Goal: Task Accomplishment & Management: Complete application form

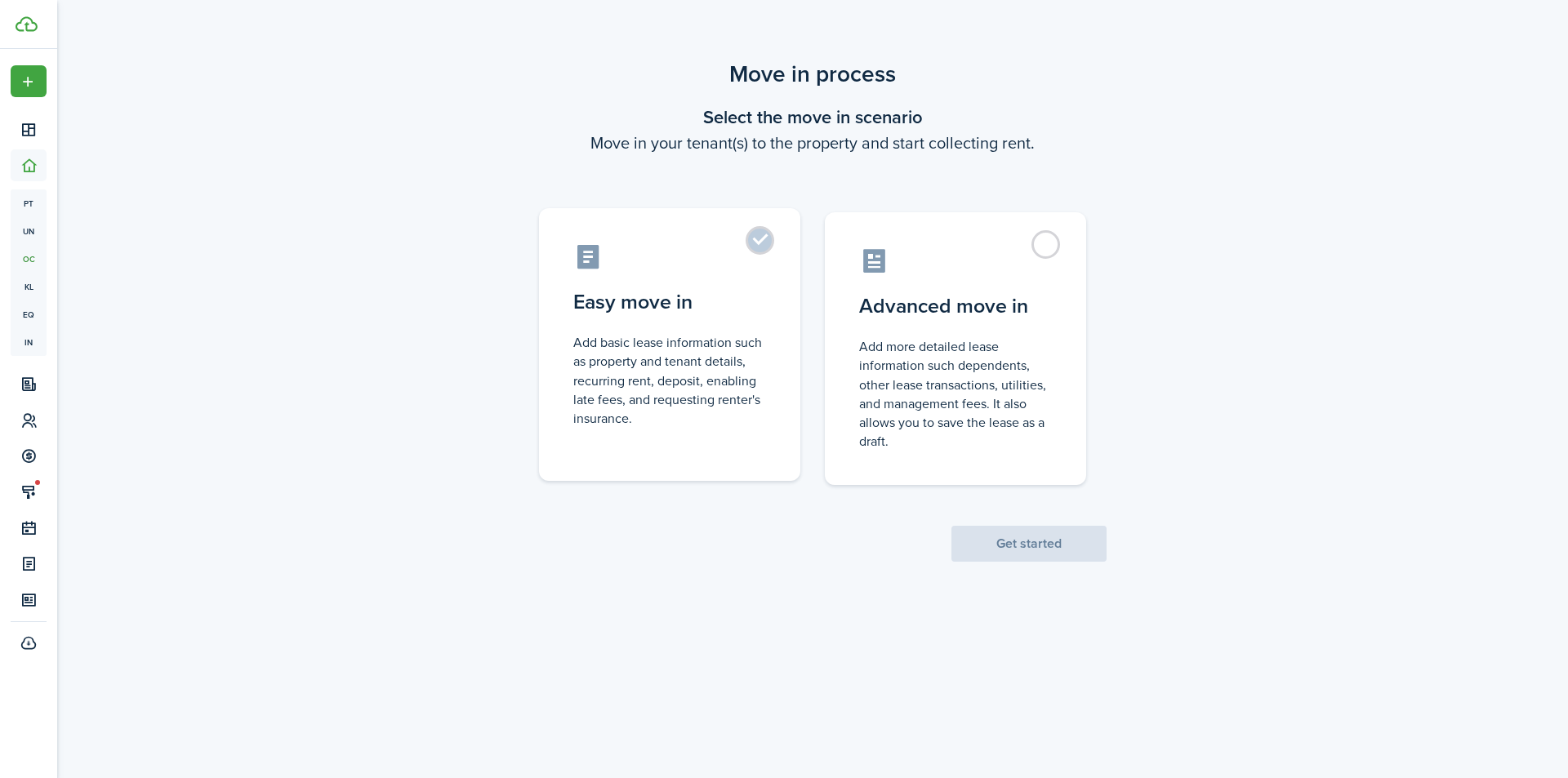
click at [756, 246] on label "Easy move in Add basic lease information such as property and tenant details, r…" at bounding box center [669, 345] width 261 height 273
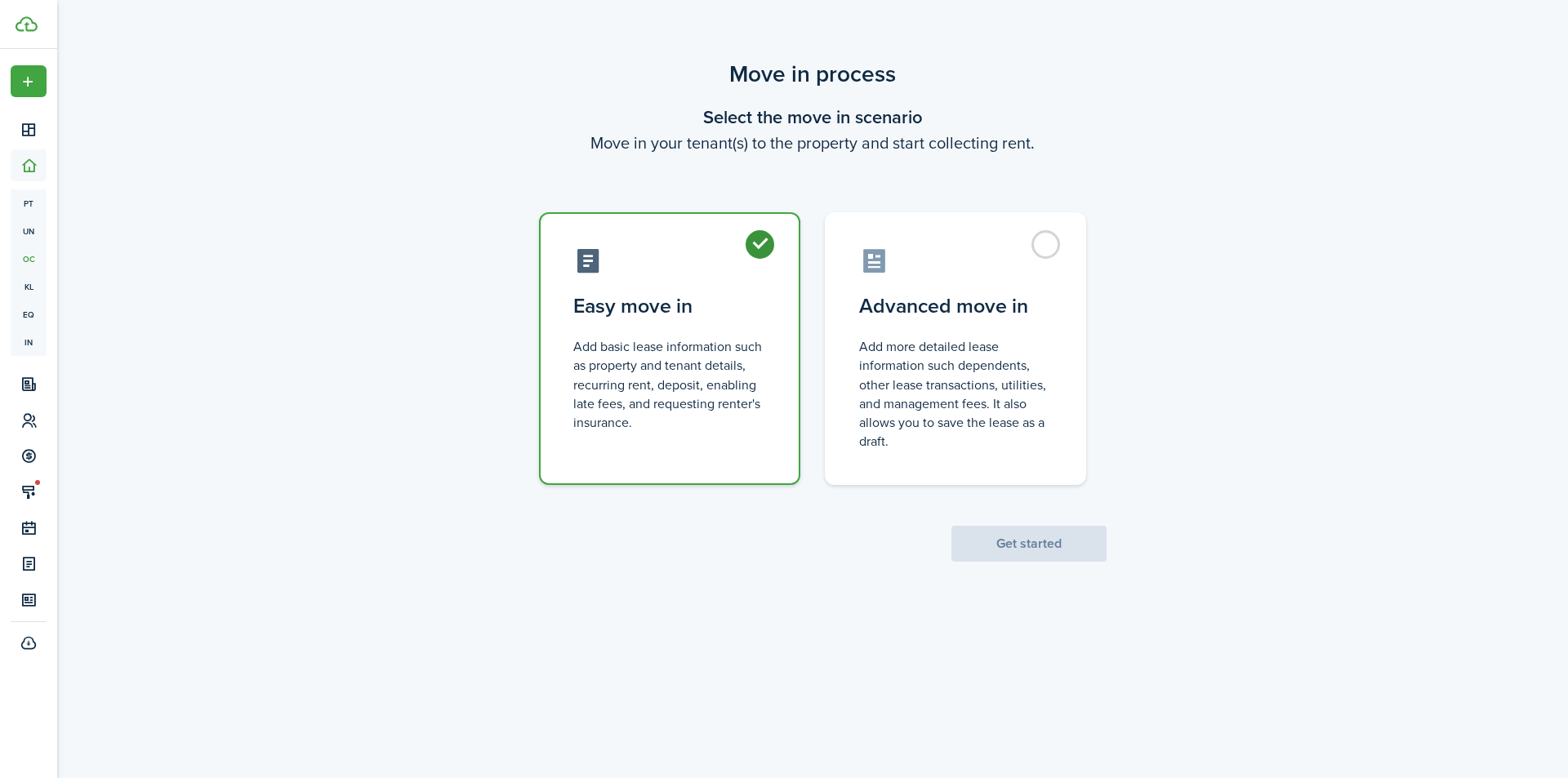
radio input "true"
click at [1020, 551] on button "Get started" at bounding box center [1029, 544] width 155 height 36
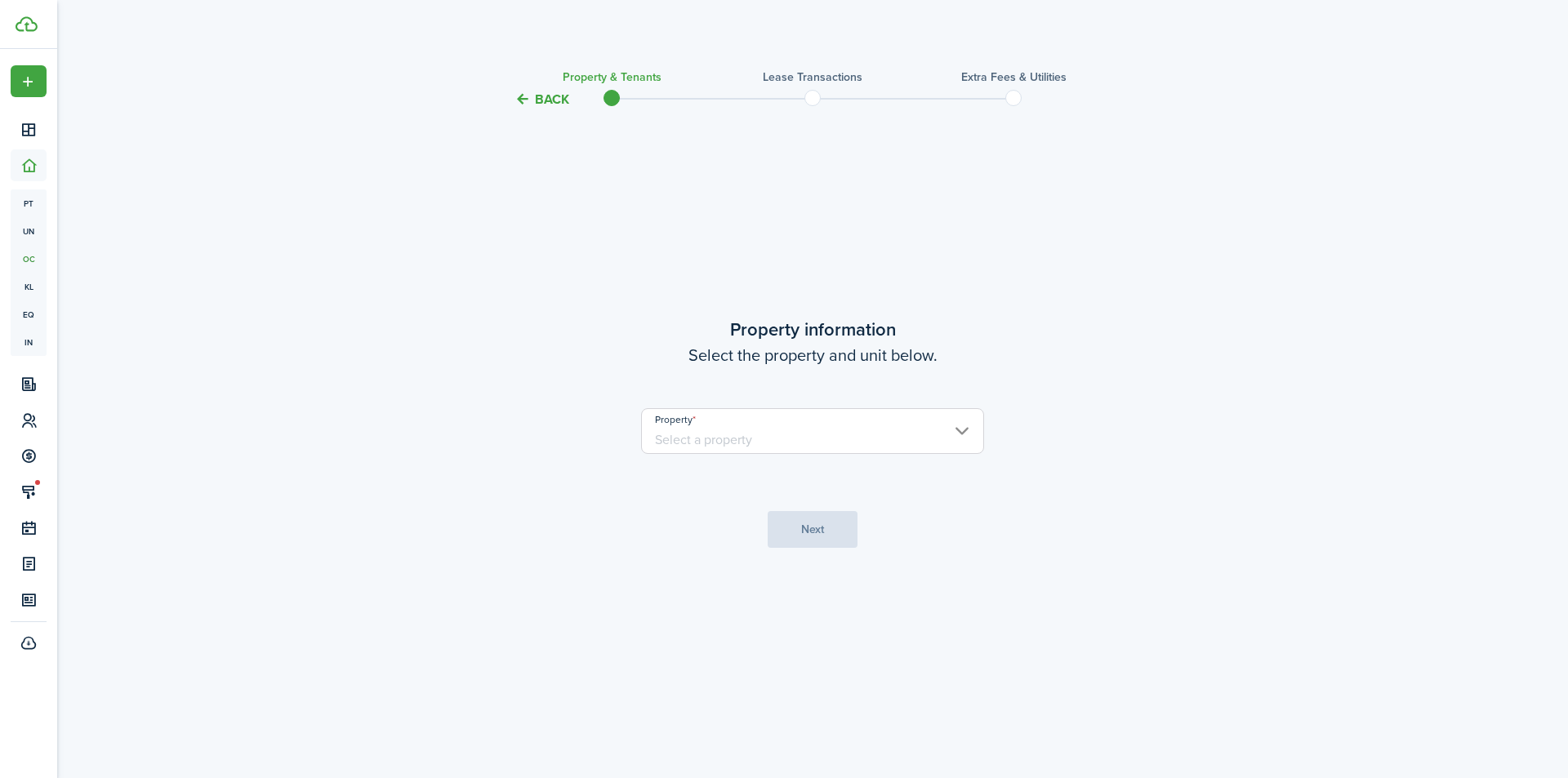
click at [762, 430] on input "Property" at bounding box center [813, 431] width 343 height 46
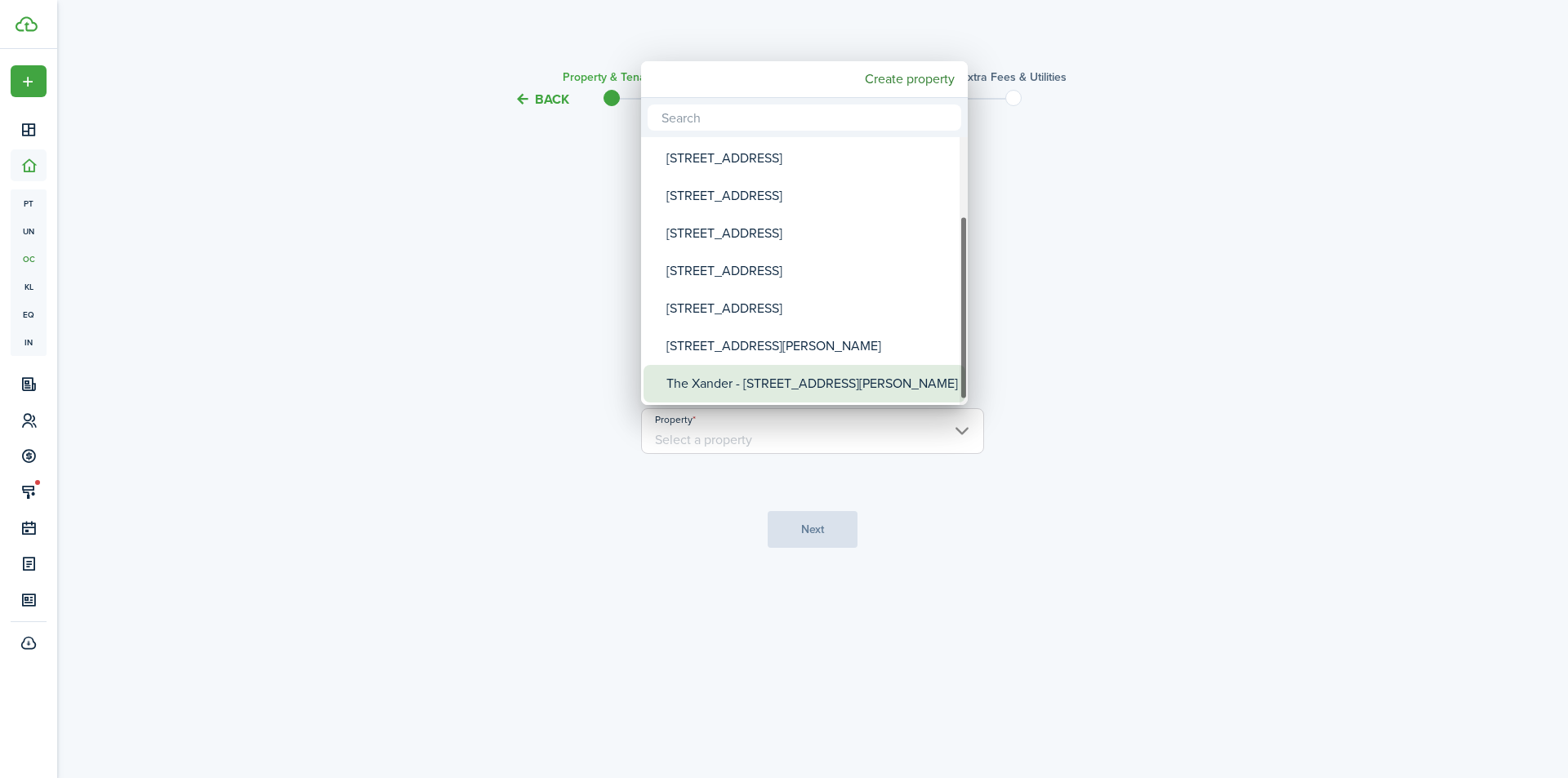
click at [769, 370] on div "The Xander - [STREET_ADDRESS][PERSON_NAME]" at bounding box center [810, 384] width 289 height 38
type input "The Xander - [STREET_ADDRESS][PERSON_NAME]"
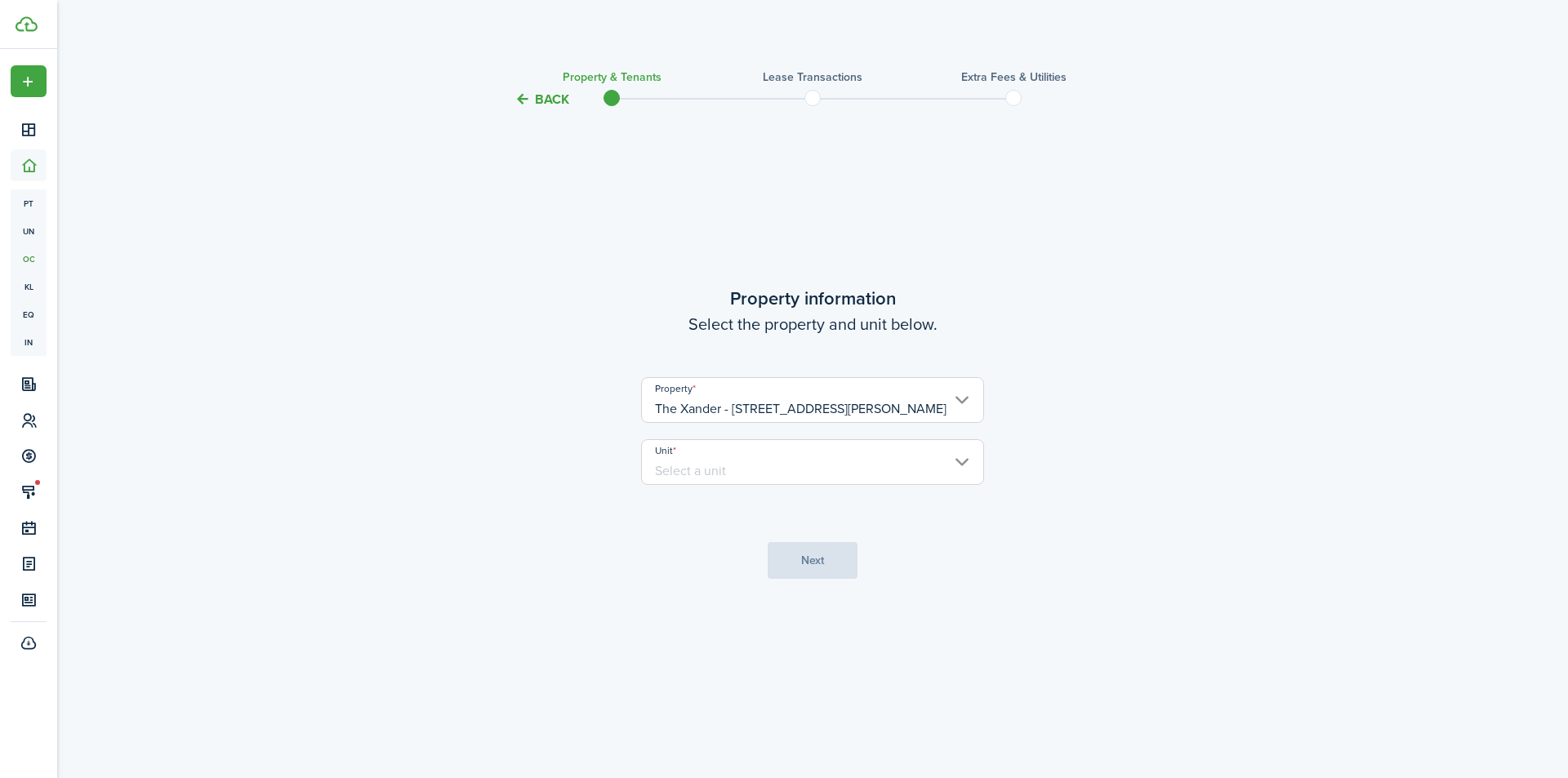
click at [787, 458] on input "Unit" at bounding box center [813, 462] width 343 height 46
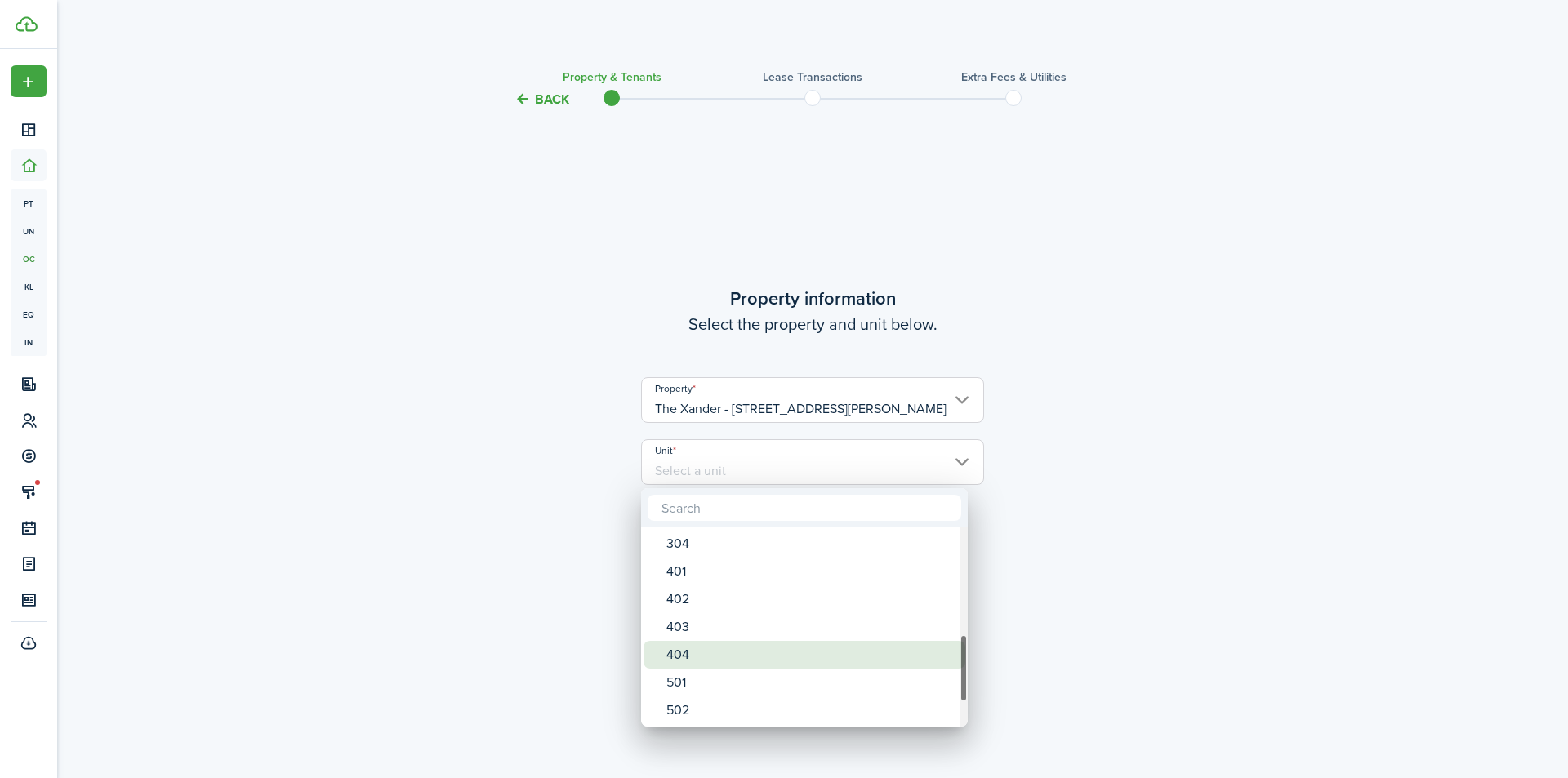
click at [741, 651] on div "404" at bounding box center [810, 655] width 289 height 28
type input "404"
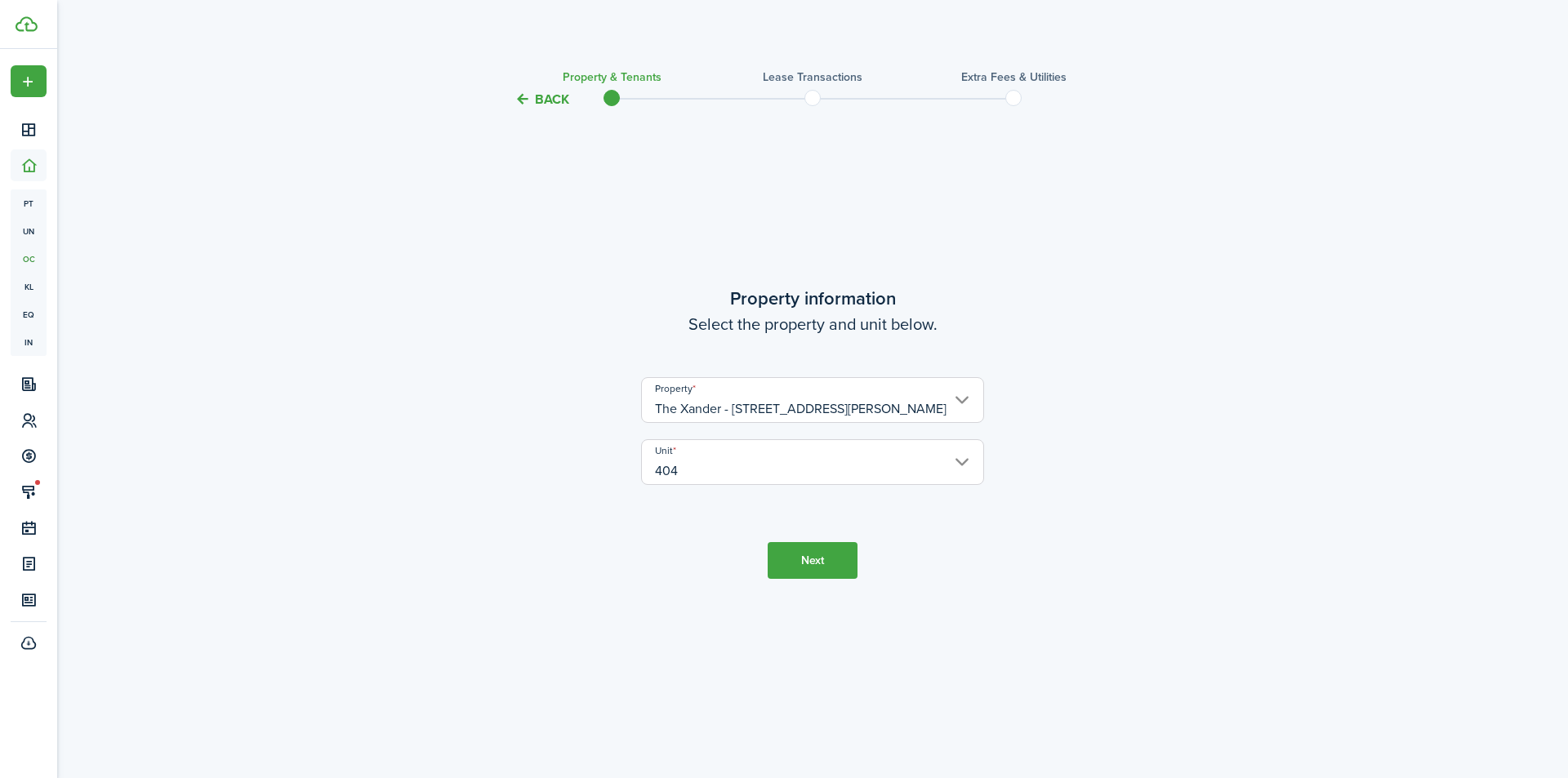
click at [797, 562] on button "Next" at bounding box center [812, 561] width 90 height 37
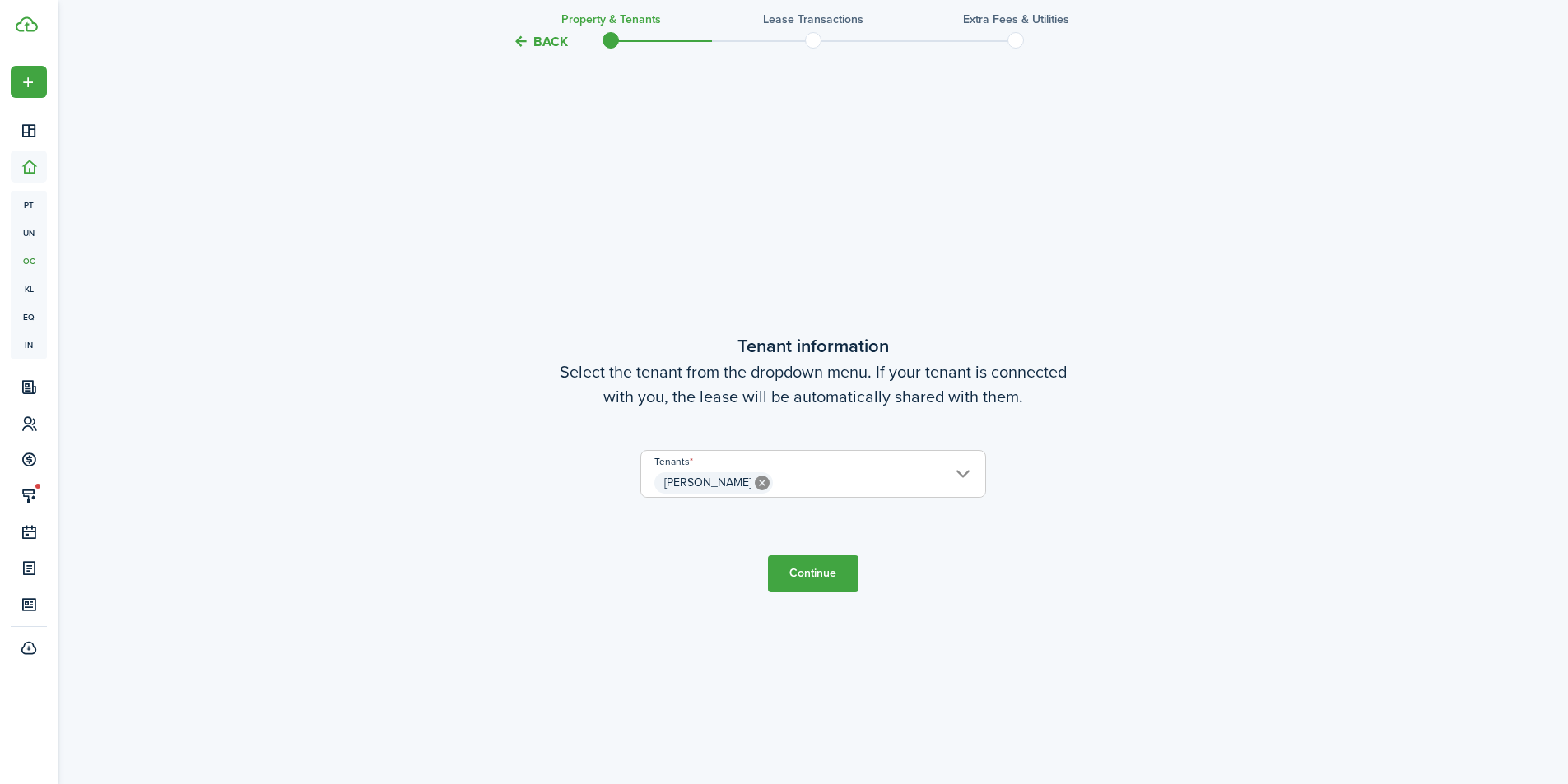
scroll to position [674, 0]
click at [821, 574] on button "Continue" at bounding box center [813, 569] width 90 height 37
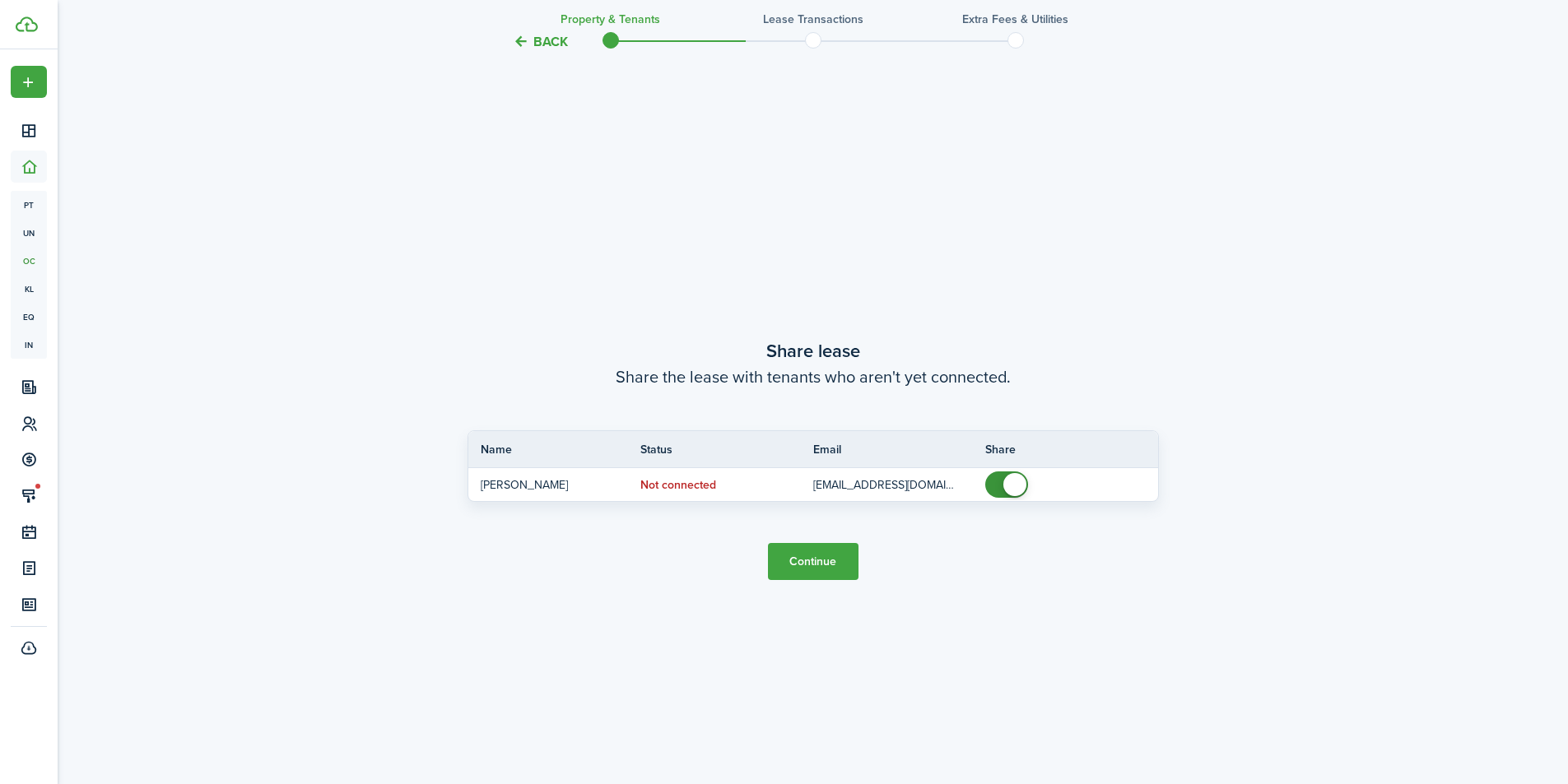
scroll to position [1458, 0]
click at [546, 41] on button "Back" at bounding box center [539, 41] width 55 height 18
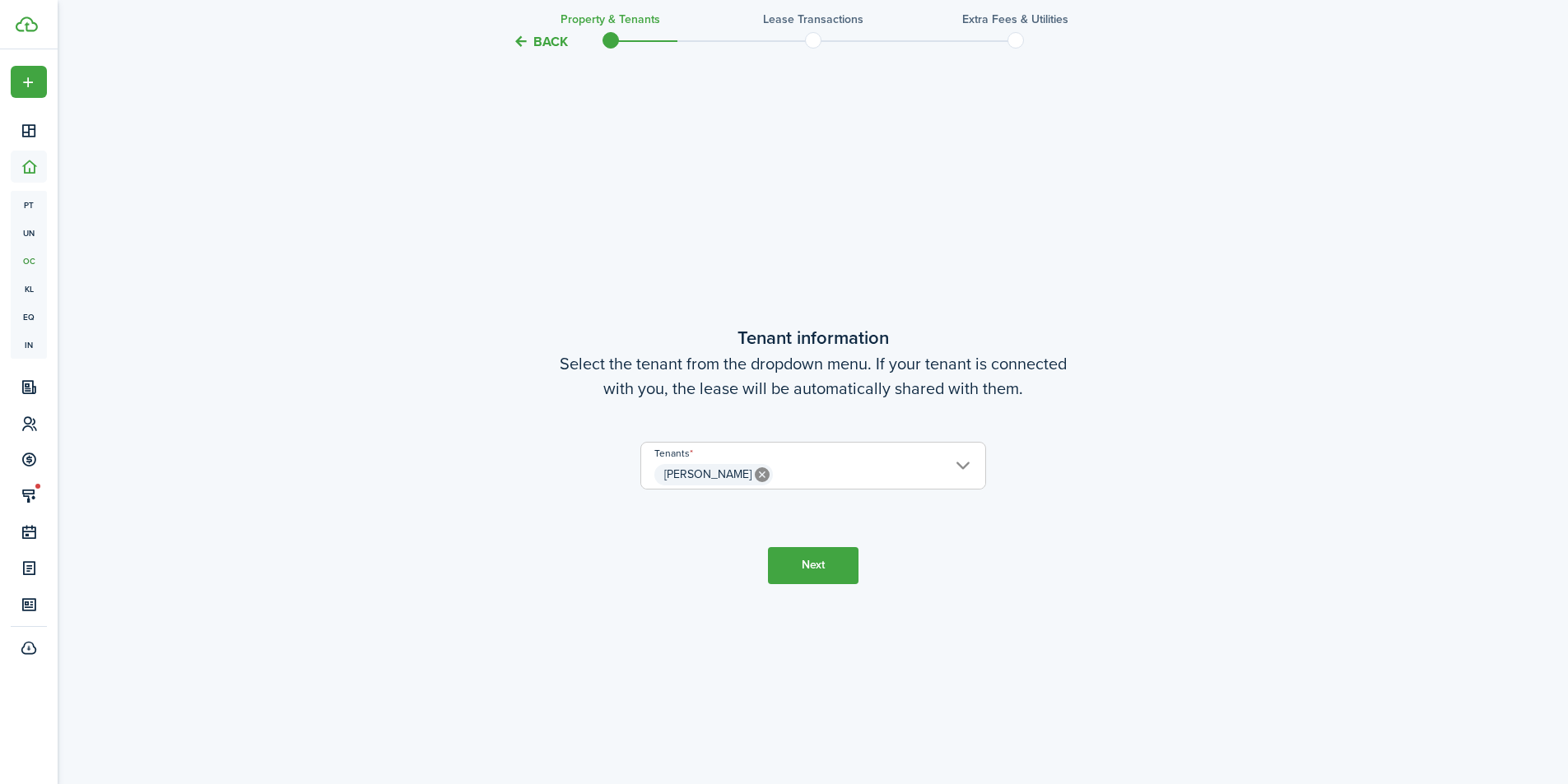
scroll to position [674, 0]
click at [808, 575] on button "Next" at bounding box center [813, 569] width 90 height 37
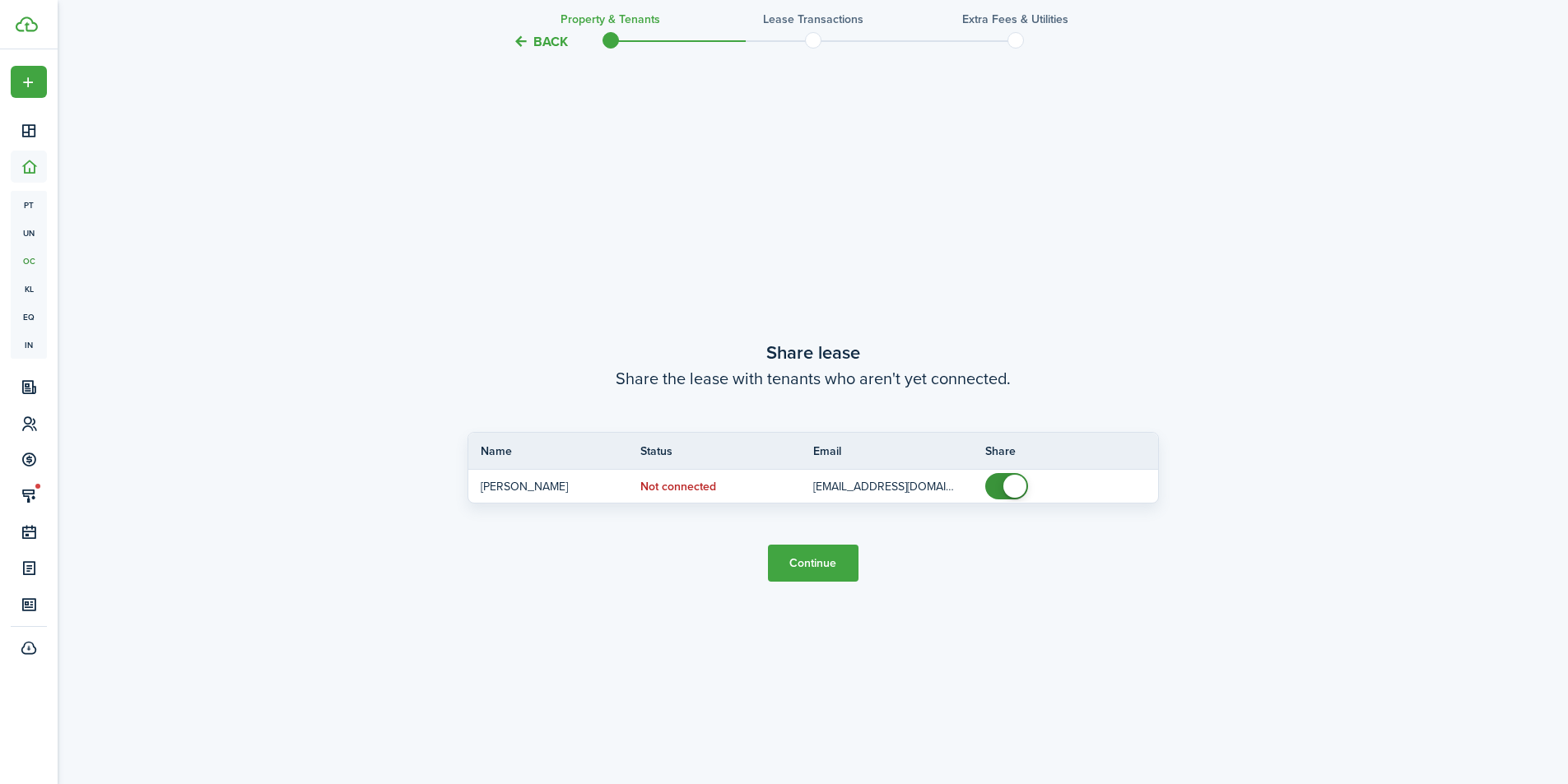
scroll to position [1458, 0]
click at [818, 563] on button "Continue" at bounding box center [813, 560] width 90 height 37
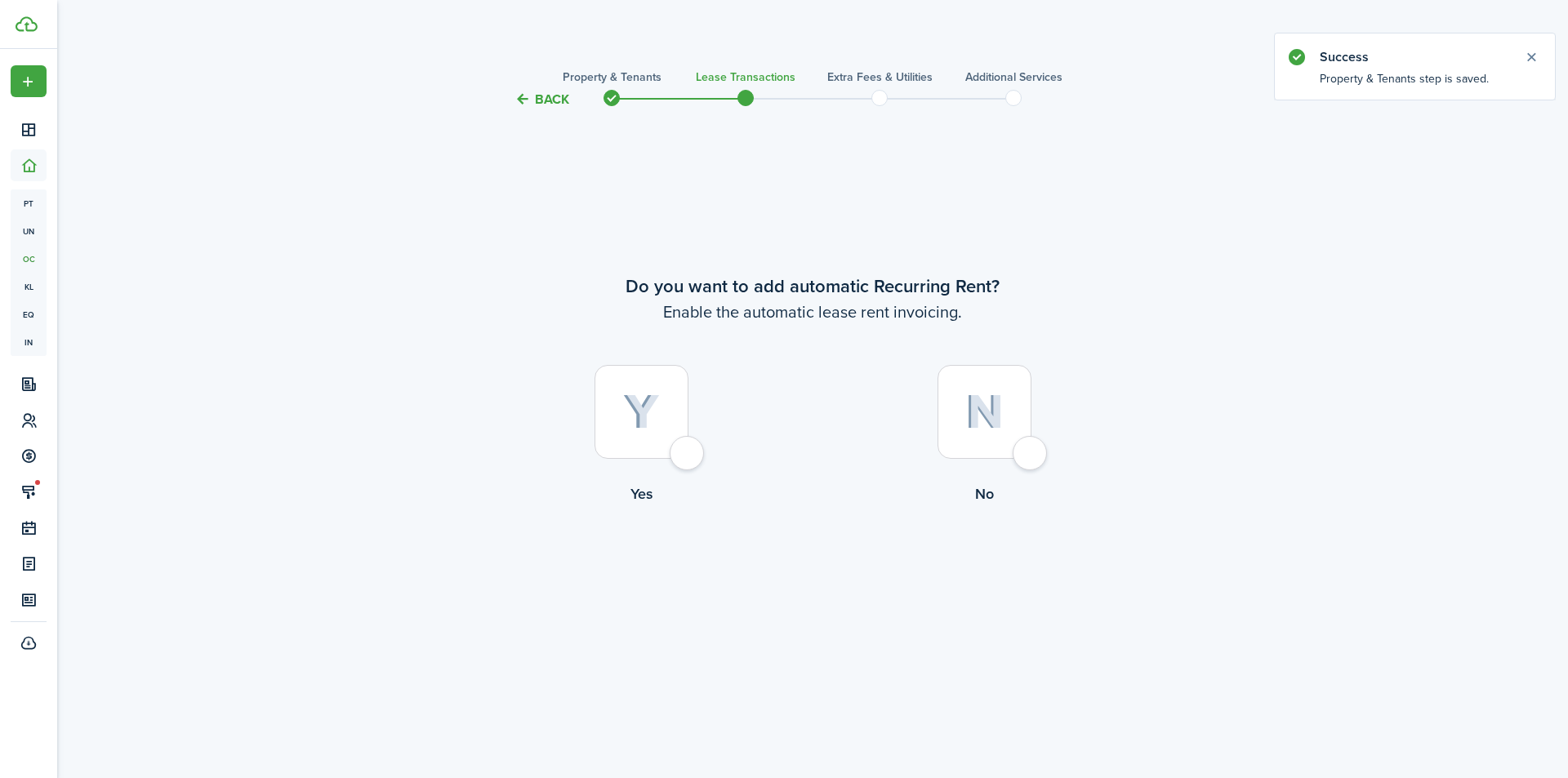
click at [682, 447] on div at bounding box center [641, 413] width 94 height 94
radio input "true"
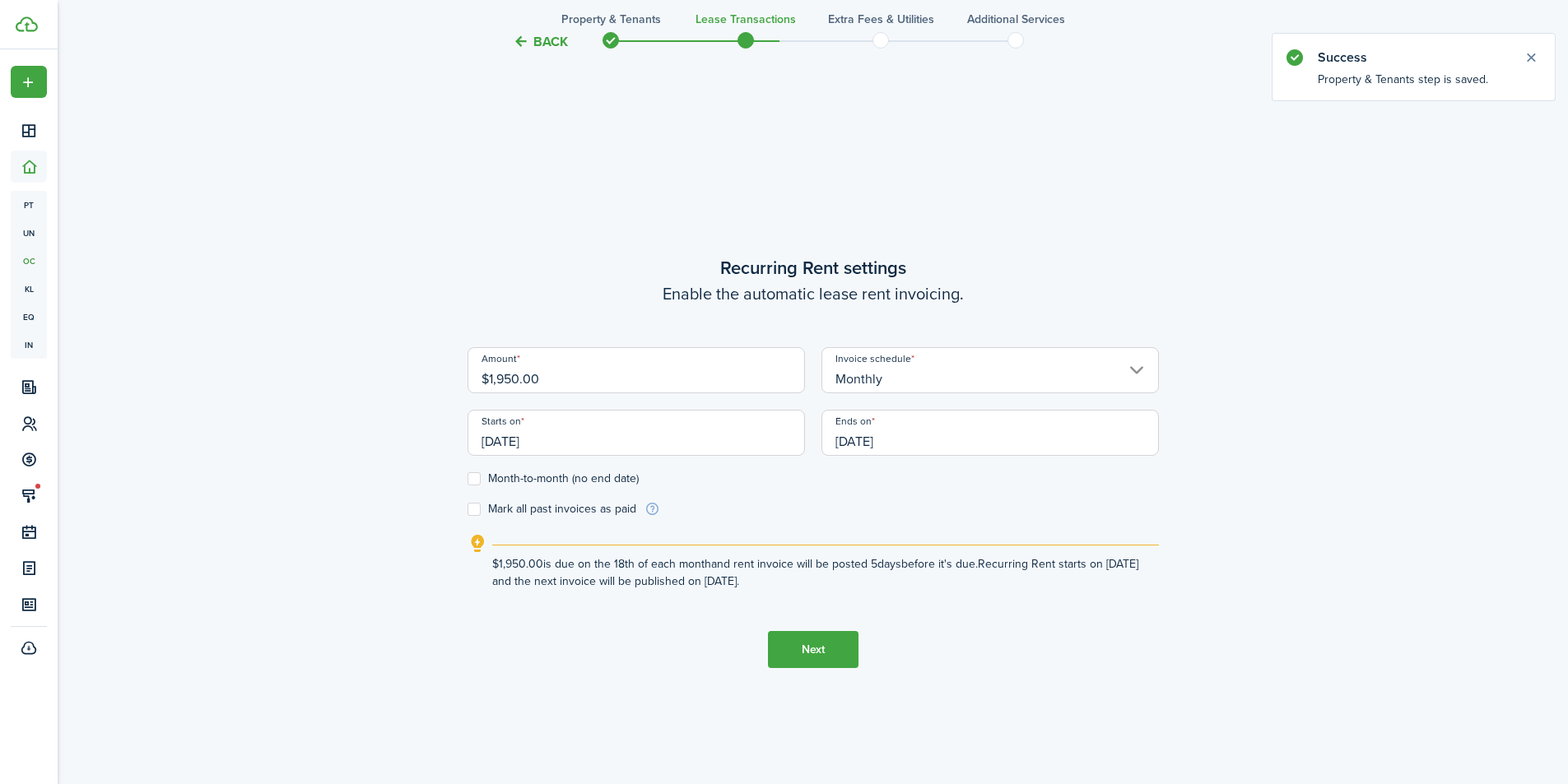
scroll to position [674, 0]
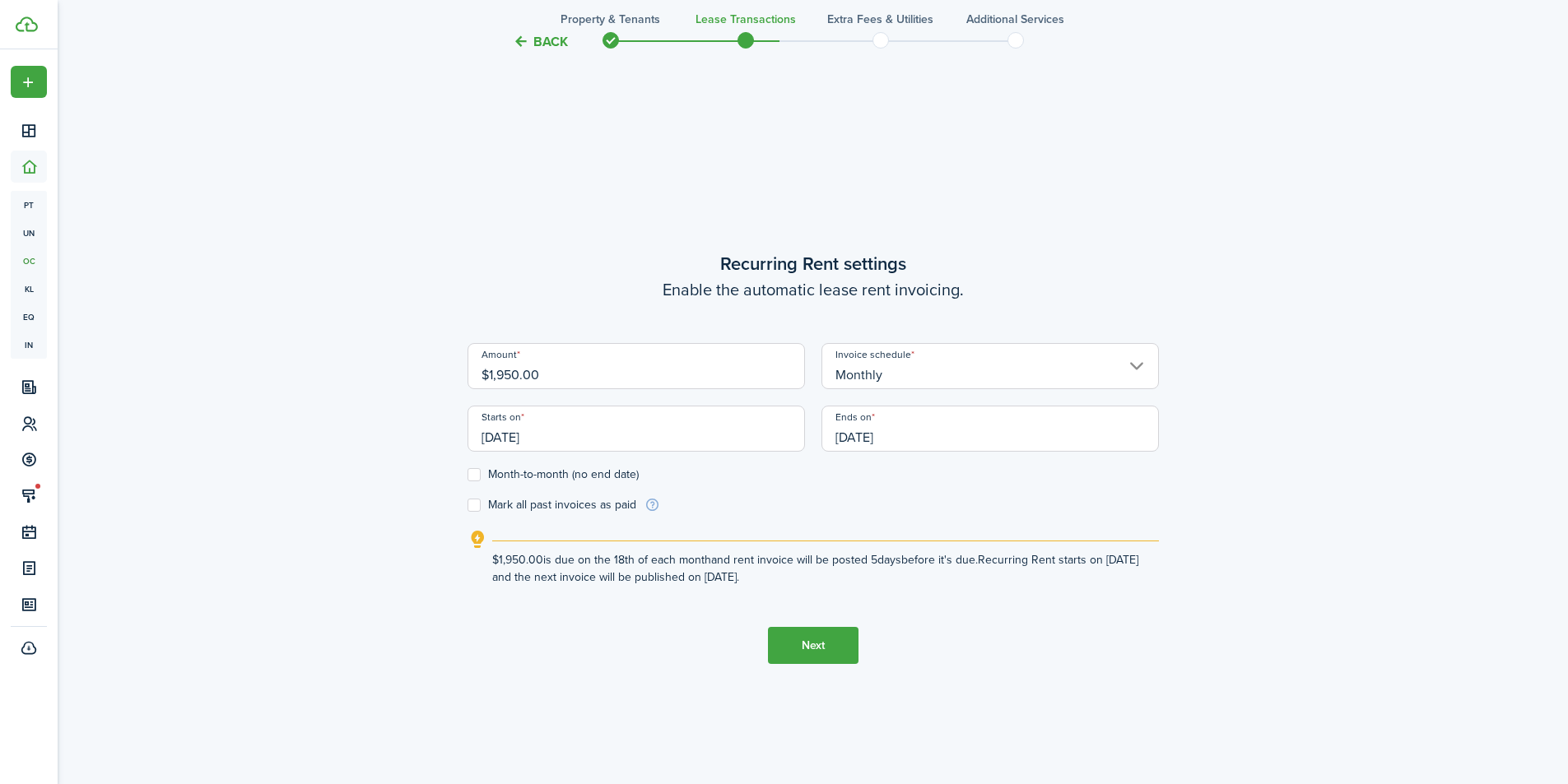
click at [632, 439] on input "[DATE]" at bounding box center [636, 429] width 338 height 47
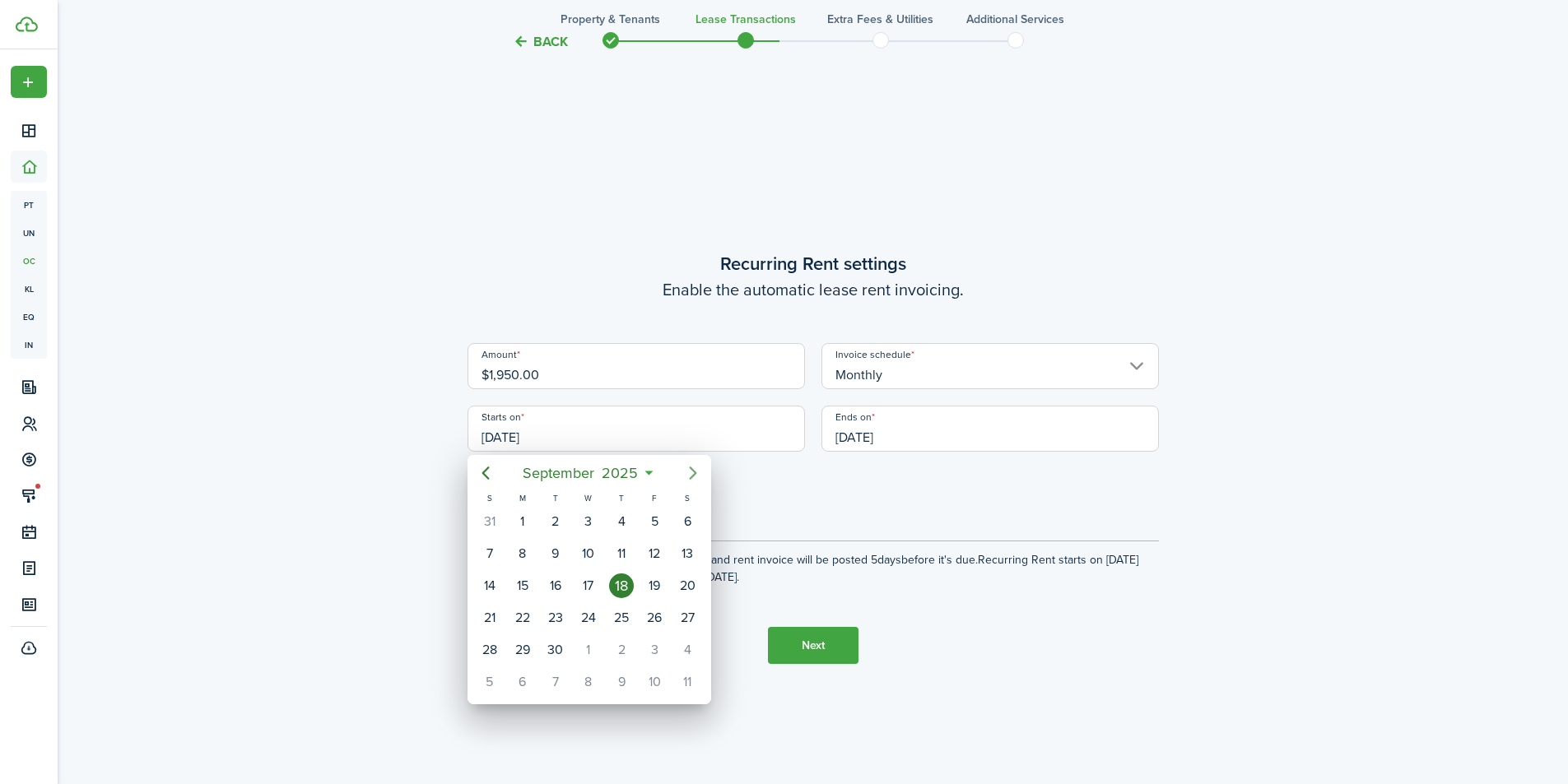
click at [691, 472] on icon "Next page" at bounding box center [693, 472] width 20 height 20
click at [688, 473] on icon "Next page" at bounding box center [693, 472] width 20 height 20
click at [678, 521] on div "1" at bounding box center [687, 522] width 25 height 25
type input "[DATE]"
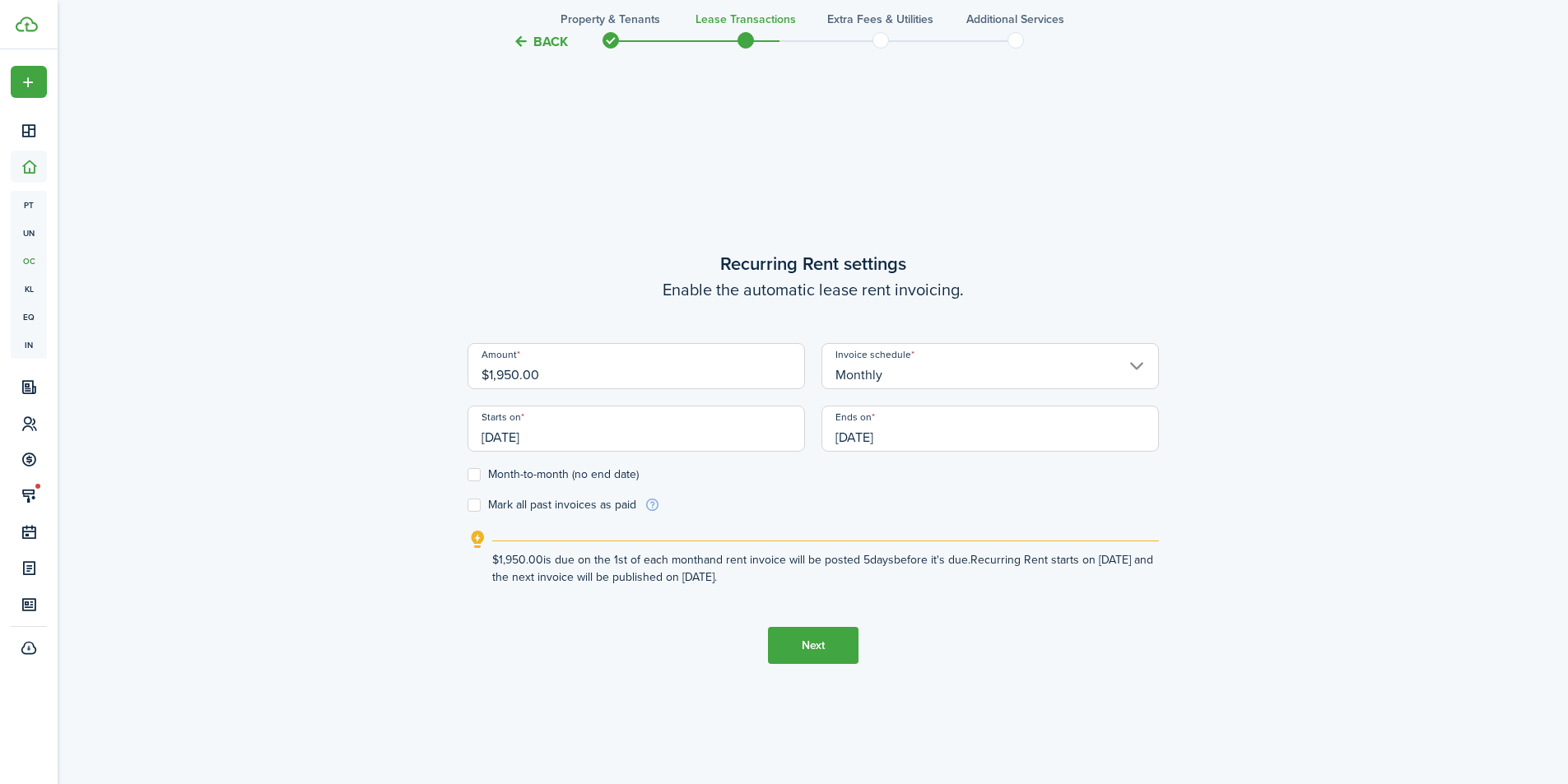
click at [944, 431] on input "[DATE]" at bounding box center [990, 429] width 338 height 47
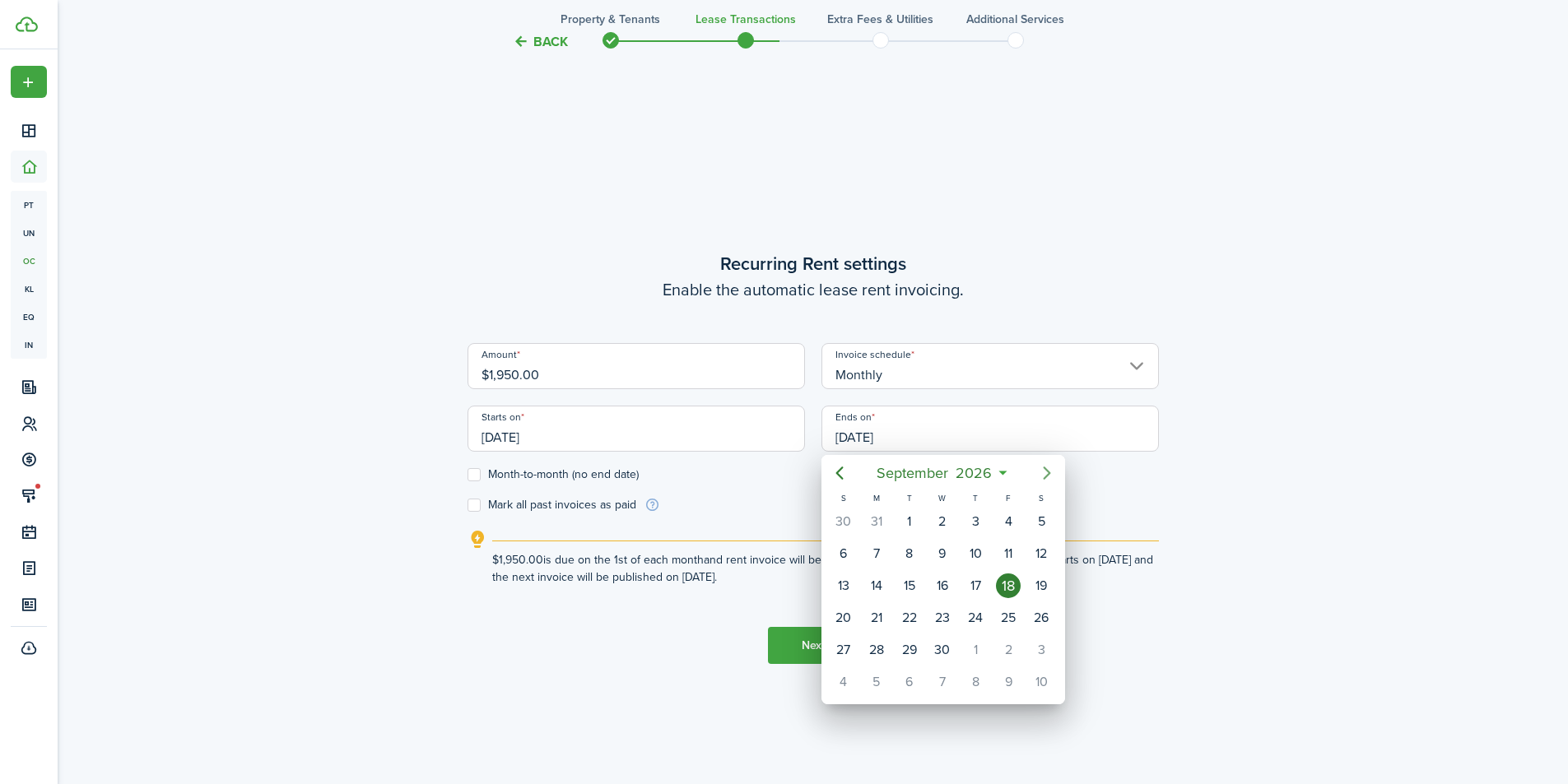
click at [1039, 473] on icon "Next page" at bounding box center [1046, 472] width 20 height 20
click at [1049, 656] on div "31" at bounding box center [1041, 650] width 25 height 25
type input "[DATE]"
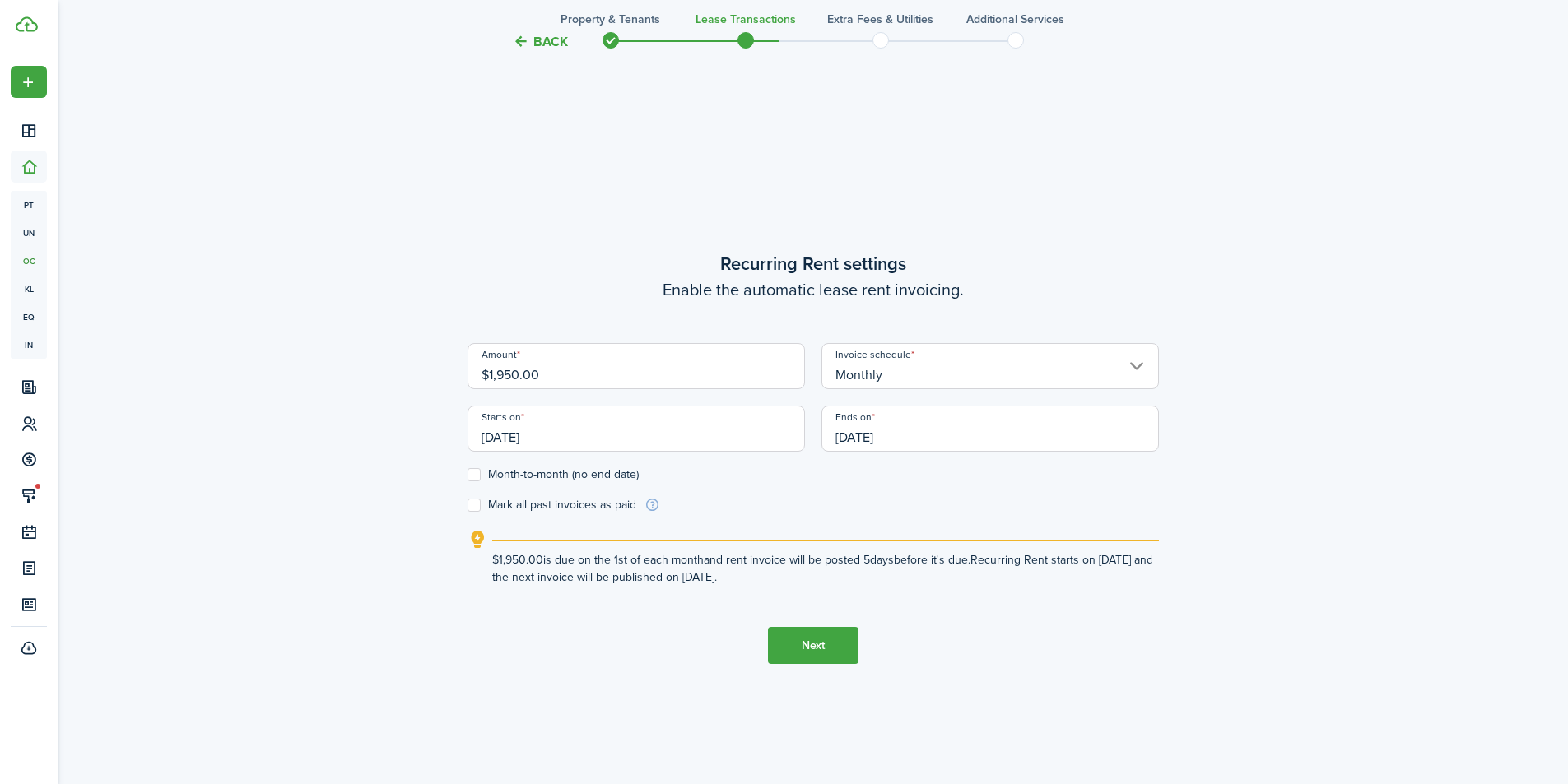
click at [979, 508] on form "Amount $1,950.00 Invoice schedule Monthly Starts on [DATE] Ends on [DATE] Month…" at bounding box center [813, 428] width 691 height 170
click at [830, 648] on button "Next" at bounding box center [813, 645] width 90 height 37
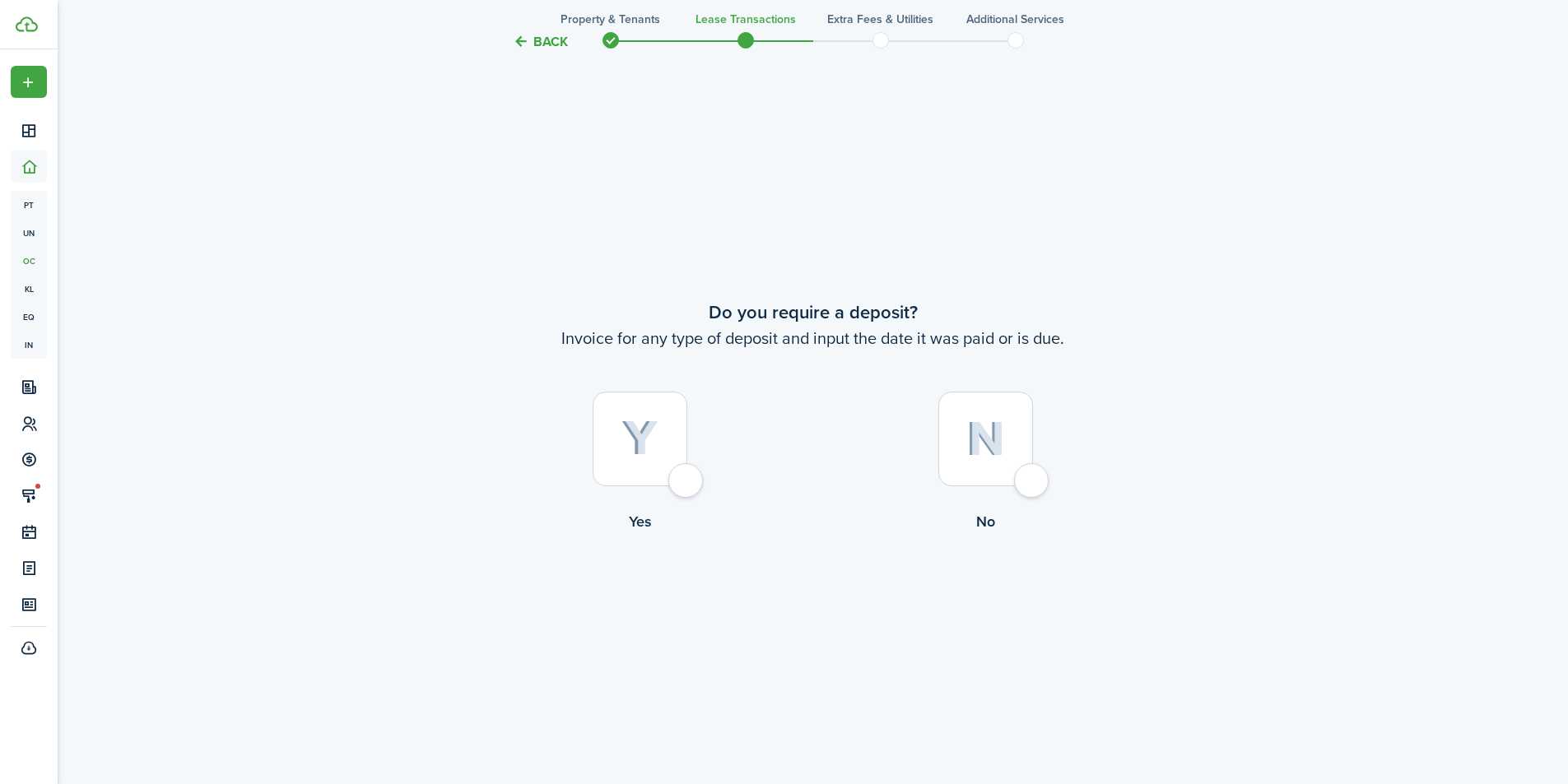
scroll to position [1458, 0]
click at [674, 473] on div at bounding box center [640, 437] width 95 height 95
radio input "true"
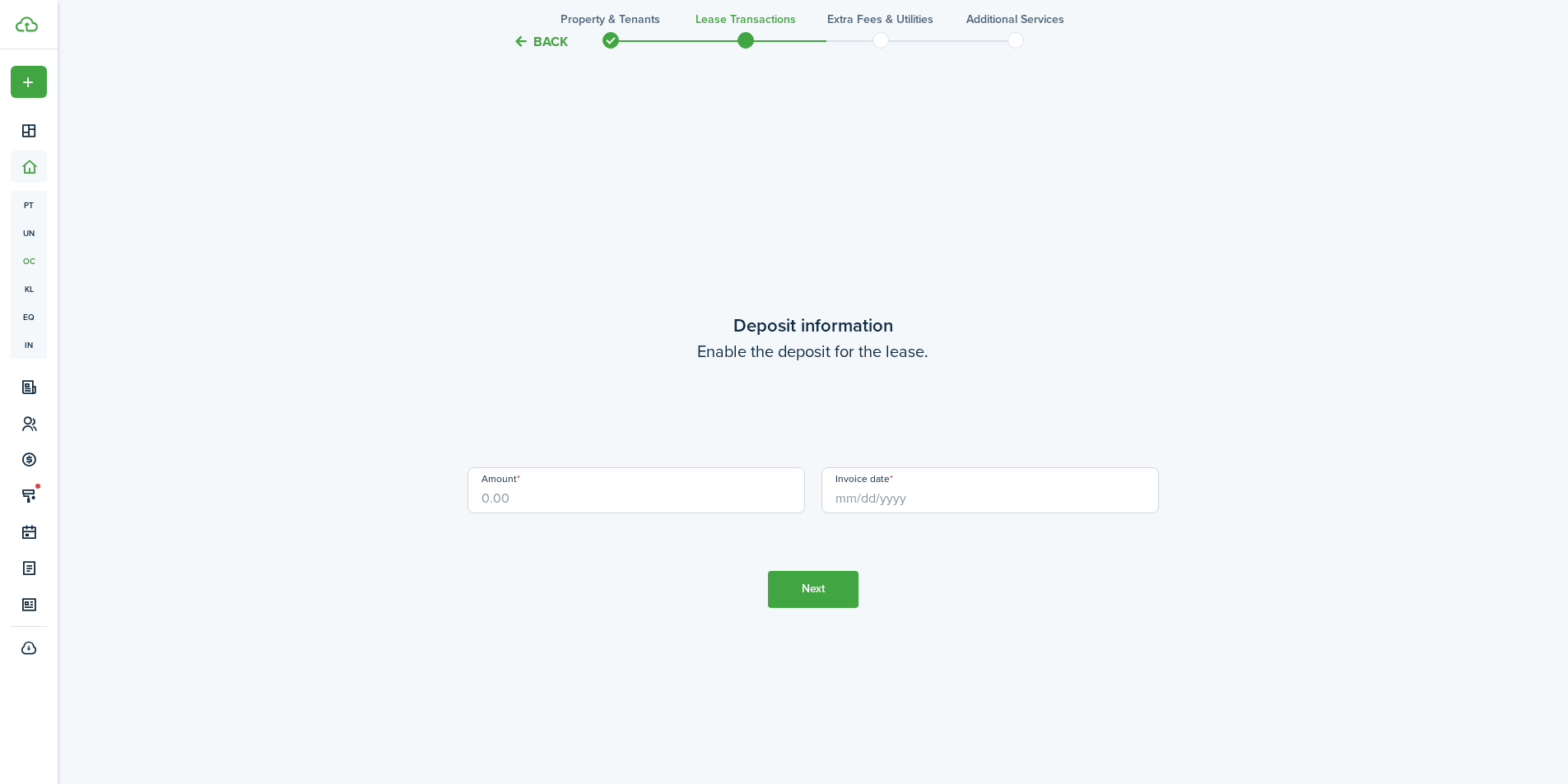
scroll to position [2242, 0]
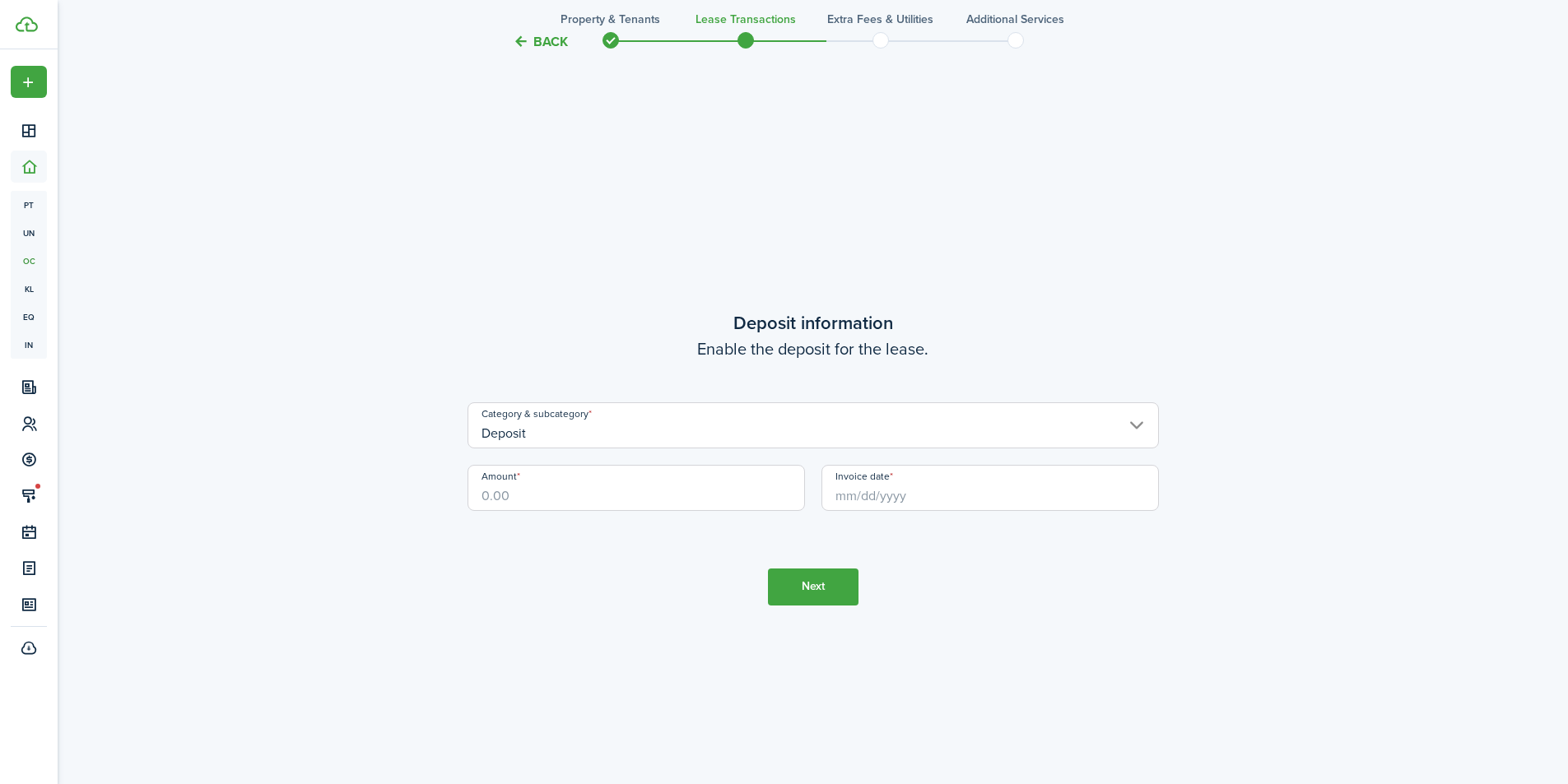
click at [586, 483] on input "Amount" at bounding box center [636, 488] width 338 height 47
click at [943, 488] on input "Invoice date" at bounding box center [990, 488] width 338 height 47
type input "$1,950.00"
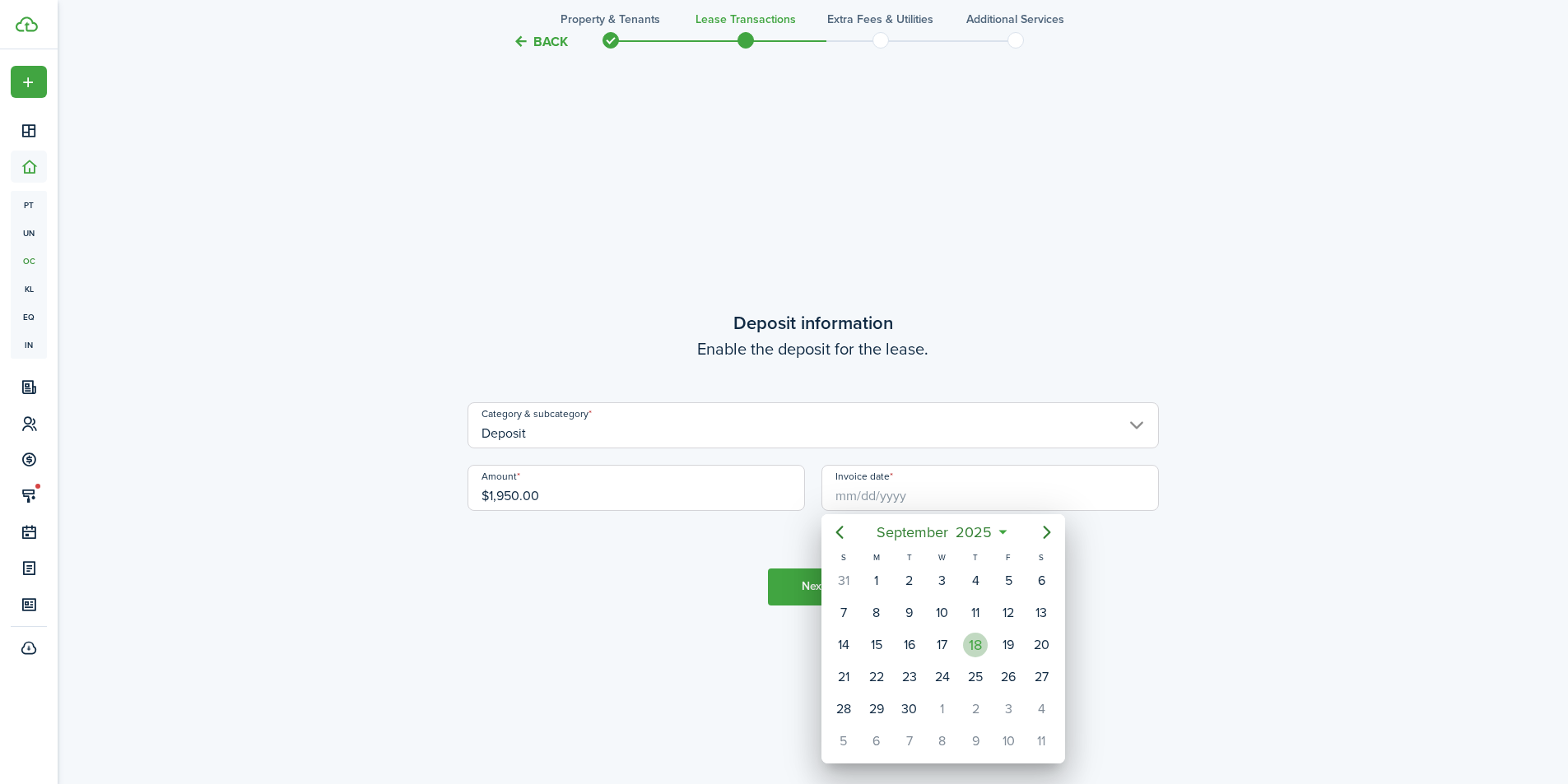
click at [981, 647] on div "18" at bounding box center [975, 645] width 25 height 25
type input "[DATE]"
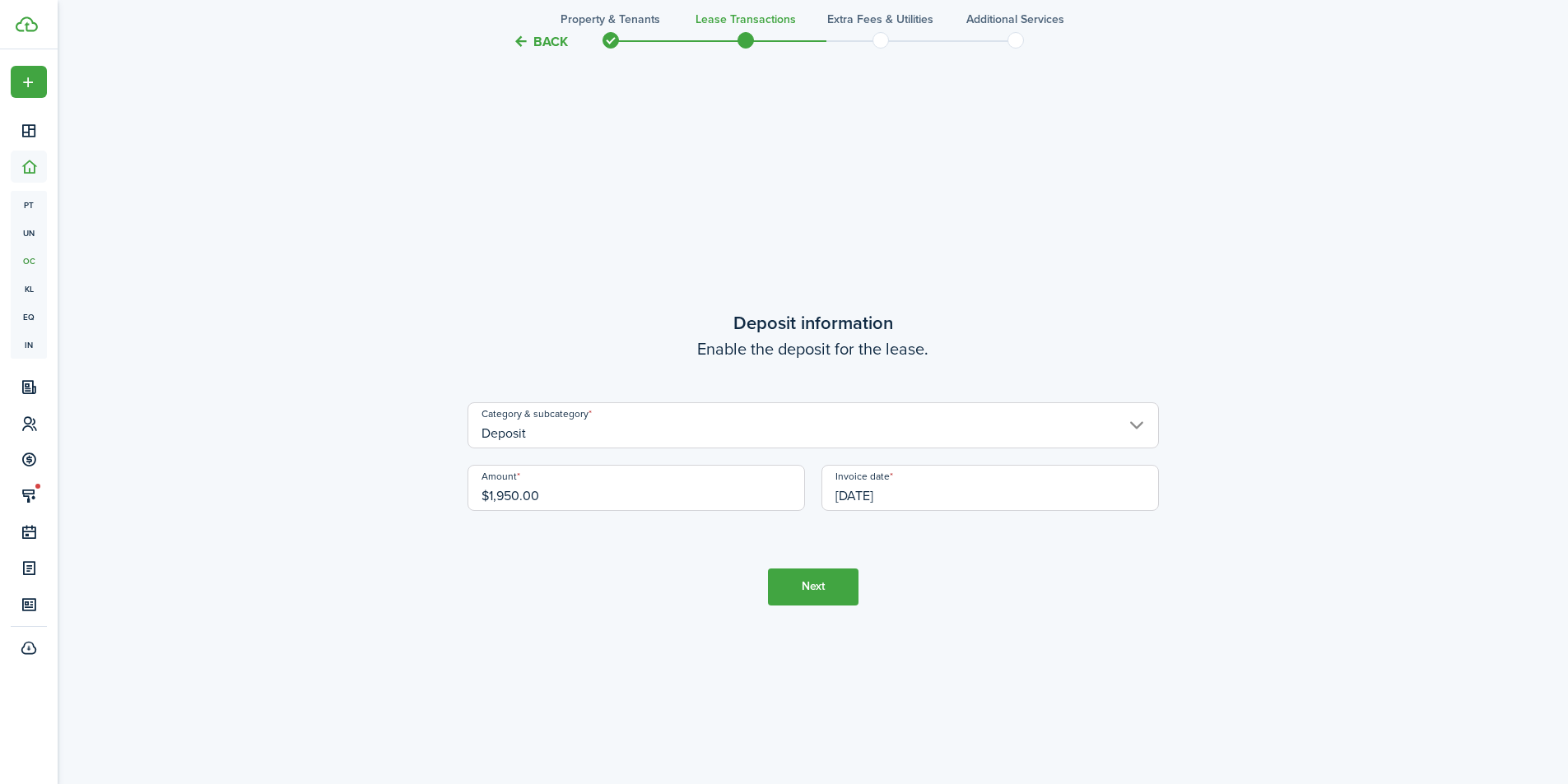
click at [1077, 612] on tc-wizard-step "Deposit information Enable the deposit for the lease. Category & subcategory De…" at bounding box center [813, 457] width 691 height 784
click at [795, 591] on button "Next" at bounding box center [813, 588] width 90 height 37
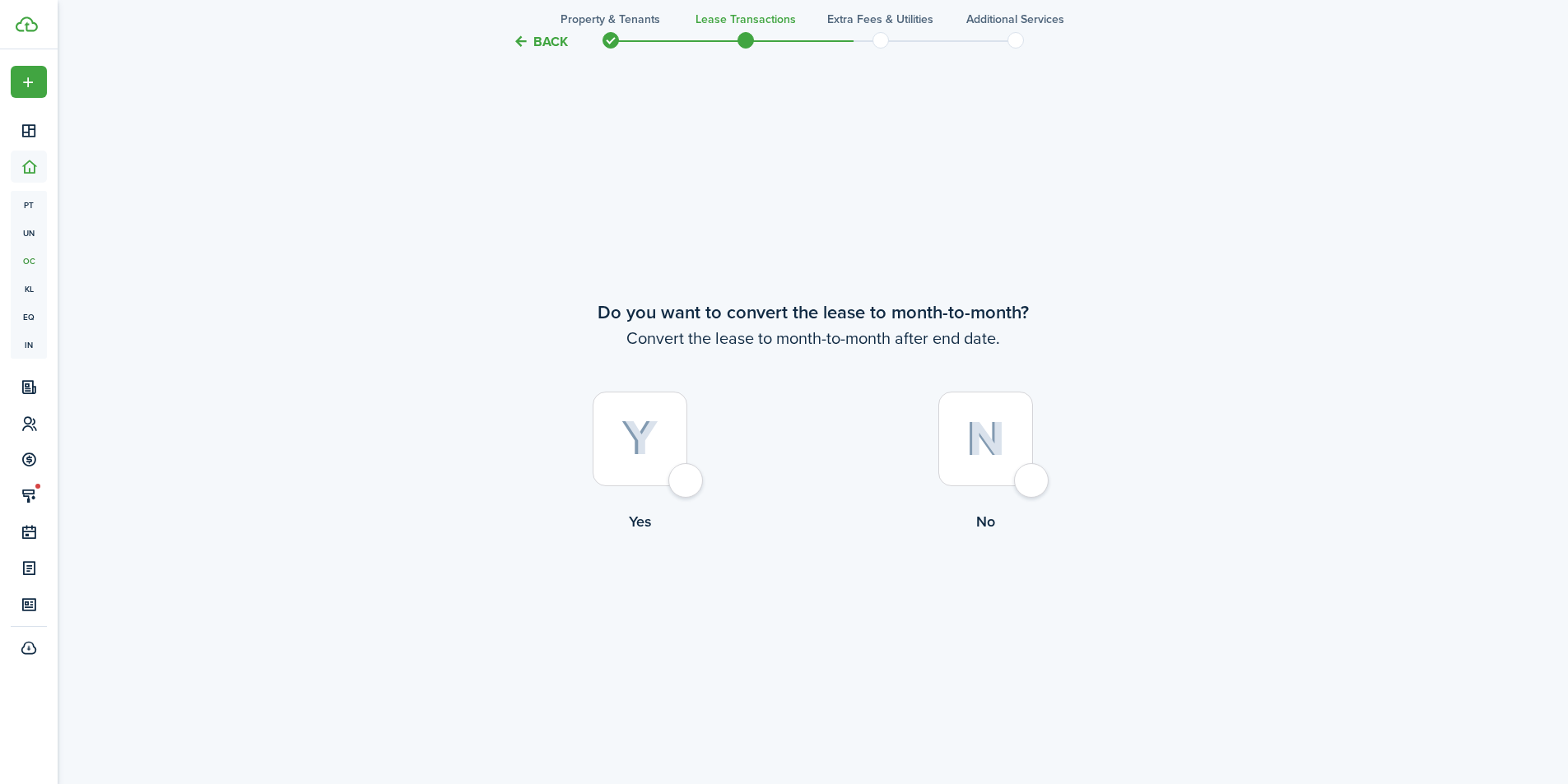
scroll to position [3027, 0]
click at [1019, 473] on div at bounding box center [986, 437] width 95 height 95
radio input "true"
click at [821, 600] on button "Continue" at bounding box center [813, 599] width 90 height 37
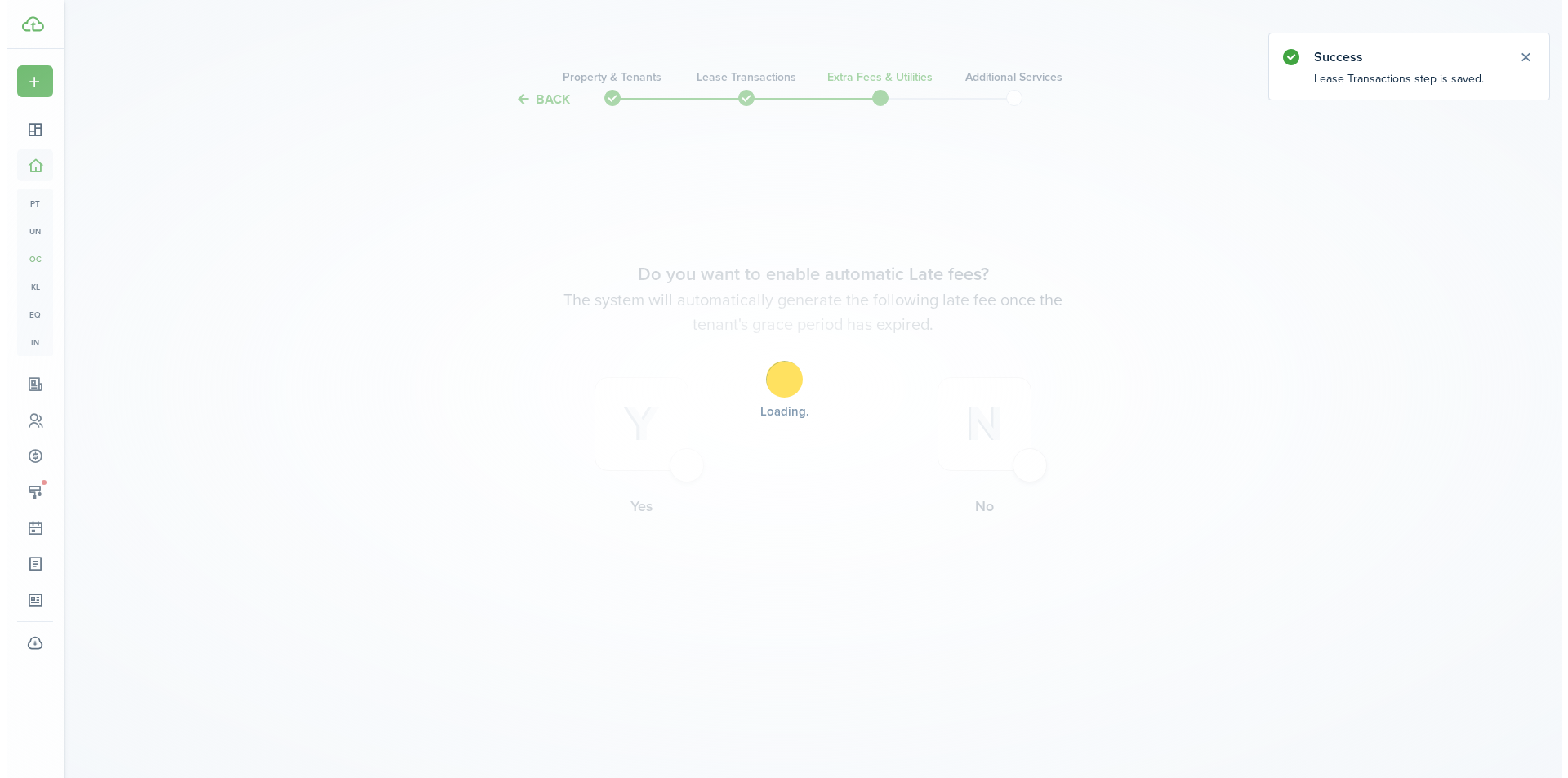
scroll to position [0, 0]
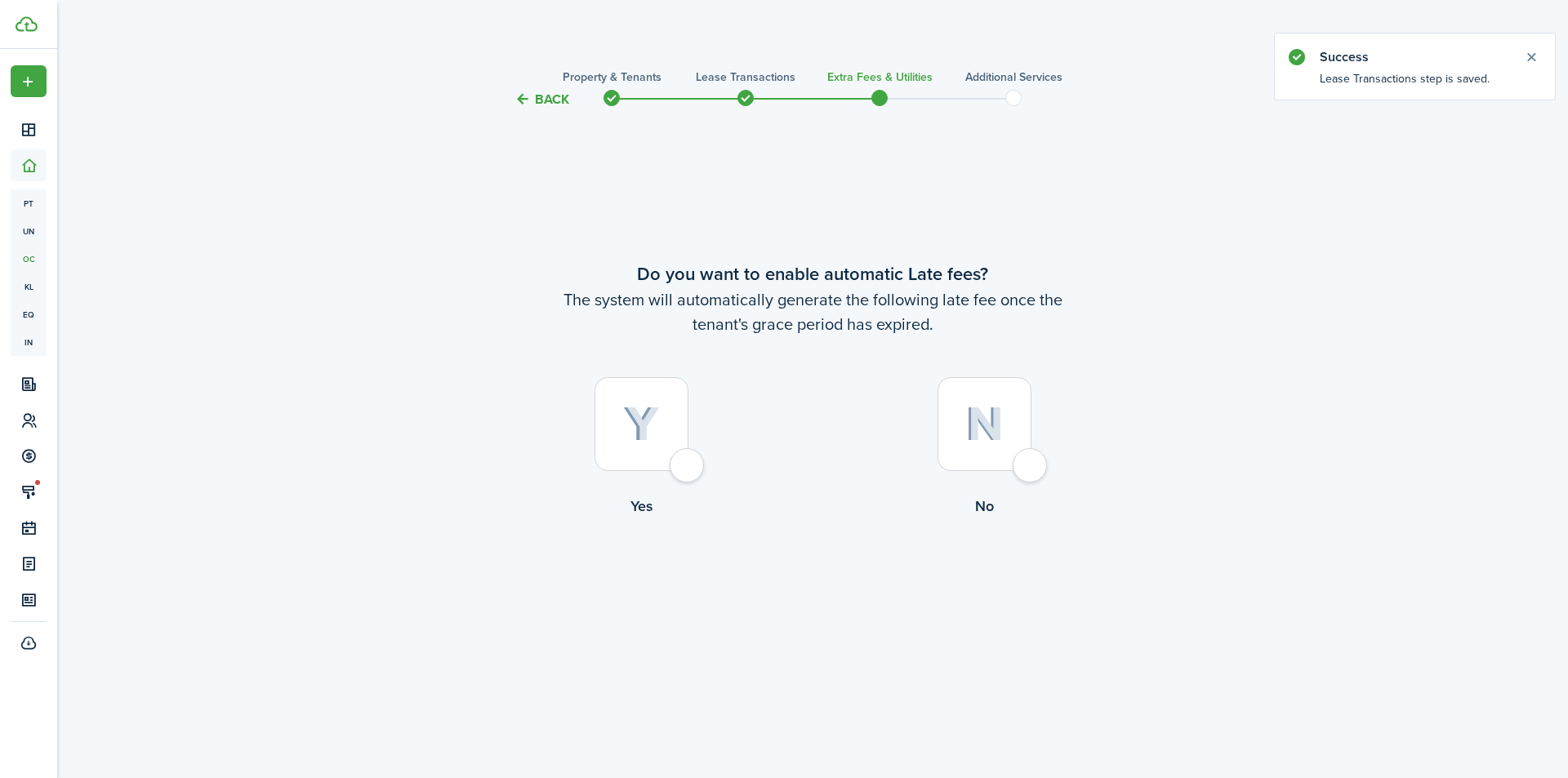
click at [686, 467] on div at bounding box center [641, 425] width 94 height 94
radio input "true"
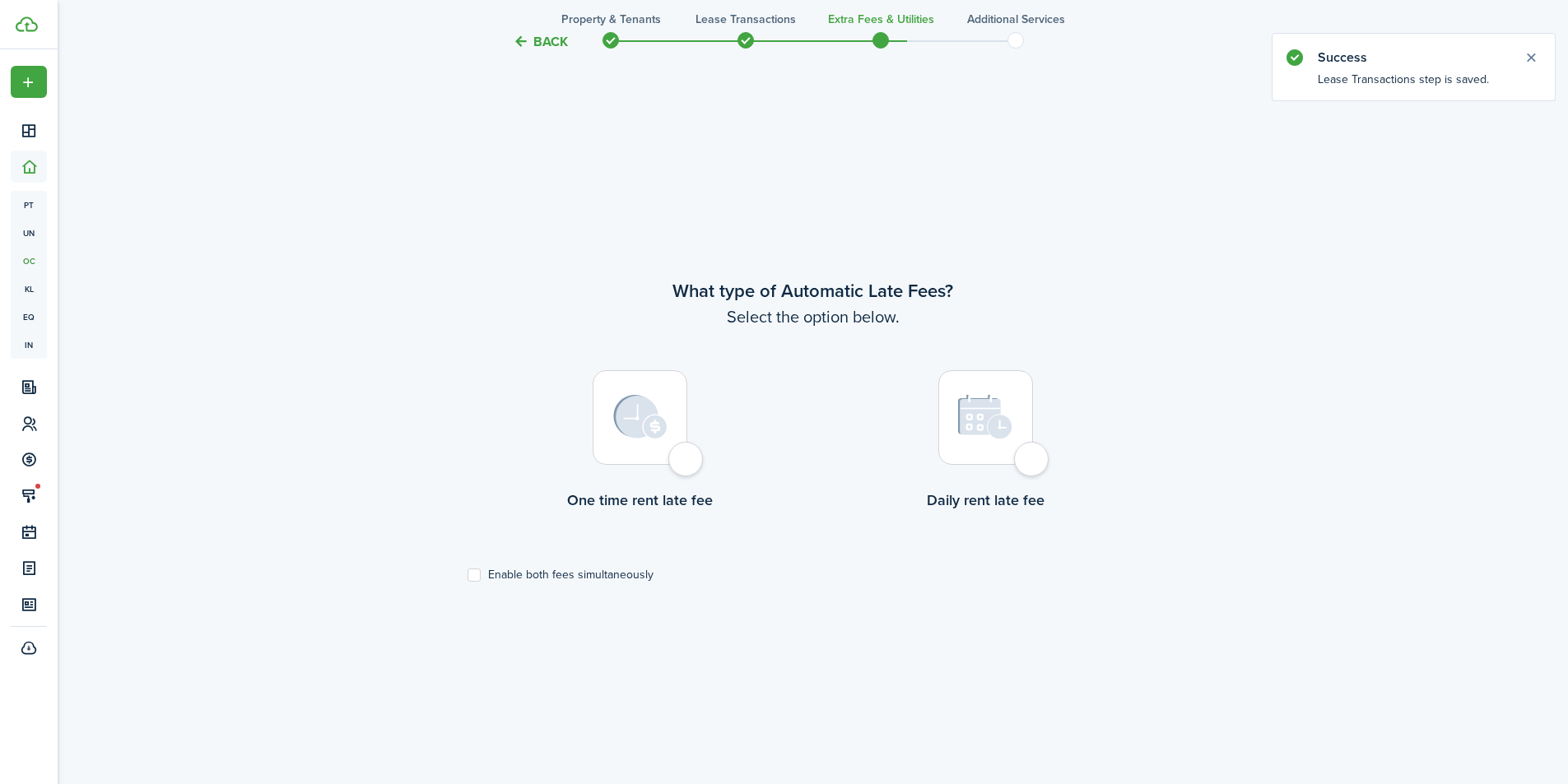
scroll to position [674, 0]
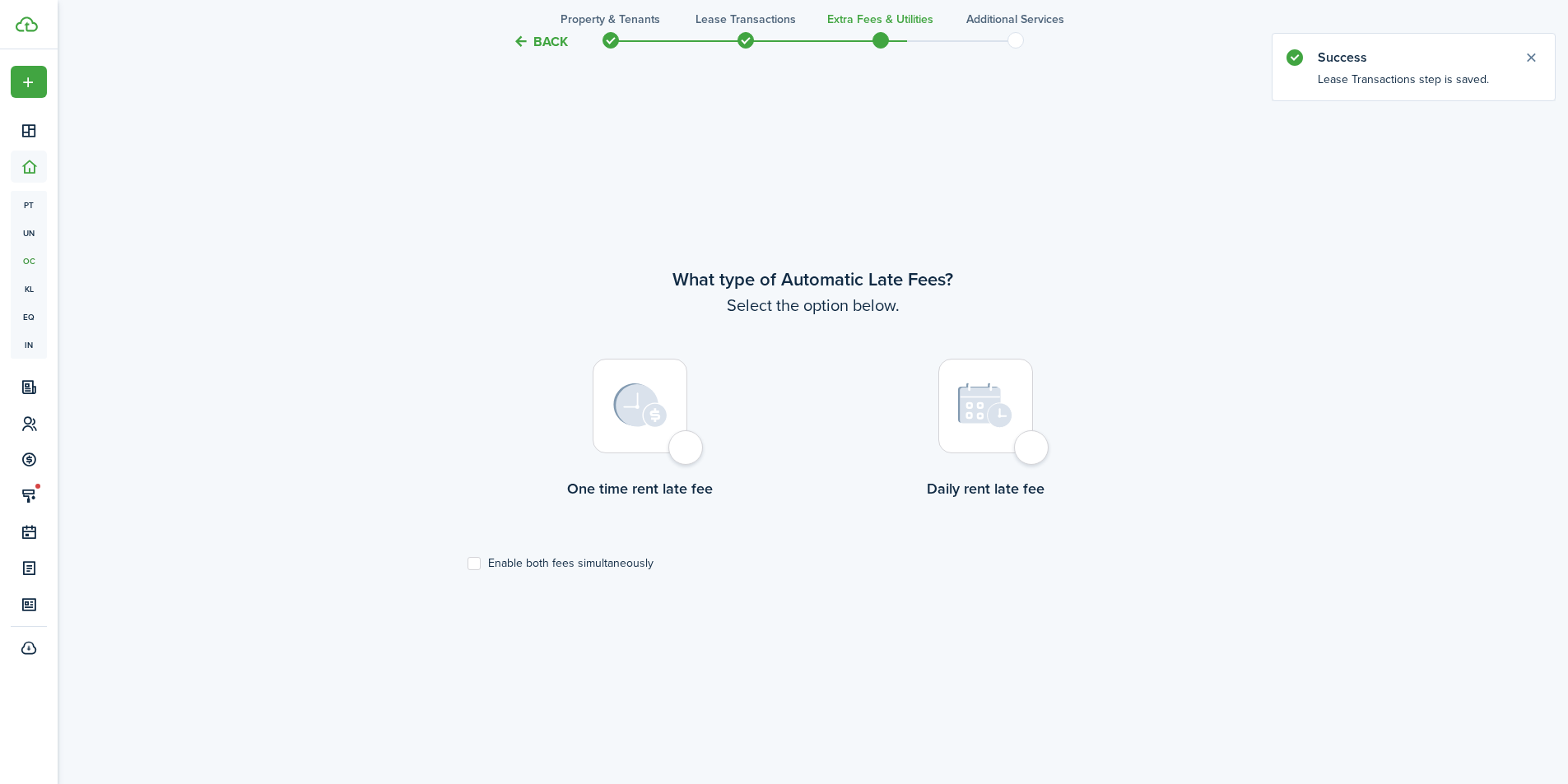
click at [683, 454] on div at bounding box center [640, 406] width 95 height 95
radio input "true"
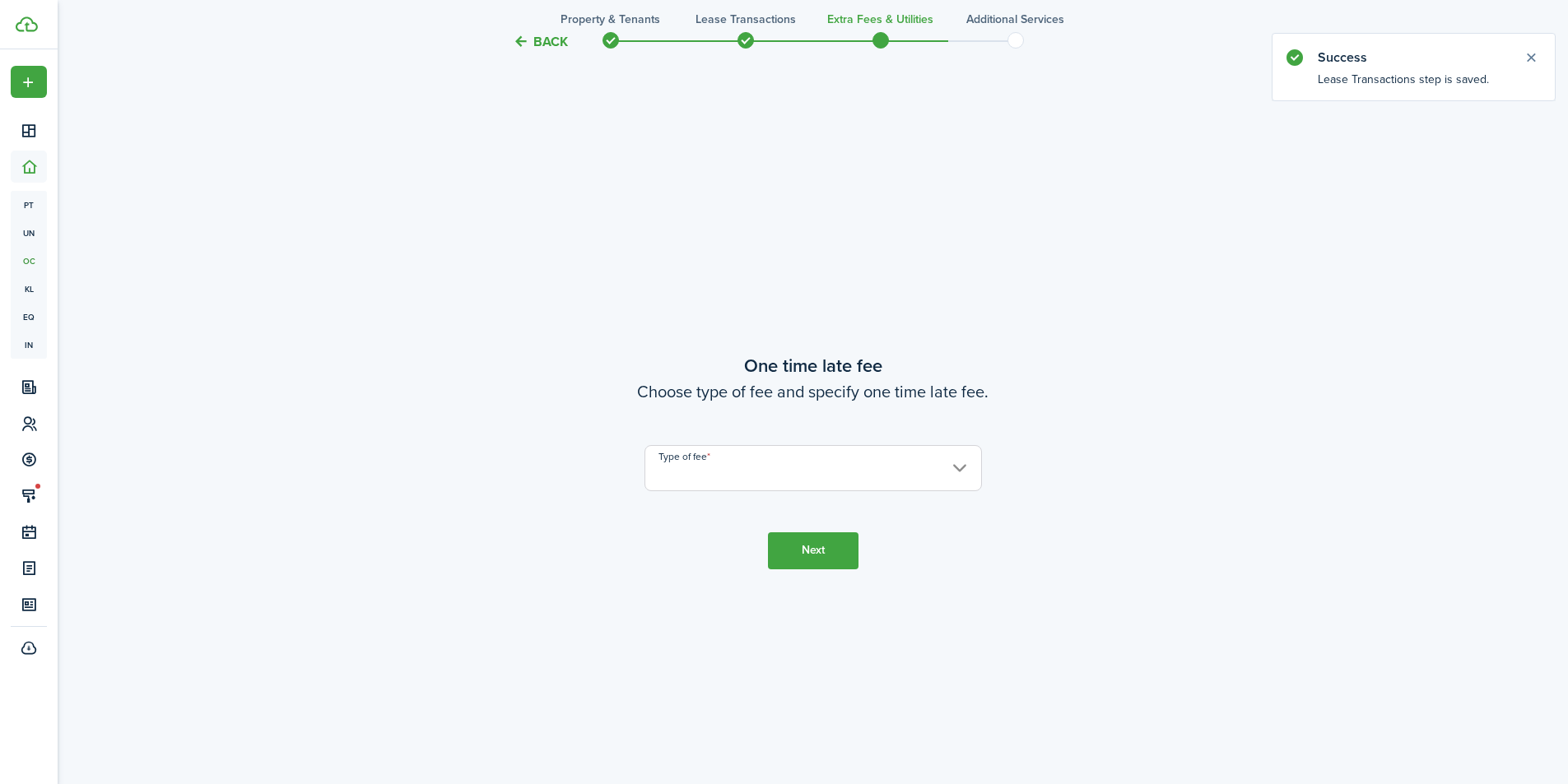
scroll to position [1458, 0]
click at [706, 484] on input "Type of fee" at bounding box center [813, 465] width 338 height 47
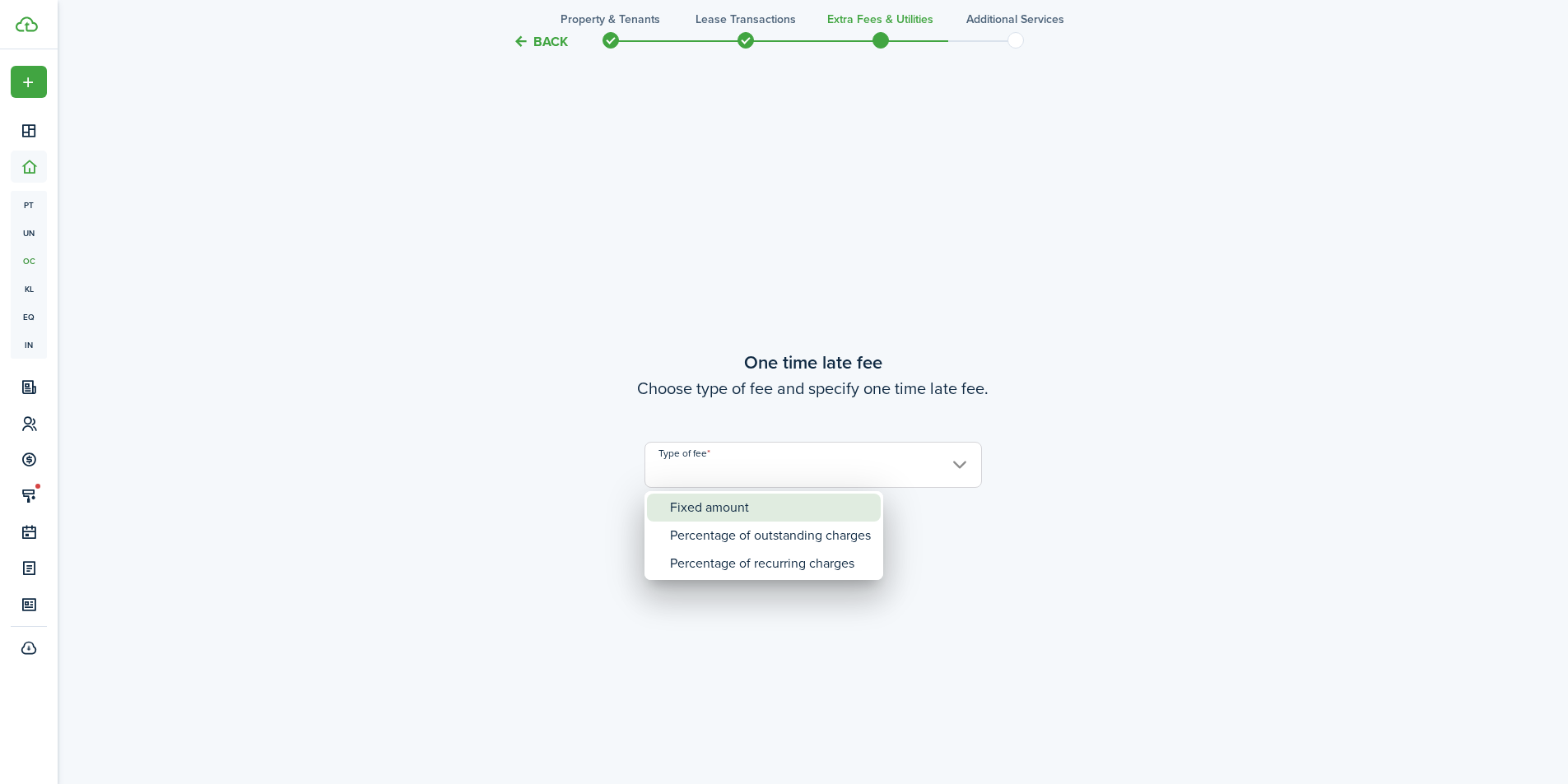
click at [698, 512] on div "Fixed amount" at bounding box center [770, 508] width 201 height 28
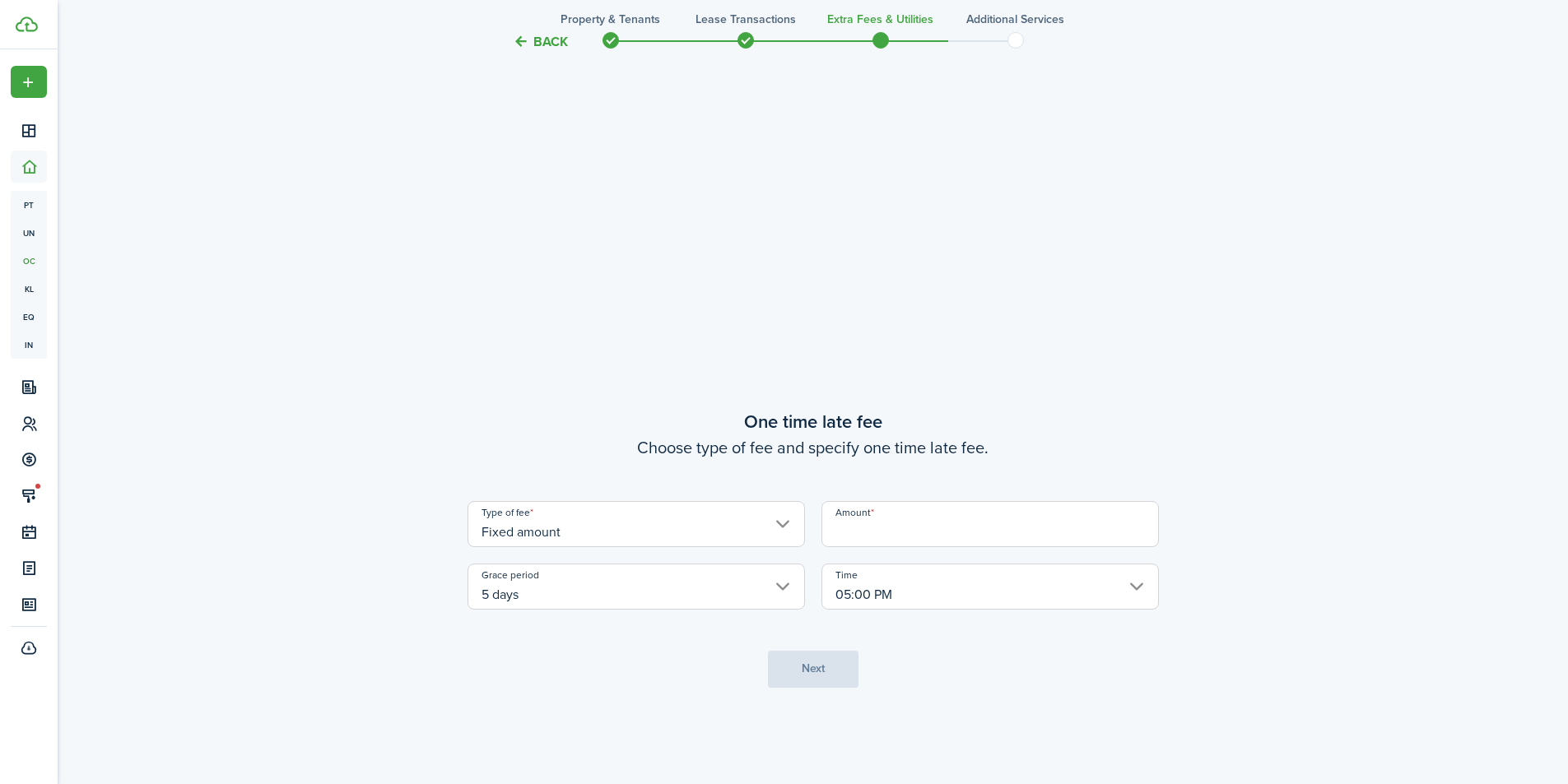
scroll to position [1294, 0]
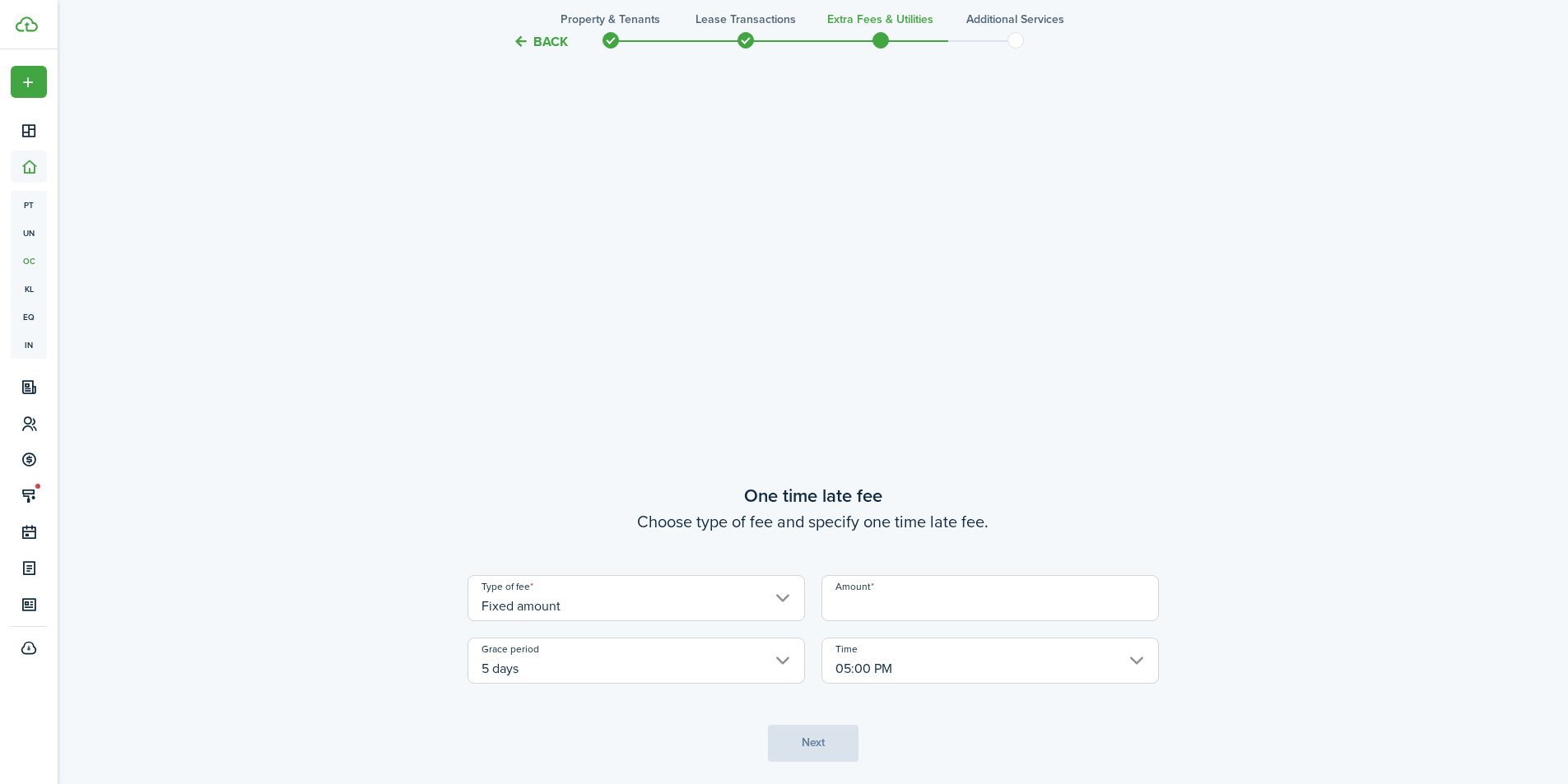
click at [590, 609] on input "Fixed amount" at bounding box center [636, 599] width 338 height 47
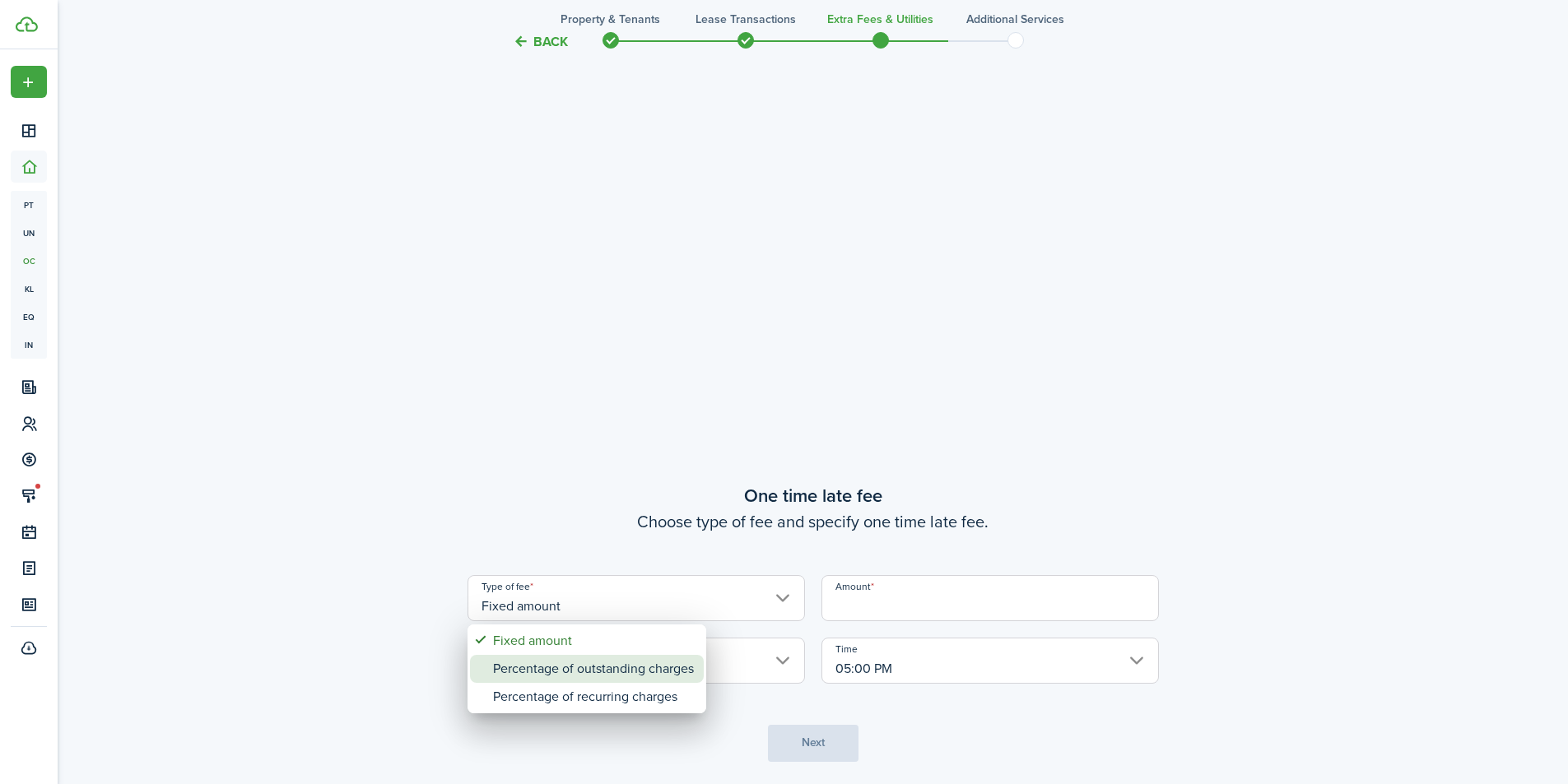
click at [592, 662] on div "Percentage of outstanding charges" at bounding box center [593, 669] width 201 height 28
type input "Percentage of outstanding charges"
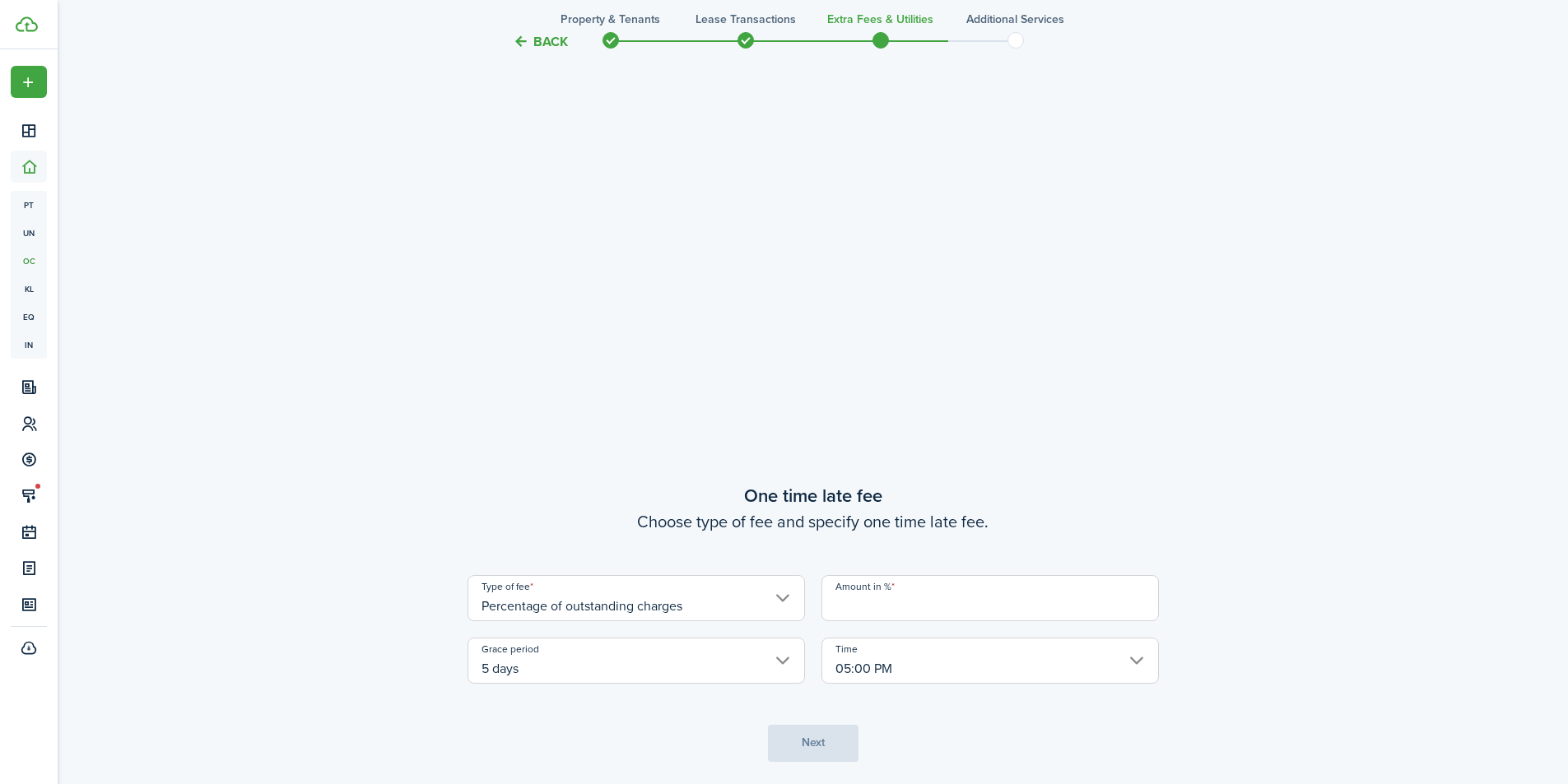
click at [844, 597] on input "Amount in %" at bounding box center [990, 599] width 338 height 47
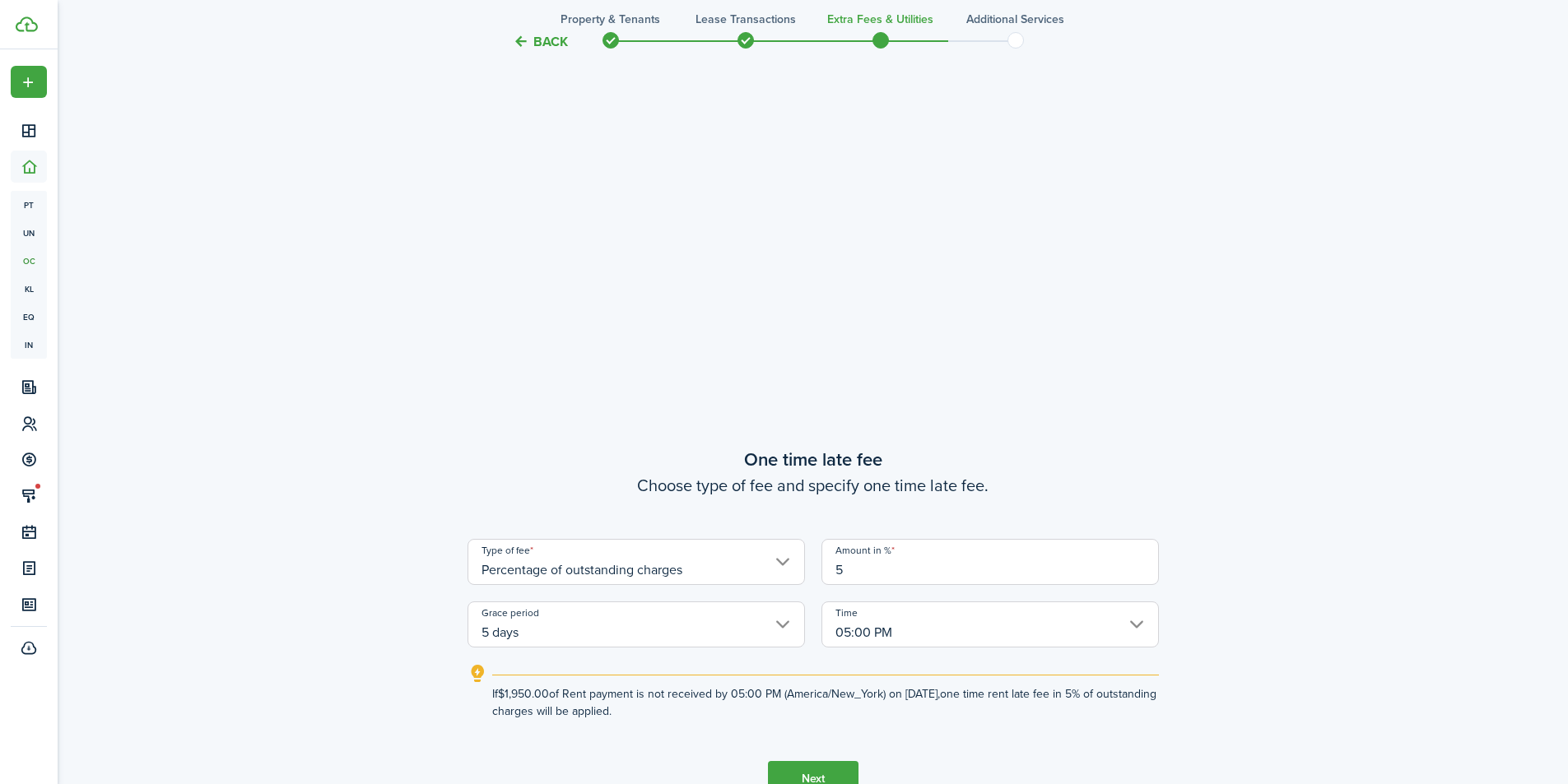
type input "5"
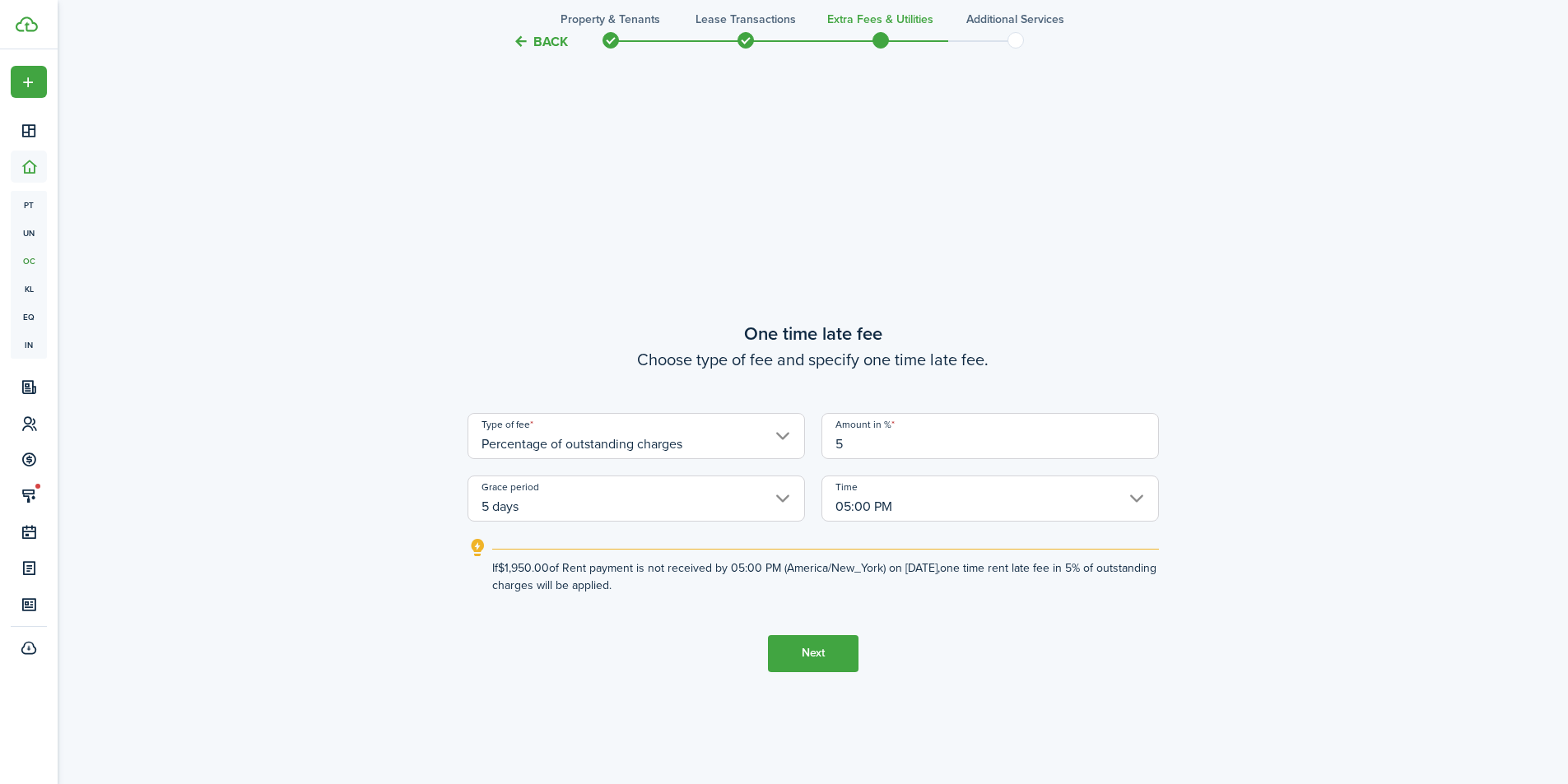
scroll to position [1458, 0]
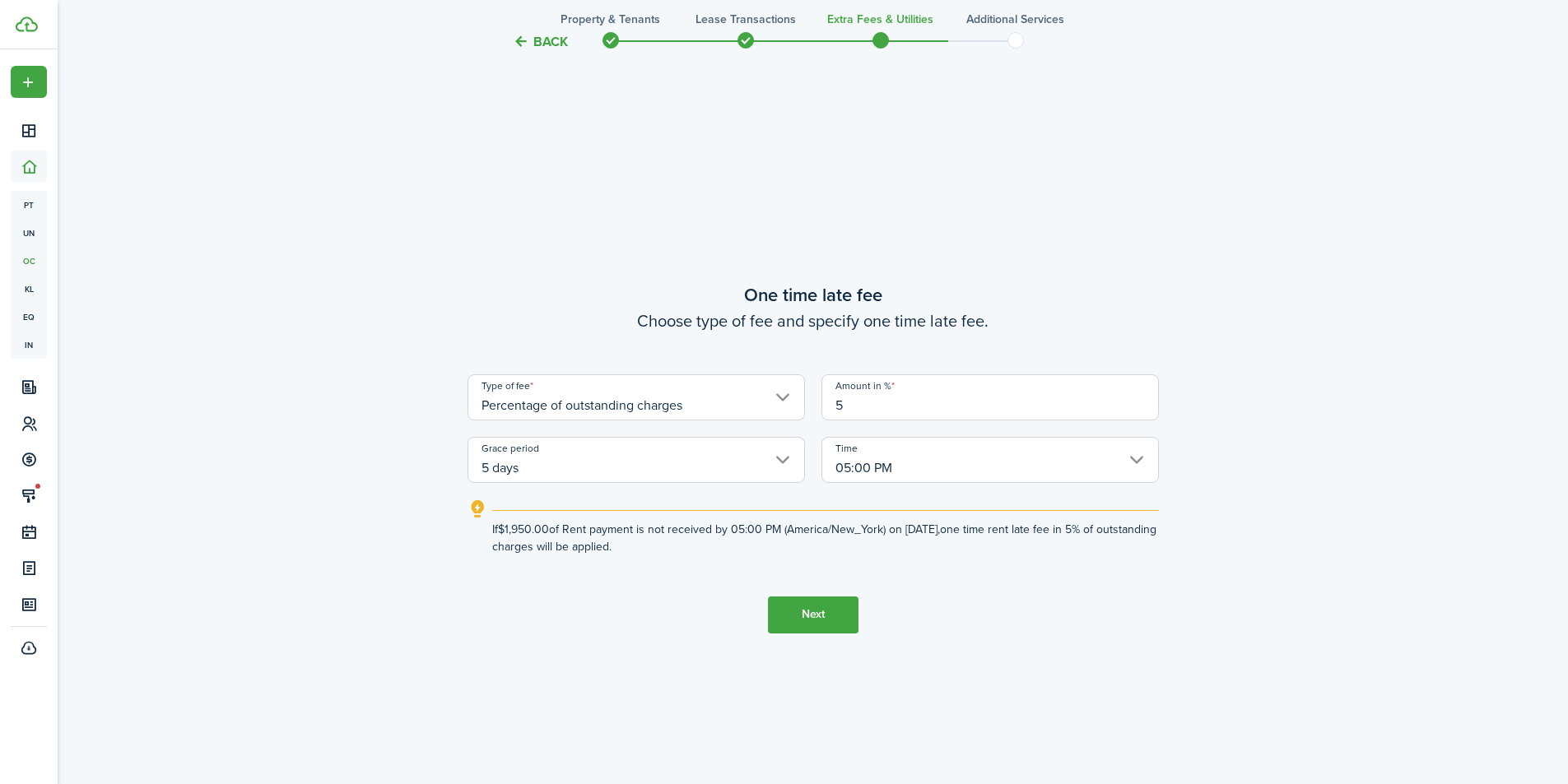
click at [824, 620] on button "Next" at bounding box center [813, 616] width 90 height 37
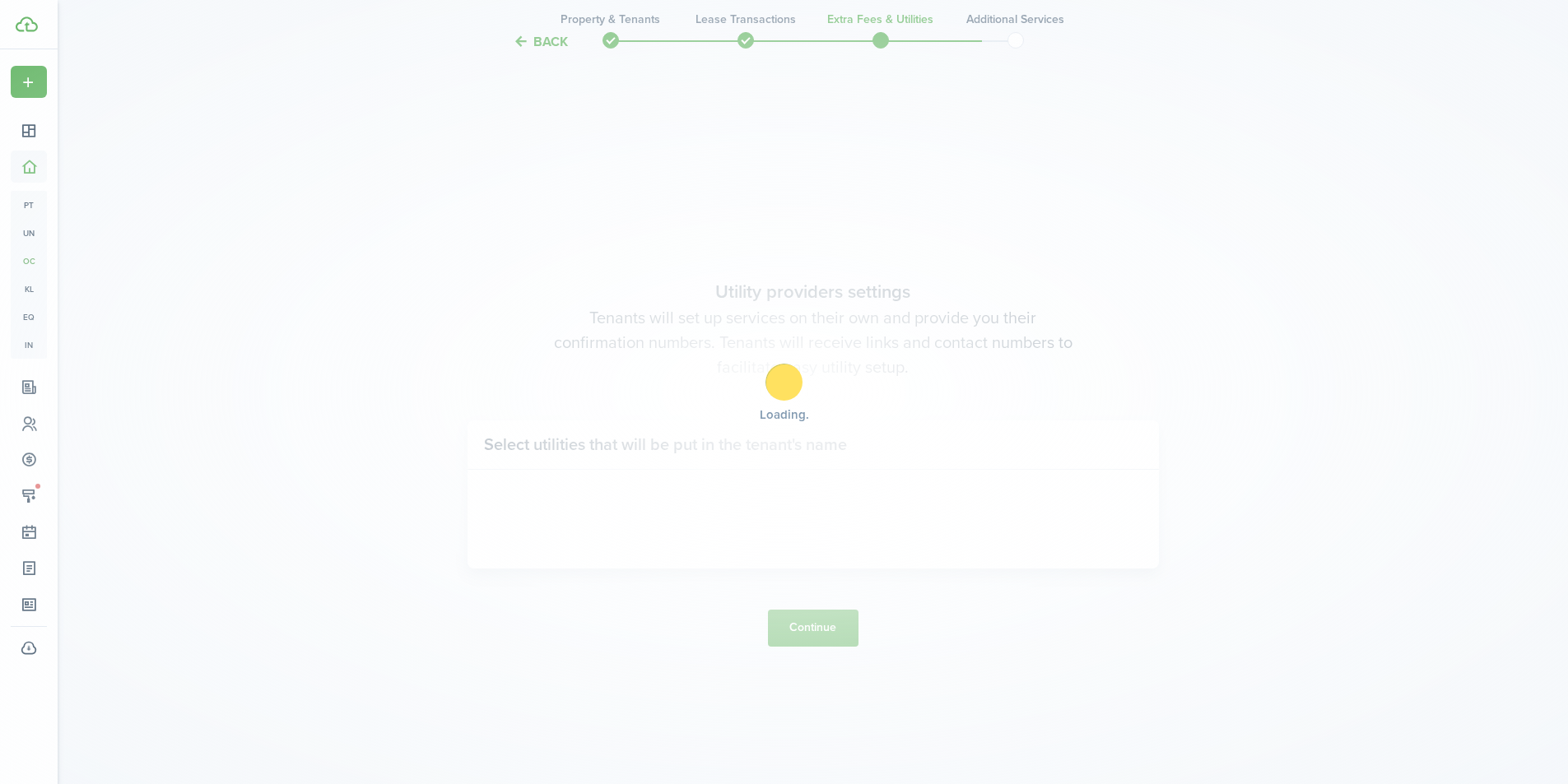
scroll to position [2242, 0]
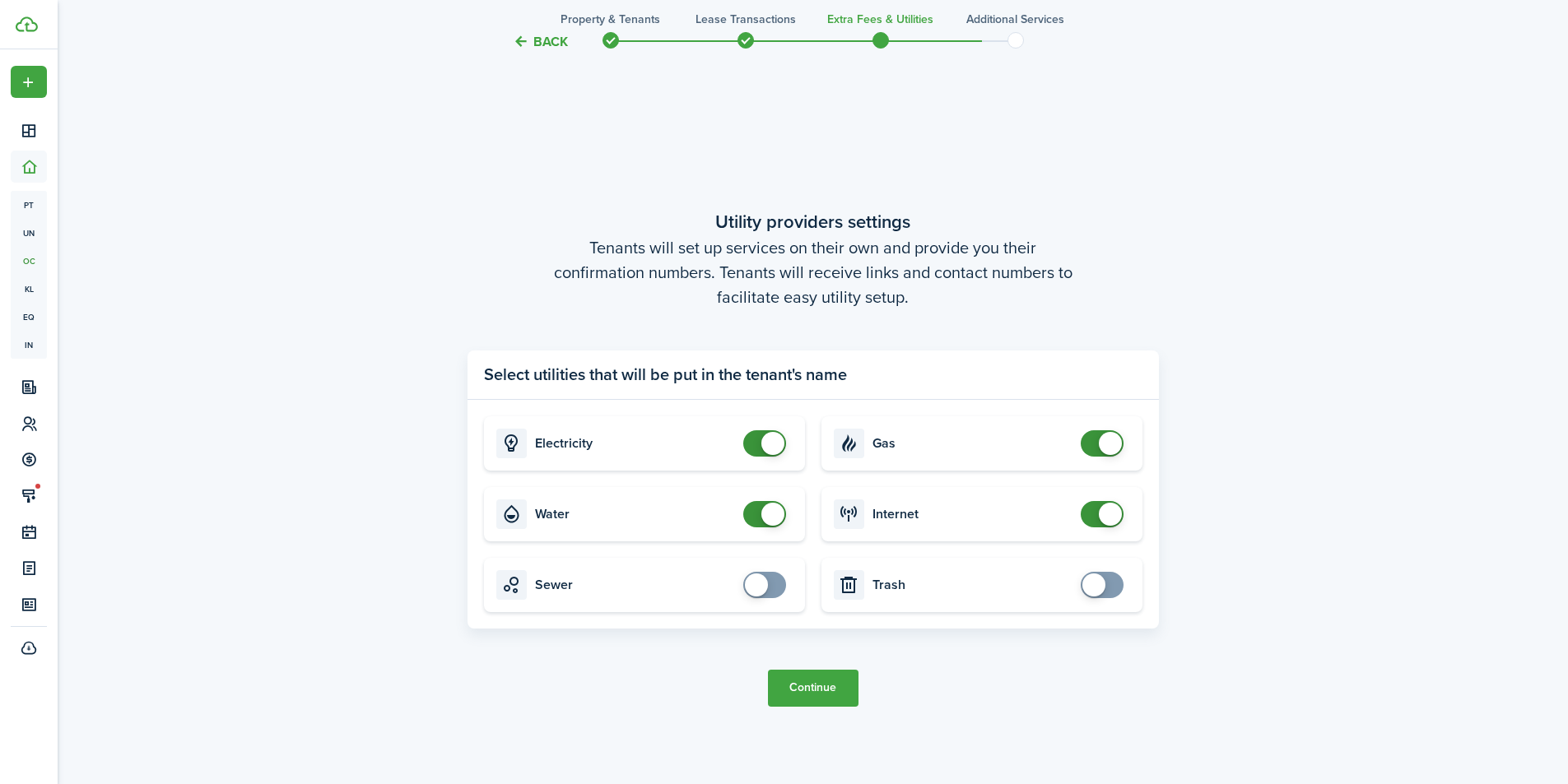
checkbox input "false"
click at [756, 520] on span at bounding box center [764, 514] width 17 height 26
checkbox input "false"
click at [1094, 444] on span at bounding box center [1102, 444] width 17 height 26
click at [825, 689] on button "Continue" at bounding box center [813, 688] width 90 height 37
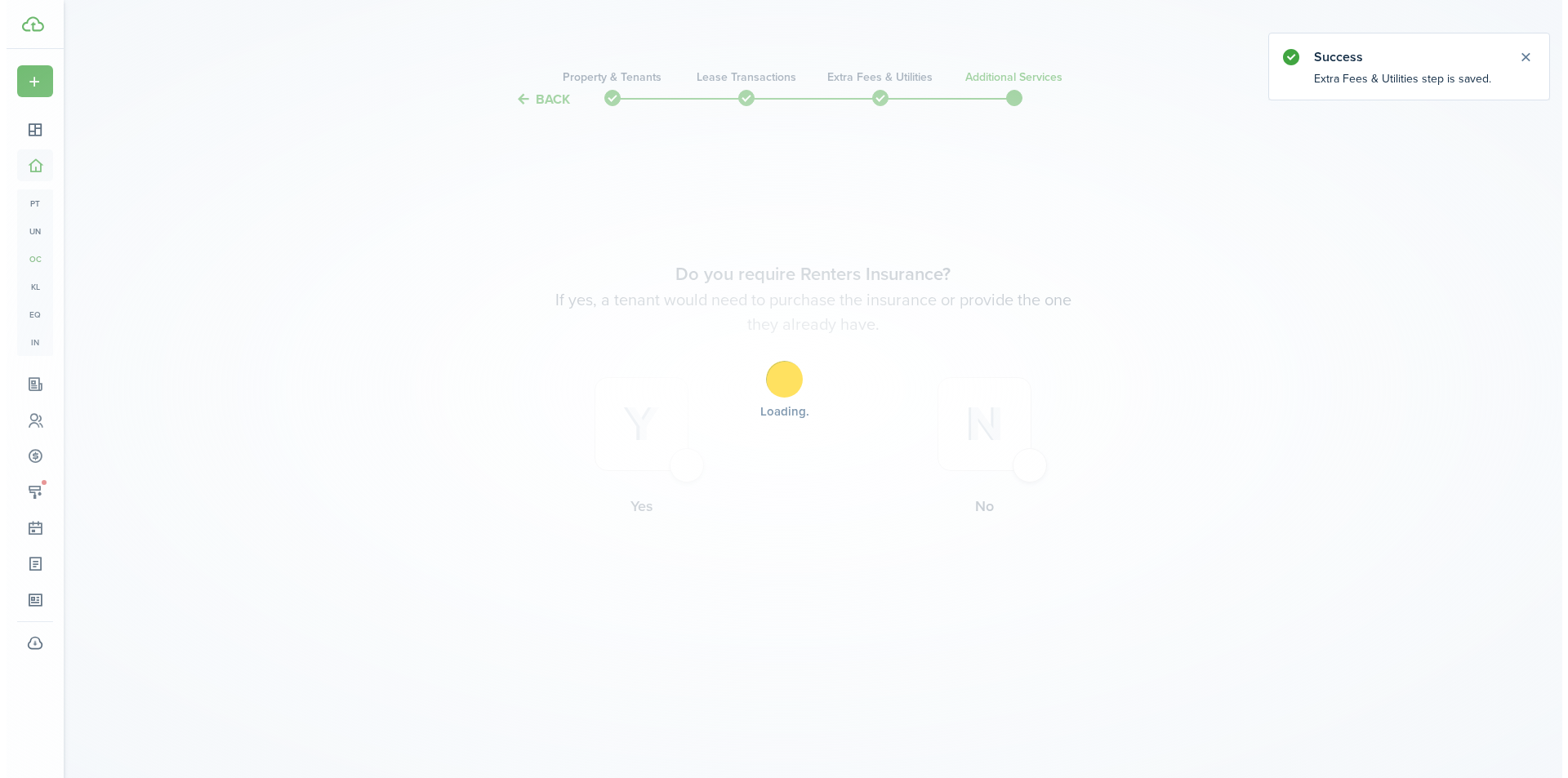
scroll to position [0, 0]
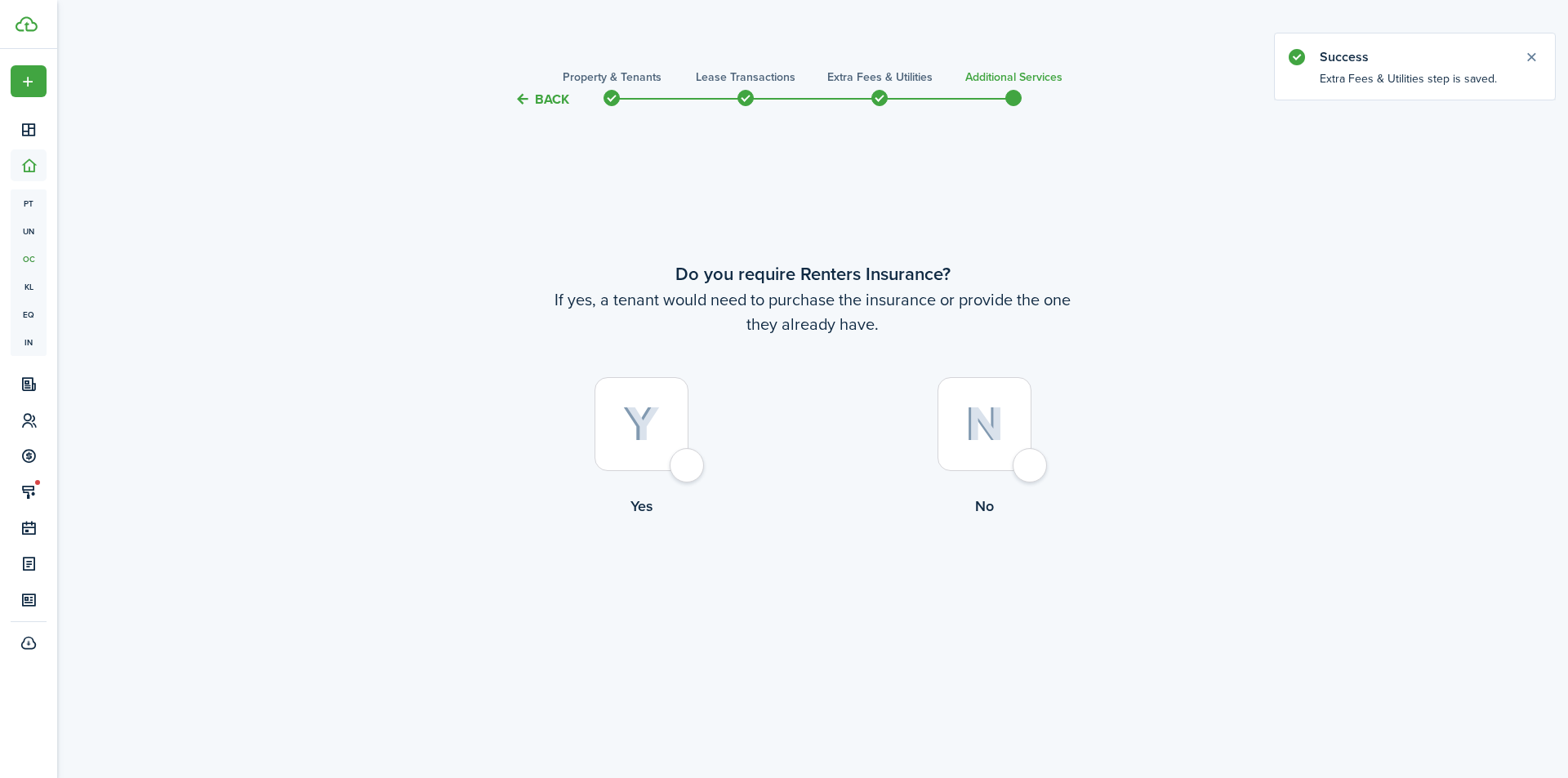
click at [688, 462] on div at bounding box center [641, 425] width 94 height 94
radio input "true"
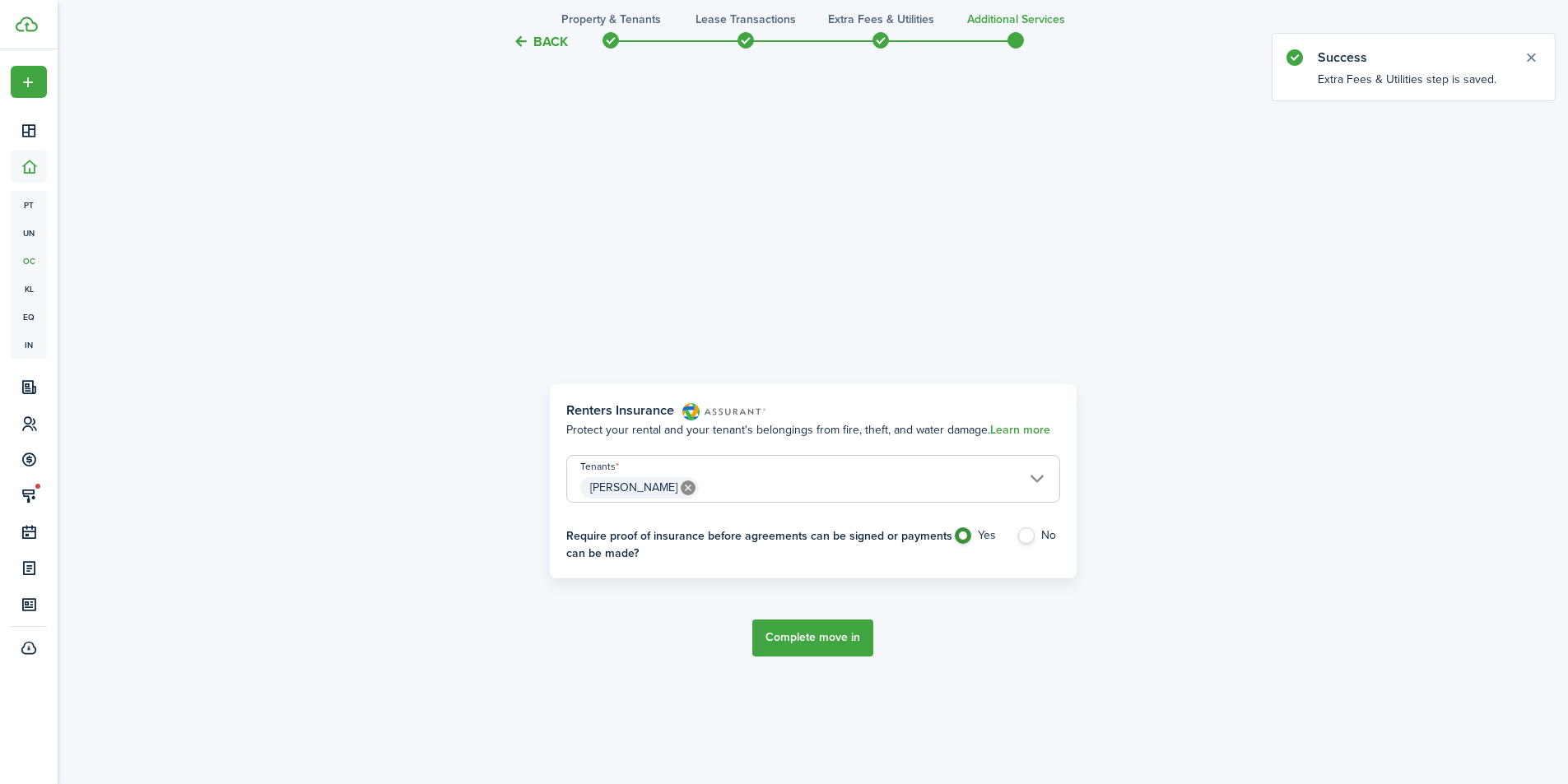
scroll to position [674, 0]
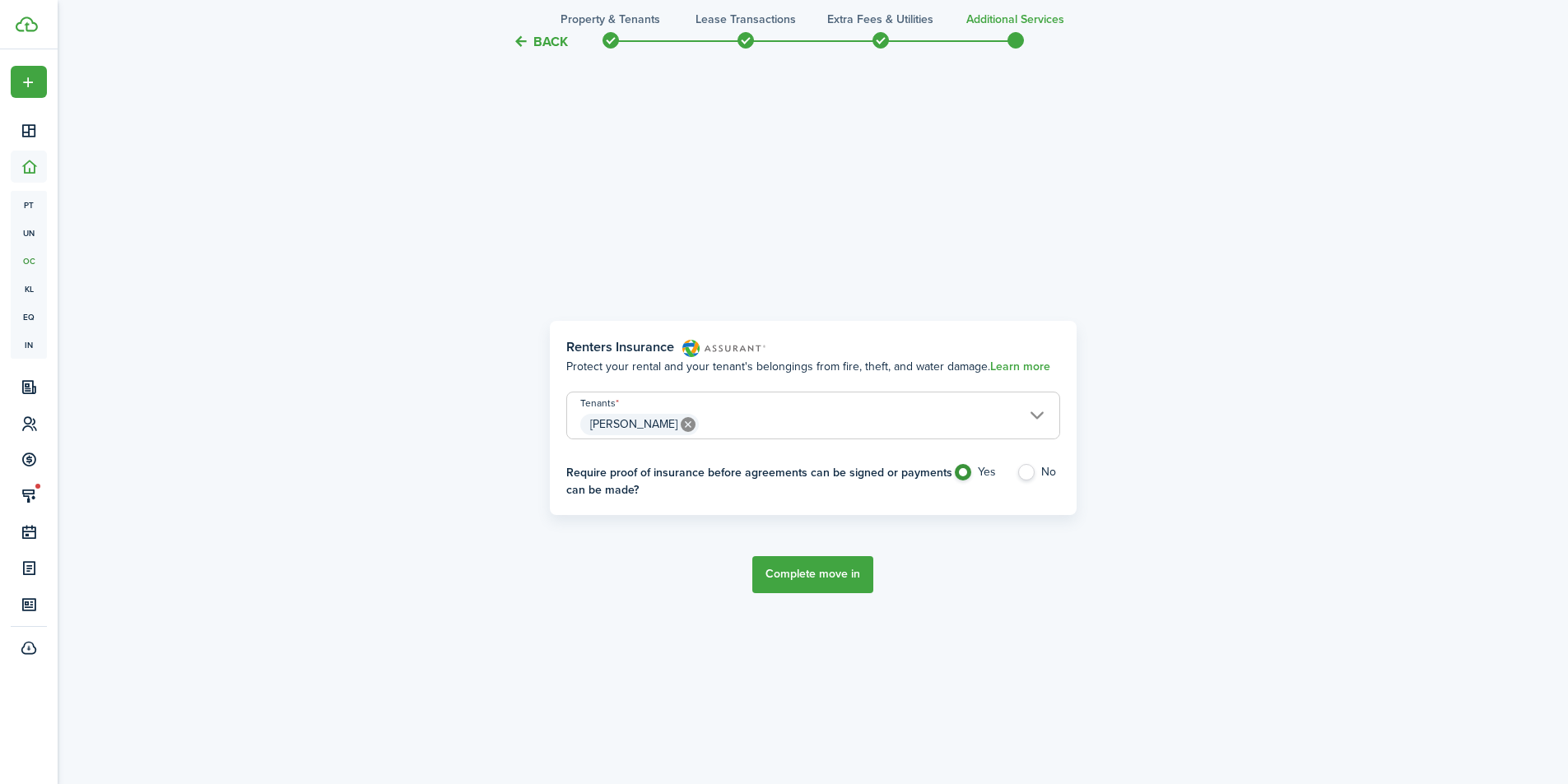
click at [798, 584] on button "Complete move in" at bounding box center [813, 575] width 121 height 37
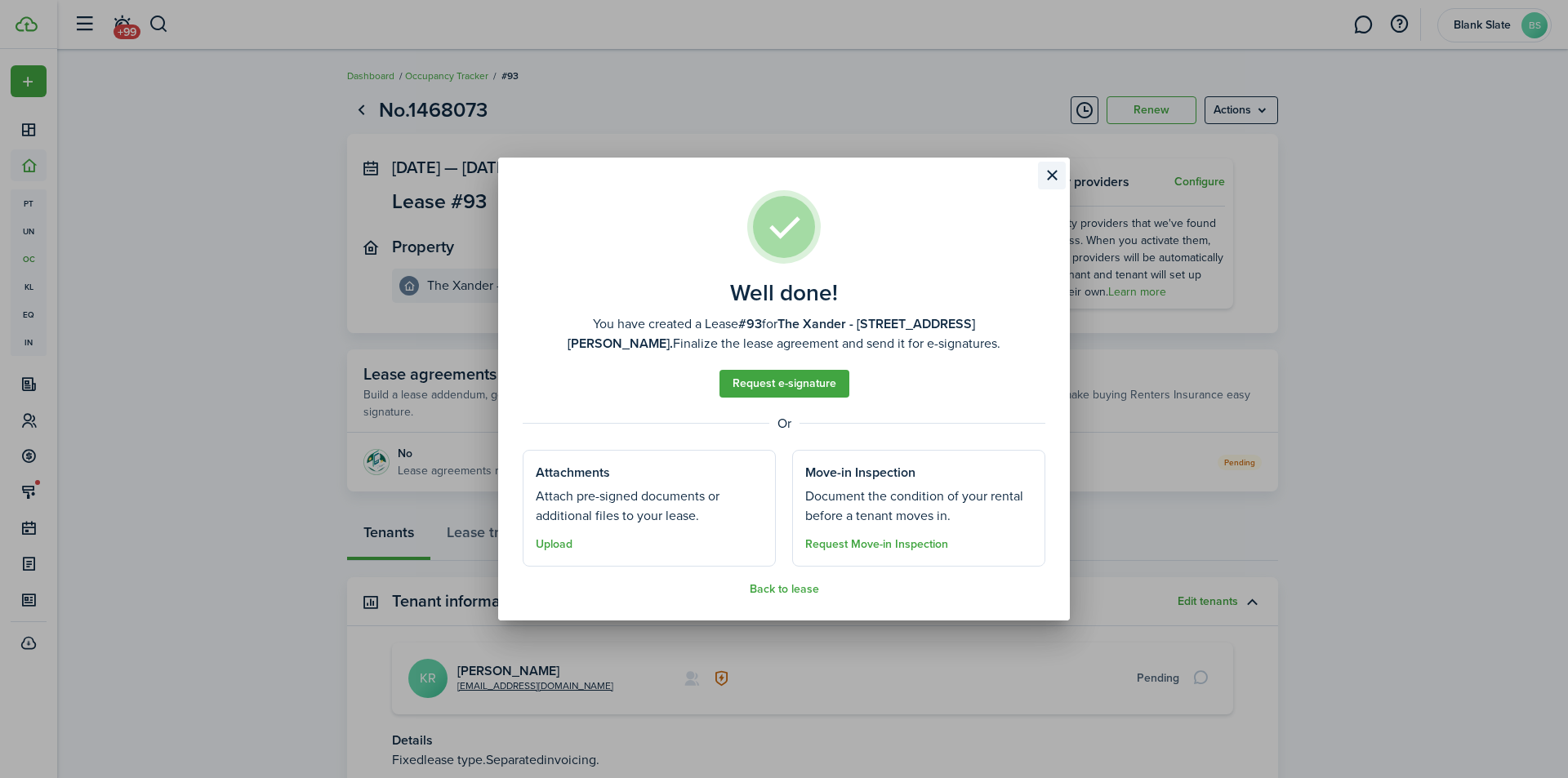
click at [1056, 178] on button "Close modal" at bounding box center [1052, 175] width 28 height 28
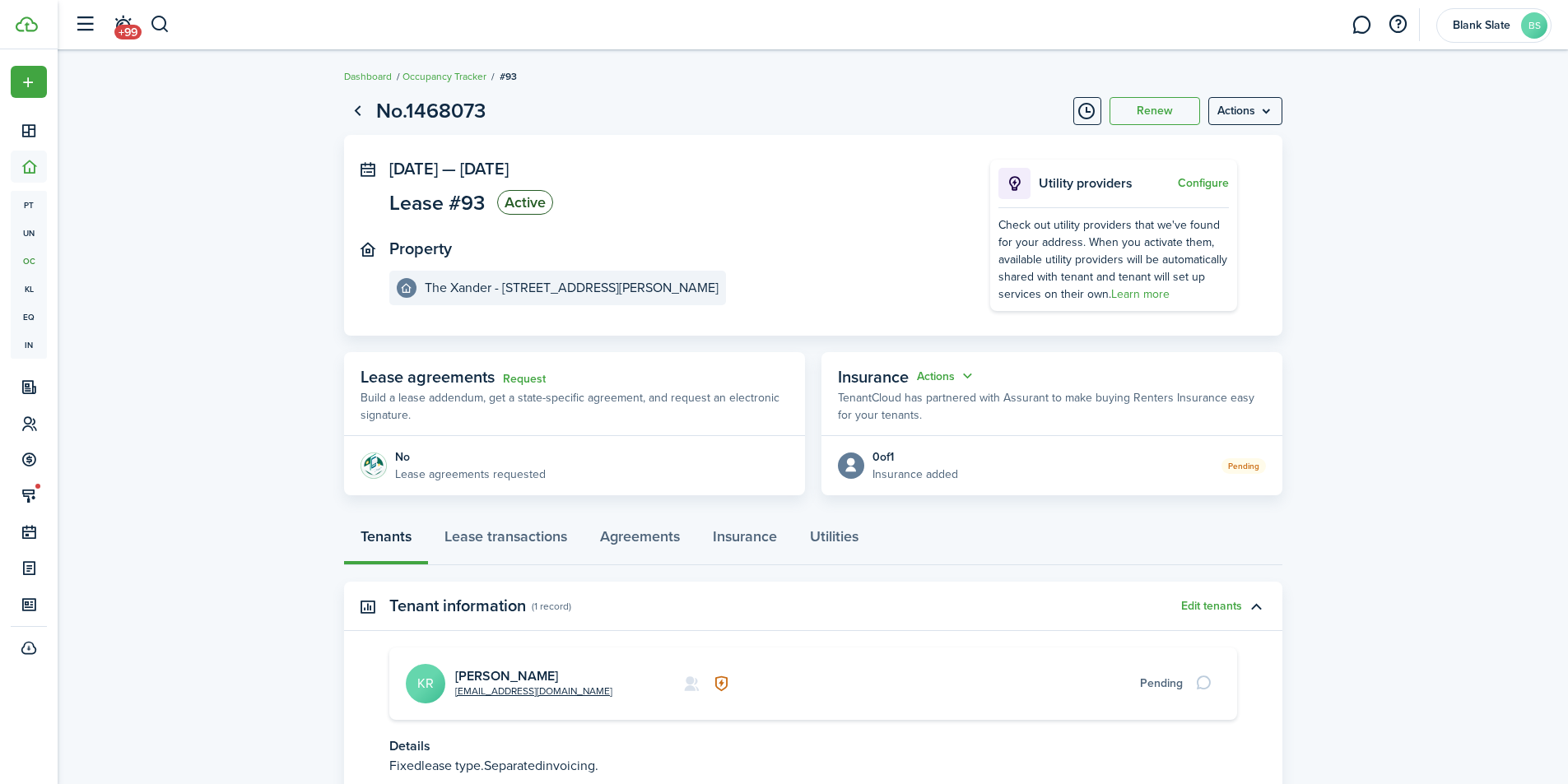
click at [503, 201] on status "Active" at bounding box center [525, 202] width 56 height 25
click at [499, 543] on link "Lease transactions" at bounding box center [505, 540] width 155 height 49
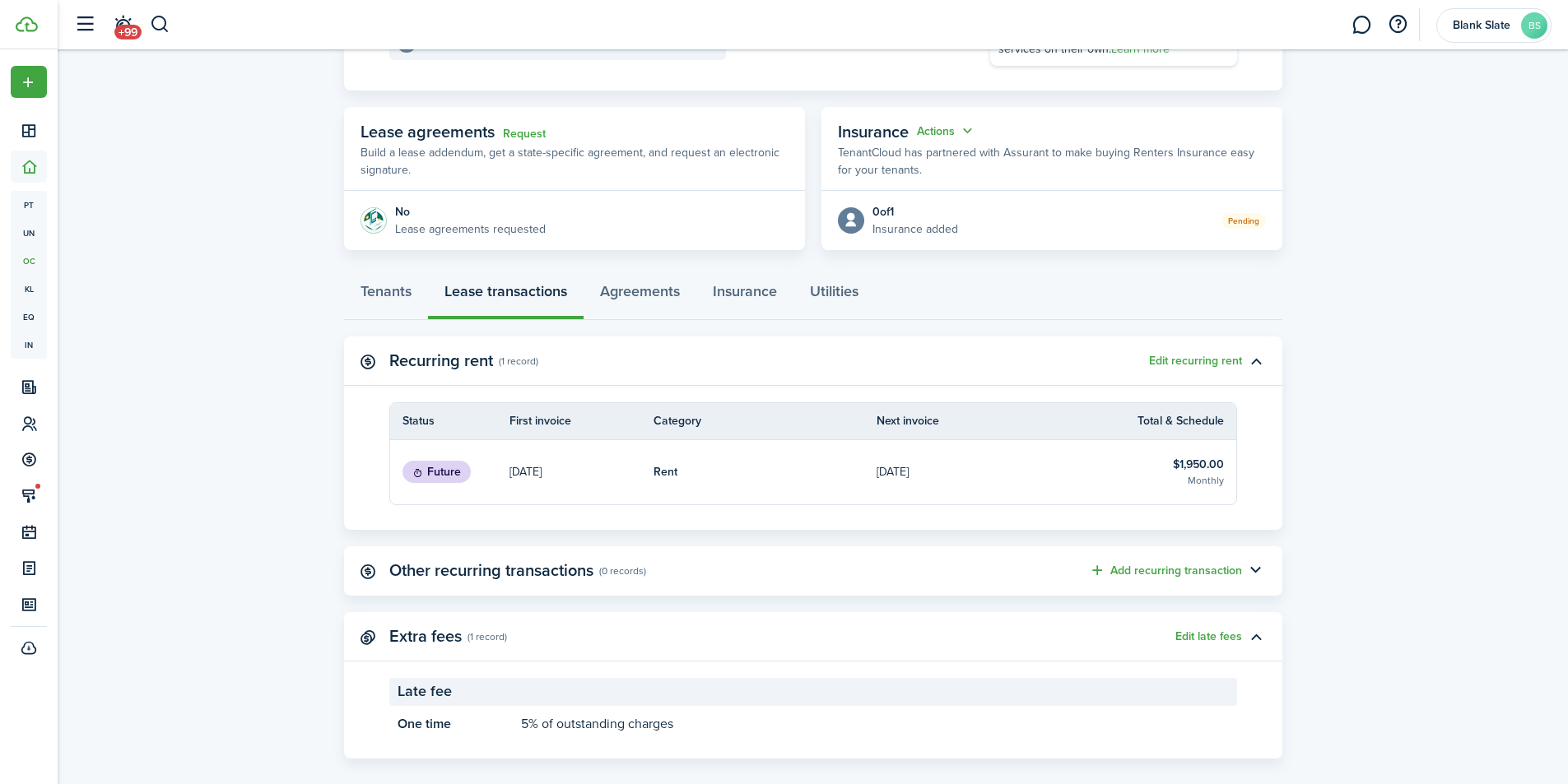
scroll to position [265, 0]
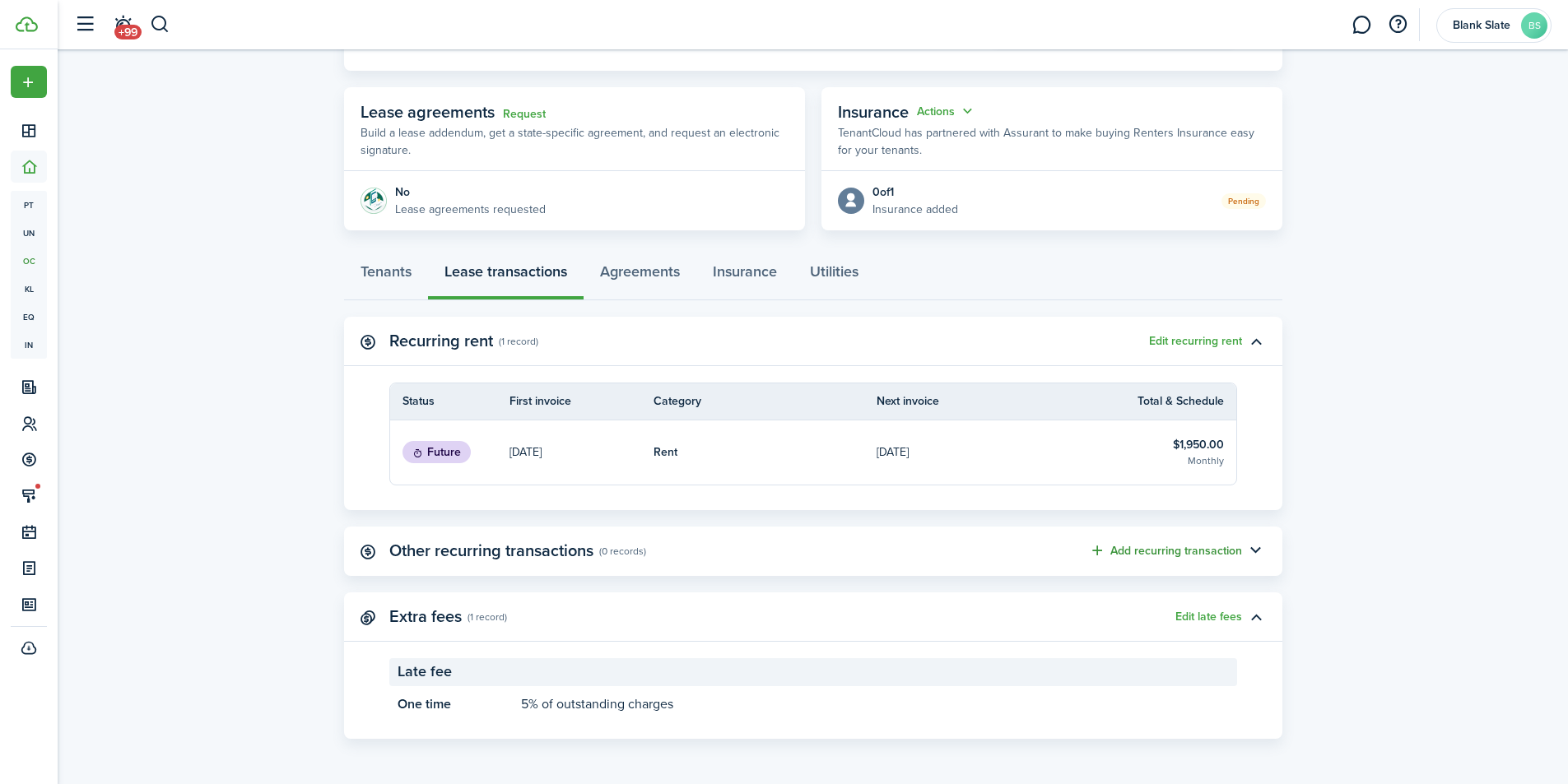
click at [1141, 547] on button "Add recurring transaction" at bounding box center [1165, 551] width 153 height 19
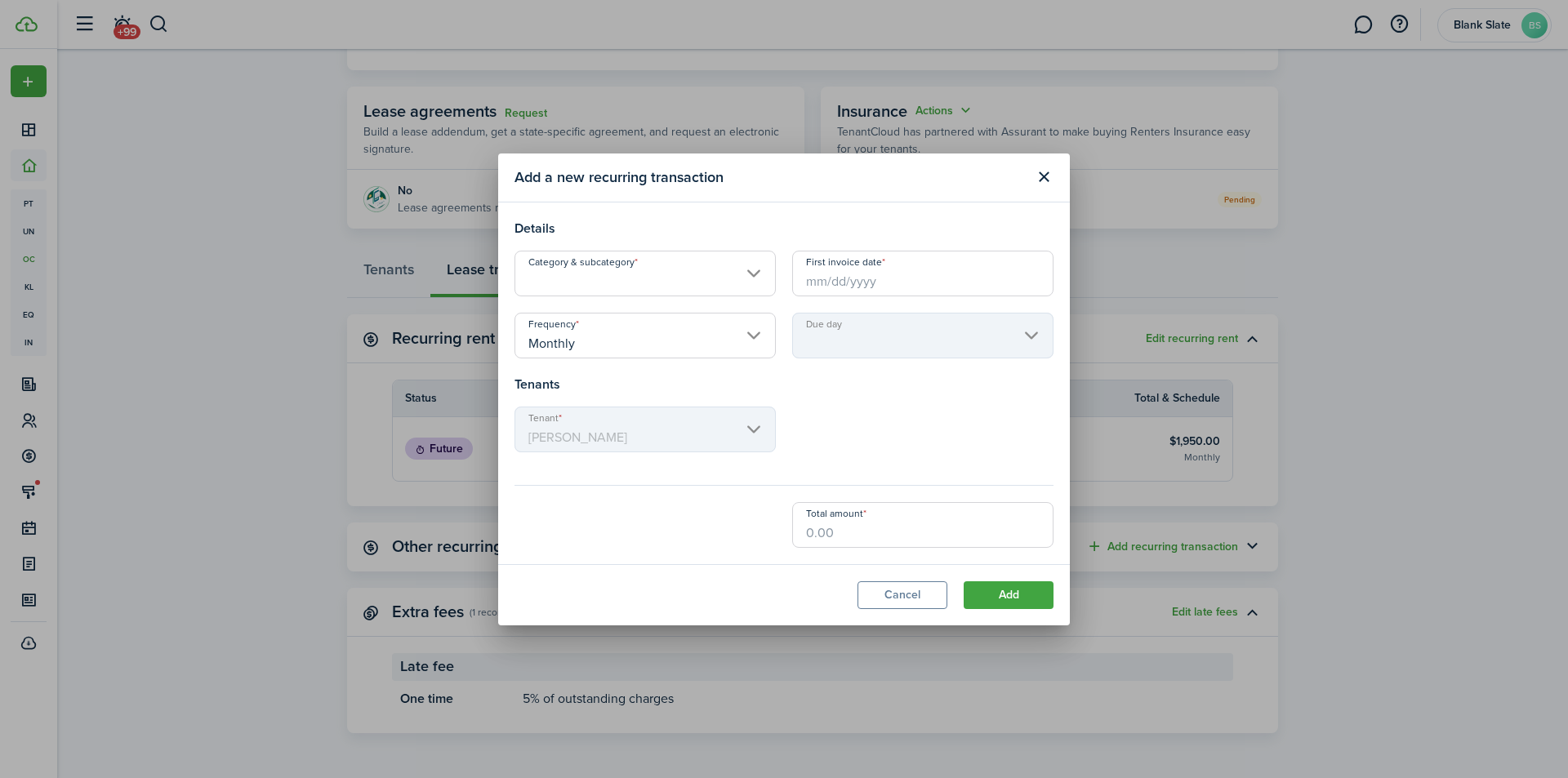
click at [628, 272] on input "Category & subcategory" at bounding box center [645, 274] width 261 height 46
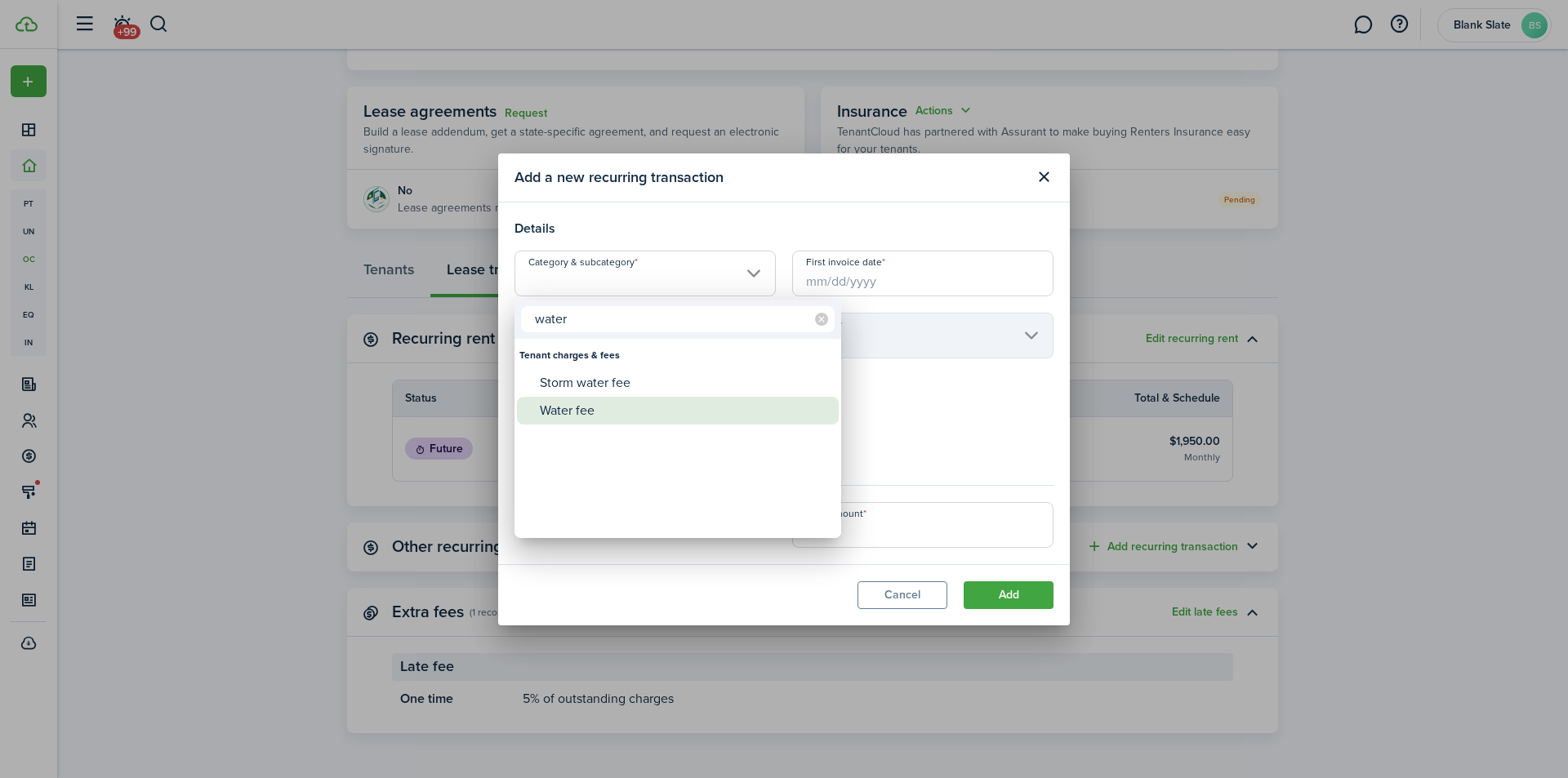
type input "water"
click at [617, 409] on div "Water fee" at bounding box center [684, 411] width 289 height 28
type input "Tenant charges & fees / Water fee"
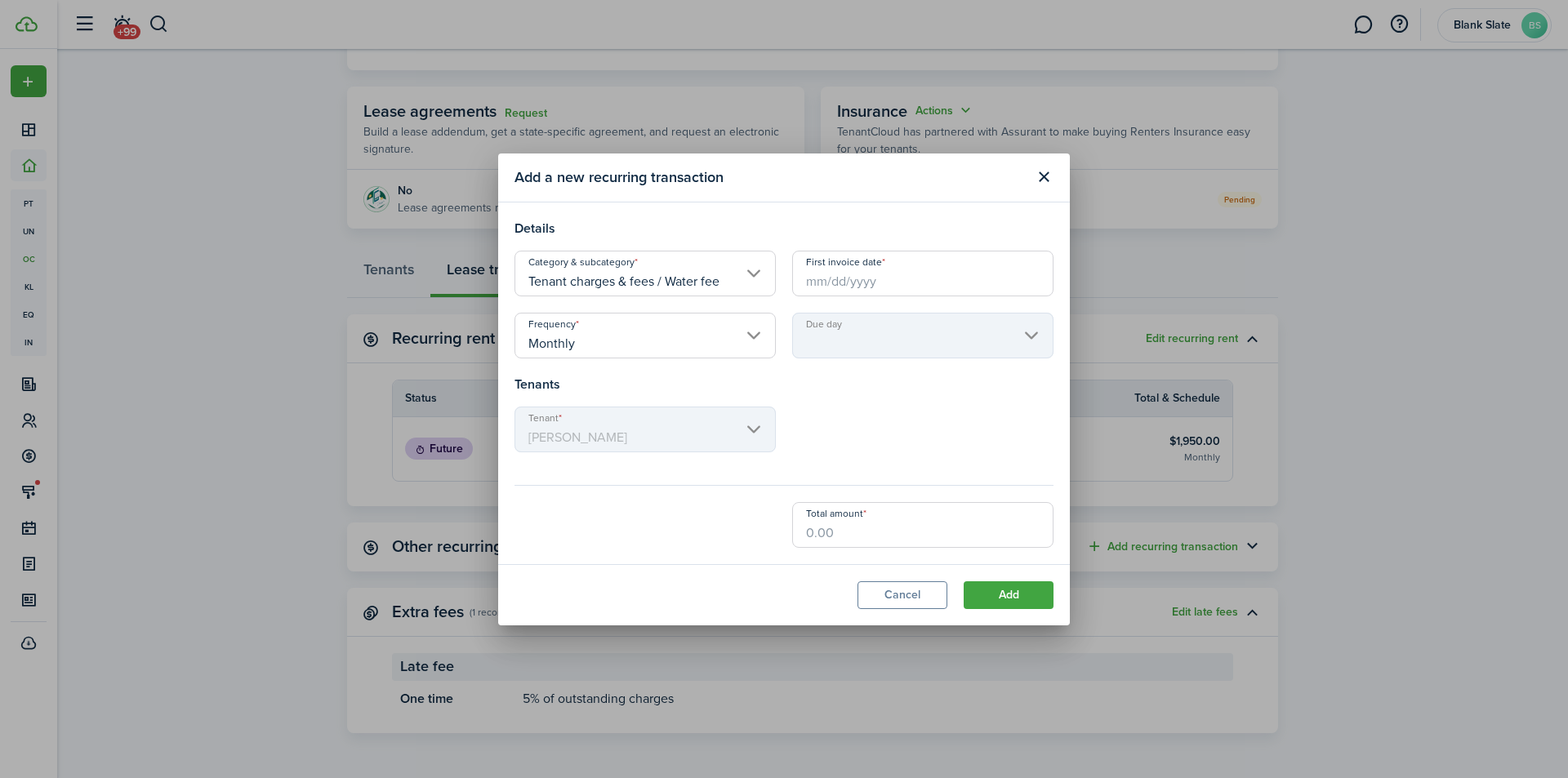
click at [826, 281] on input "First invoice date" at bounding box center [922, 274] width 261 height 46
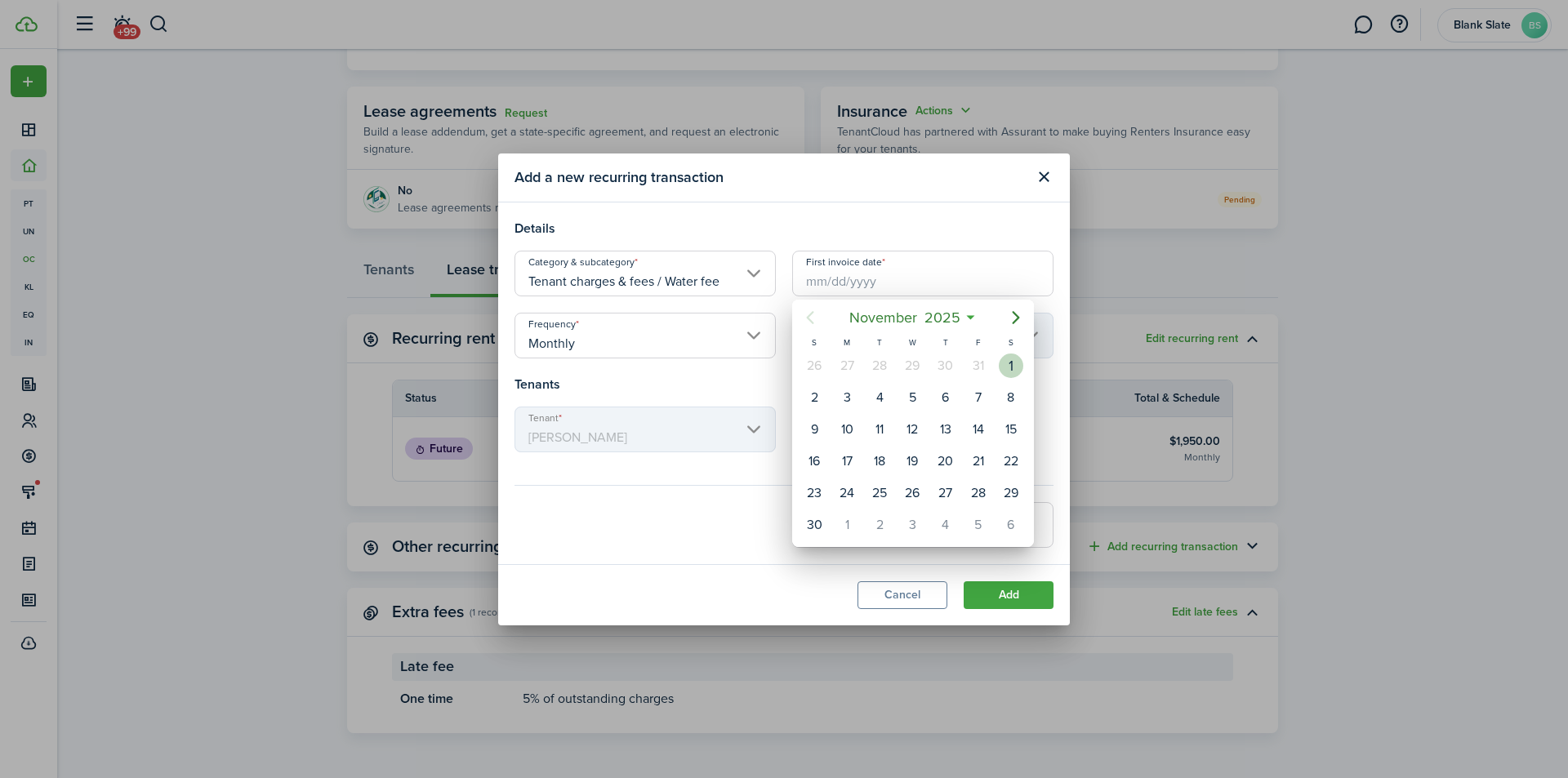
click at [1010, 373] on div "1" at bounding box center [1011, 365] width 25 height 25
type input "[DATE]"
type input "1st"
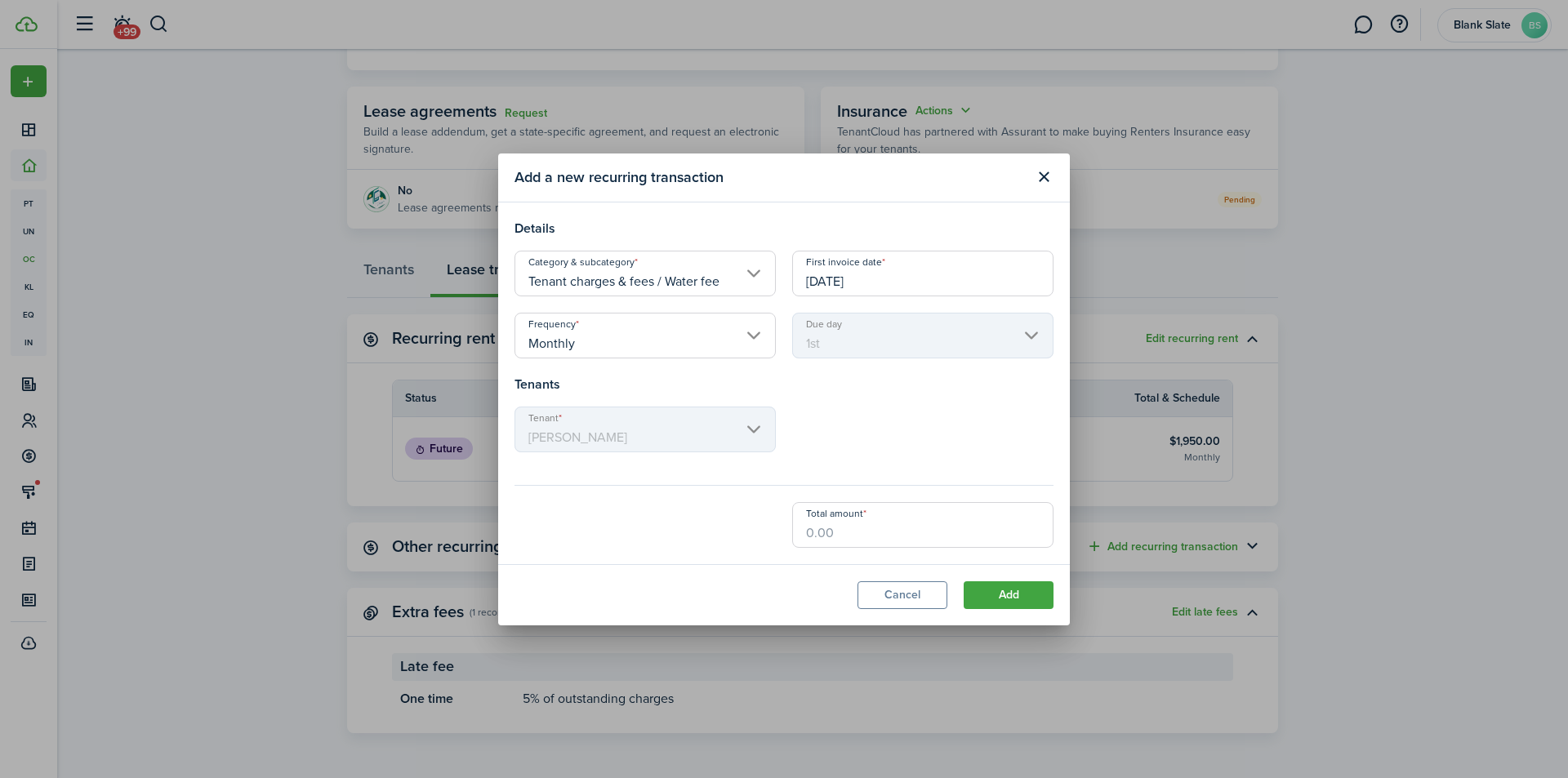
click at [811, 540] on input "Total amount" at bounding box center [922, 525] width 261 height 46
type input "$100.00"
click at [735, 524] on div "Total amount $100.00" at bounding box center [784, 525] width 556 height 46
click at [993, 594] on button "Add" at bounding box center [1008, 595] width 90 height 28
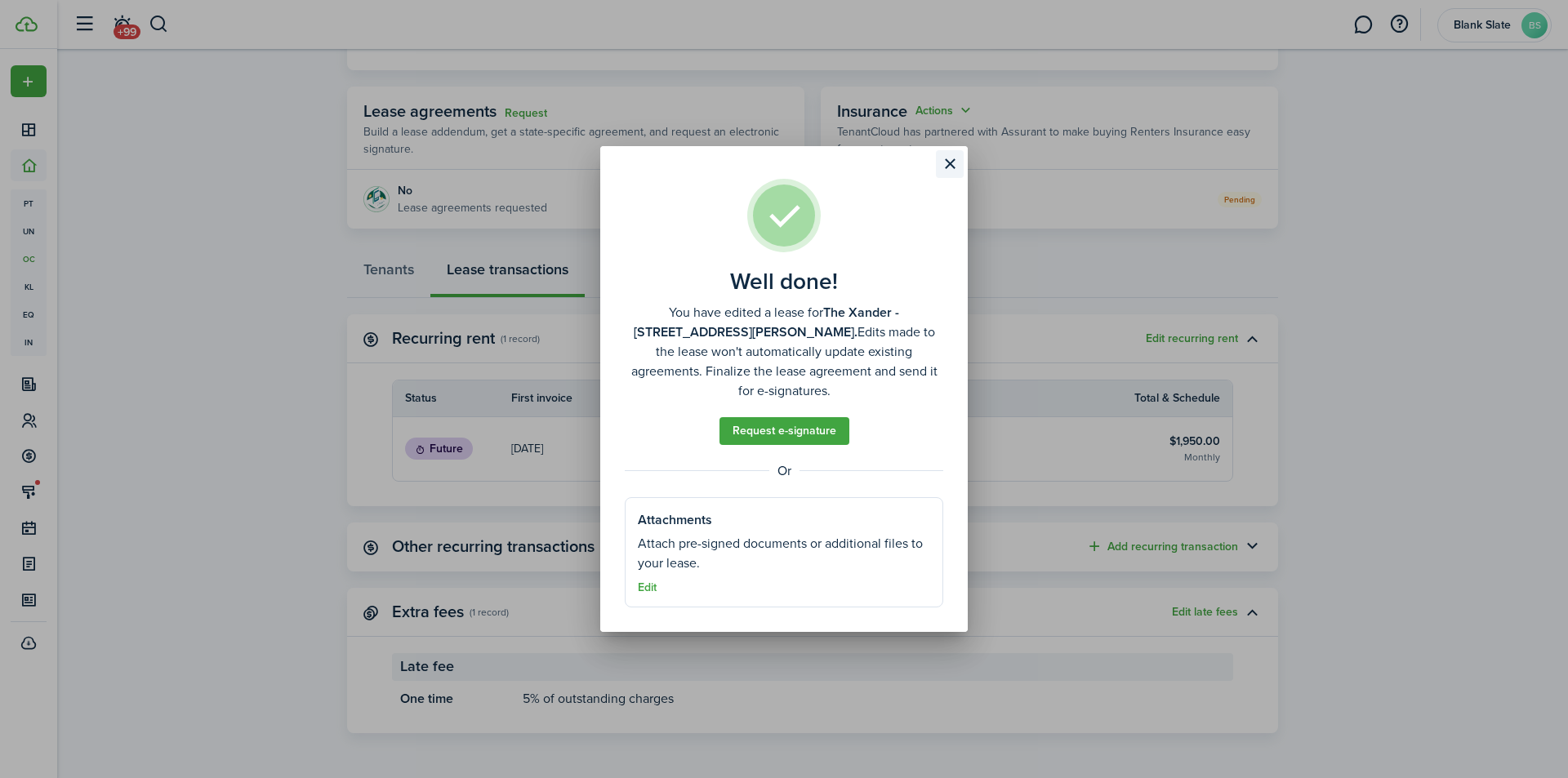
click at [952, 172] on button "Close modal" at bounding box center [950, 164] width 28 height 28
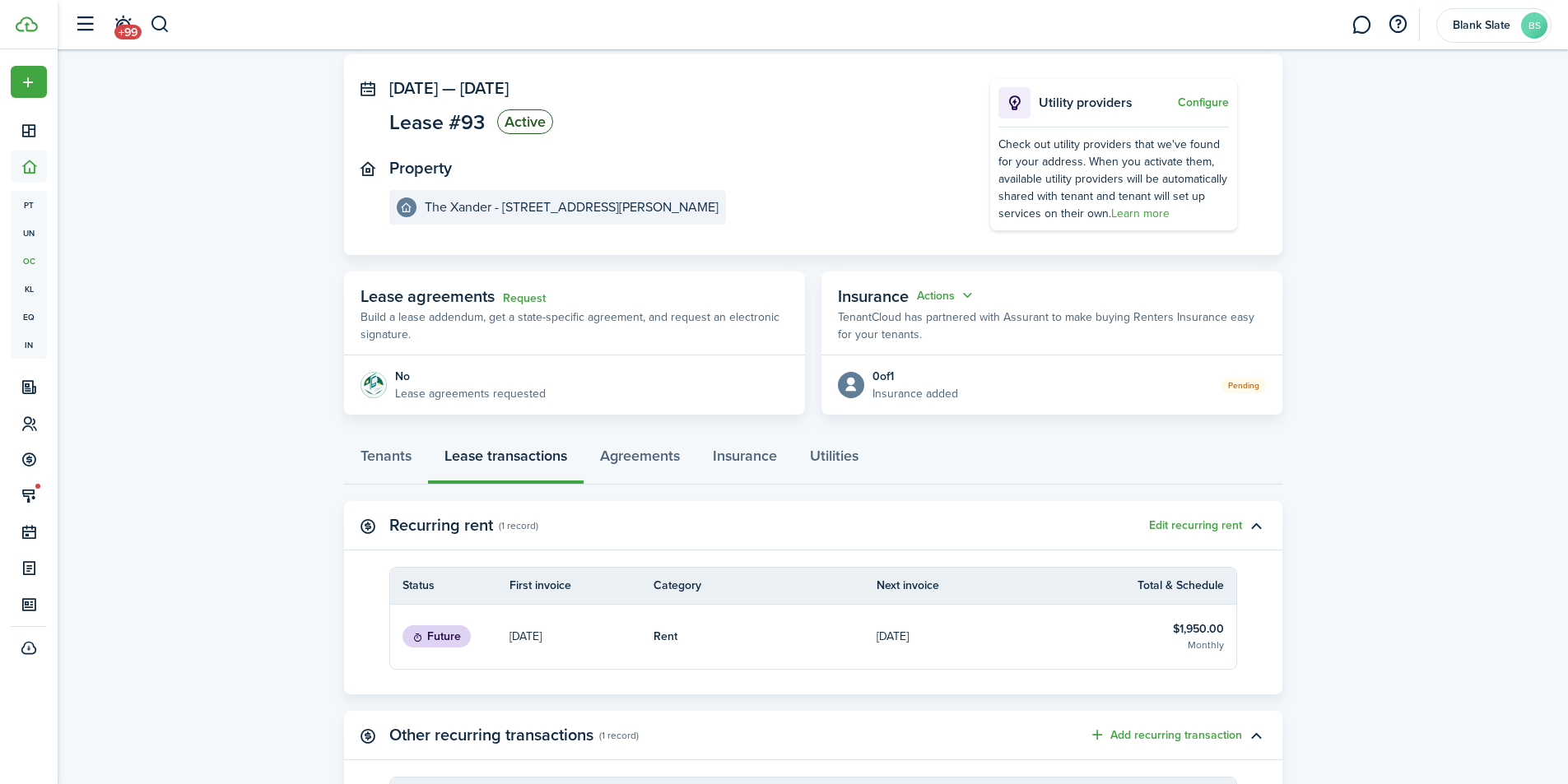
scroll to position [80, 0]
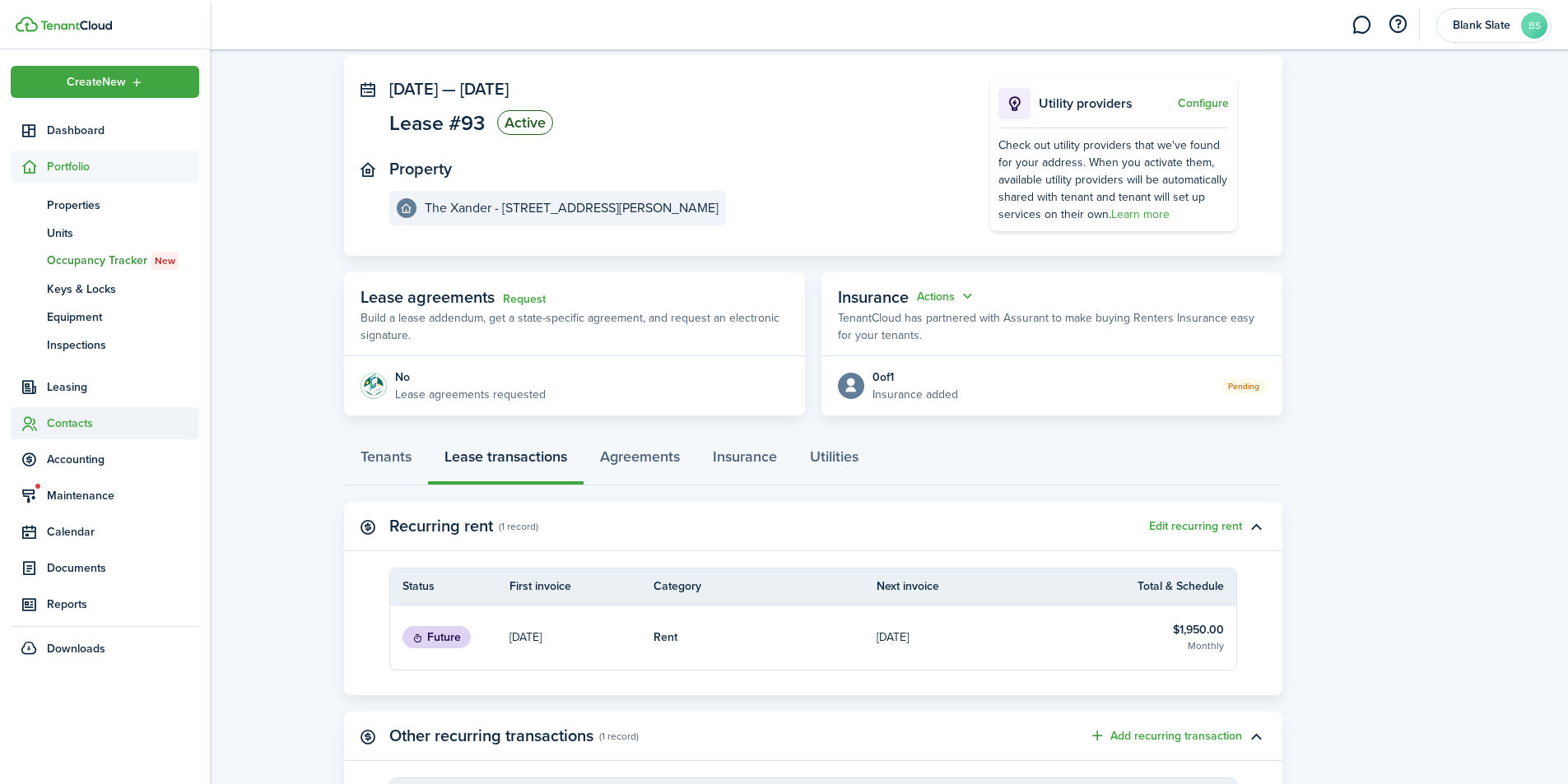
click at [77, 426] on span "Contacts" at bounding box center [123, 423] width 153 height 18
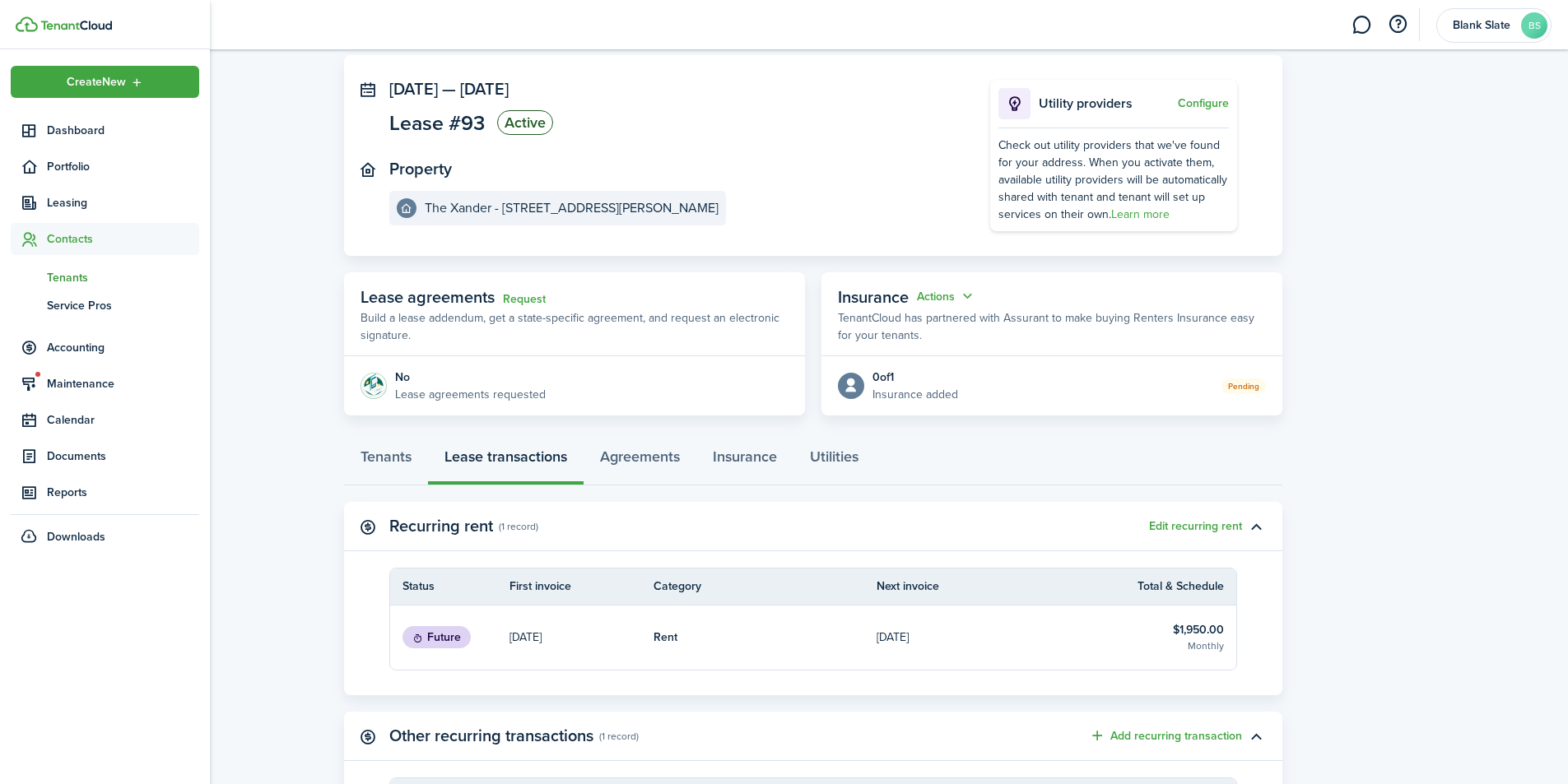
click at [75, 276] on span "Tenants" at bounding box center [123, 277] width 153 height 18
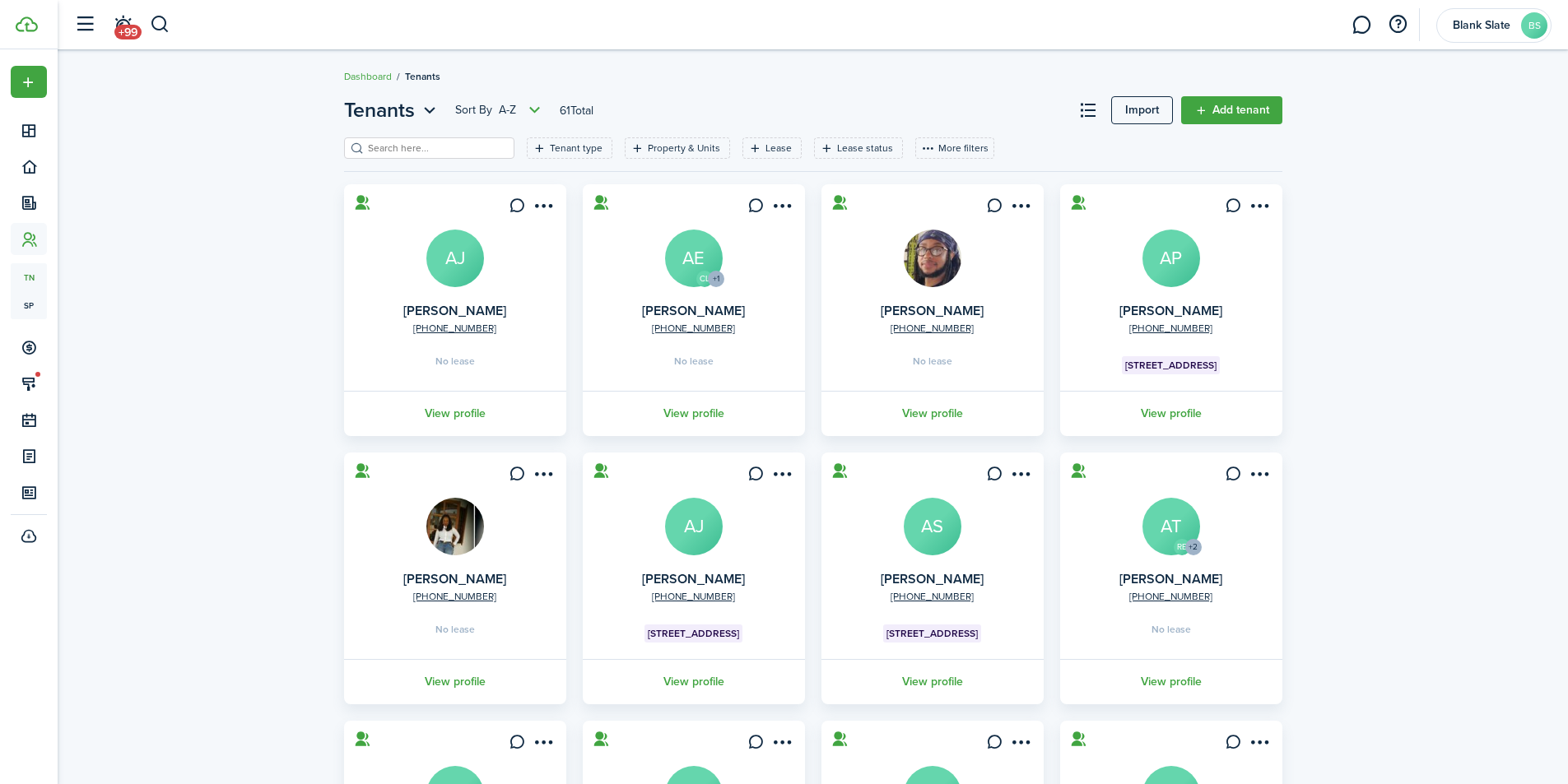
click at [419, 140] on input "search" at bounding box center [436, 148] width 145 height 16
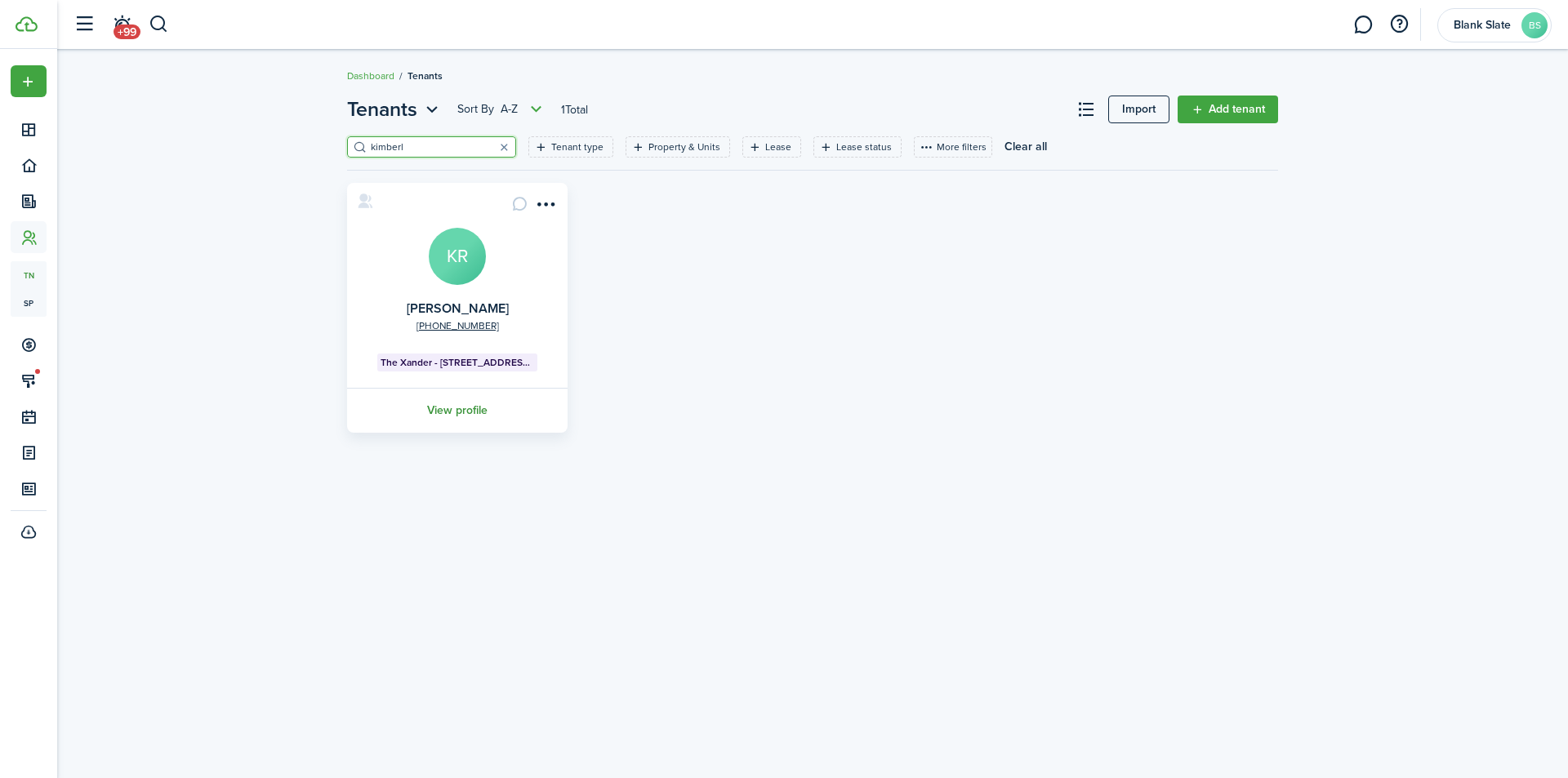
type input "kimberl"
click at [461, 408] on link "View profile" at bounding box center [457, 410] width 225 height 45
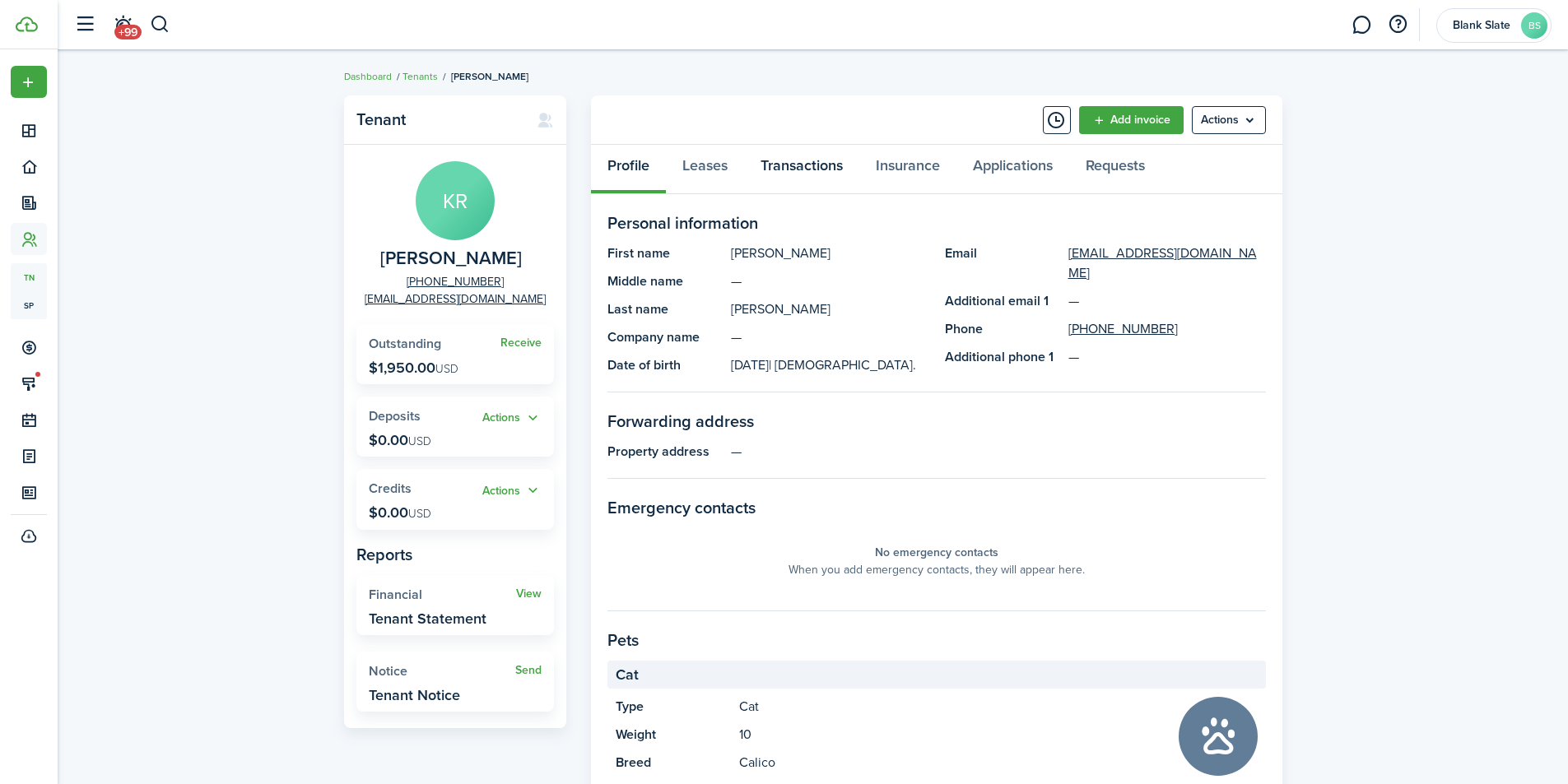
click at [795, 162] on link "Transactions" at bounding box center [802, 169] width 115 height 49
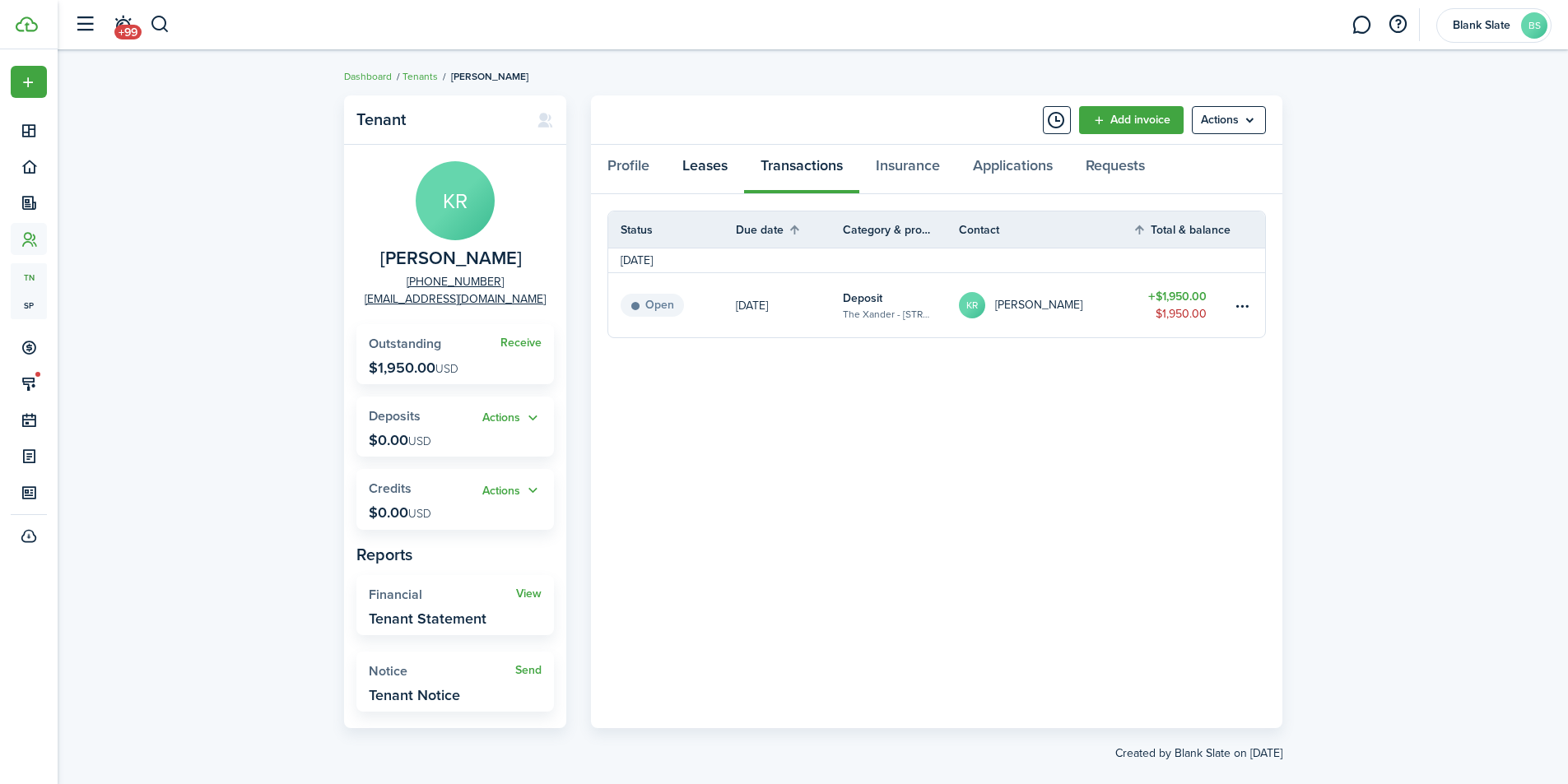
click at [708, 173] on link "Leases" at bounding box center [705, 169] width 78 height 49
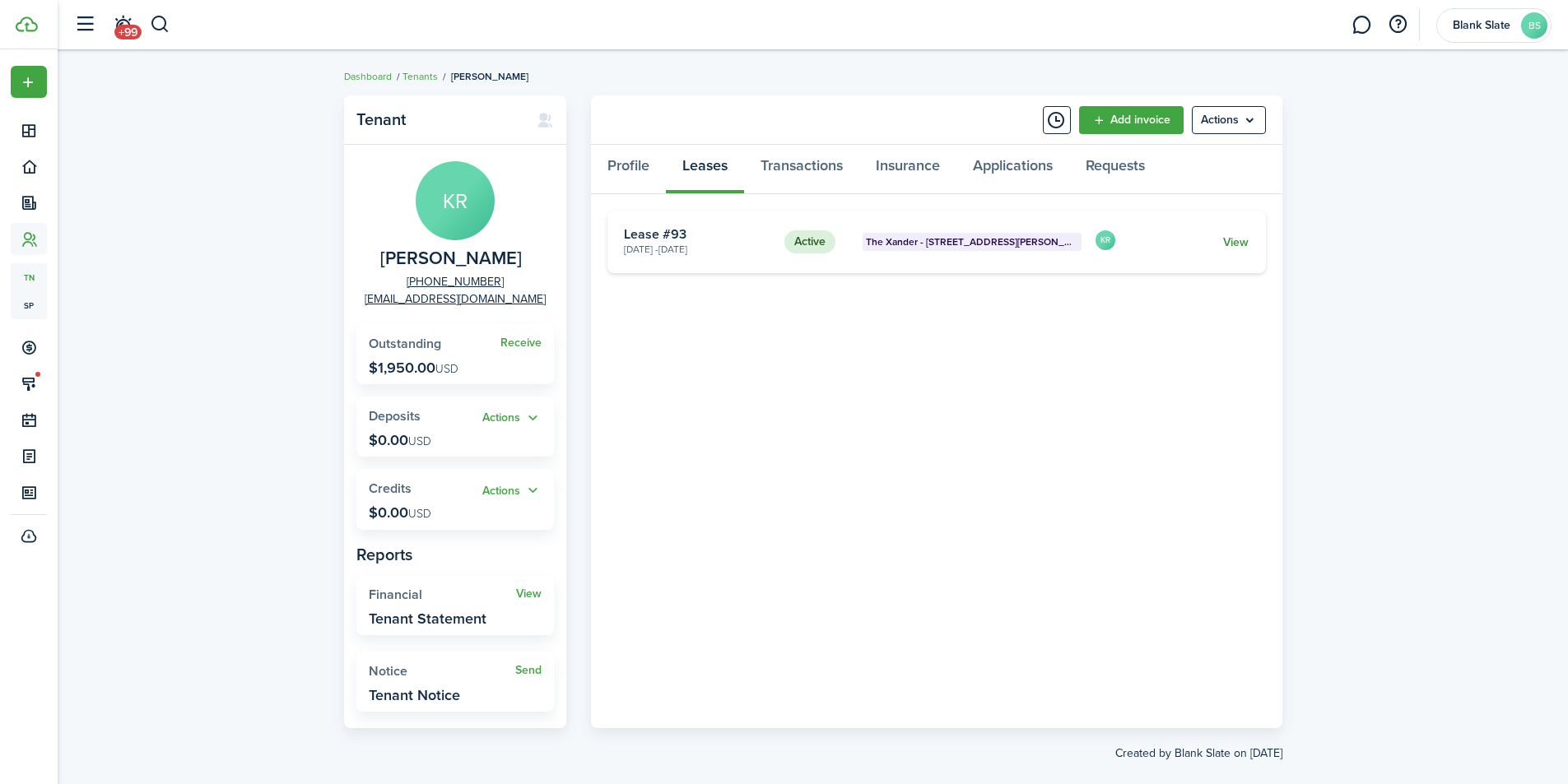
click at [1239, 240] on link "View" at bounding box center [1235, 242] width 25 height 18
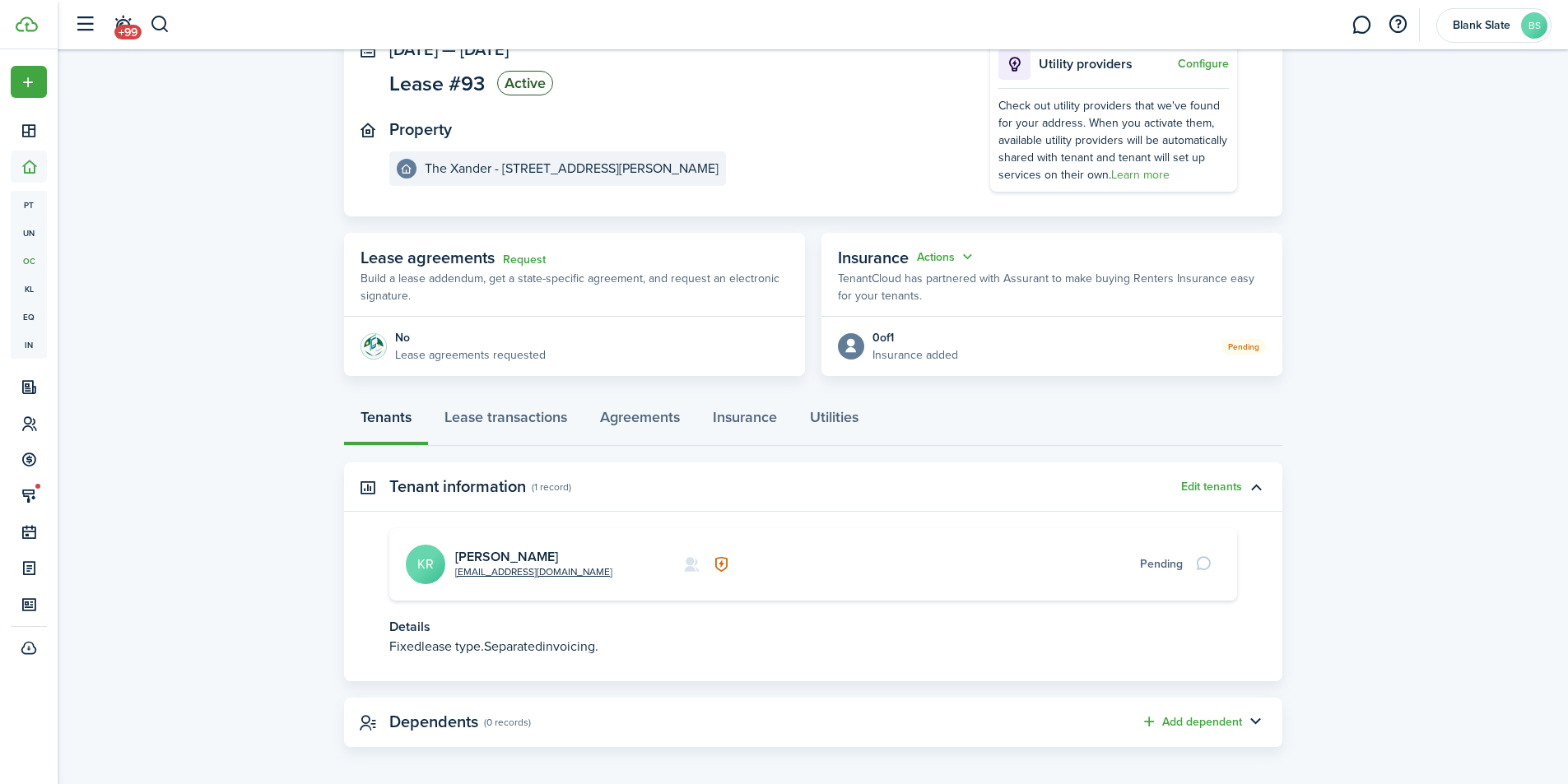
scroll to position [127, 0]
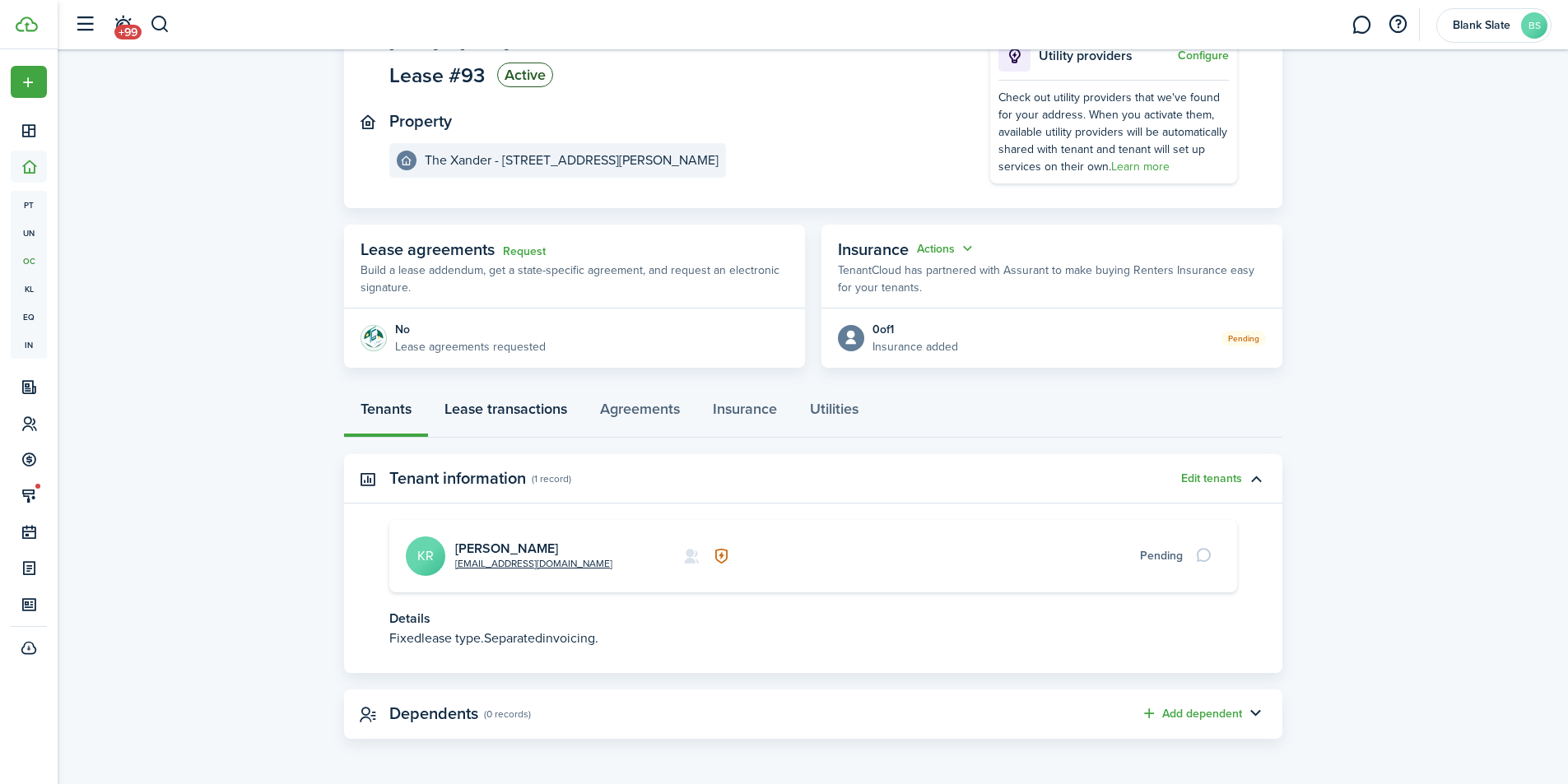
click at [499, 416] on link "Lease transactions" at bounding box center [505, 413] width 155 height 49
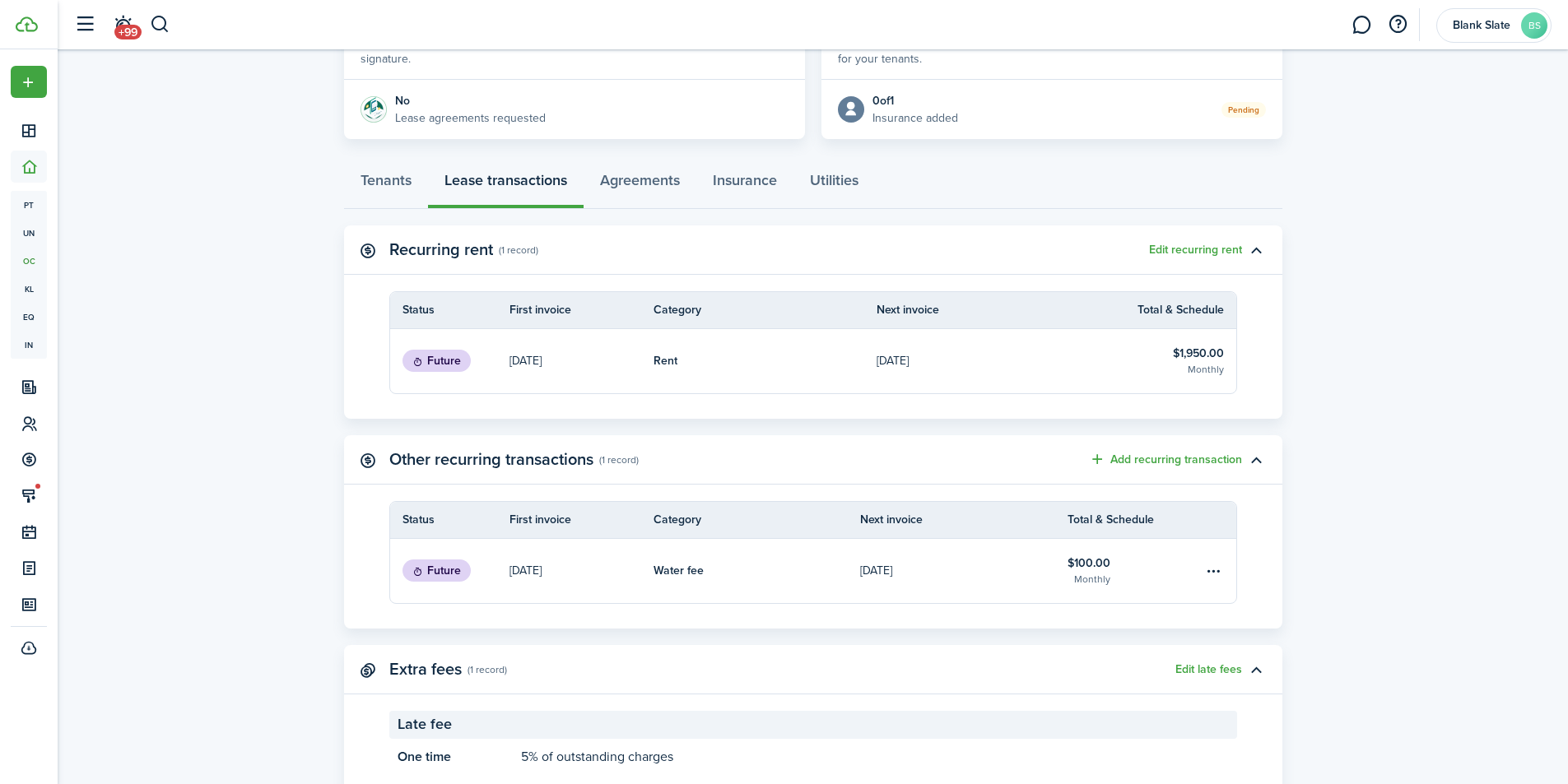
scroll to position [326, 0]
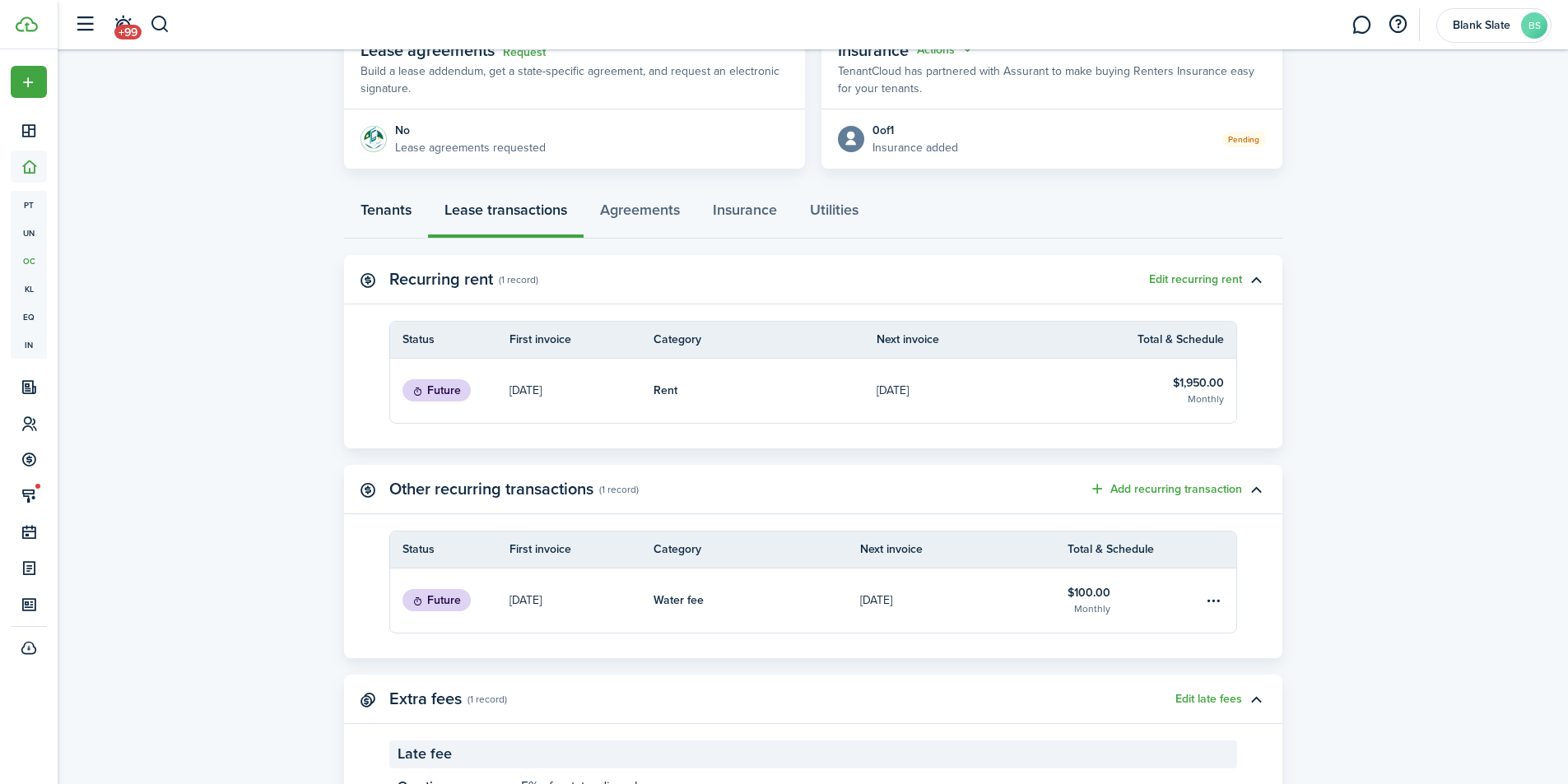
click at [358, 211] on link "Tenants" at bounding box center [386, 214] width 84 height 49
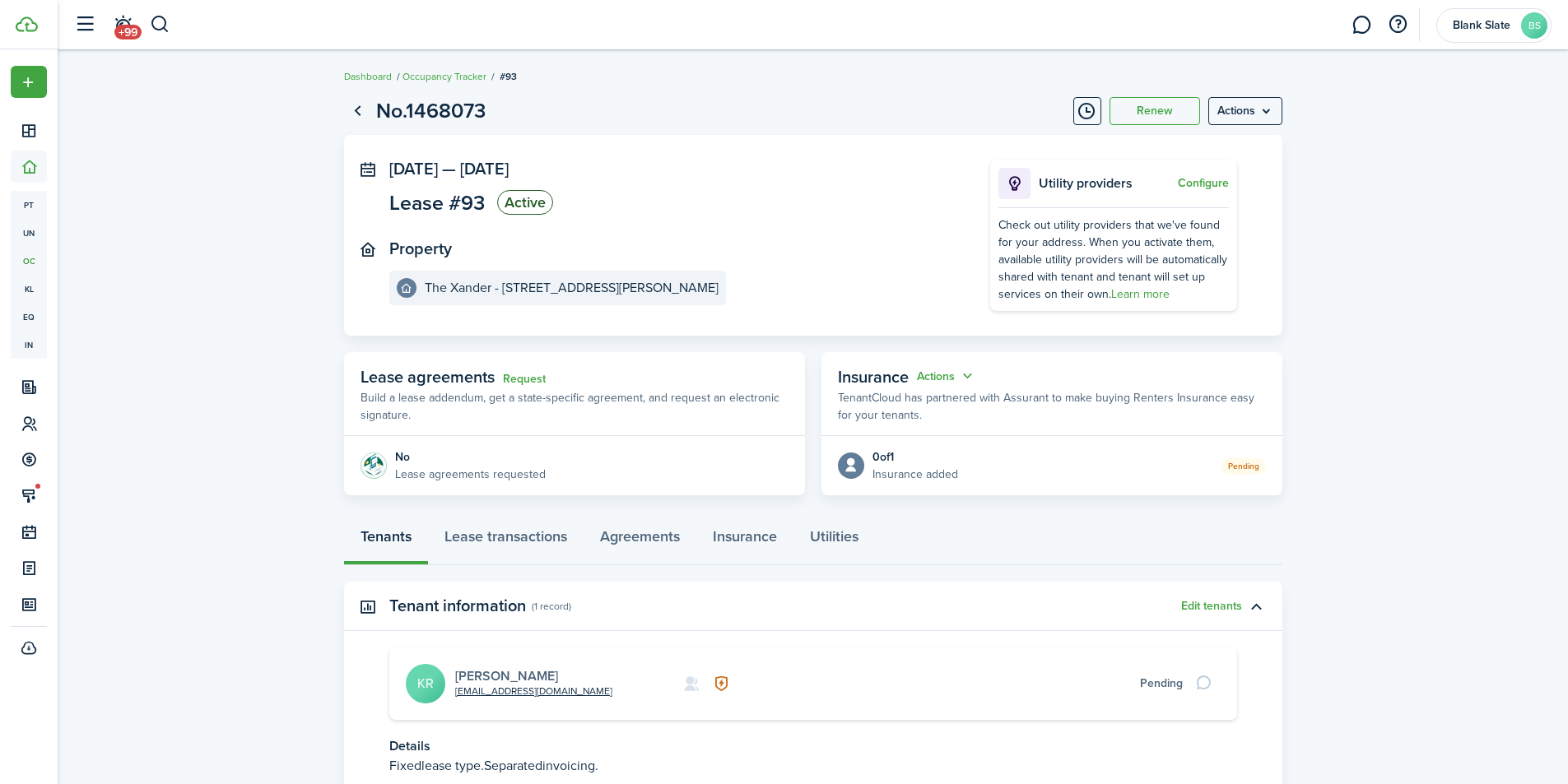
click at [512, 672] on link "[PERSON_NAME]" at bounding box center [506, 676] width 103 height 19
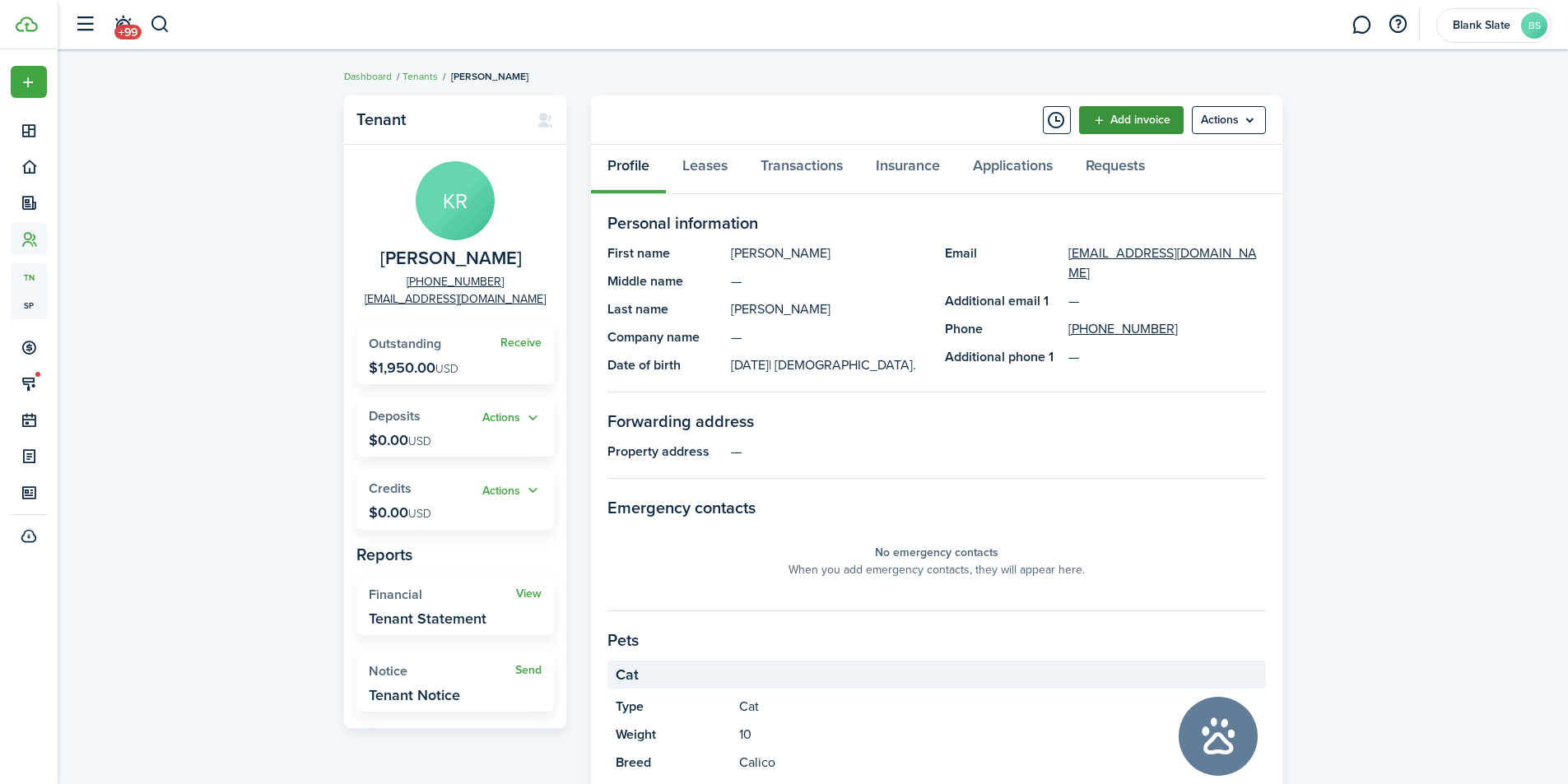
click at [1139, 113] on link "Add invoice" at bounding box center [1131, 120] width 104 height 28
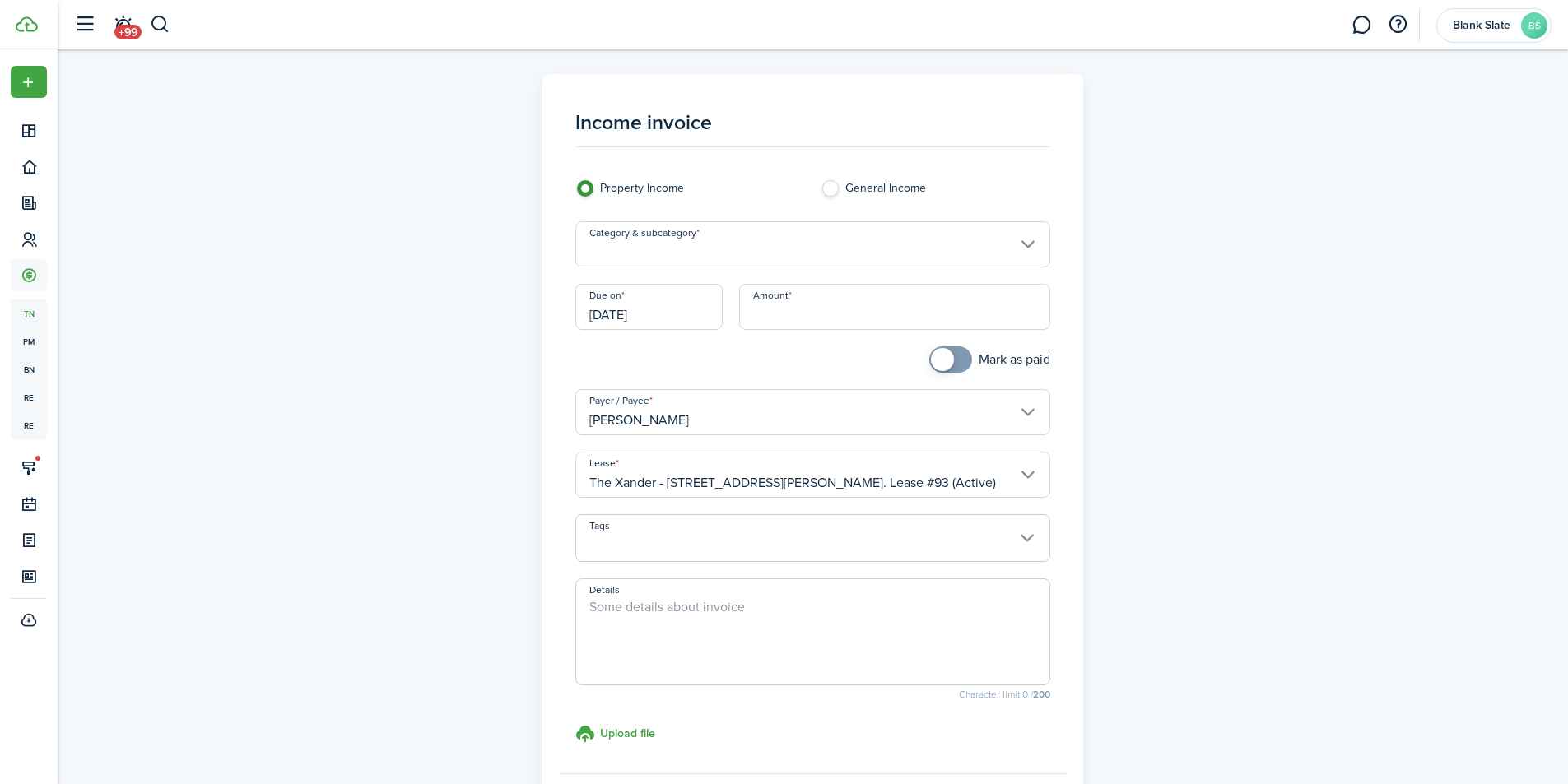
click at [736, 255] on input "Category & subcategory" at bounding box center [813, 245] width 475 height 47
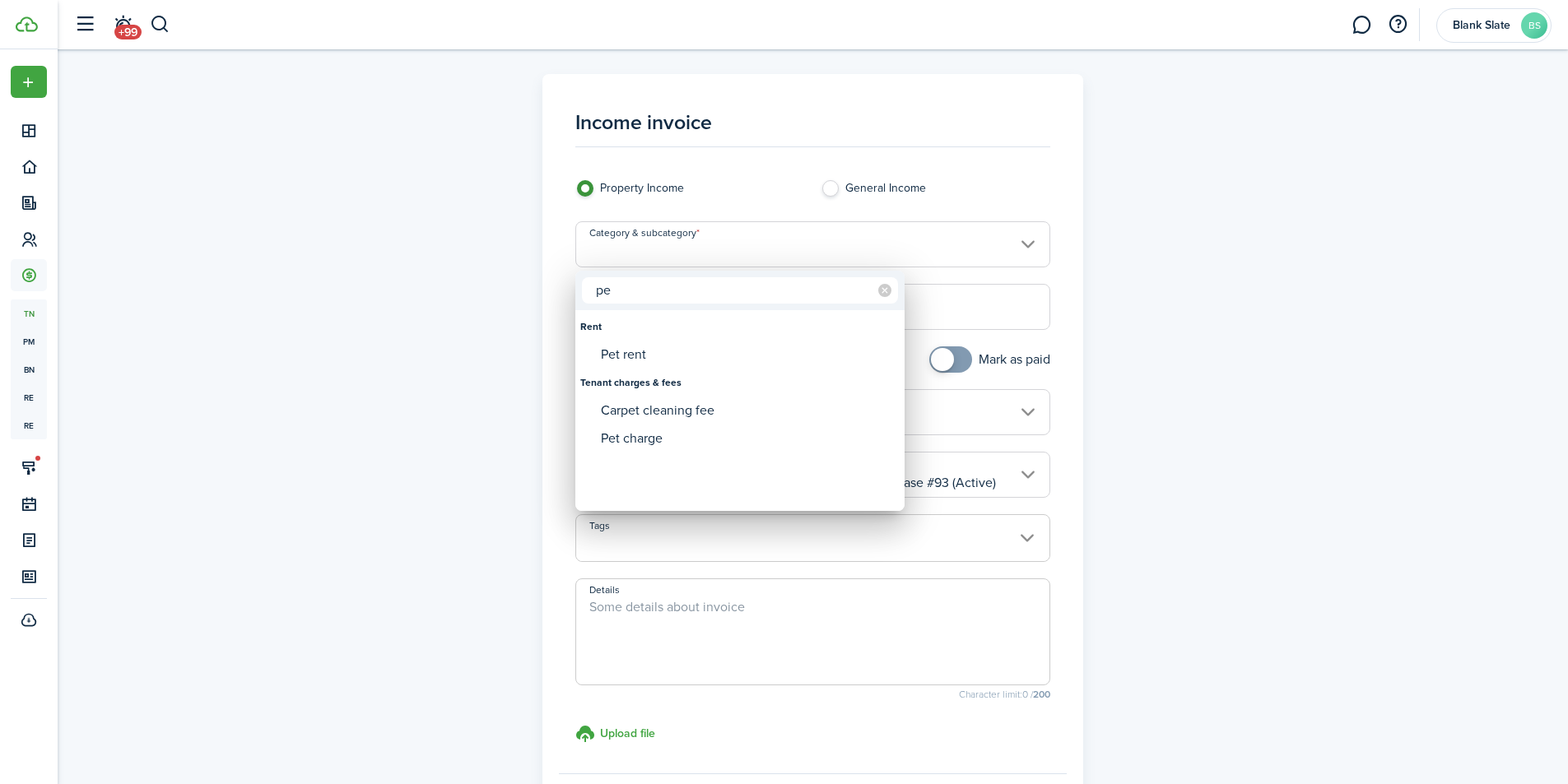
type input "p"
type input "pet"
click at [1069, 243] on div at bounding box center [783, 392] width 1831 height 1048
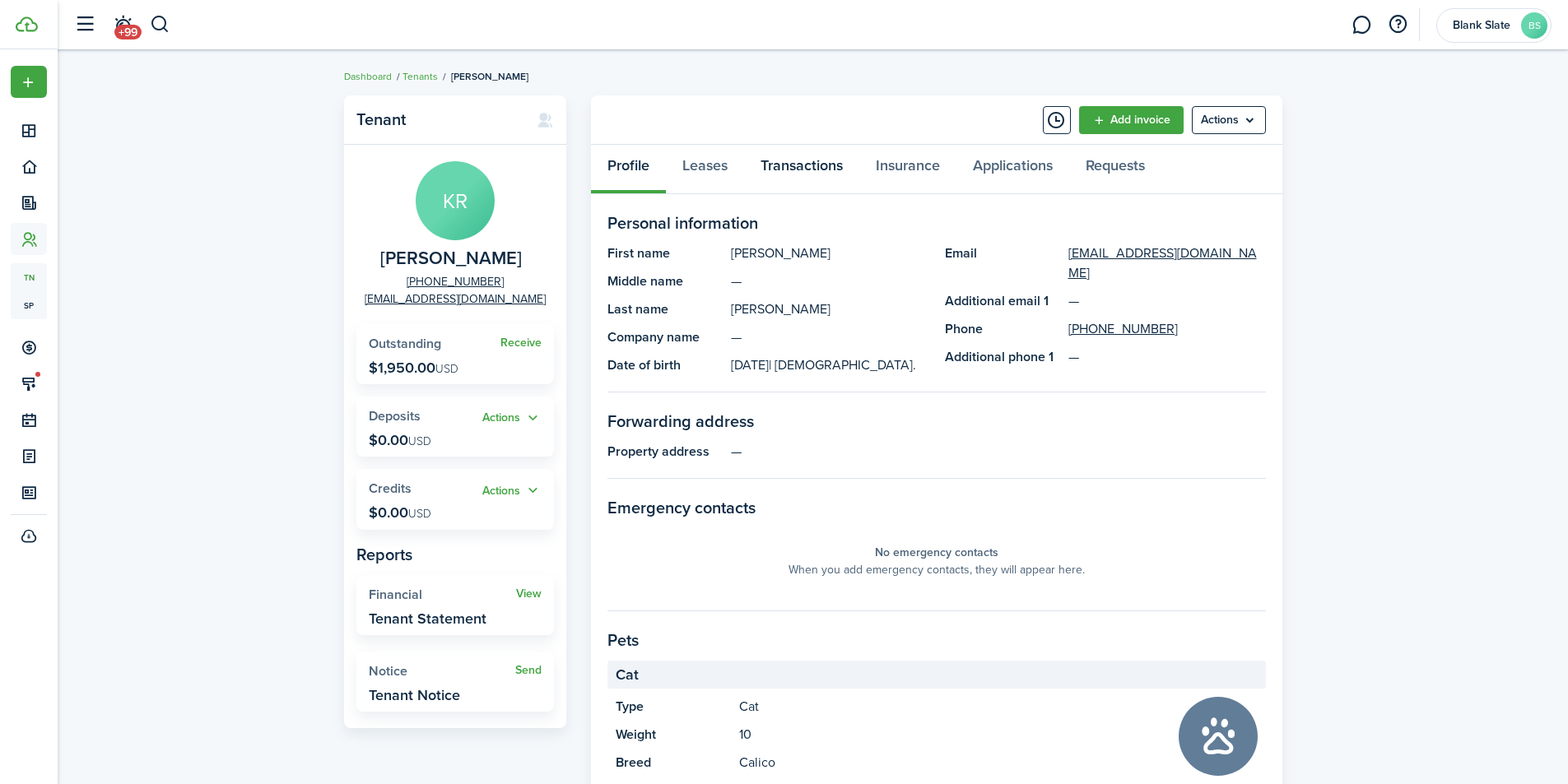
click at [779, 168] on link "Transactions" at bounding box center [802, 169] width 115 height 49
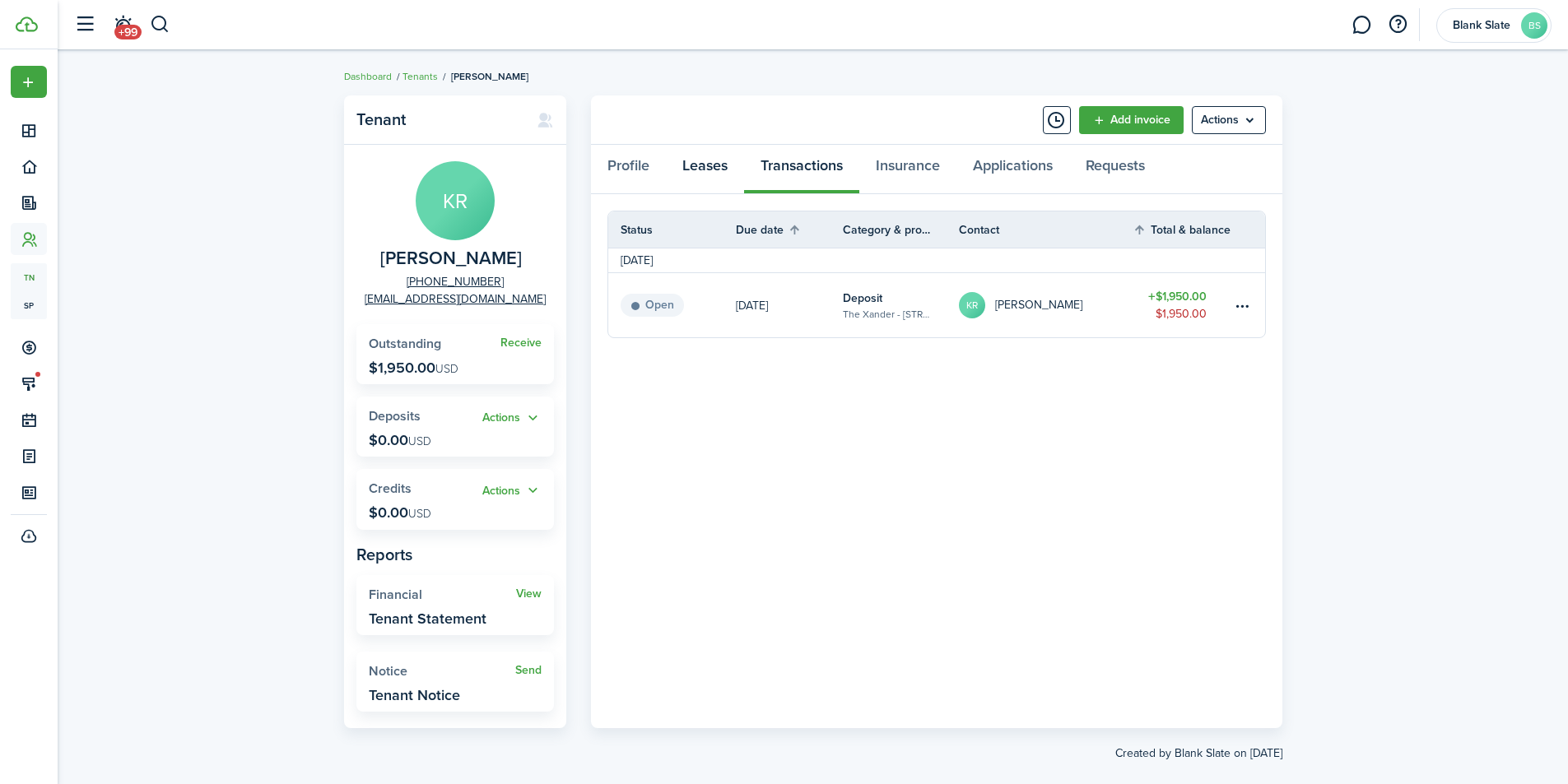
click at [720, 169] on link "Leases" at bounding box center [705, 169] width 78 height 49
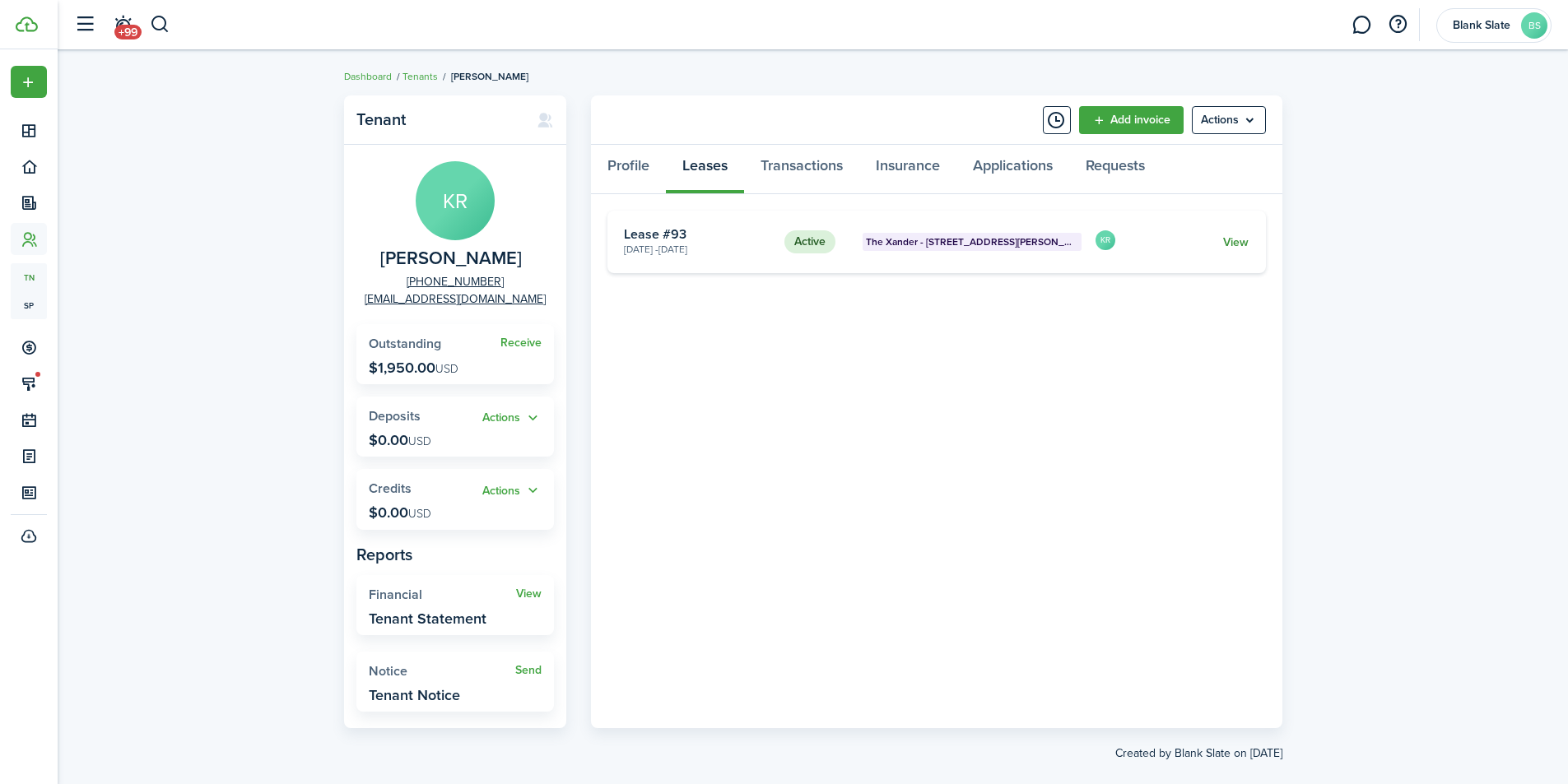
click at [1242, 244] on link "View" at bounding box center [1235, 242] width 25 height 18
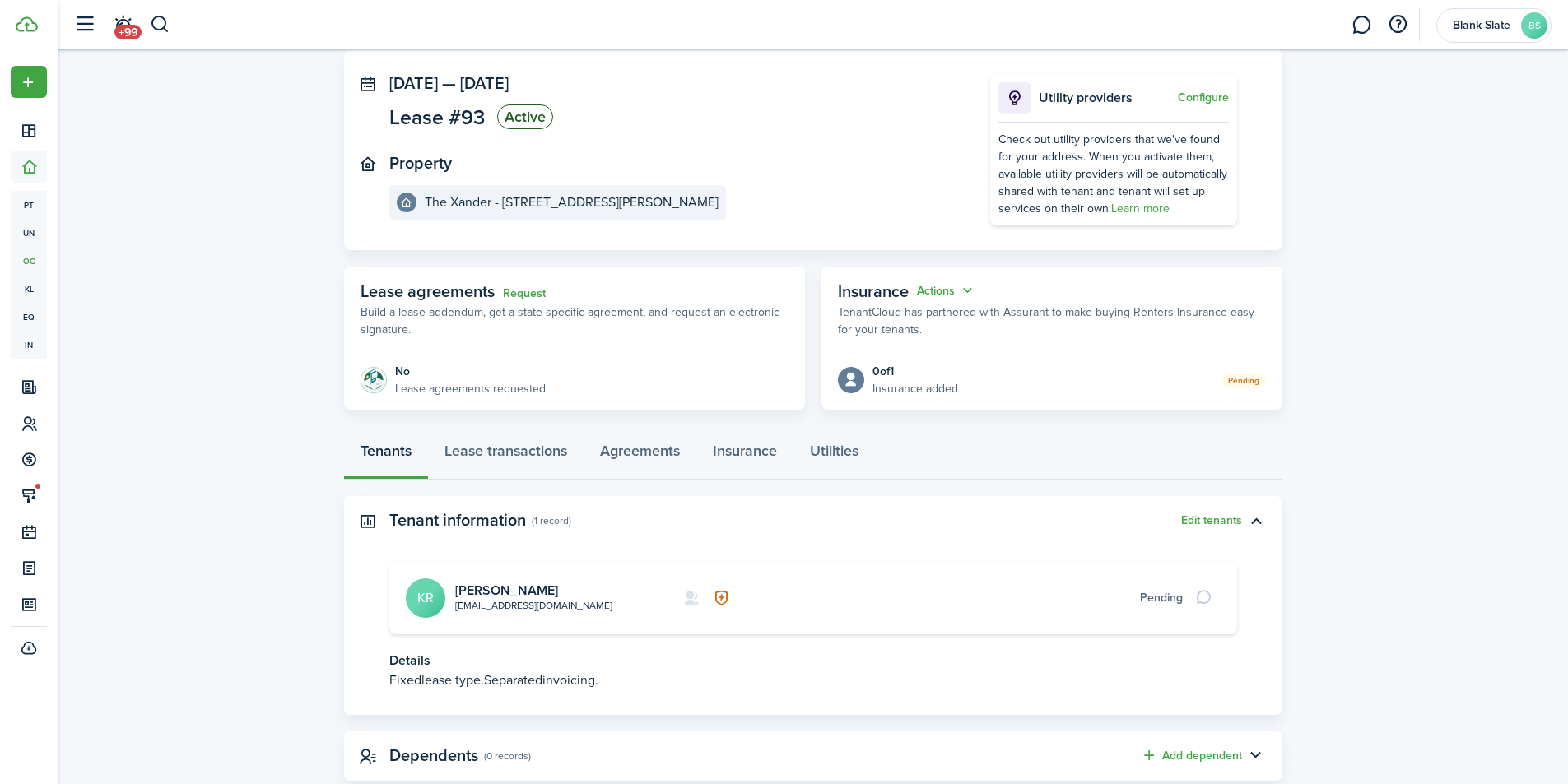
scroll to position [46, 0]
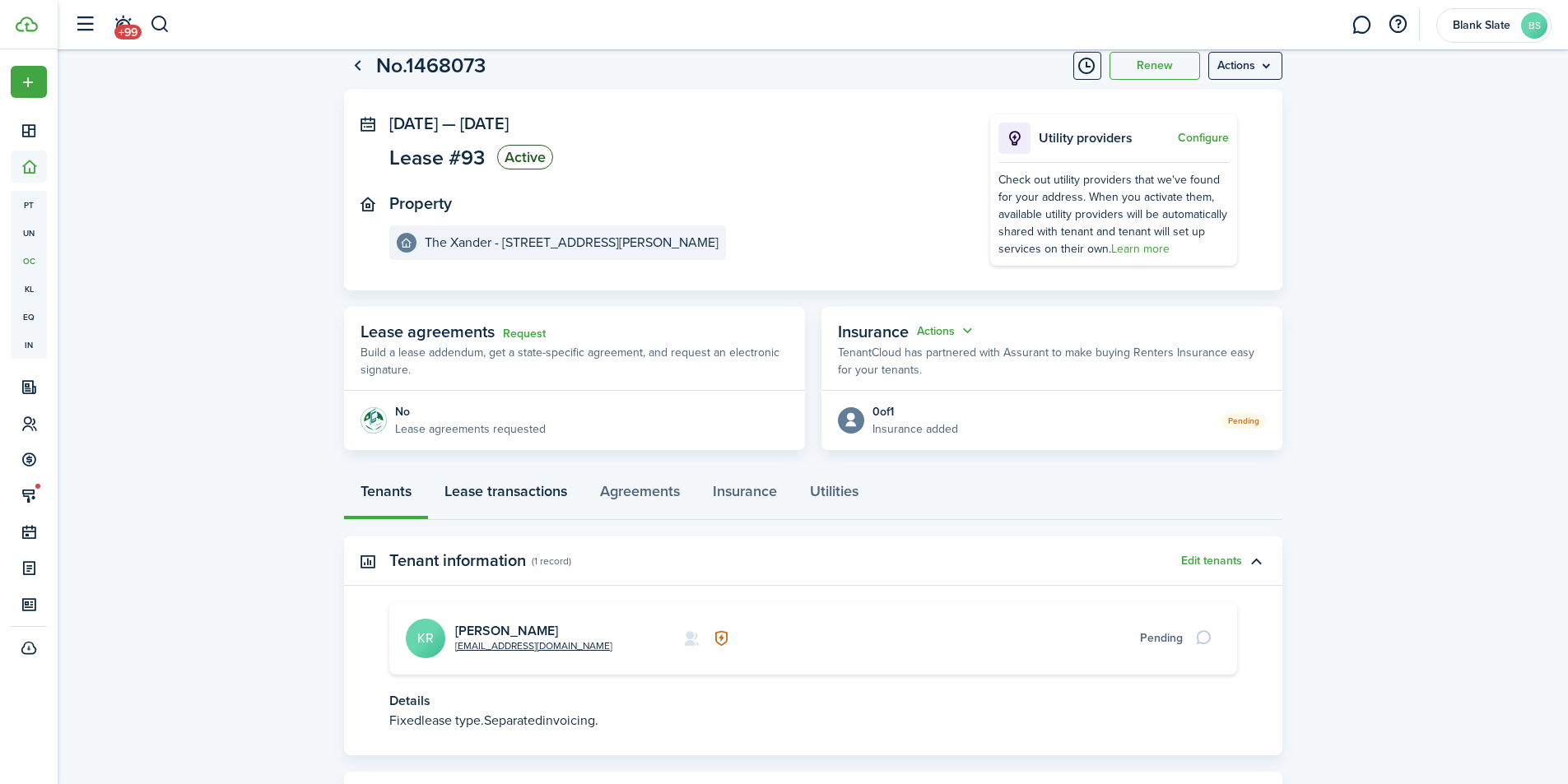
click at [498, 493] on link "Lease transactions" at bounding box center [505, 495] width 155 height 49
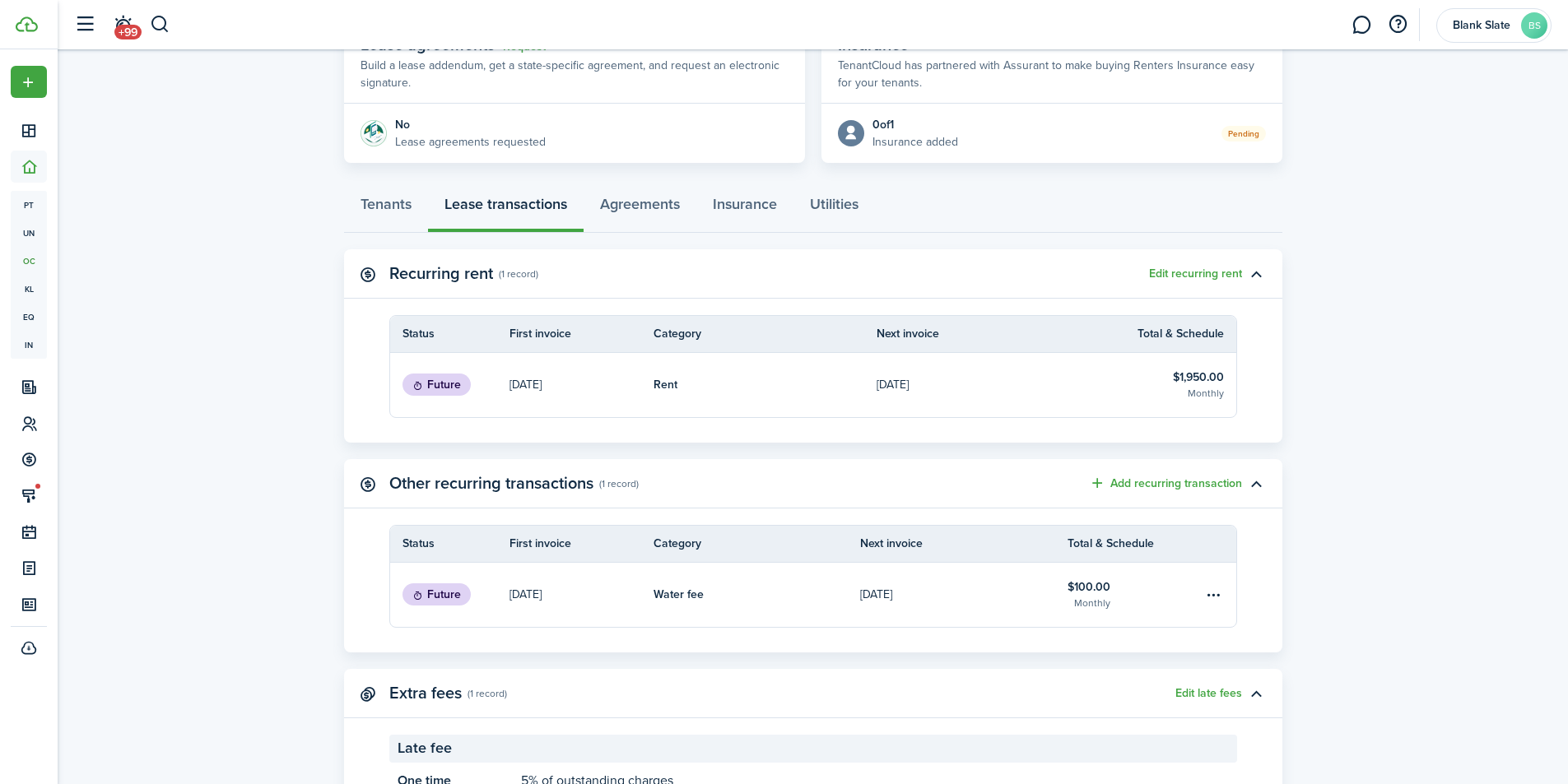
scroll to position [409, 0]
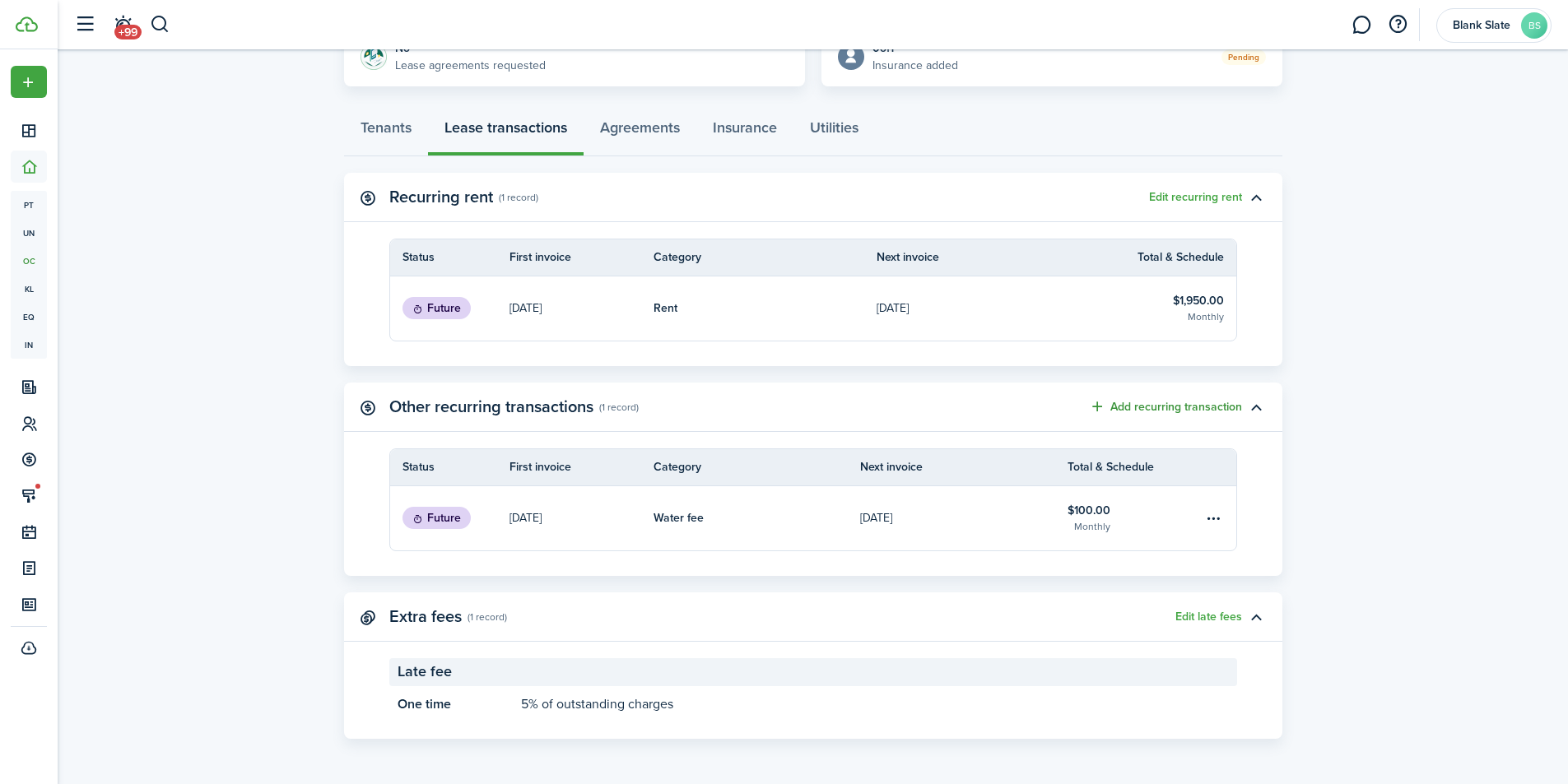
click at [1160, 405] on button "Add recurring transaction" at bounding box center [1165, 406] width 153 height 19
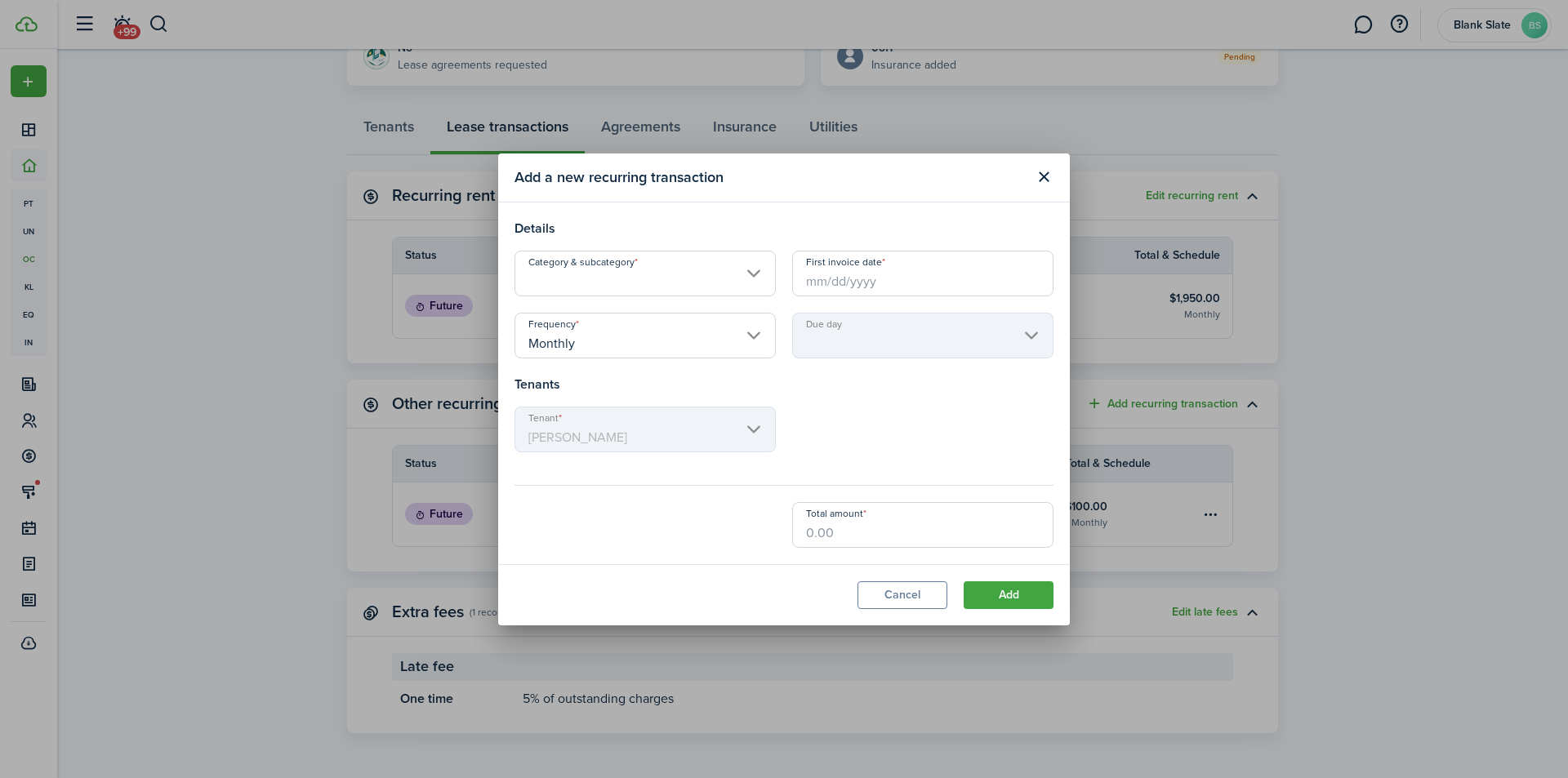
click at [627, 282] on input "Category & subcategory" at bounding box center [645, 274] width 261 height 46
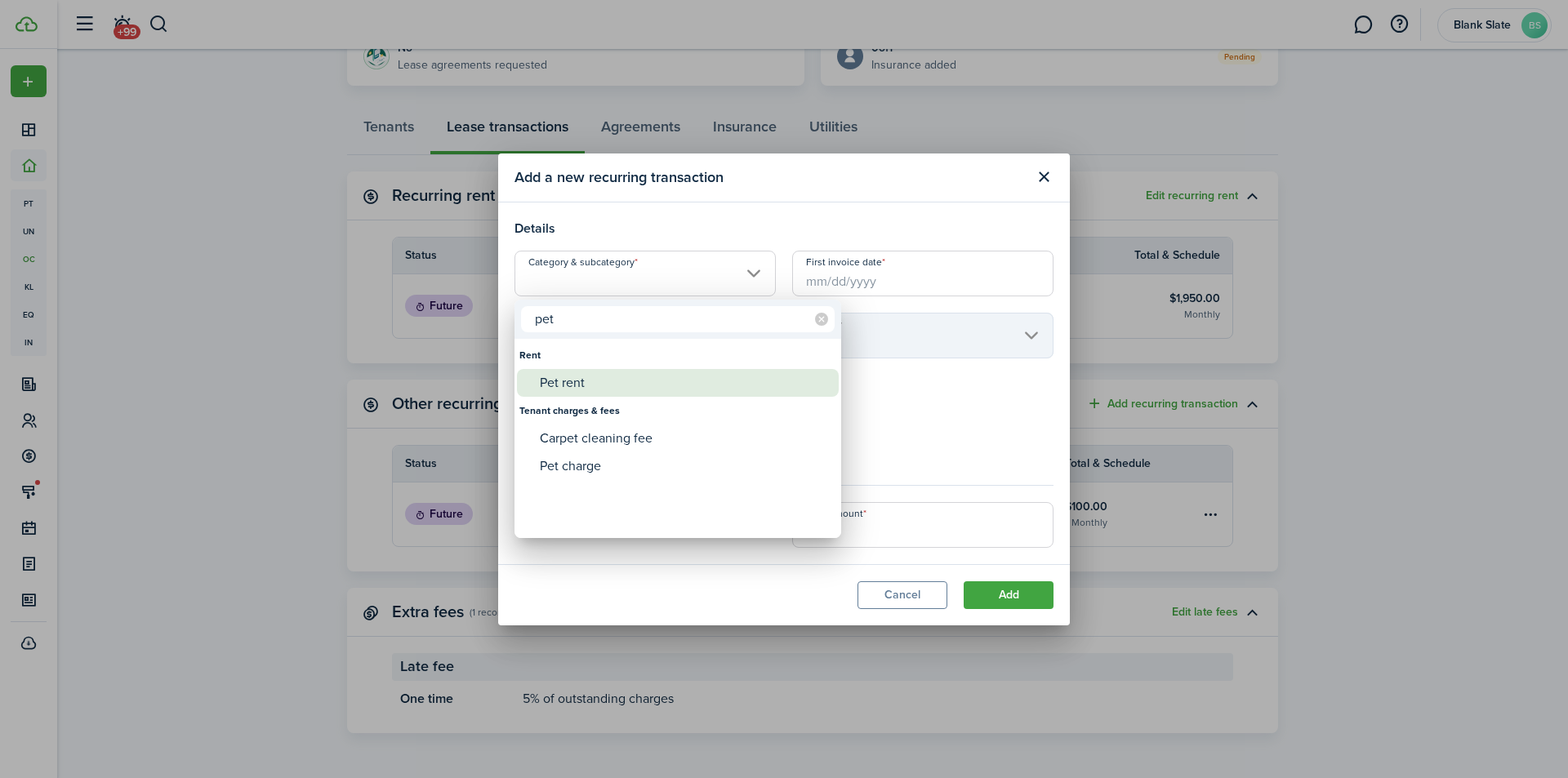
type input "pet"
click at [582, 393] on div "Pet rent" at bounding box center [684, 383] width 289 height 28
type input "Rent / Pet rent"
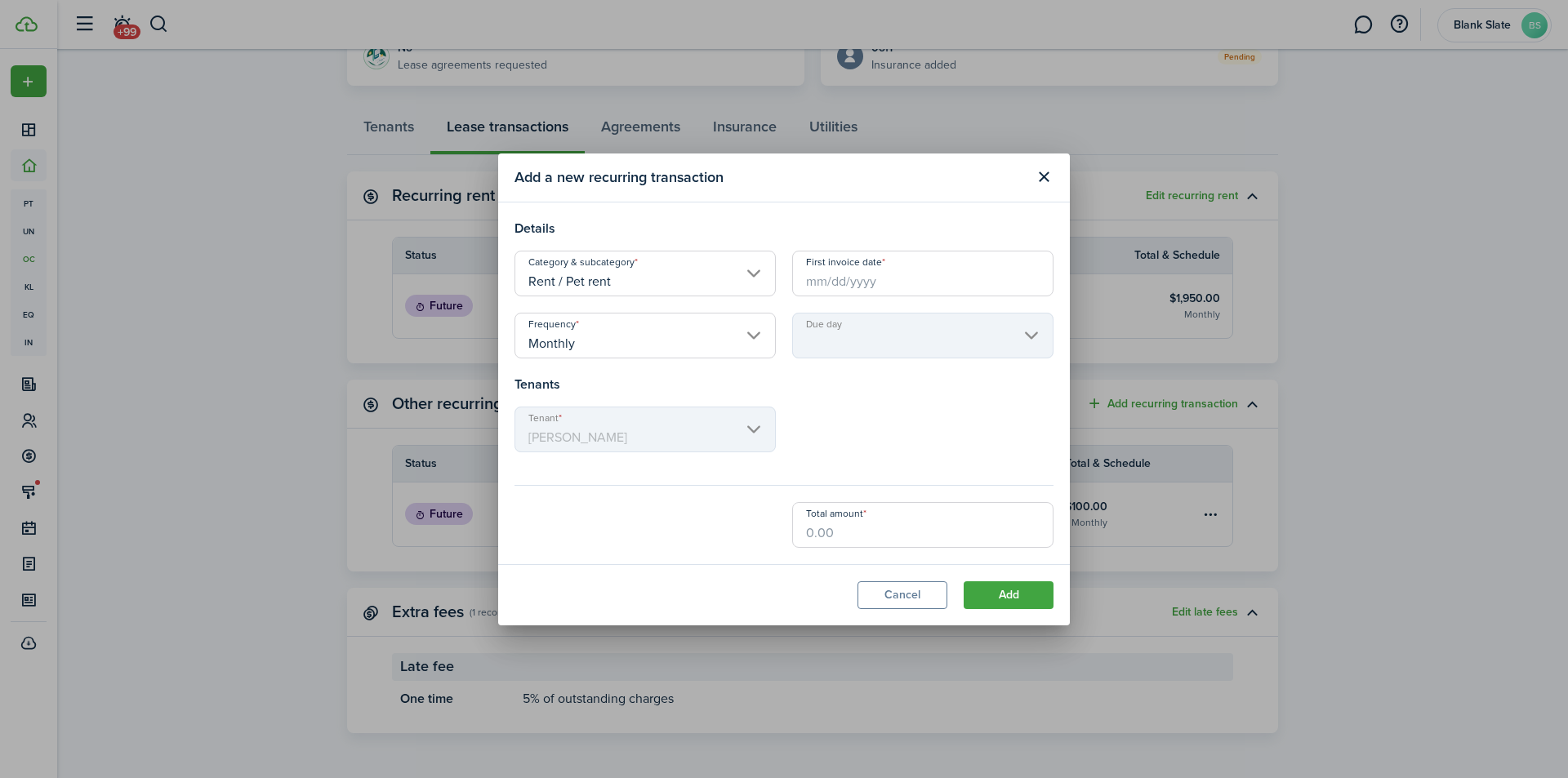
click at [842, 291] on input "First invoice date" at bounding box center [922, 274] width 261 height 46
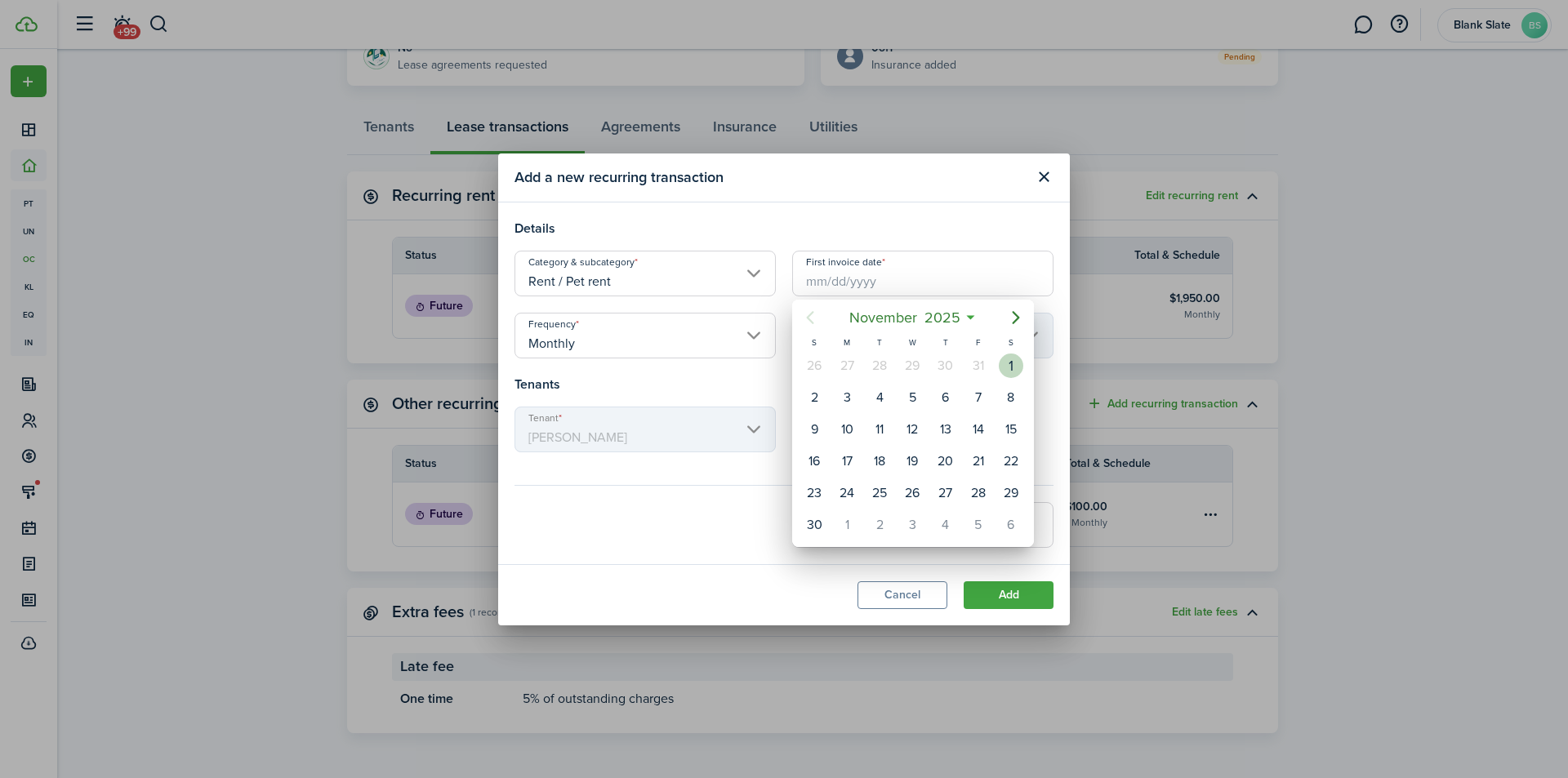
click at [1018, 373] on div "1" at bounding box center [1011, 365] width 25 height 25
type input "[DATE]"
type input "1st"
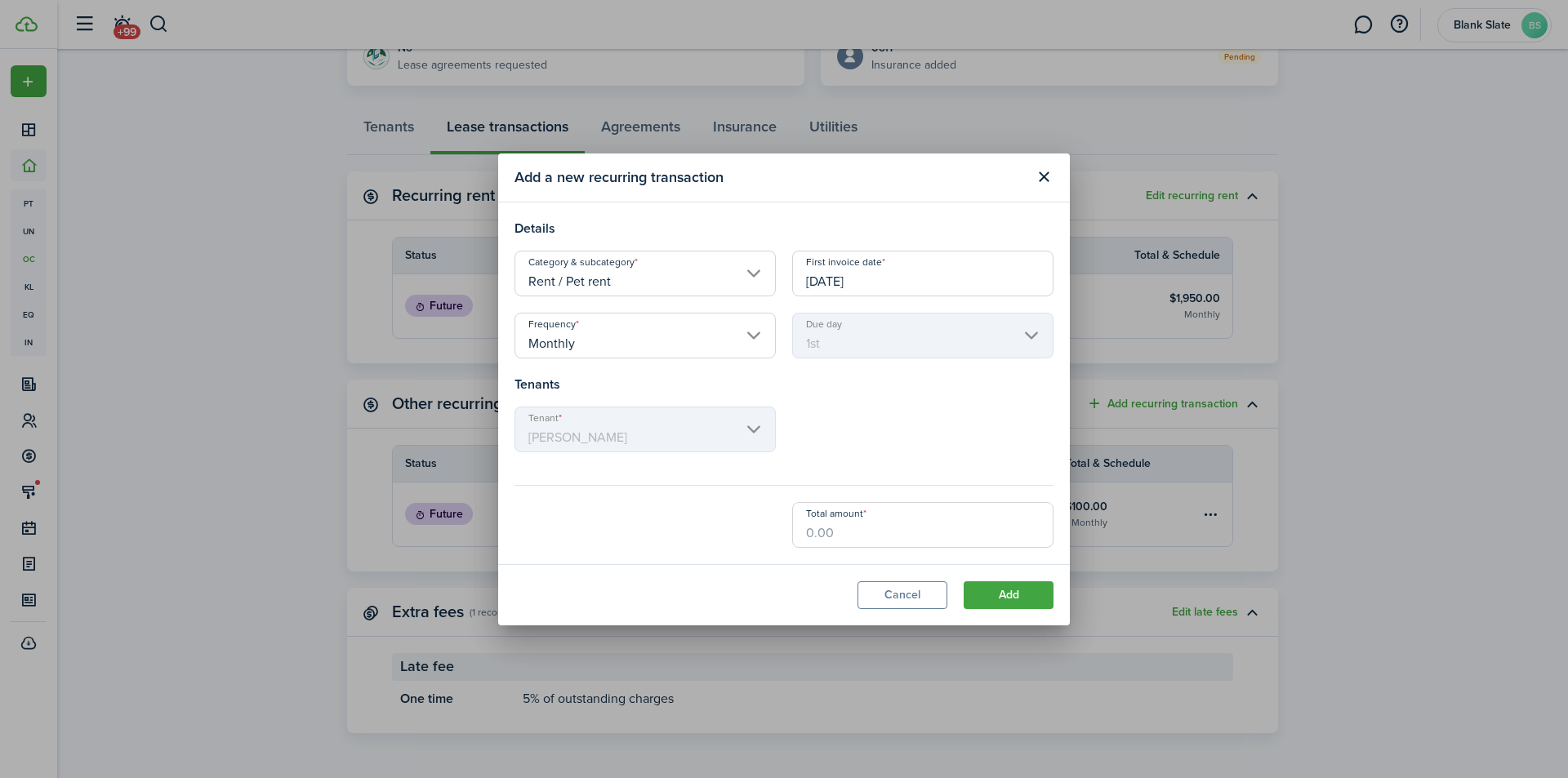
click at [840, 536] on input "Total amount" at bounding box center [922, 525] width 261 height 46
type input "$30.00"
click at [977, 600] on button "Add" at bounding box center [1008, 595] width 90 height 28
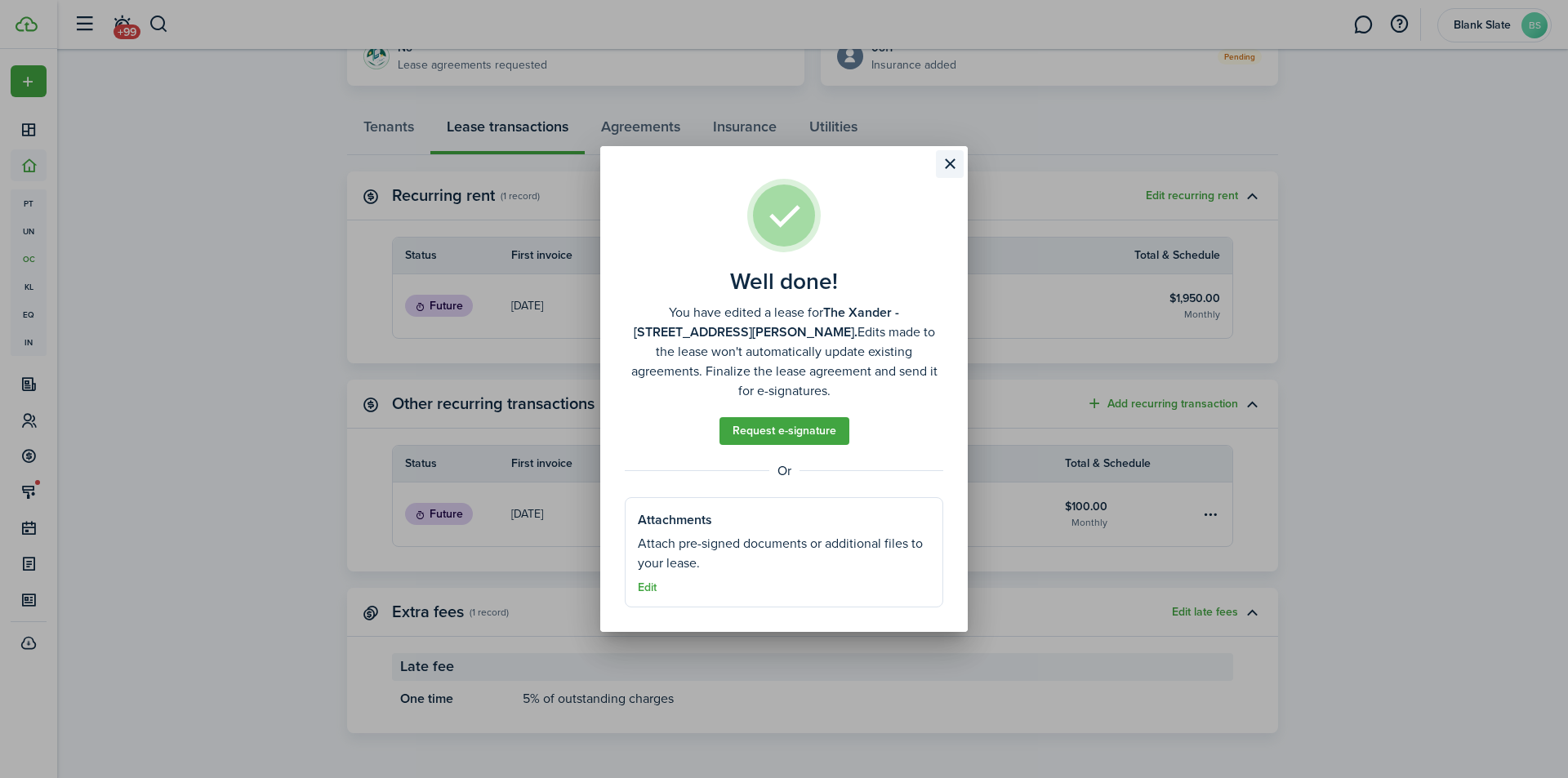
click at [948, 178] on button "Close modal" at bounding box center [950, 164] width 28 height 28
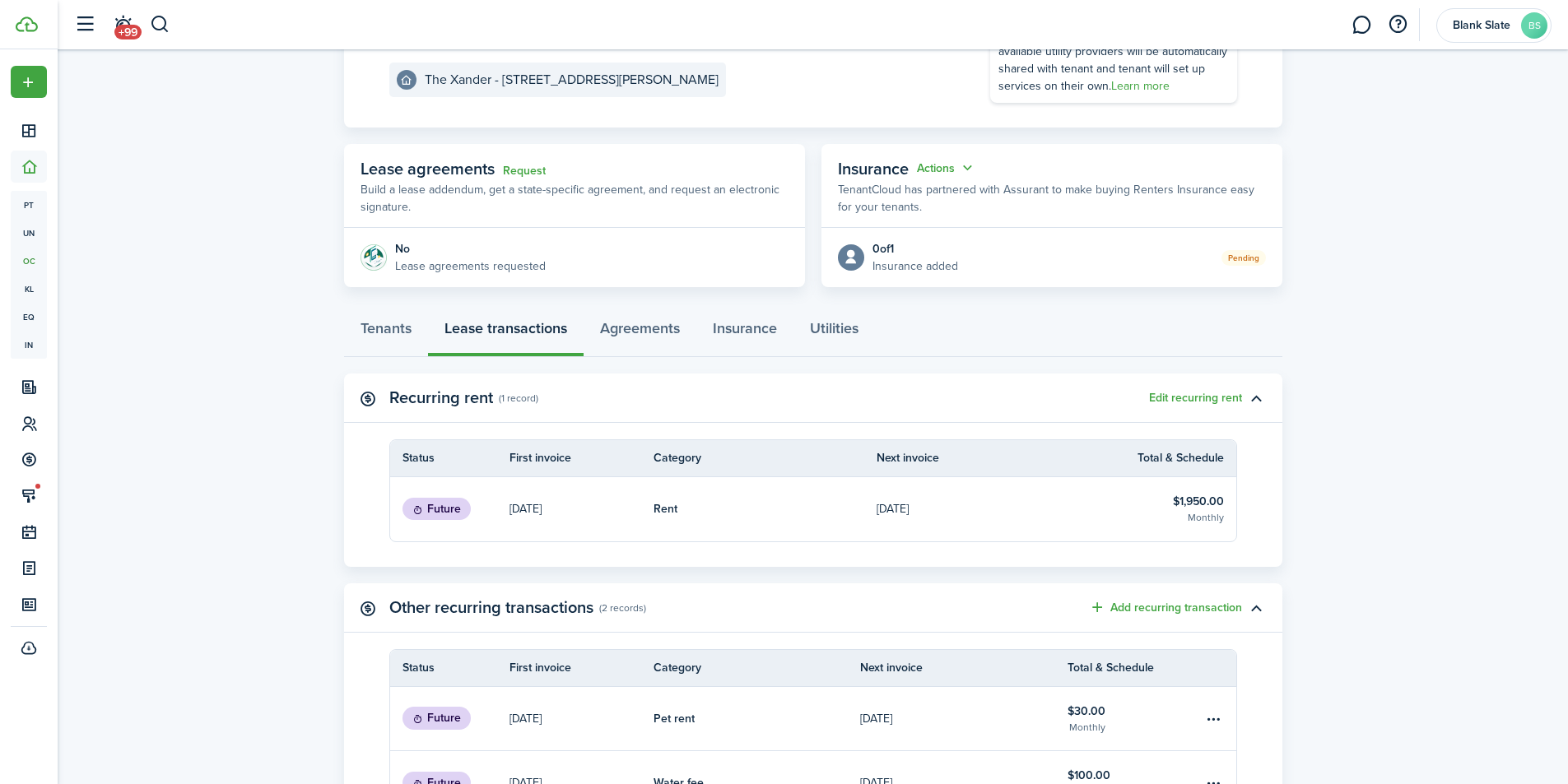
scroll to position [144, 0]
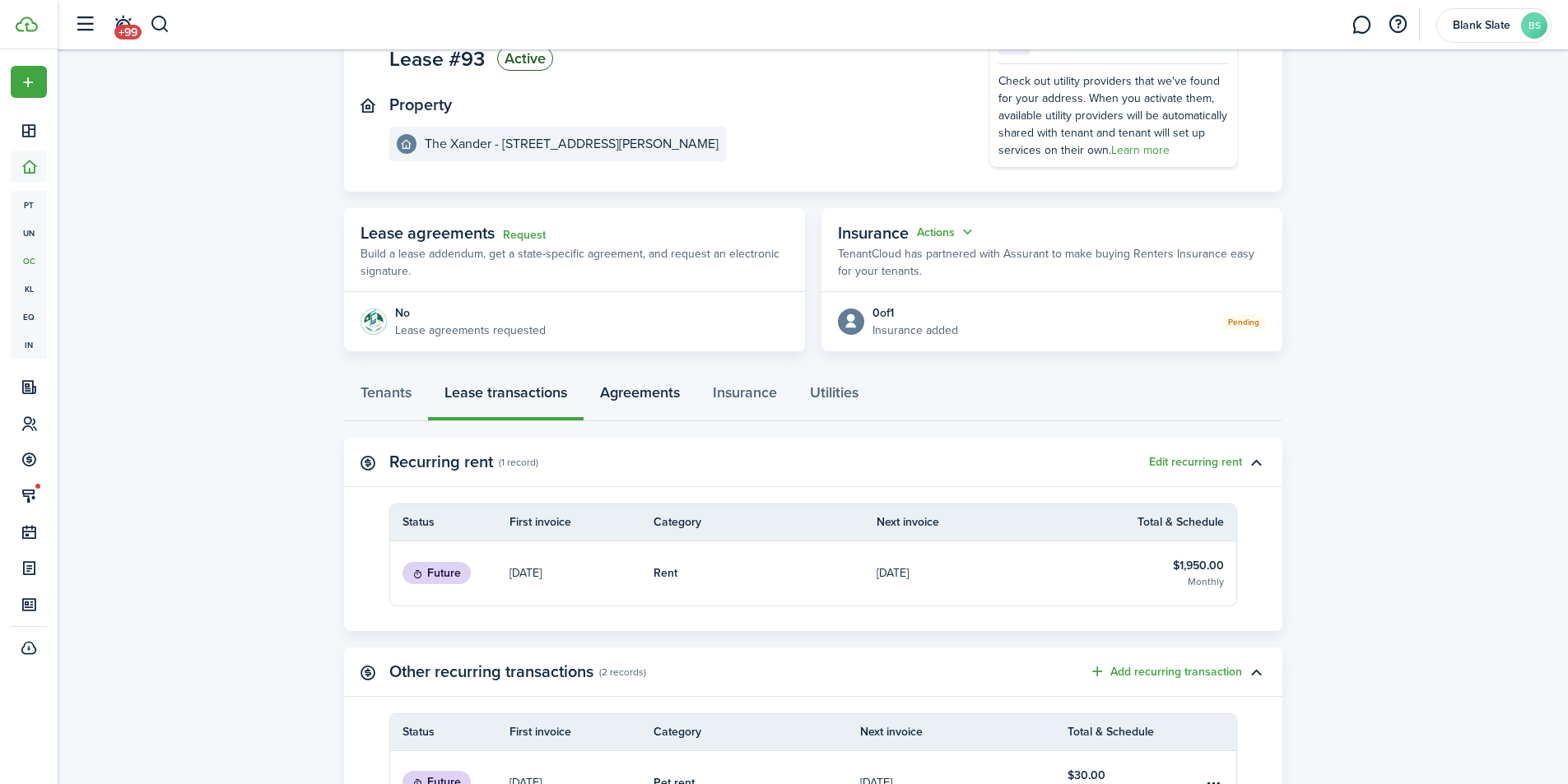
click at [603, 402] on link "Agreements" at bounding box center [639, 396] width 113 height 49
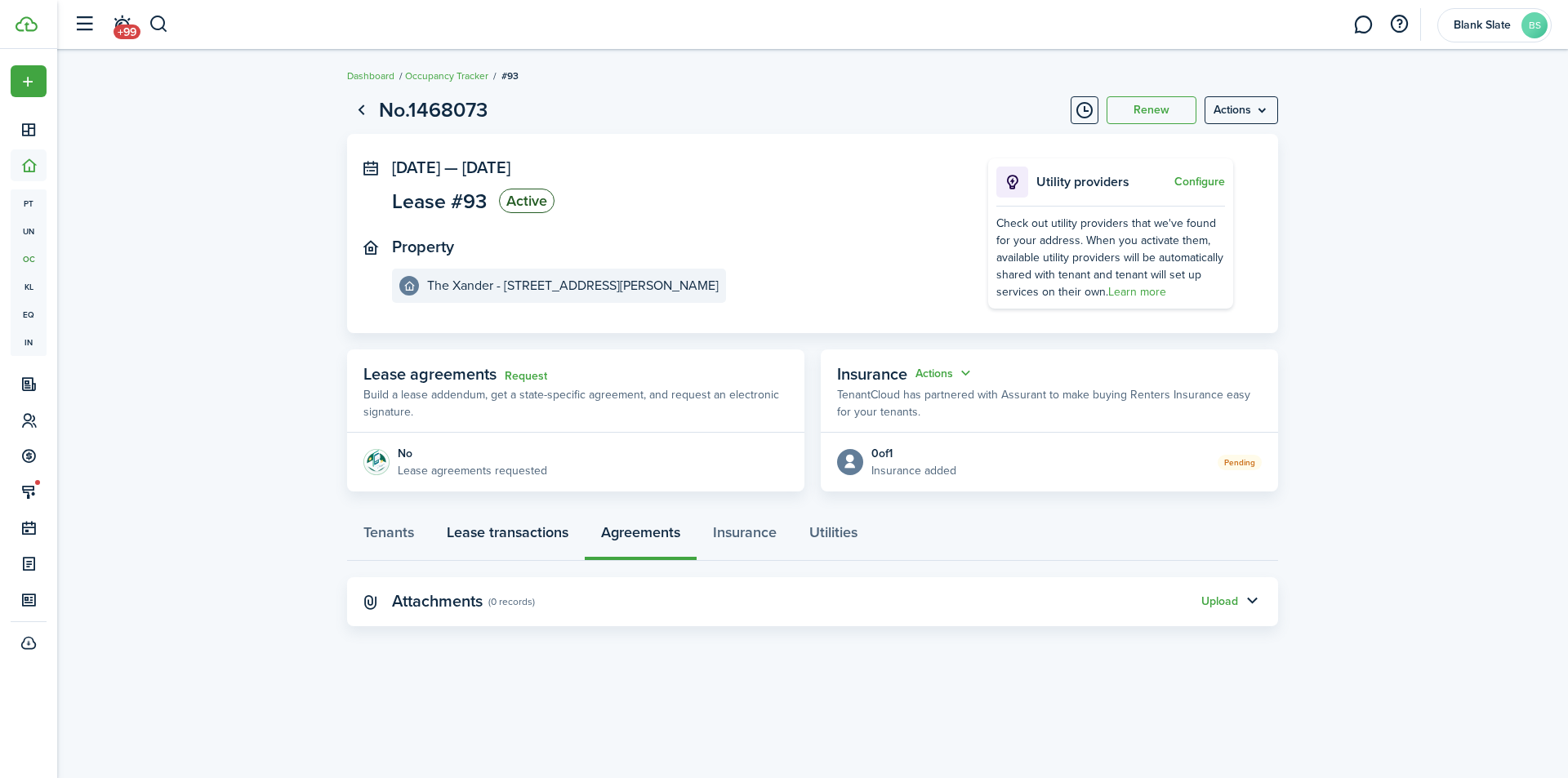
click at [504, 533] on link "Lease transactions" at bounding box center [507, 536] width 154 height 49
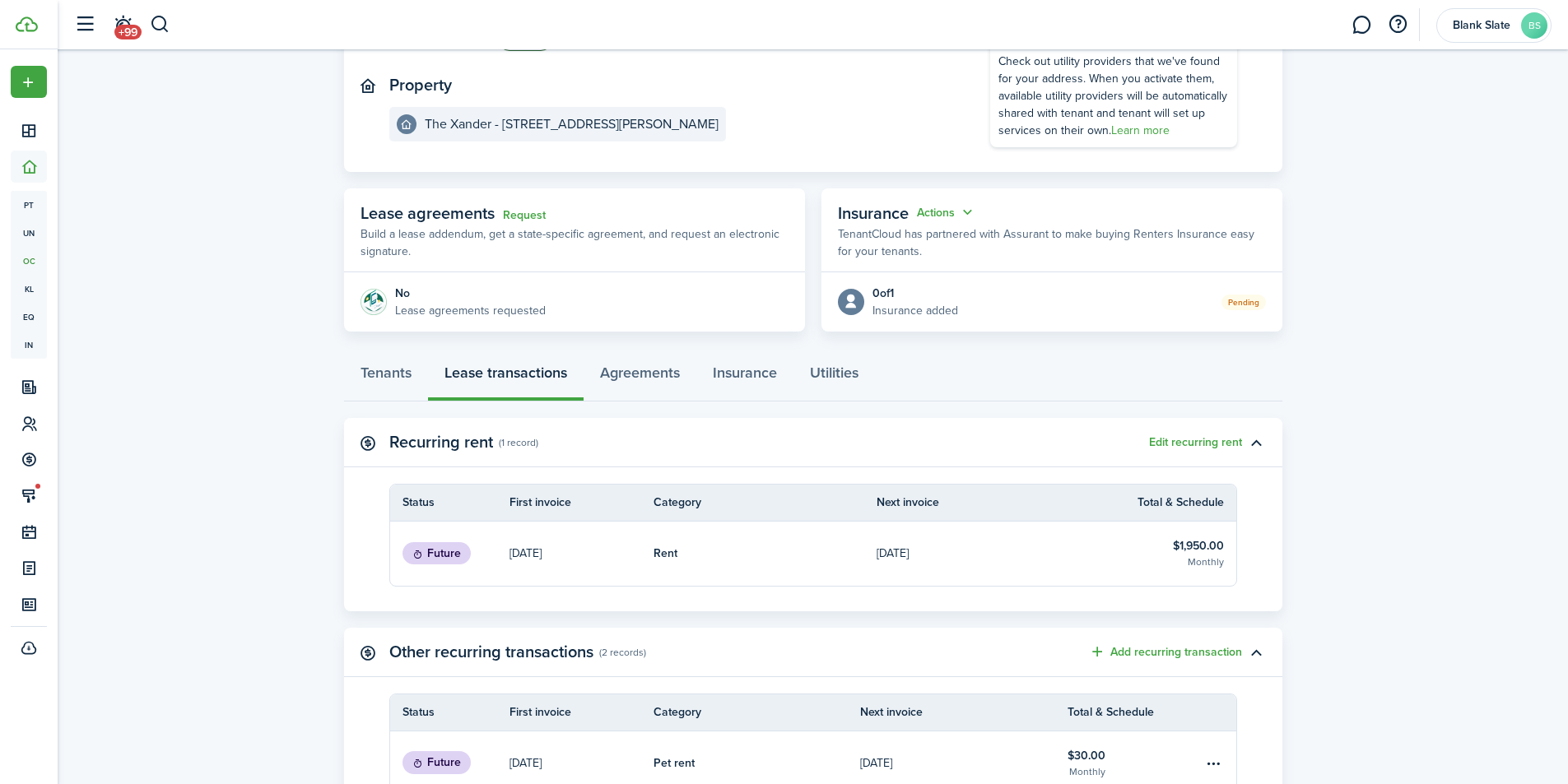
scroll to position [165, 0]
click at [1173, 449] on panel-main-header "Recurring rent (1 record) Edit recurring rent" at bounding box center [813, 442] width 938 height 49
click at [1175, 443] on button "Edit recurring rent" at bounding box center [1195, 442] width 93 height 13
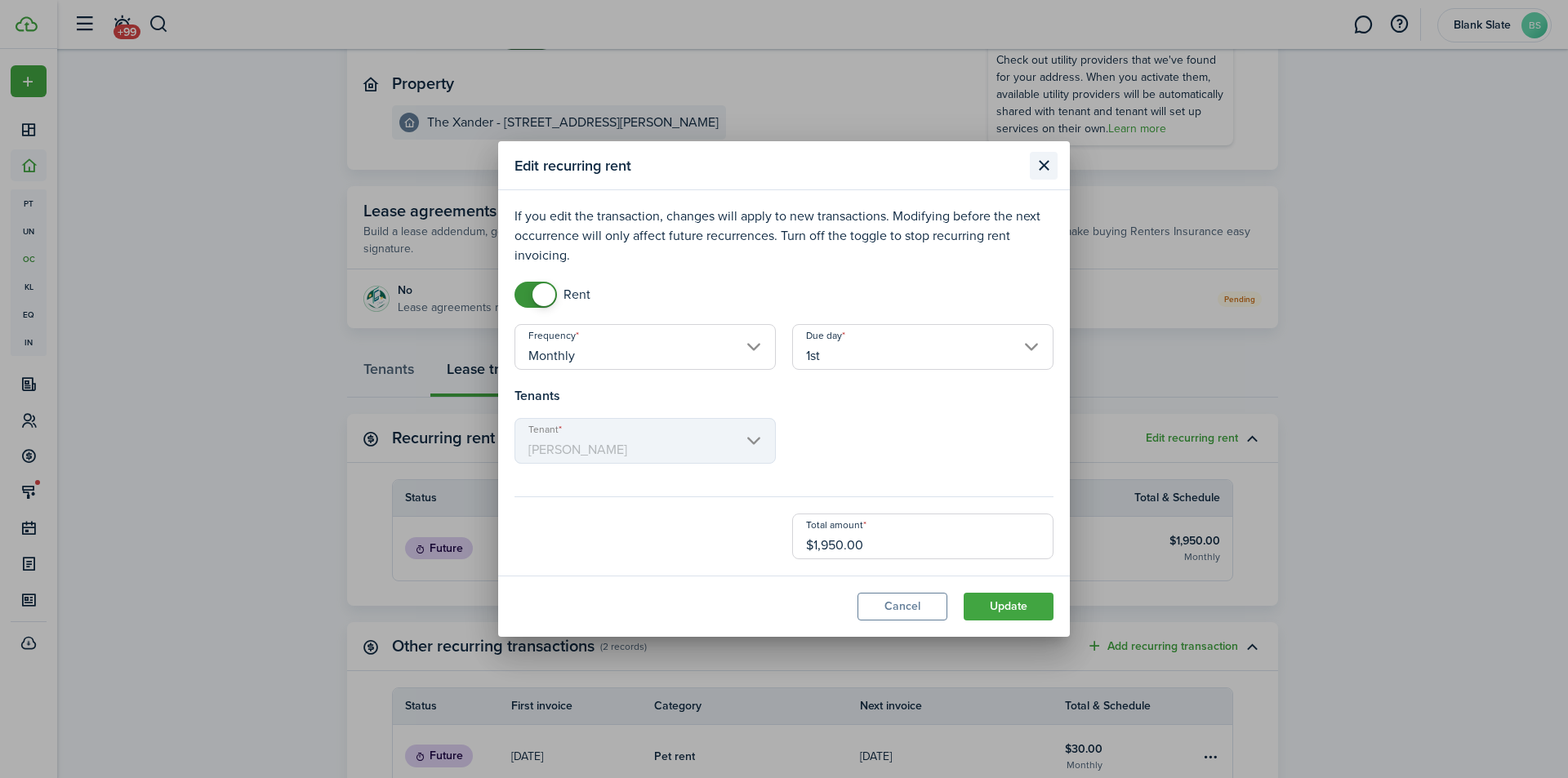
click at [1034, 174] on button "Close modal" at bounding box center [1044, 166] width 28 height 28
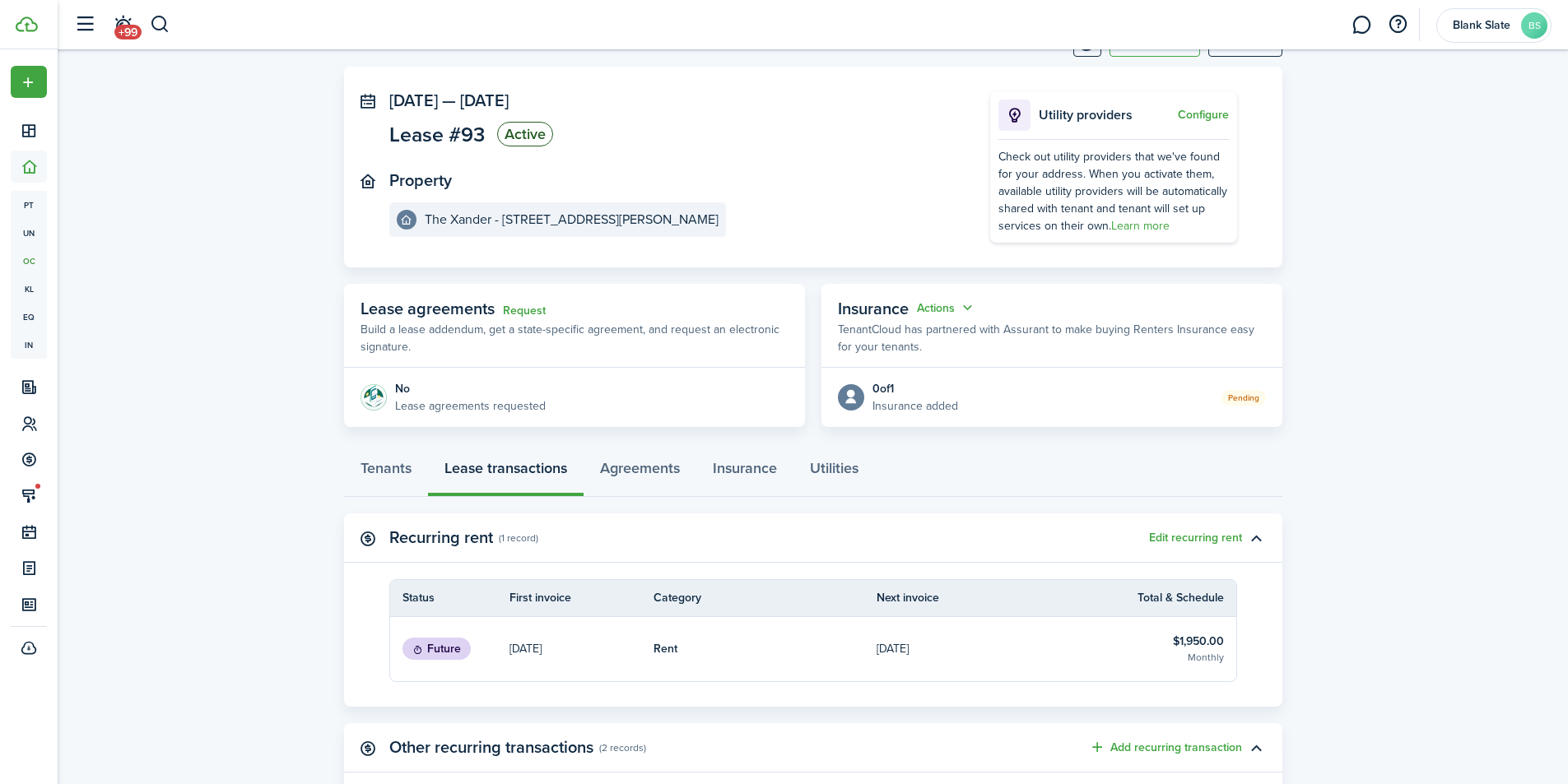
scroll to position [0, 0]
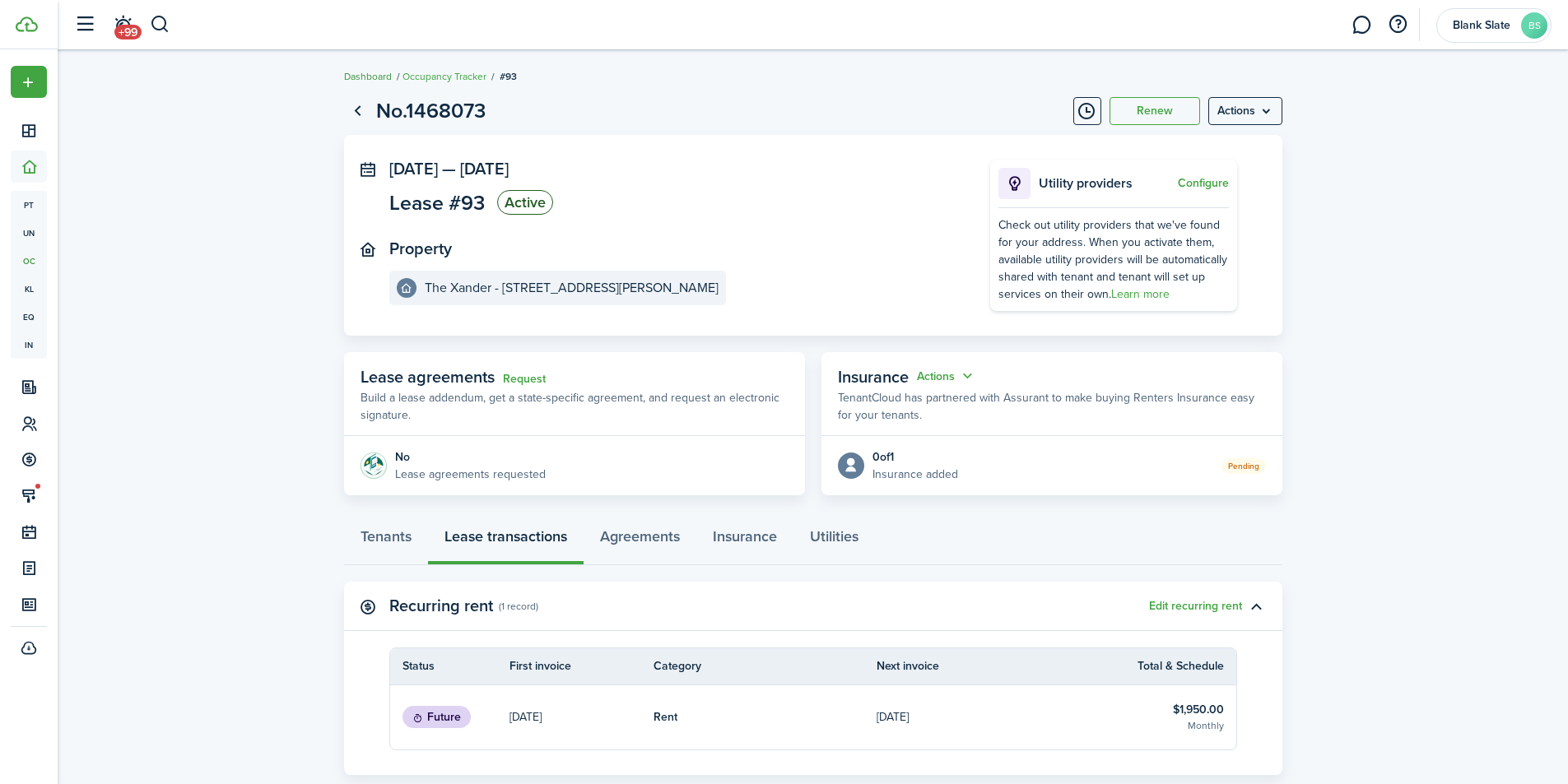
click at [374, 77] on link "Dashboard" at bounding box center [367, 76] width 47 height 15
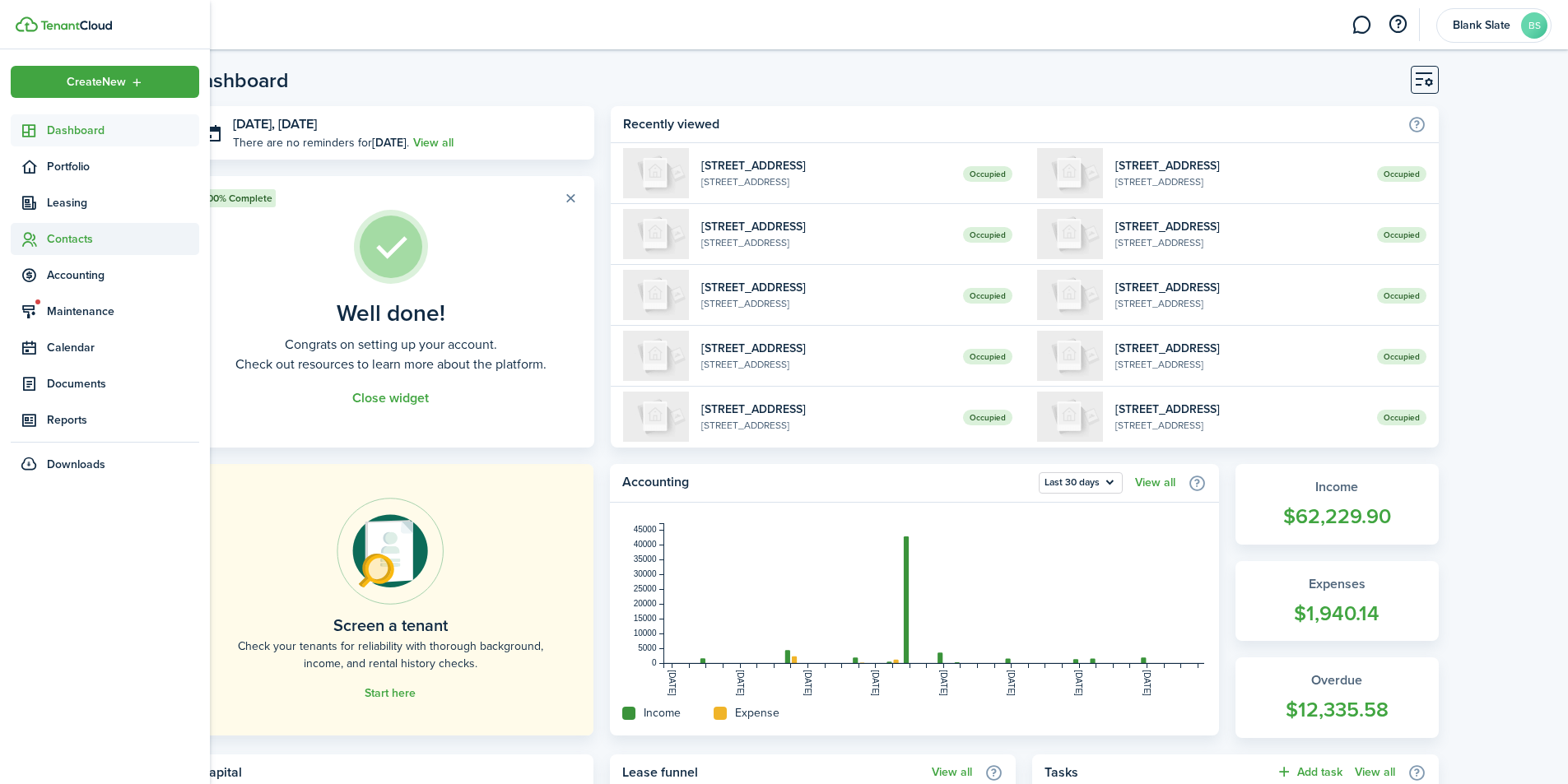
click at [60, 242] on span "Contacts" at bounding box center [123, 239] width 153 height 18
click at [65, 274] on span "Tenants" at bounding box center [123, 277] width 153 height 18
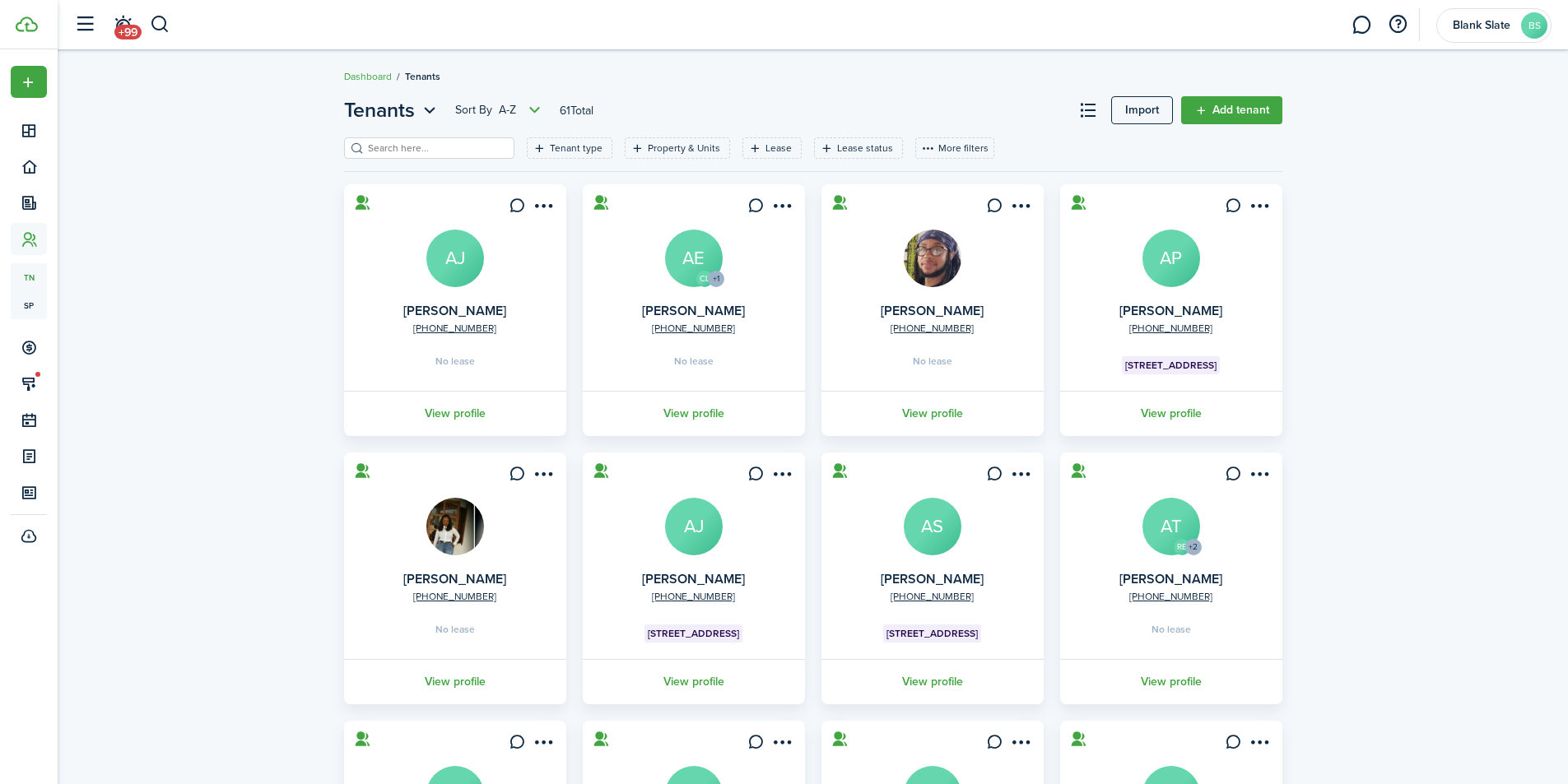
click at [440, 143] on input "search" at bounding box center [436, 148] width 145 height 16
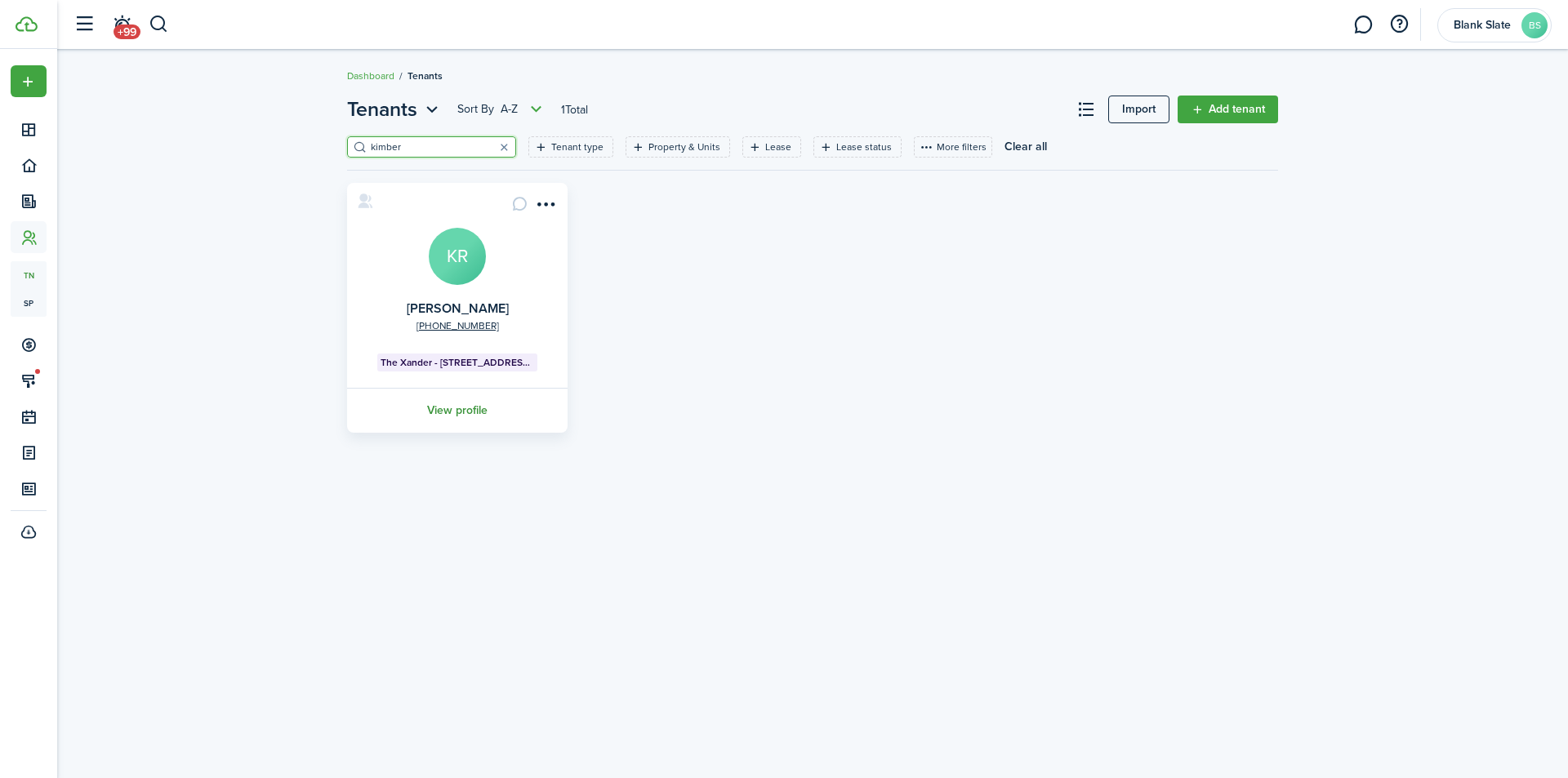
type input "kimber"
click at [443, 408] on link "View profile" at bounding box center [457, 410] width 225 height 45
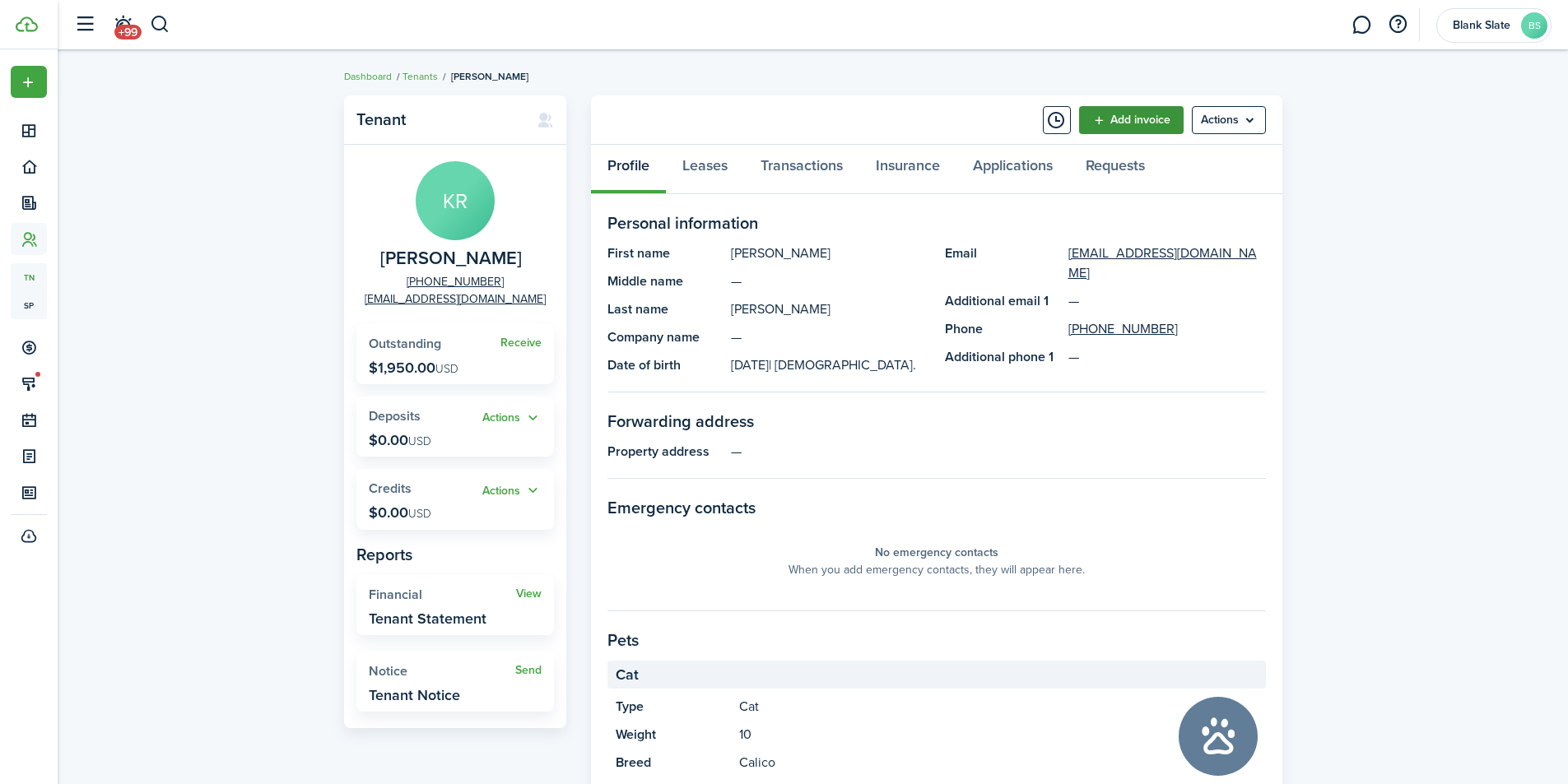
click at [1096, 117] on link "Add invoice" at bounding box center [1131, 120] width 104 height 28
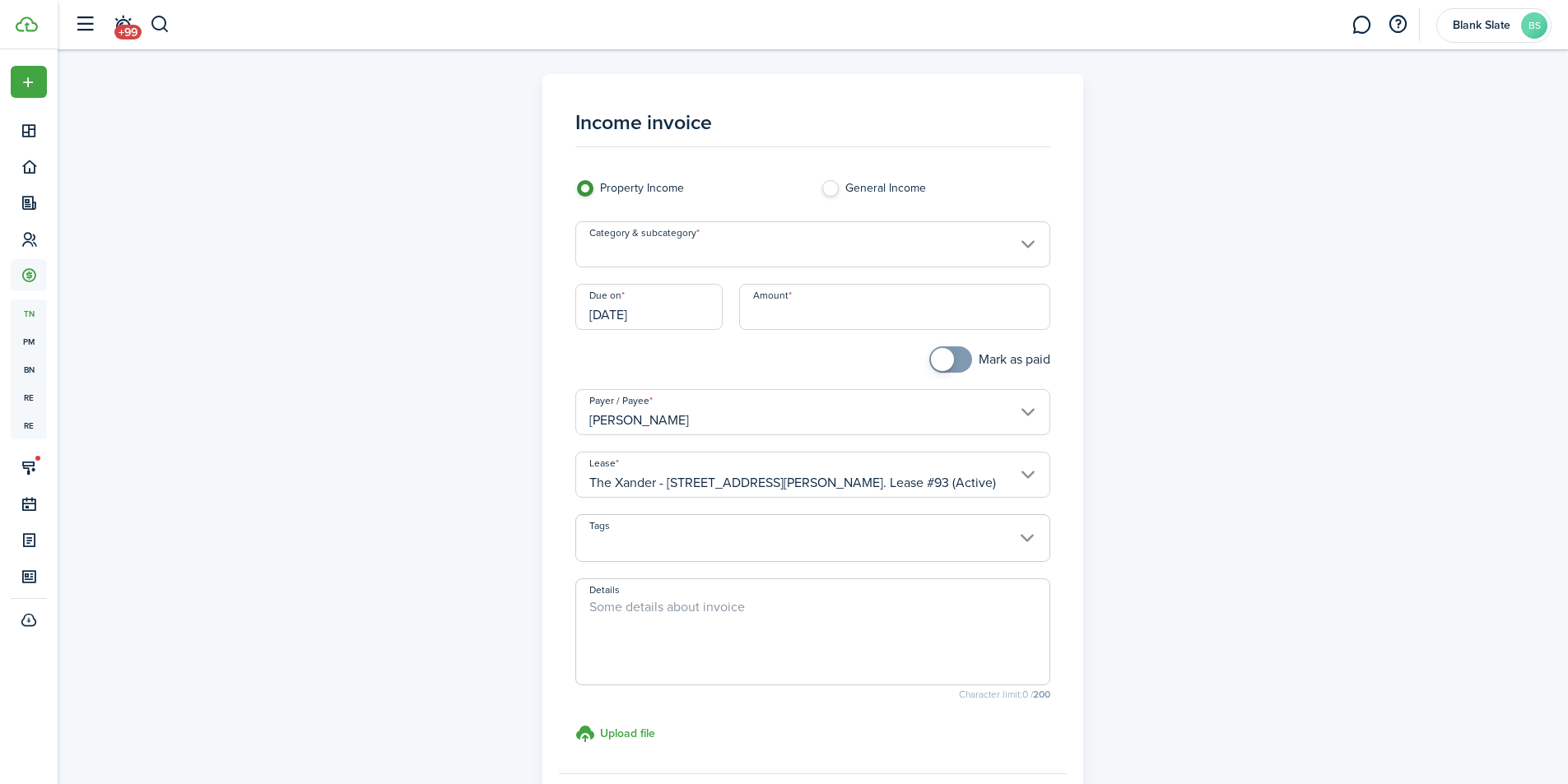
click at [740, 254] on input "Category & subcategory" at bounding box center [813, 245] width 475 height 47
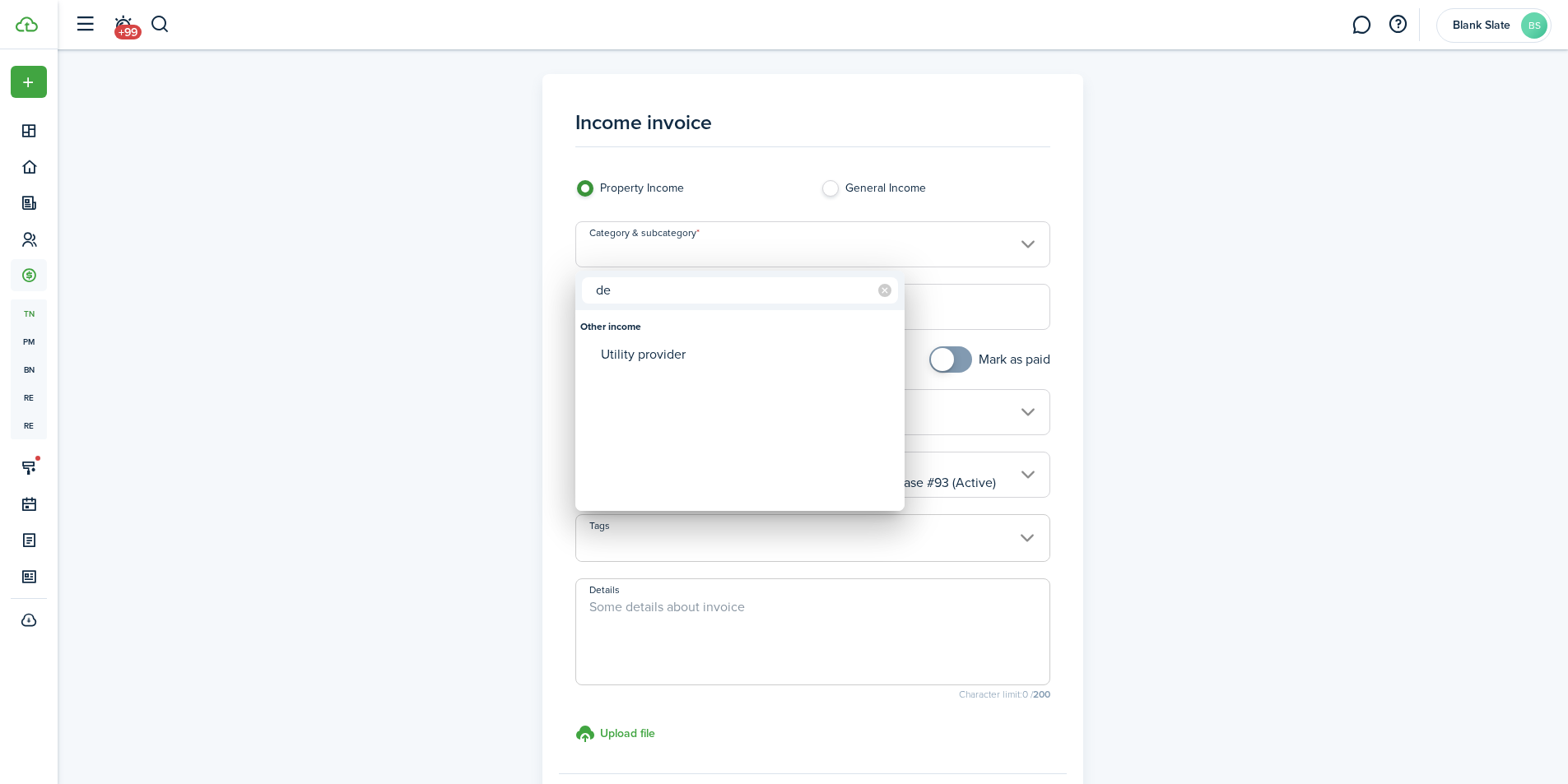
type input "d"
click at [980, 166] on div at bounding box center [783, 392] width 1831 height 1048
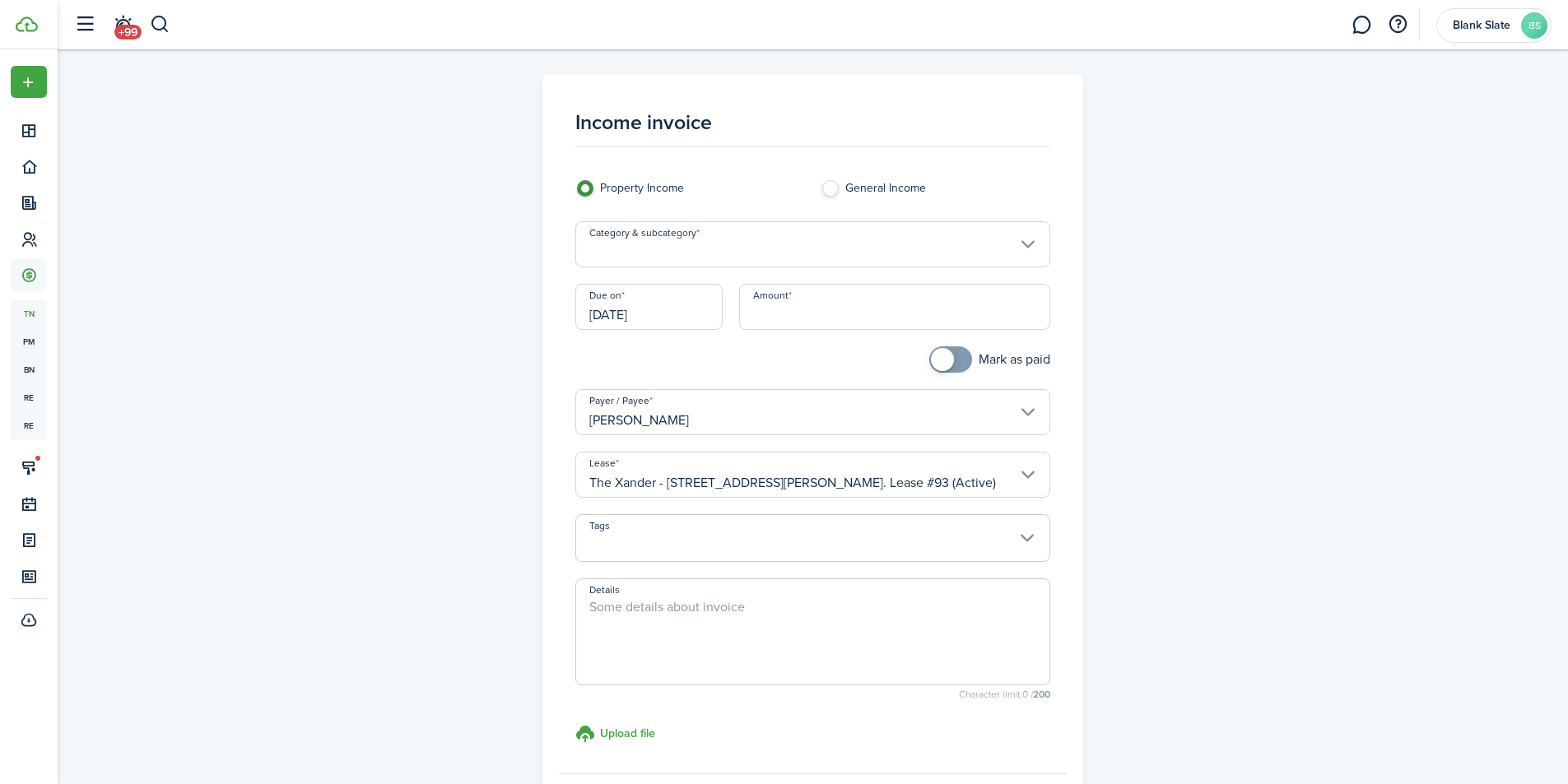
click at [658, 255] on input "Category & subcategory" at bounding box center [813, 245] width 475 height 47
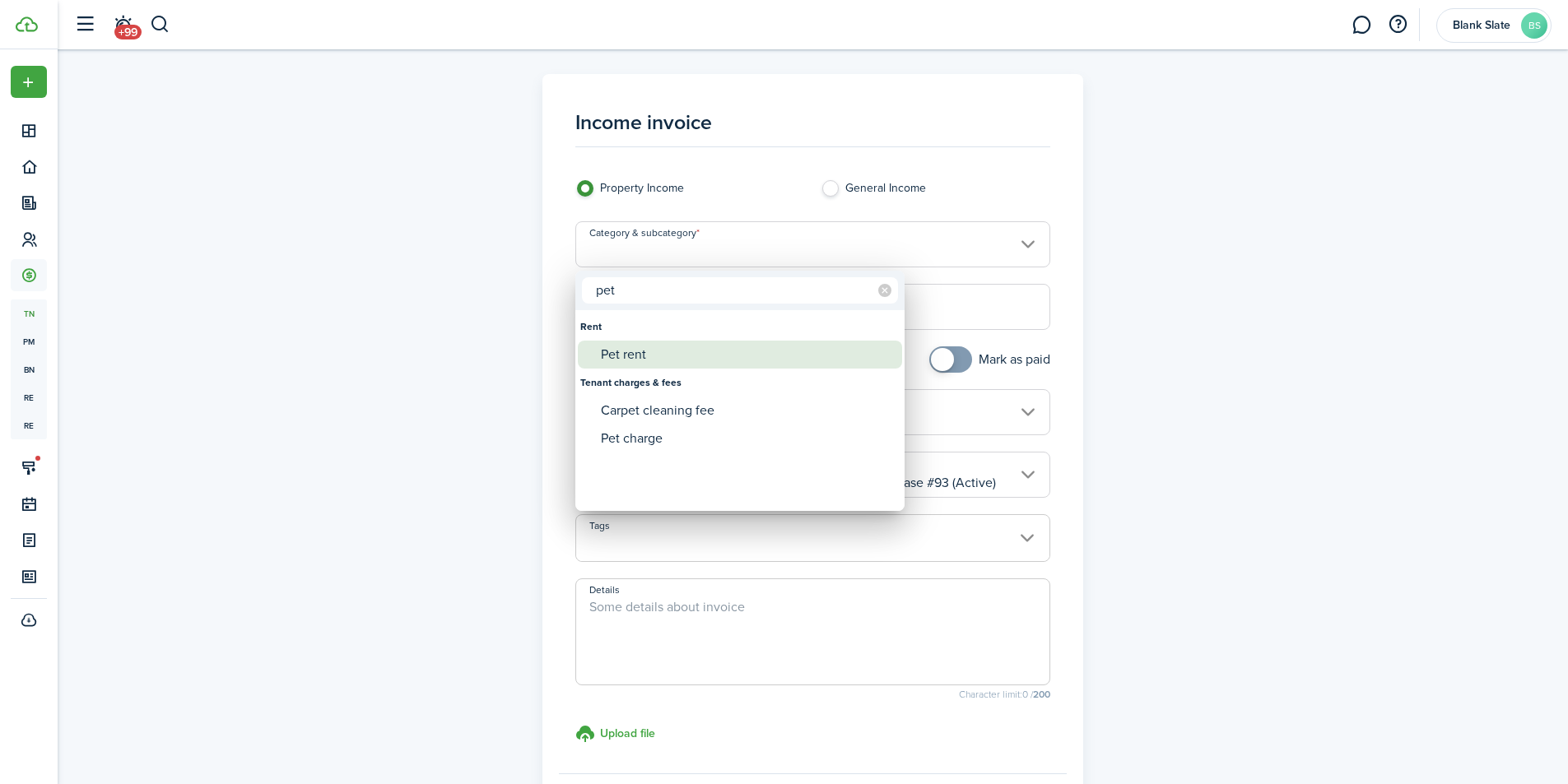
type input "pet"
click at [647, 359] on div "Pet rent" at bounding box center [746, 354] width 291 height 28
type input "Rent / Pet rent"
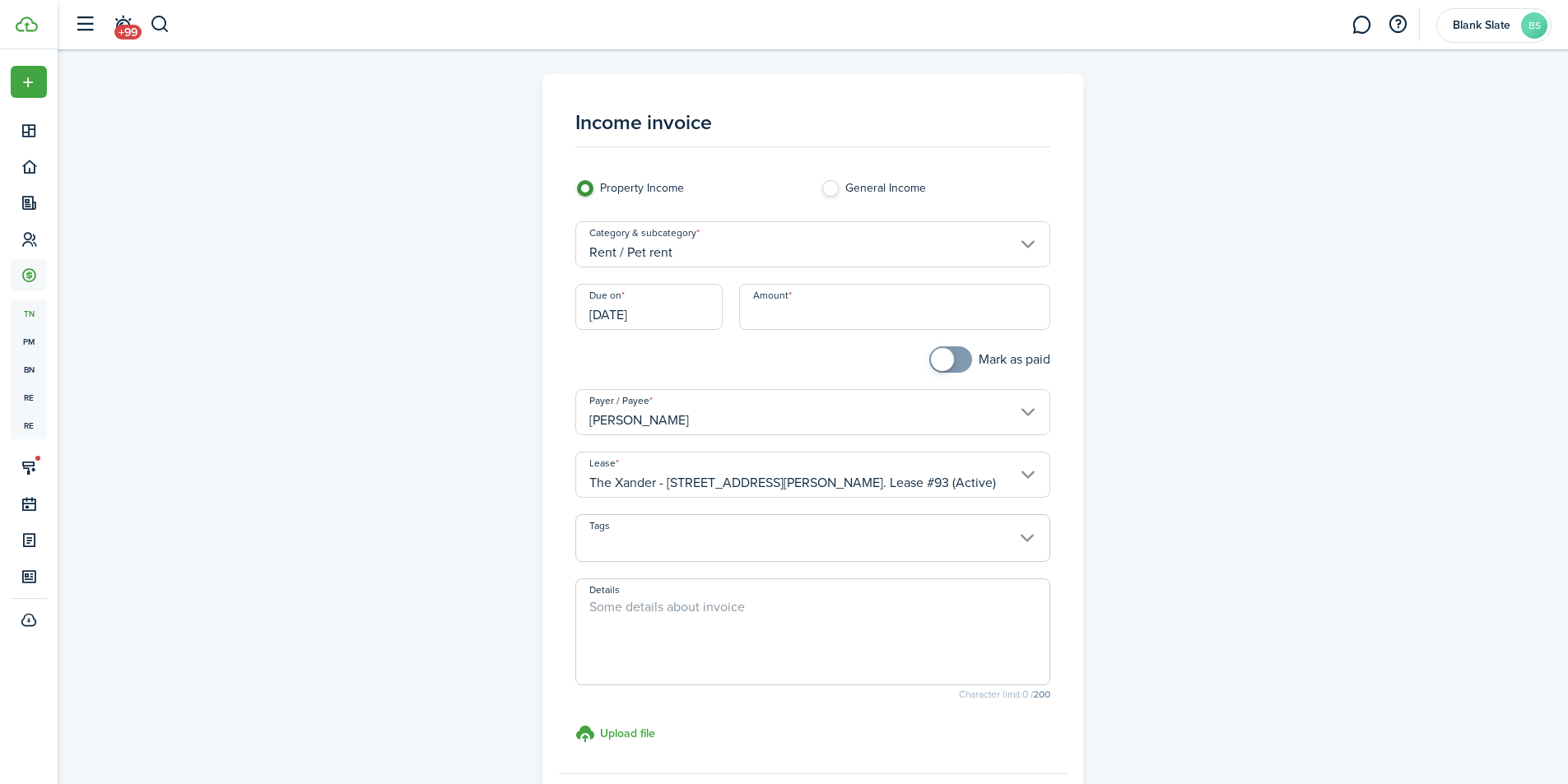
click at [857, 318] on input "Amount" at bounding box center [895, 307] width 312 height 47
drag, startPoint x: 804, startPoint y: 316, endPoint x: 720, endPoint y: 320, distance: 84.1
click at [720, 320] on div "Due on [DATE] Amount $16.00" at bounding box center [813, 314] width 491 height 62
type input "$16.45"
click at [719, 542] on span at bounding box center [812, 547] width 473 height 28
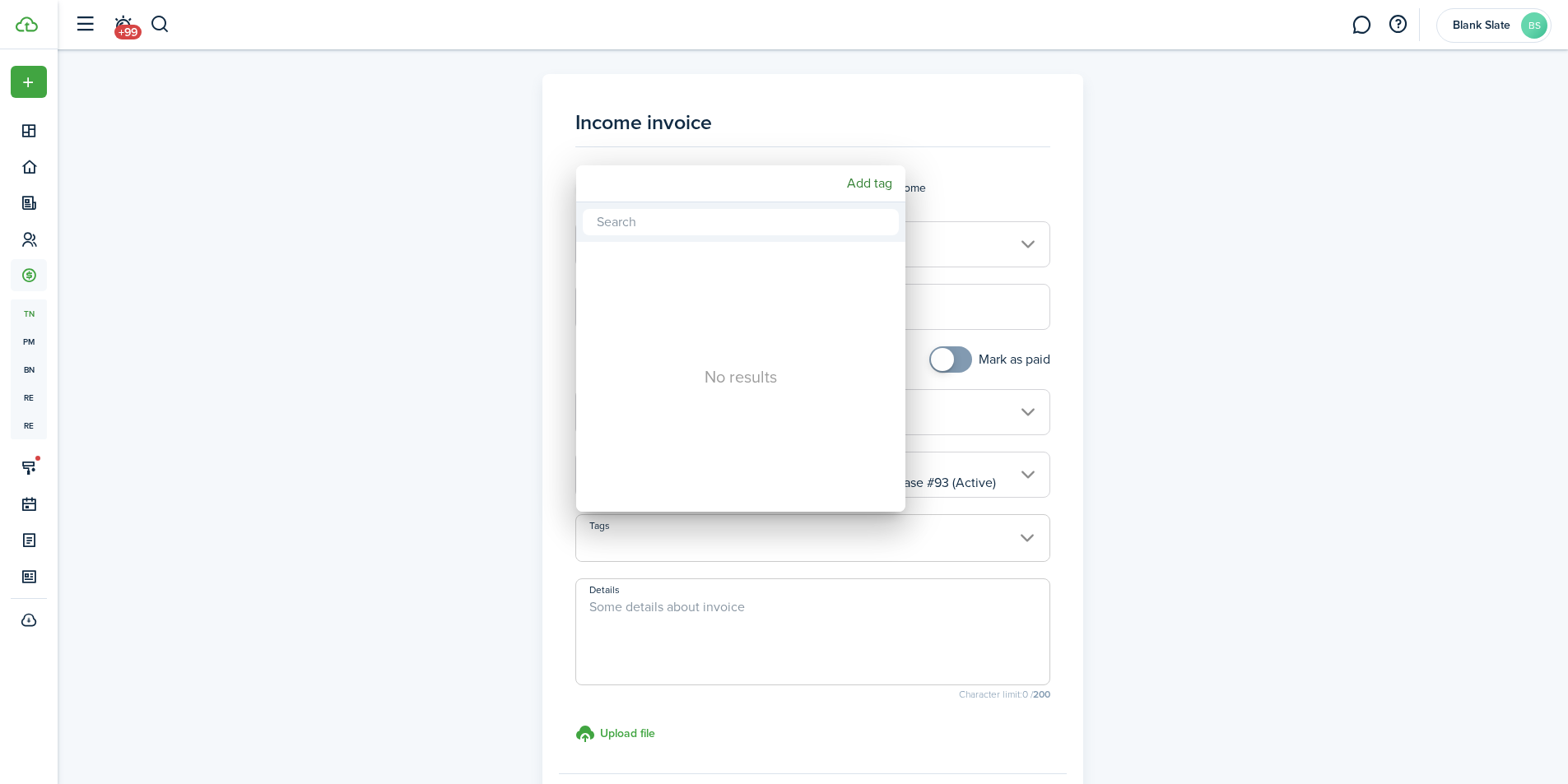
click at [945, 159] on div at bounding box center [783, 392] width 1831 height 1048
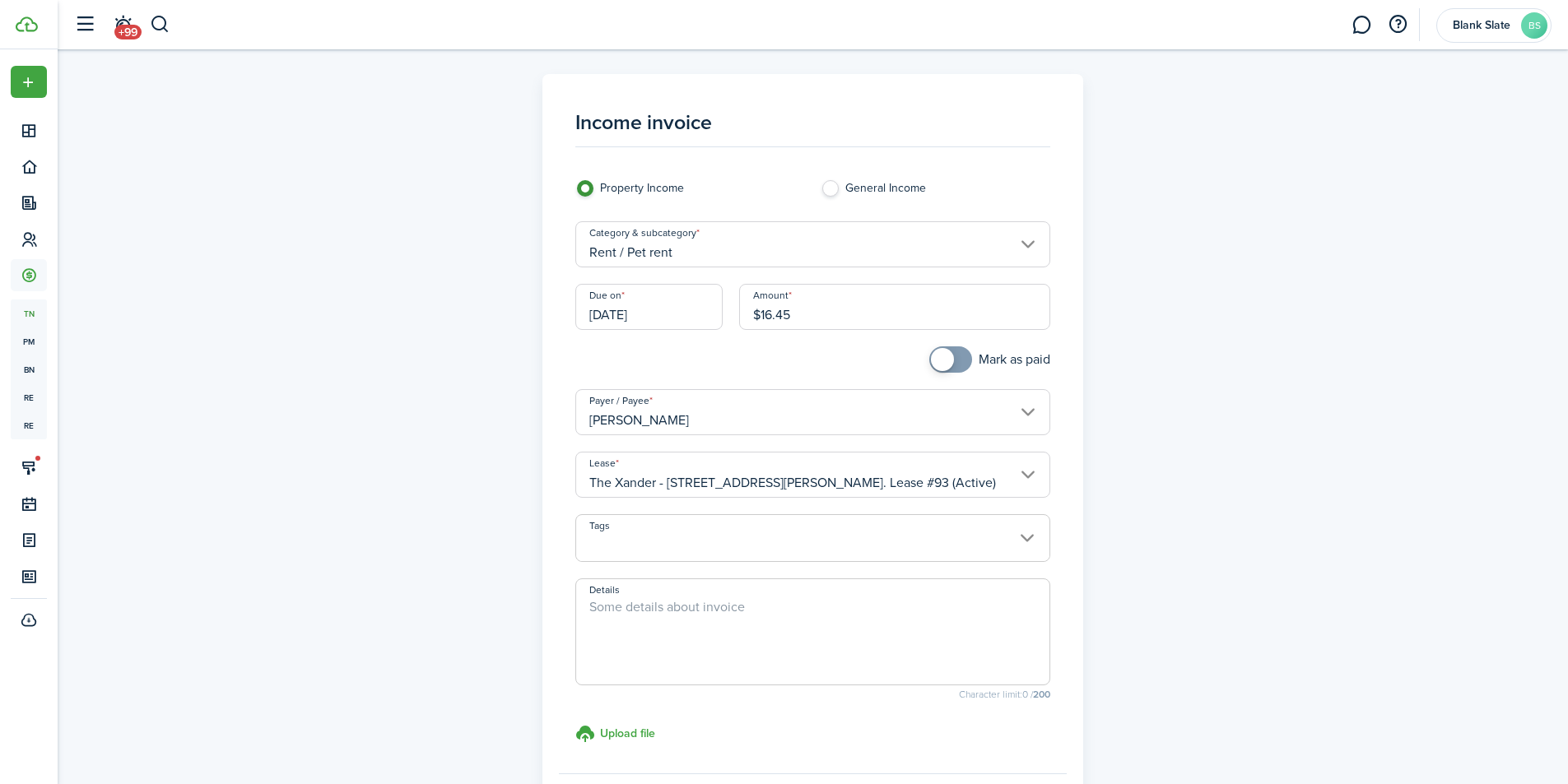
click at [676, 540] on span at bounding box center [812, 547] width 473 height 28
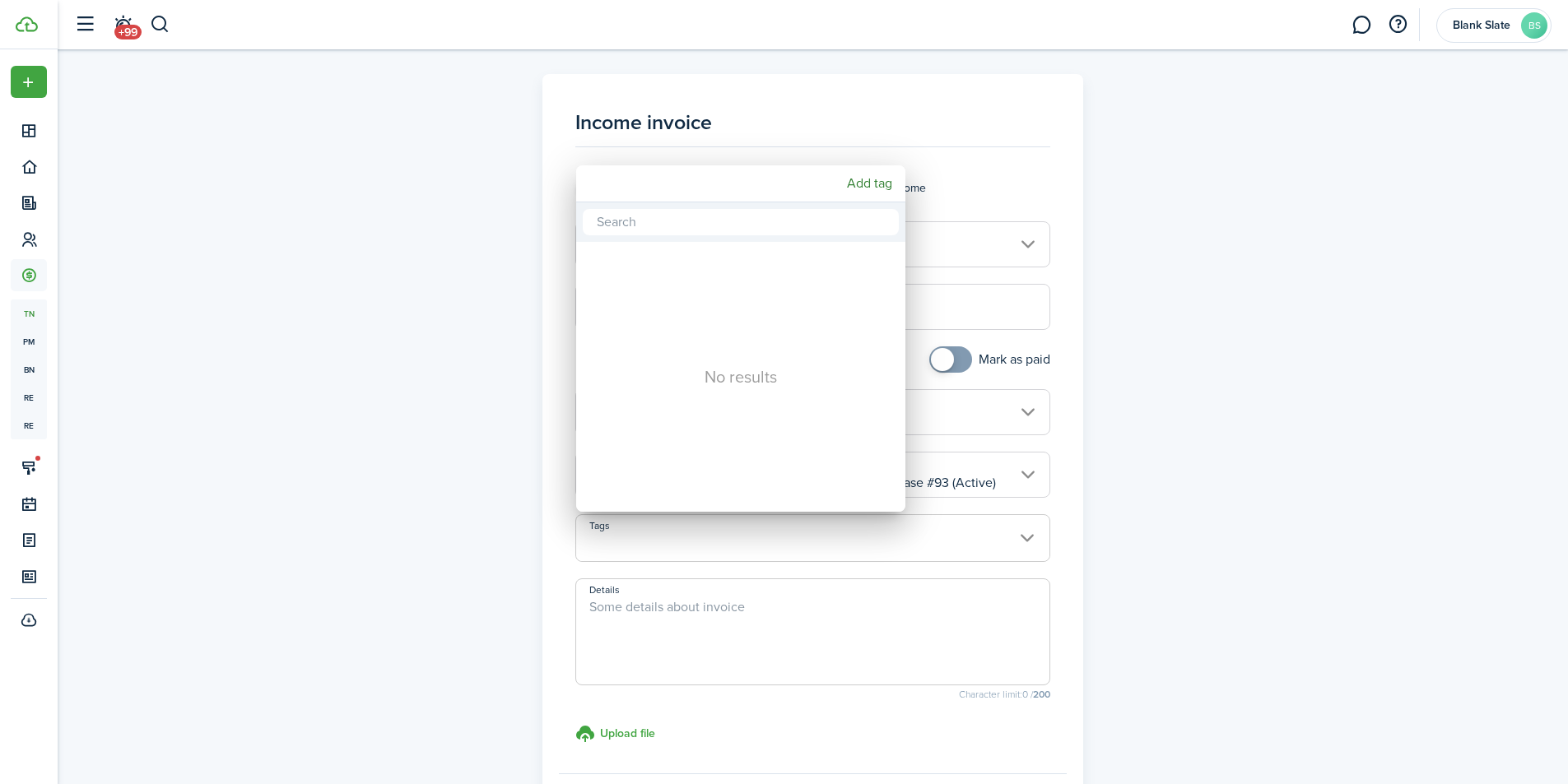
click at [676, 540] on div at bounding box center [783, 392] width 1831 height 1048
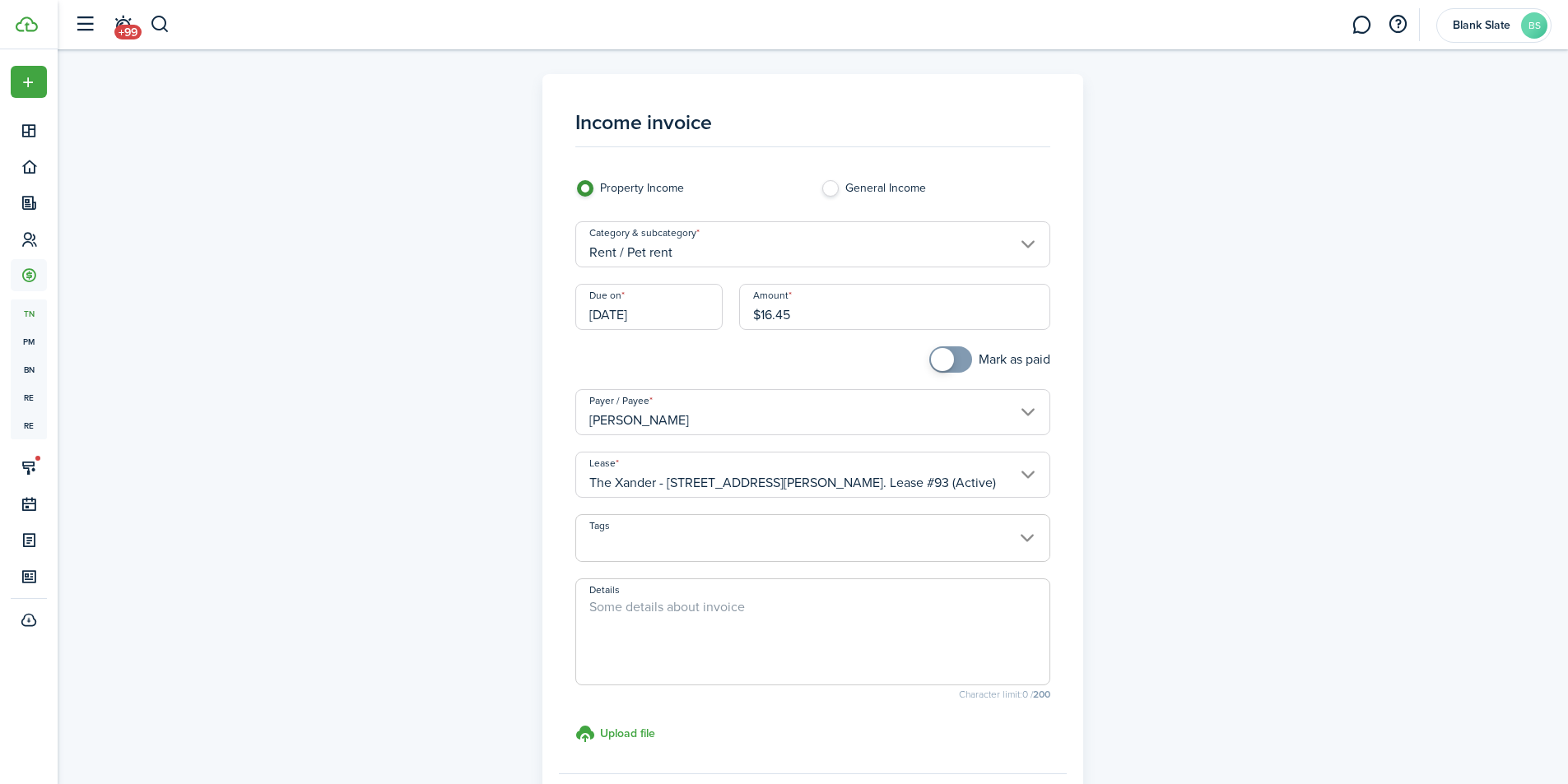
click at [669, 618] on textarea "Details" at bounding box center [812, 636] width 473 height 79
click at [661, 319] on input "[DATE]" at bounding box center [649, 307] width 147 height 47
type textarea "pro rated pet fee for [DATE]-[DATE]"
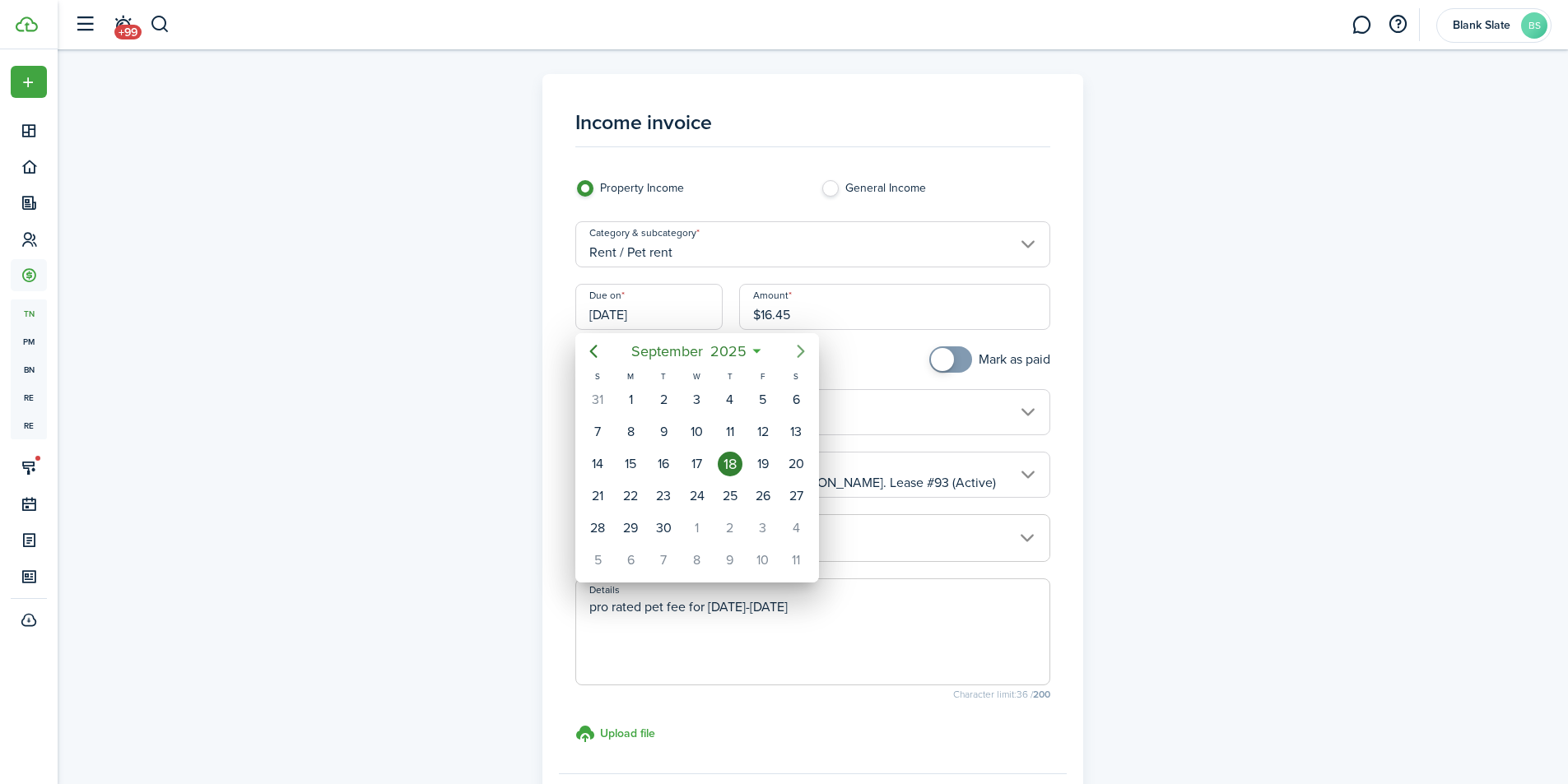
click at [795, 352] on icon "Next page" at bounding box center [800, 351] width 20 height 20
click at [640, 472] on div "13" at bounding box center [631, 464] width 25 height 25
type input "[DATE]"
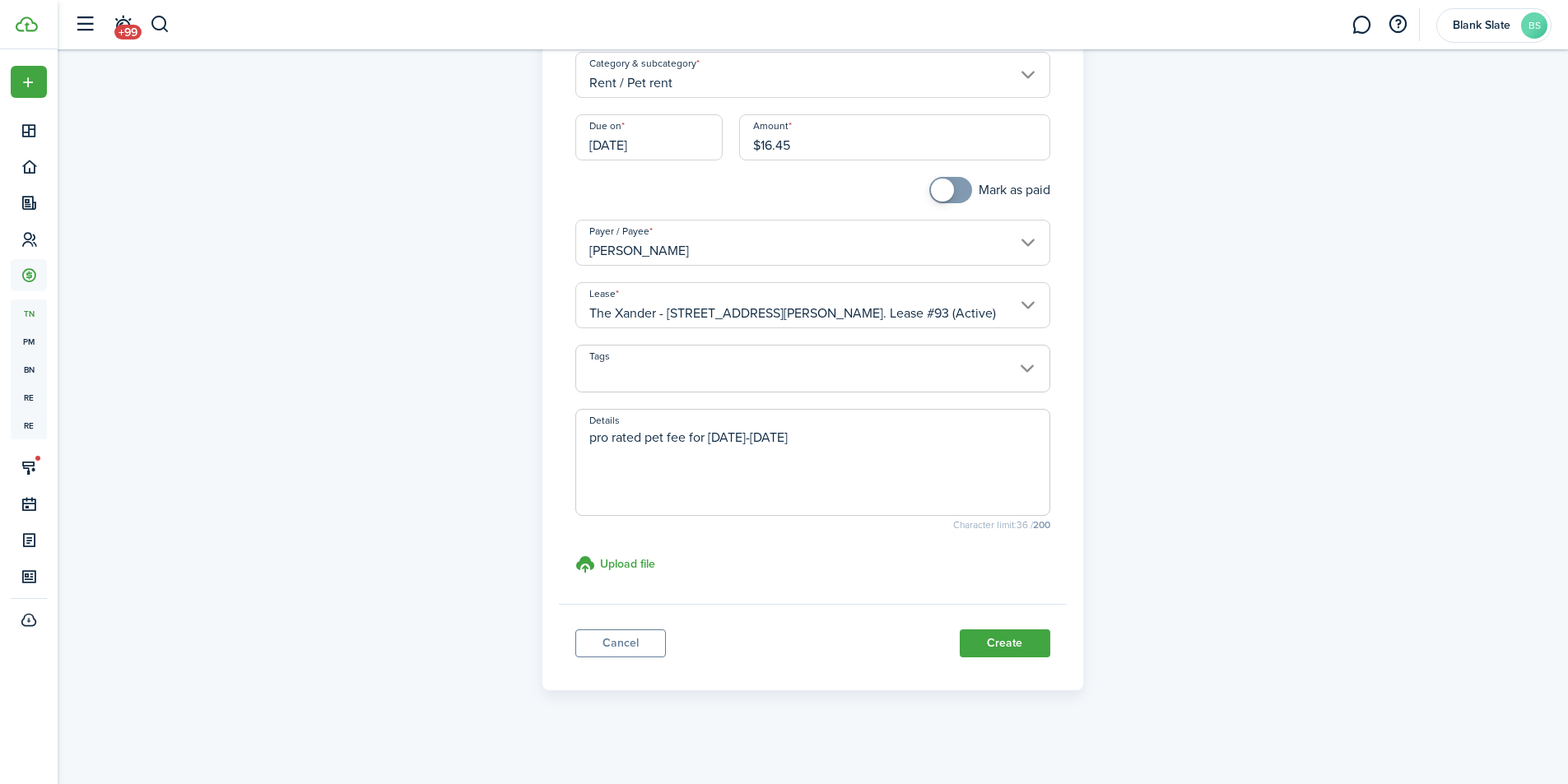
scroll to position [170, 0]
click at [988, 639] on button "Create" at bounding box center [1004, 643] width 90 height 28
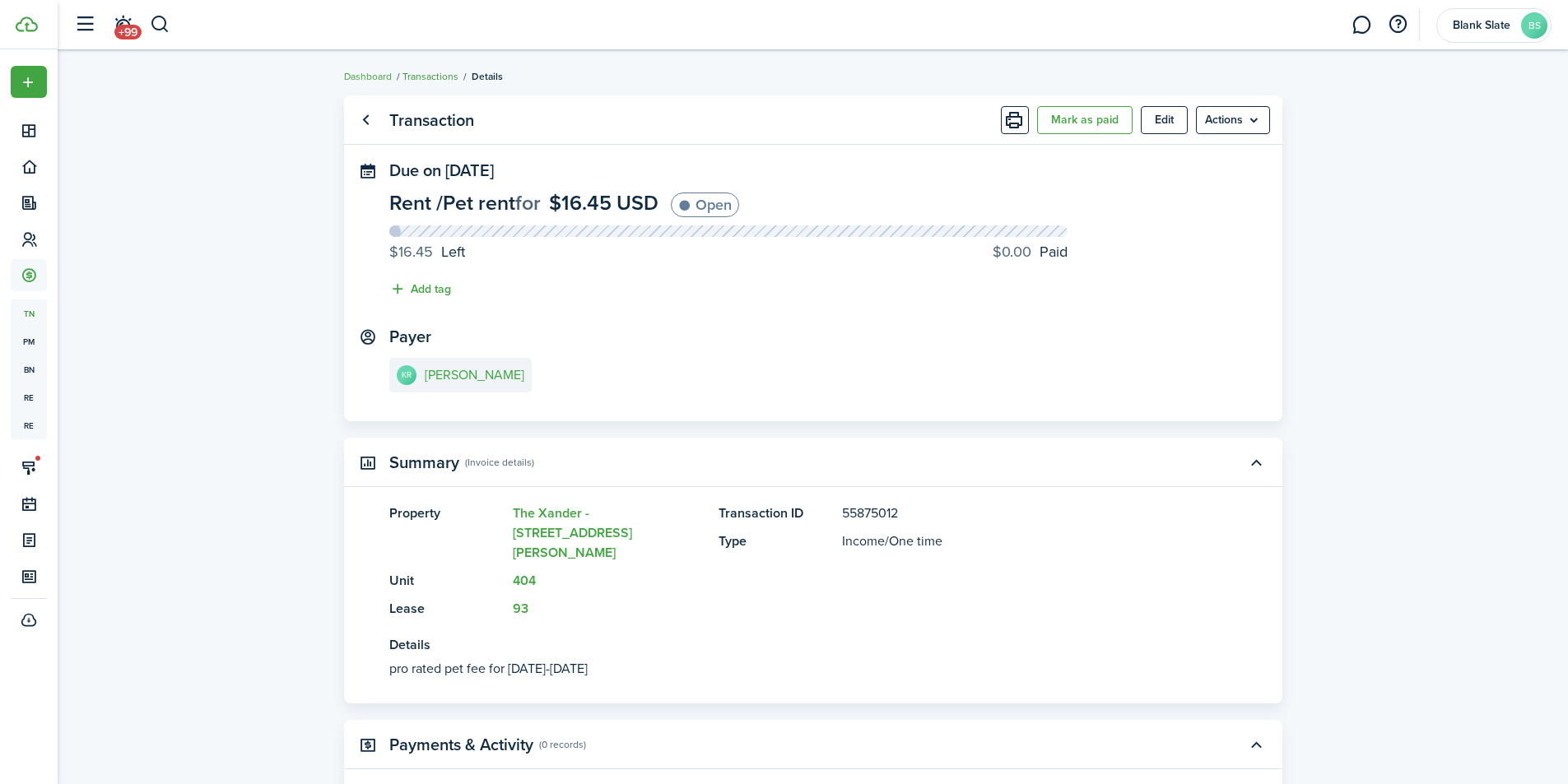
click at [423, 78] on link "Transactions" at bounding box center [431, 76] width 56 height 15
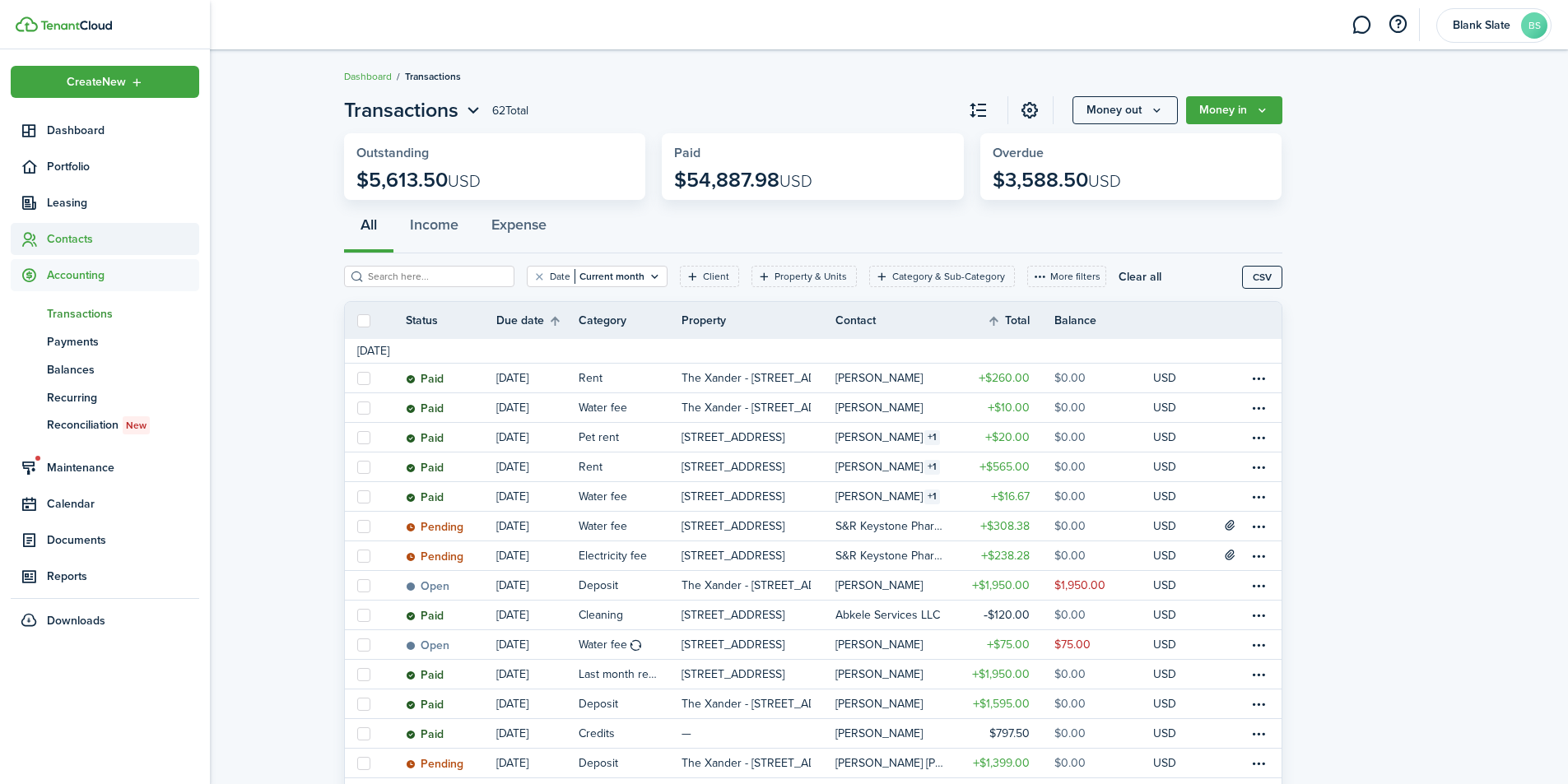
click at [60, 231] on span "Contacts" at bounding box center [123, 239] width 153 height 18
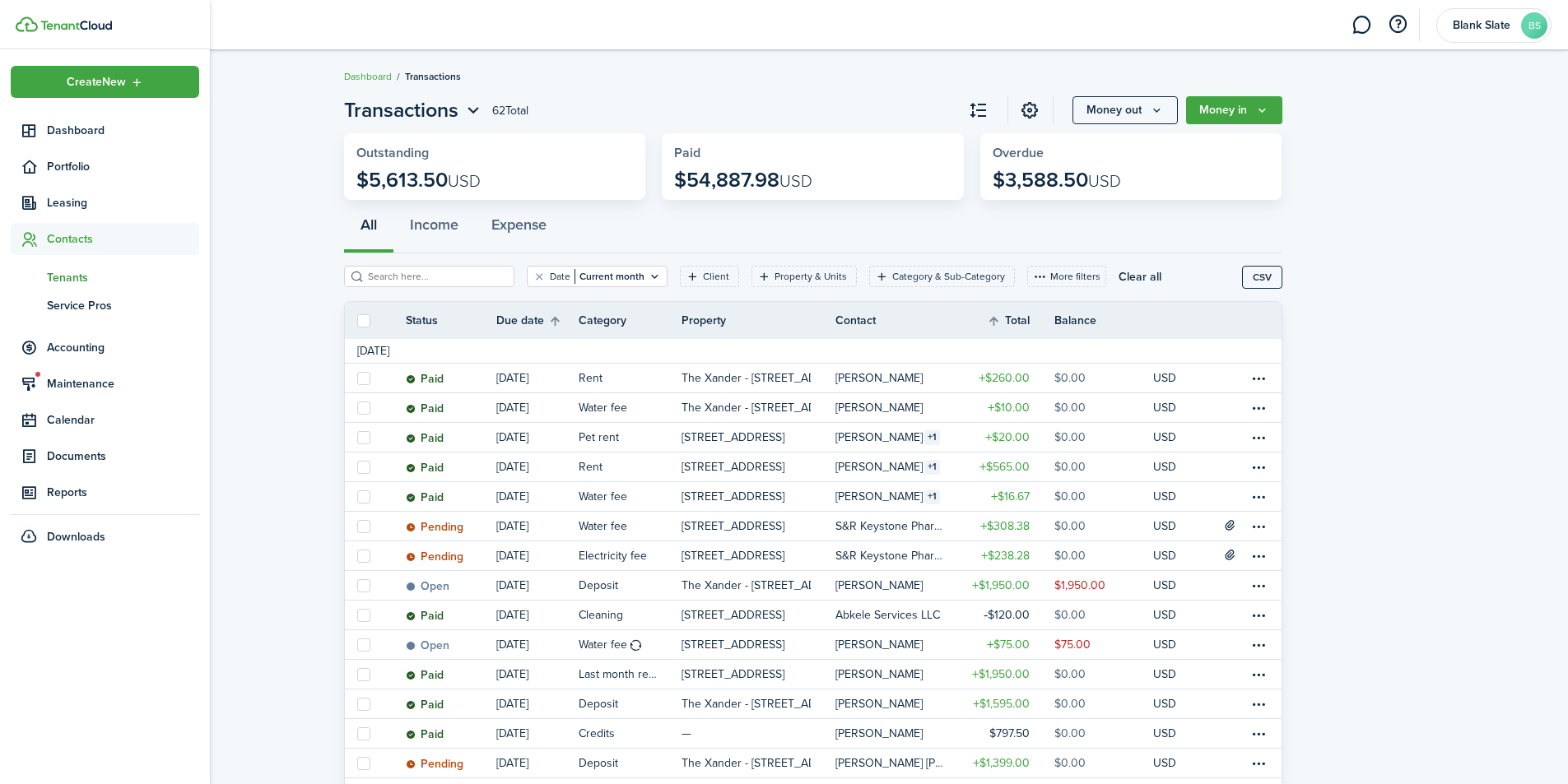
click at [74, 275] on span "Tenants" at bounding box center [123, 277] width 153 height 18
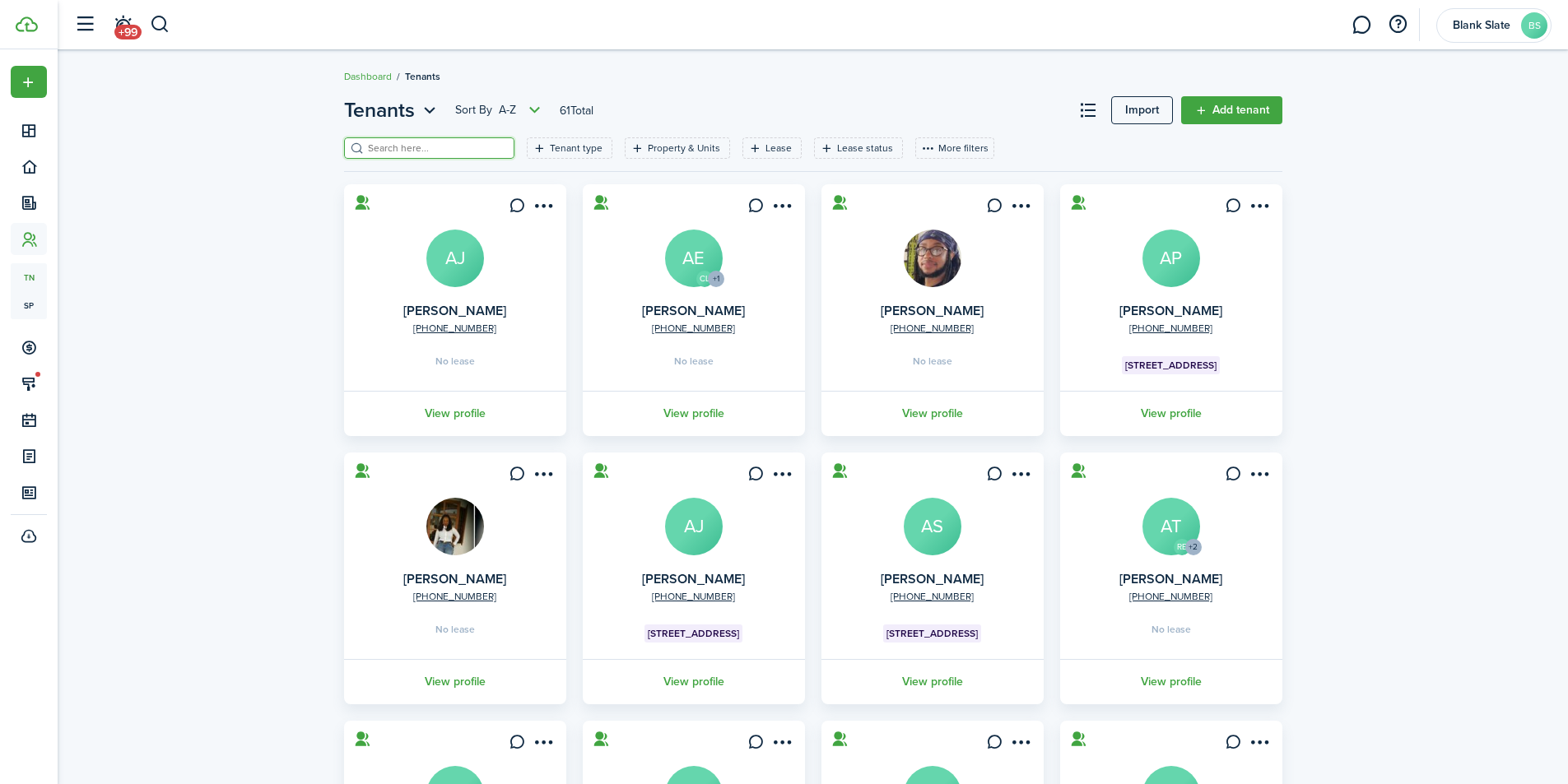
click at [458, 145] on input "search" at bounding box center [436, 148] width 145 height 16
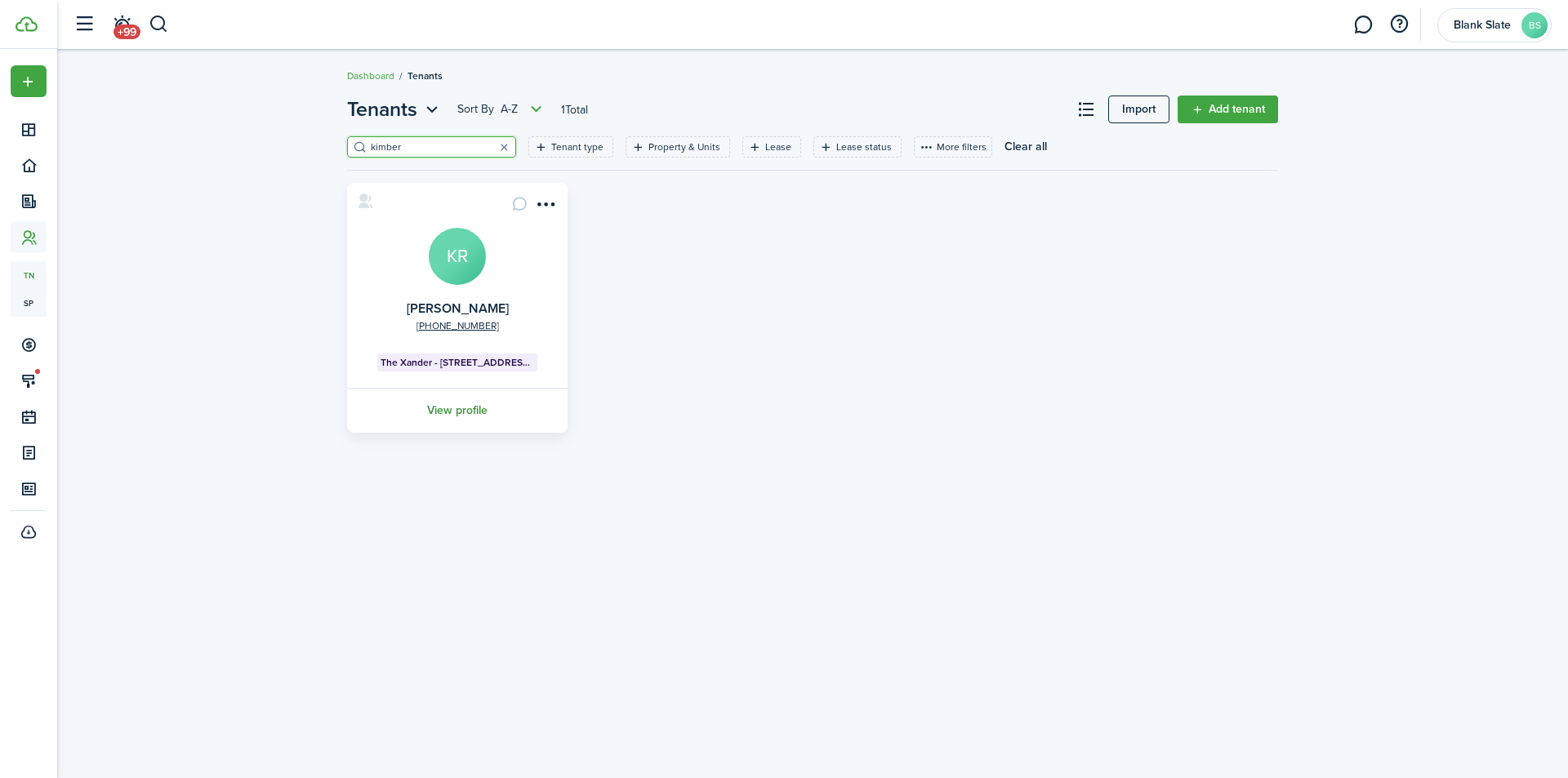
type input "kimber"
click at [449, 401] on link "View profile" at bounding box center [457, 410] width 225 height 45
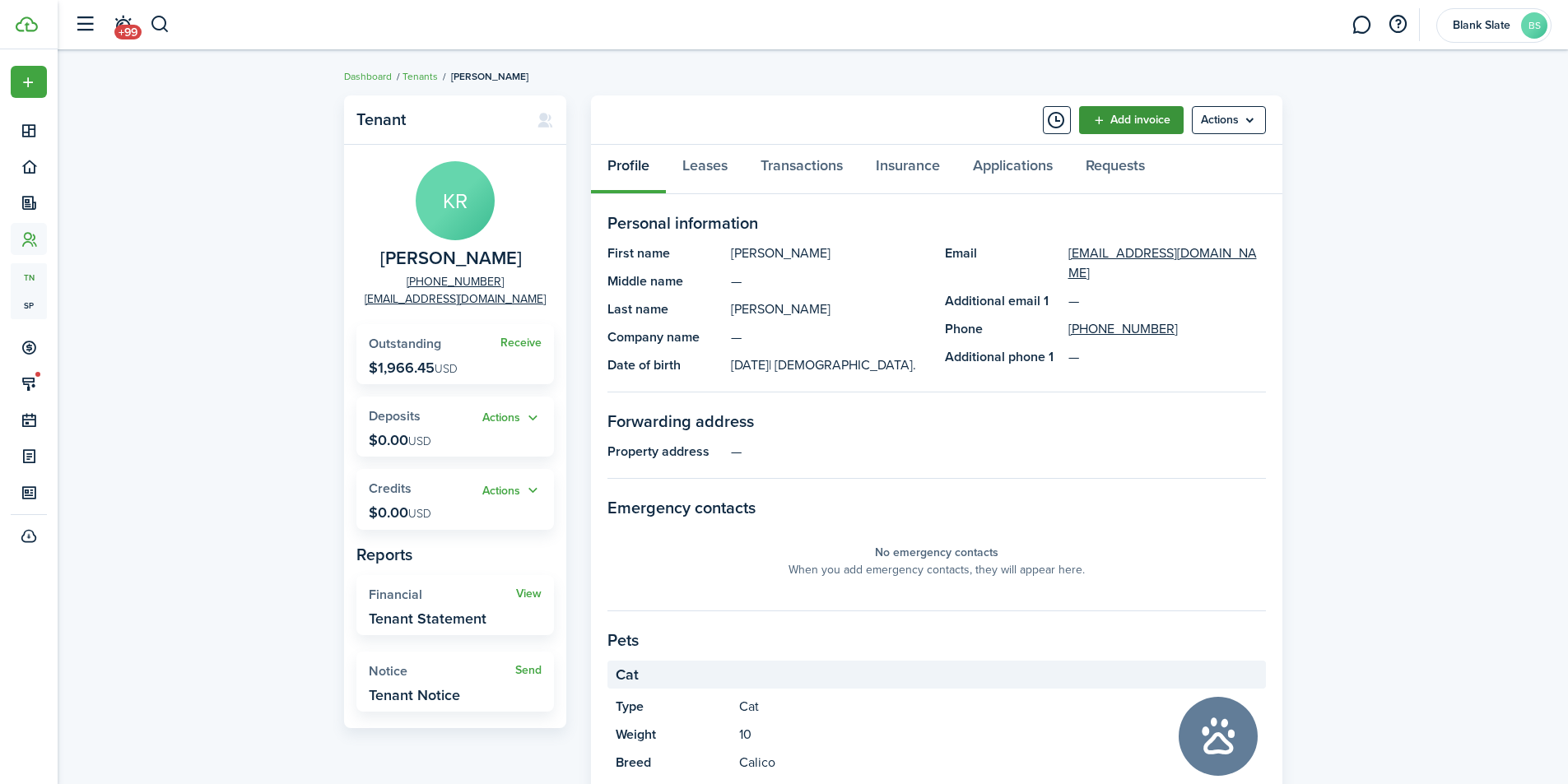
click at [1111, 118] on link "Add invoice" at bounding box center [1131, 120] width 104 height 28
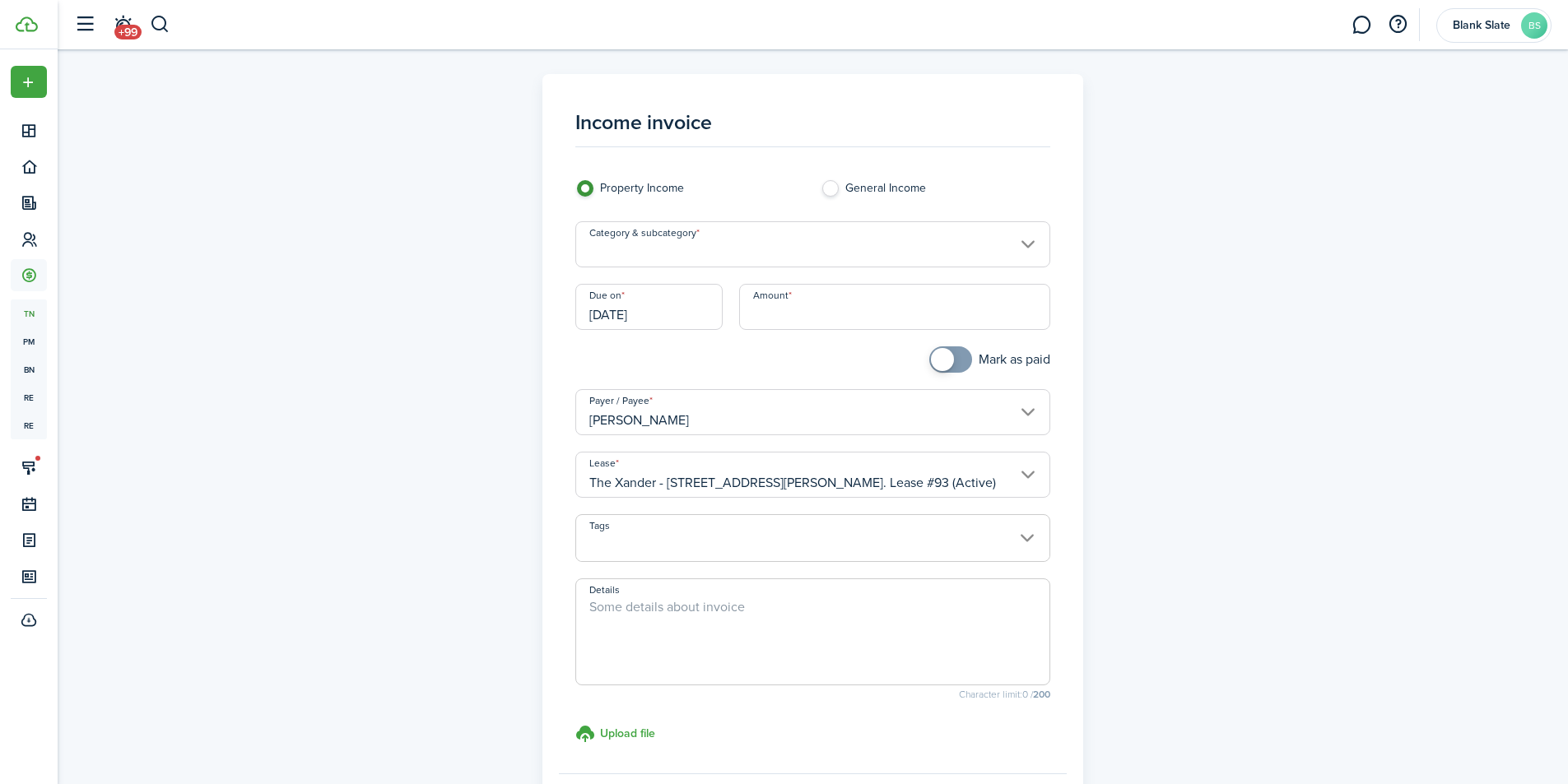
click at [704, 312] on input "[DATE]" at bounding box center [649, 307] width 147 height 47
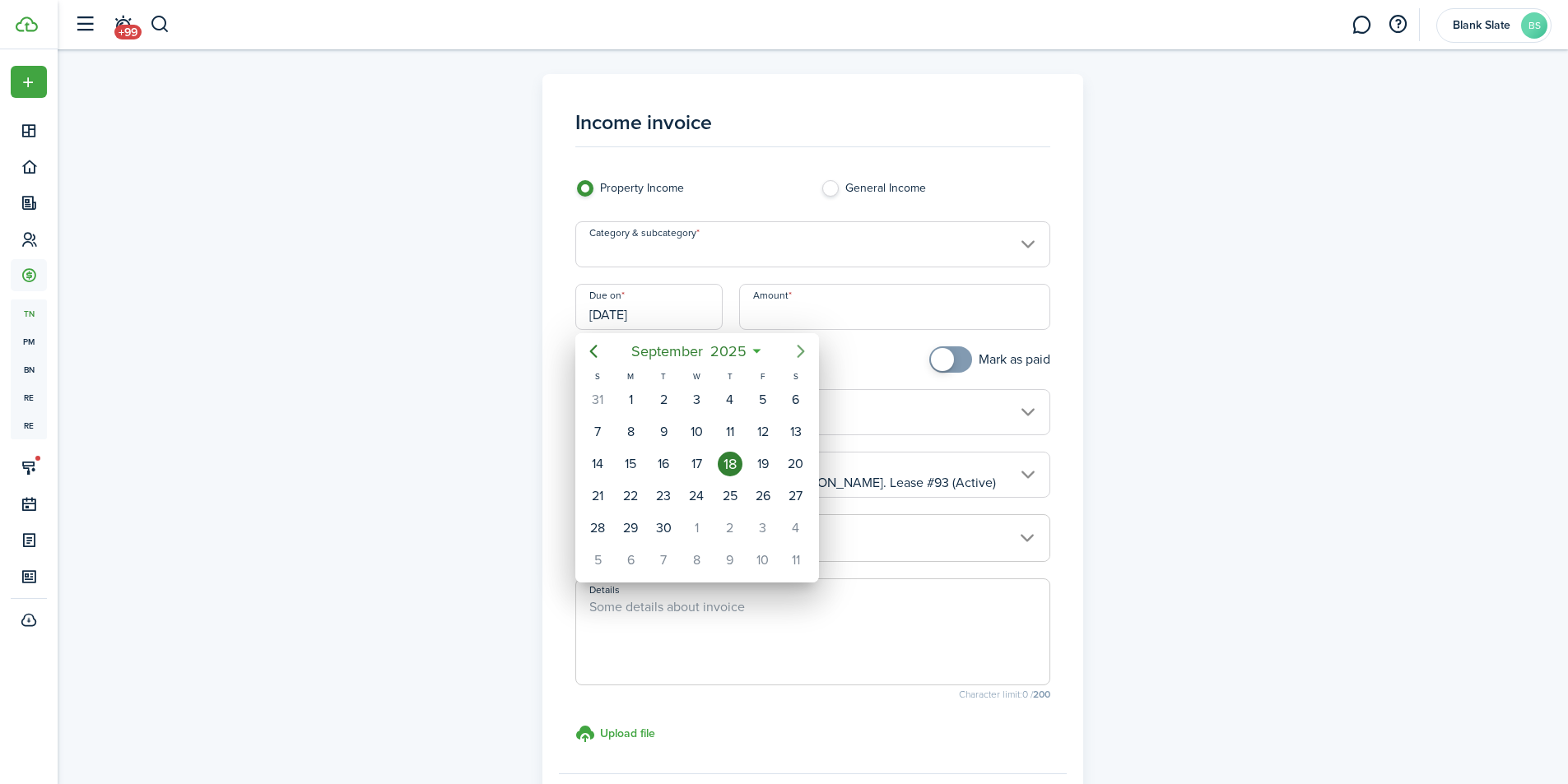
click at [806, 354] on icon "Next page" at bounding box center [800, 351] width 20 height 20
click at [630, 461] on div "13" at bounding box center [631, 464] width 25 height 25
type input "[DATE]"
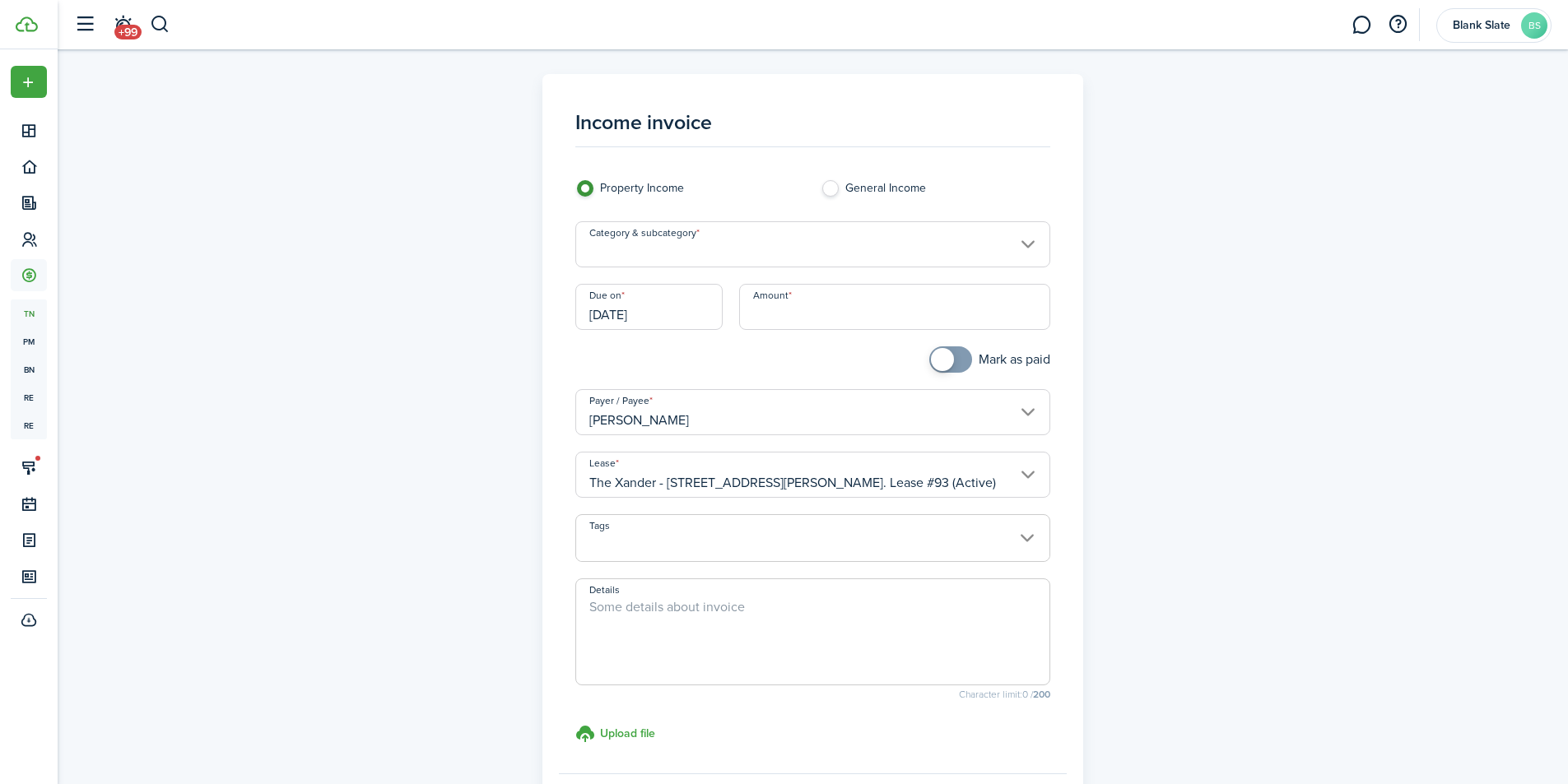
click at [632, 255] on input "Category & subcategory" at bounding box center [813, 245] width 475 height 47
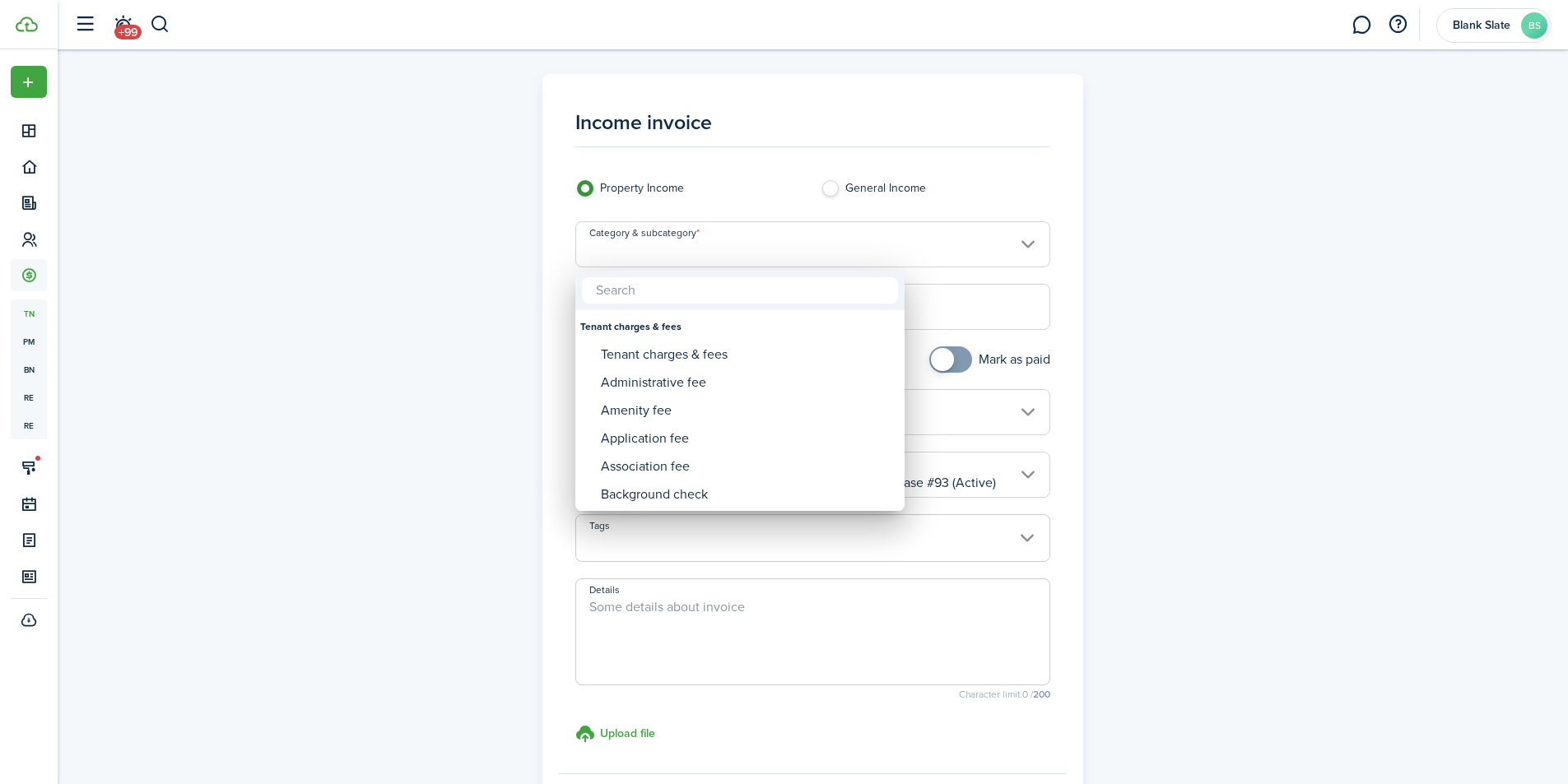
click at [754, 261] on div at bounding box center [783, 392] width 1831 height 1048
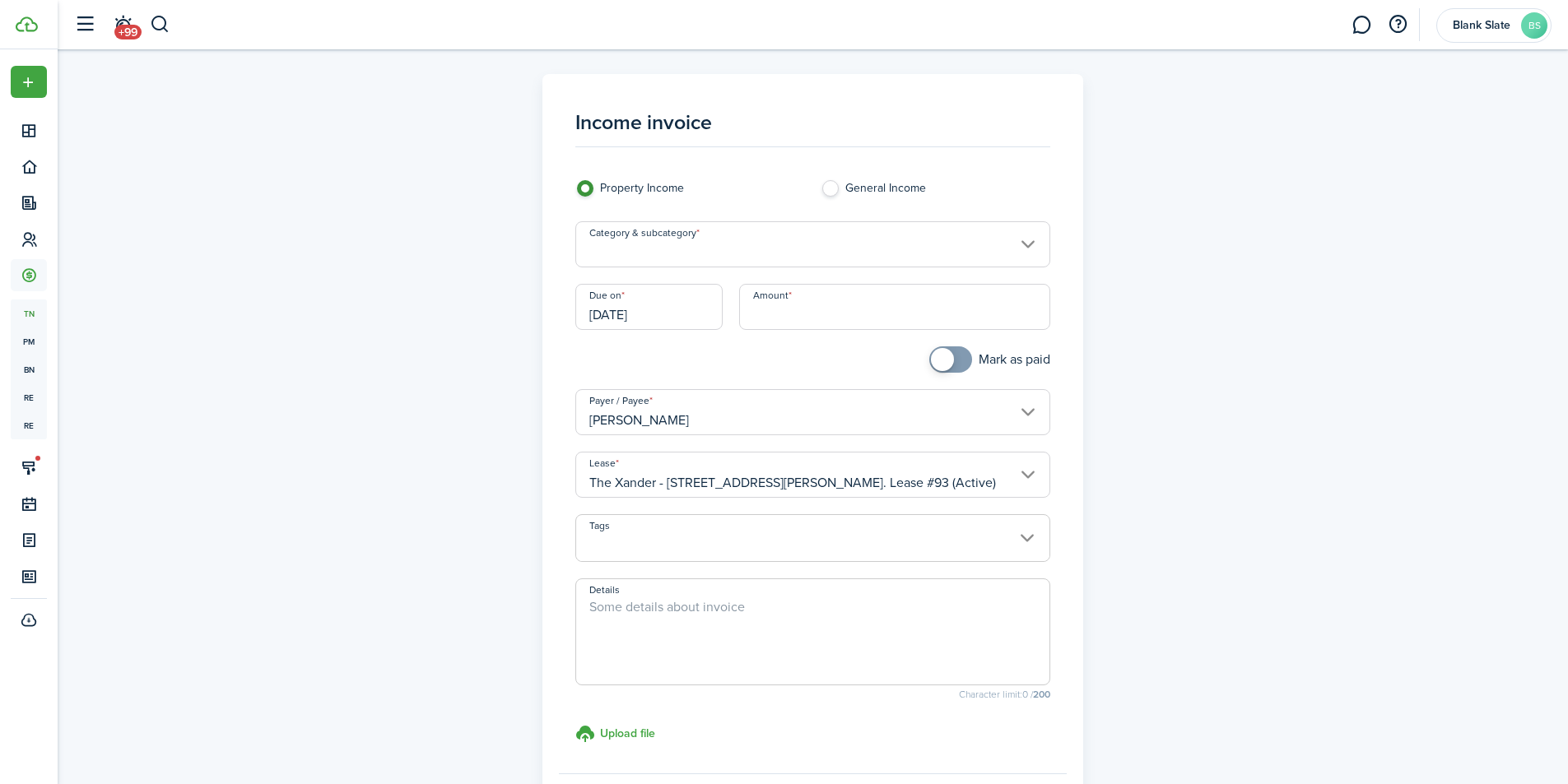
click at [755, 257] on input "Category & subcategory" at bounding box center [813, 245] width 475 height 47
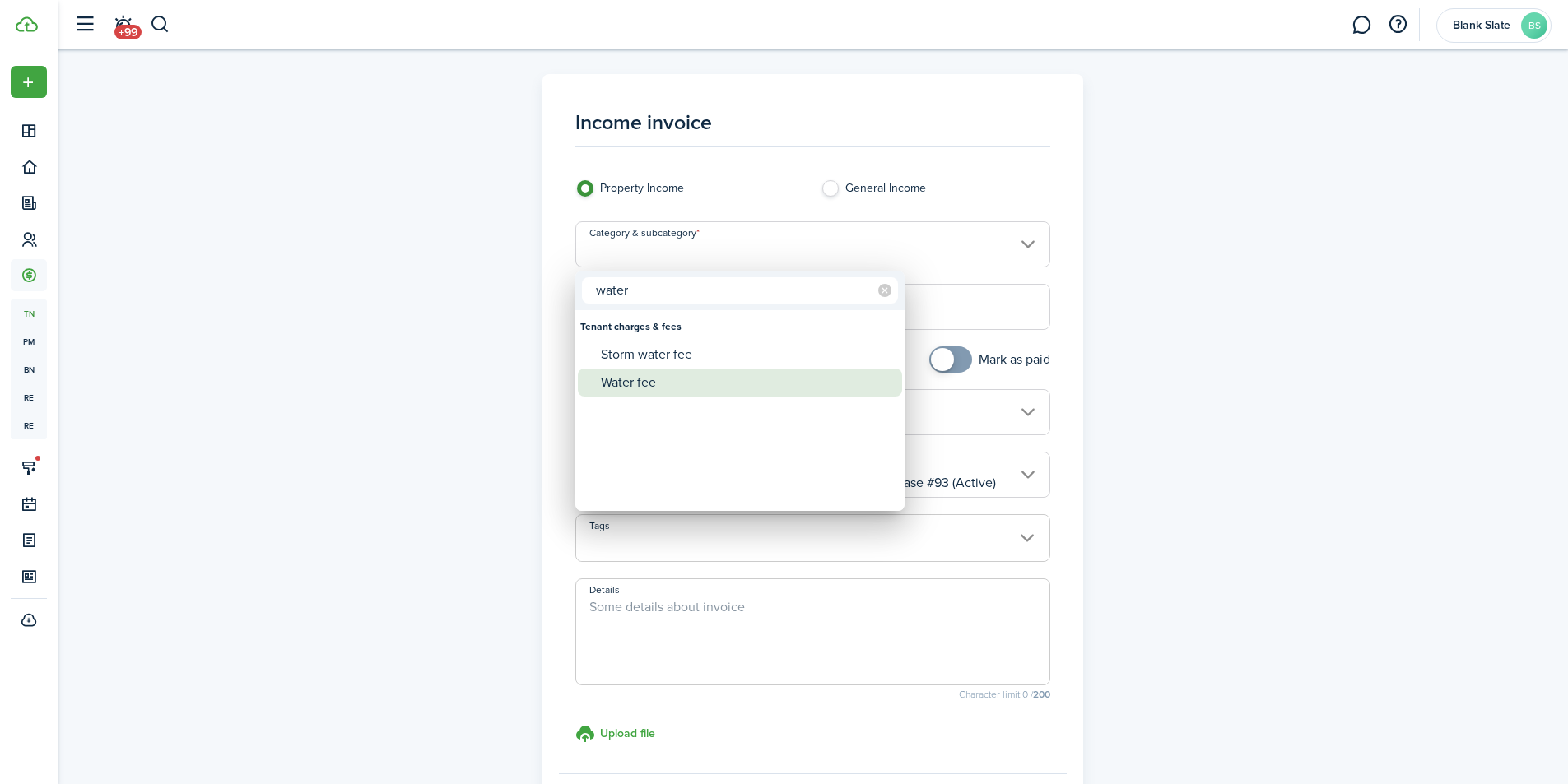
type input "water"
click at [649, 383] on div "Water fee" at bounding box center [746, 382] width 291 height 28
type input "Tenant charges & fees / Water fee"
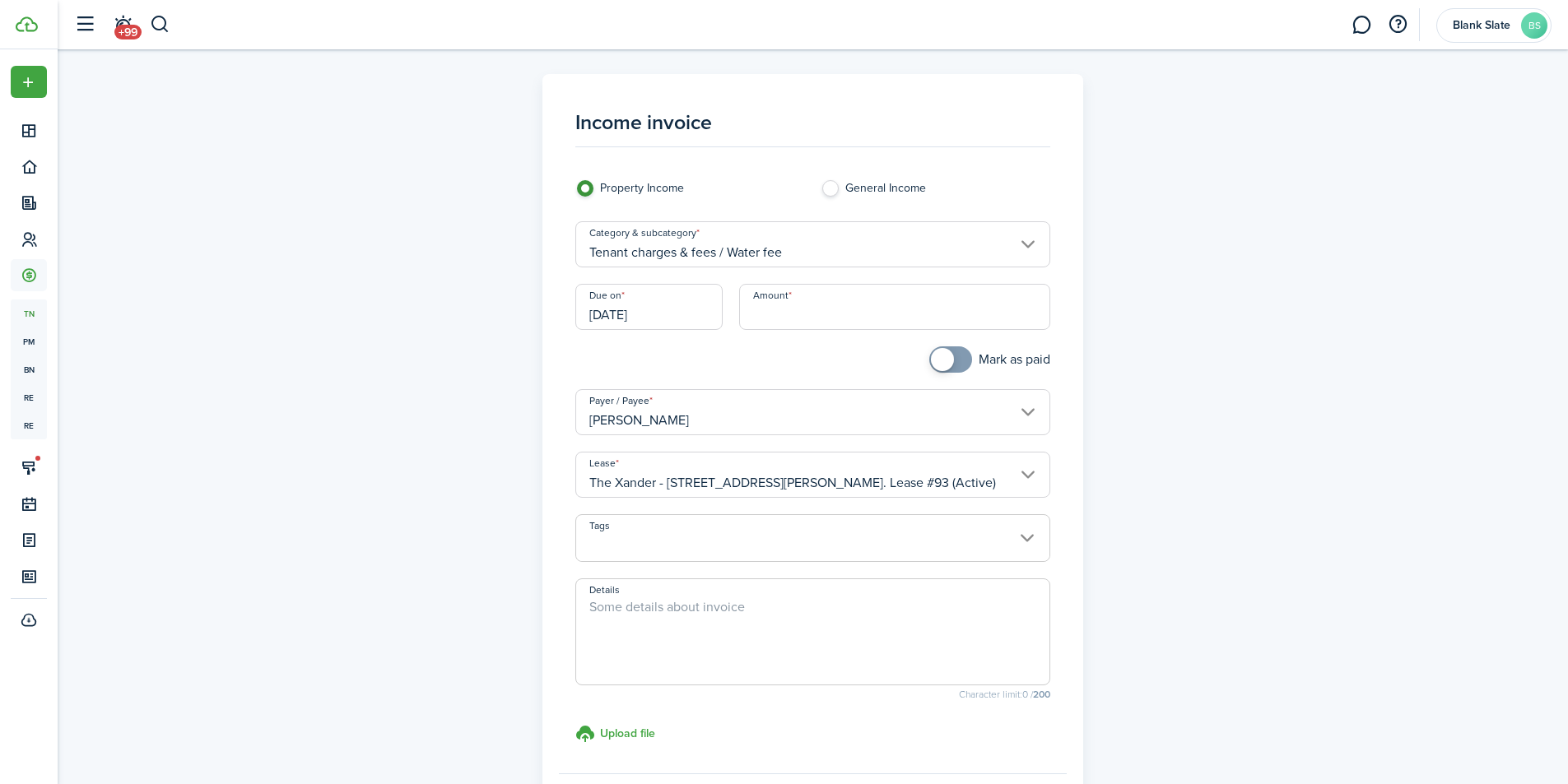
click at [764, 318] on input "Amount" at bounding box center [895, 307] width 312 height 47
type input "$54.84"
click at [662, 611] on textarea "Details" at bounding box center [812, 636] width 473 height 79
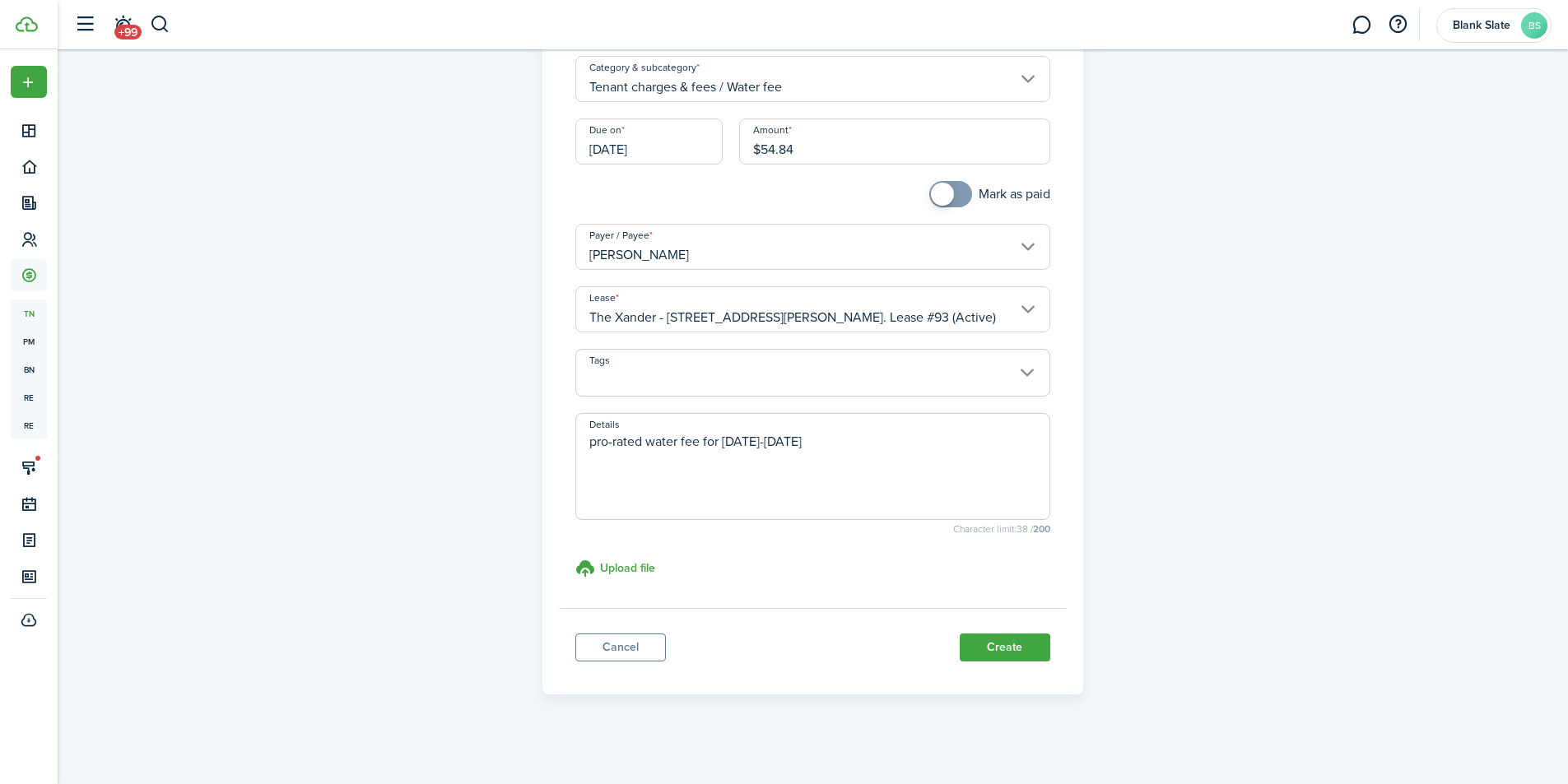
scroll to position [170, 0]
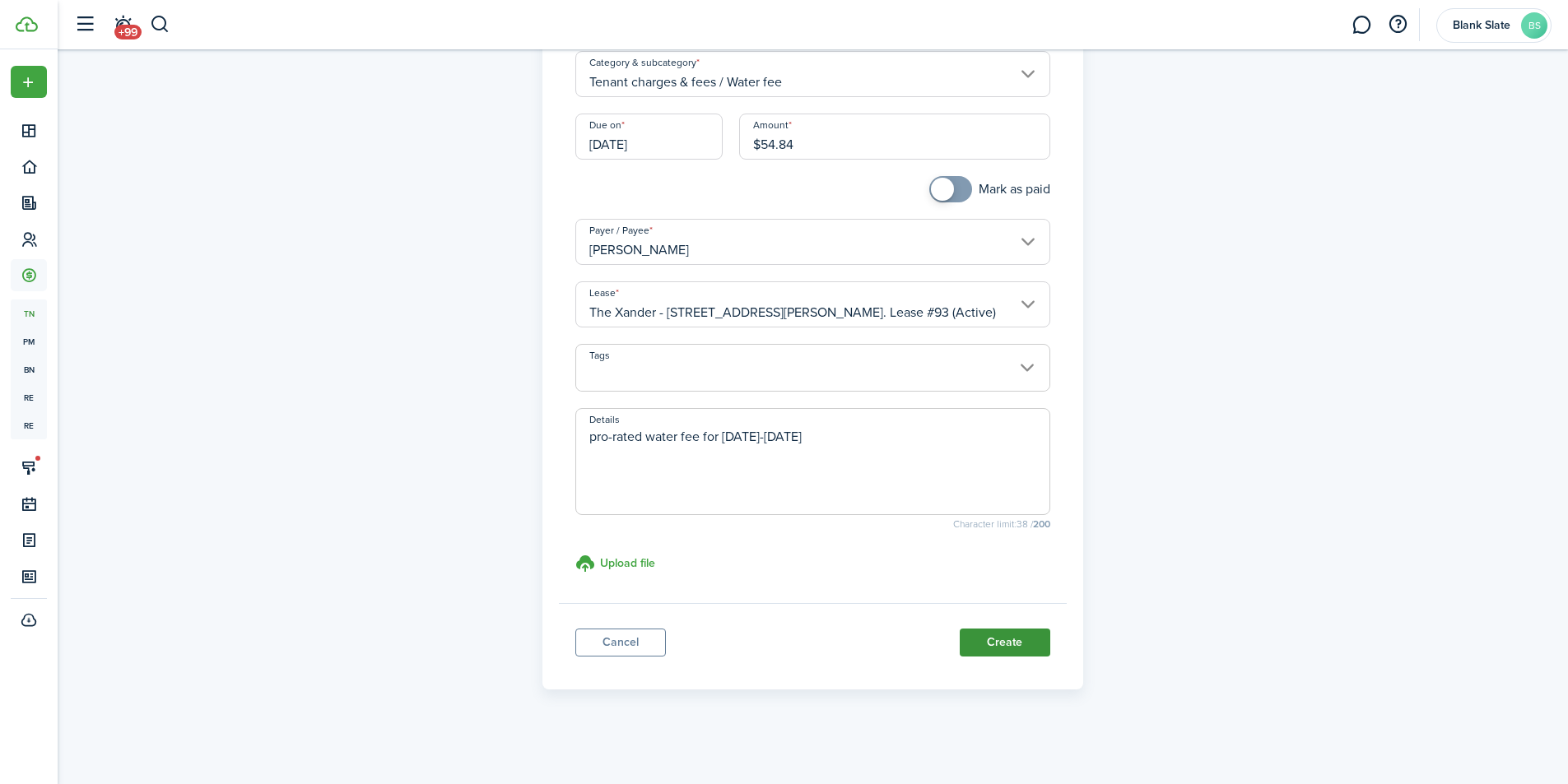
type textarea "pro-rated water fee for [DATE]-[DATE]"
click at [990, 638] on button "Create" at bounding box center [1004, 643] width 90 height 28
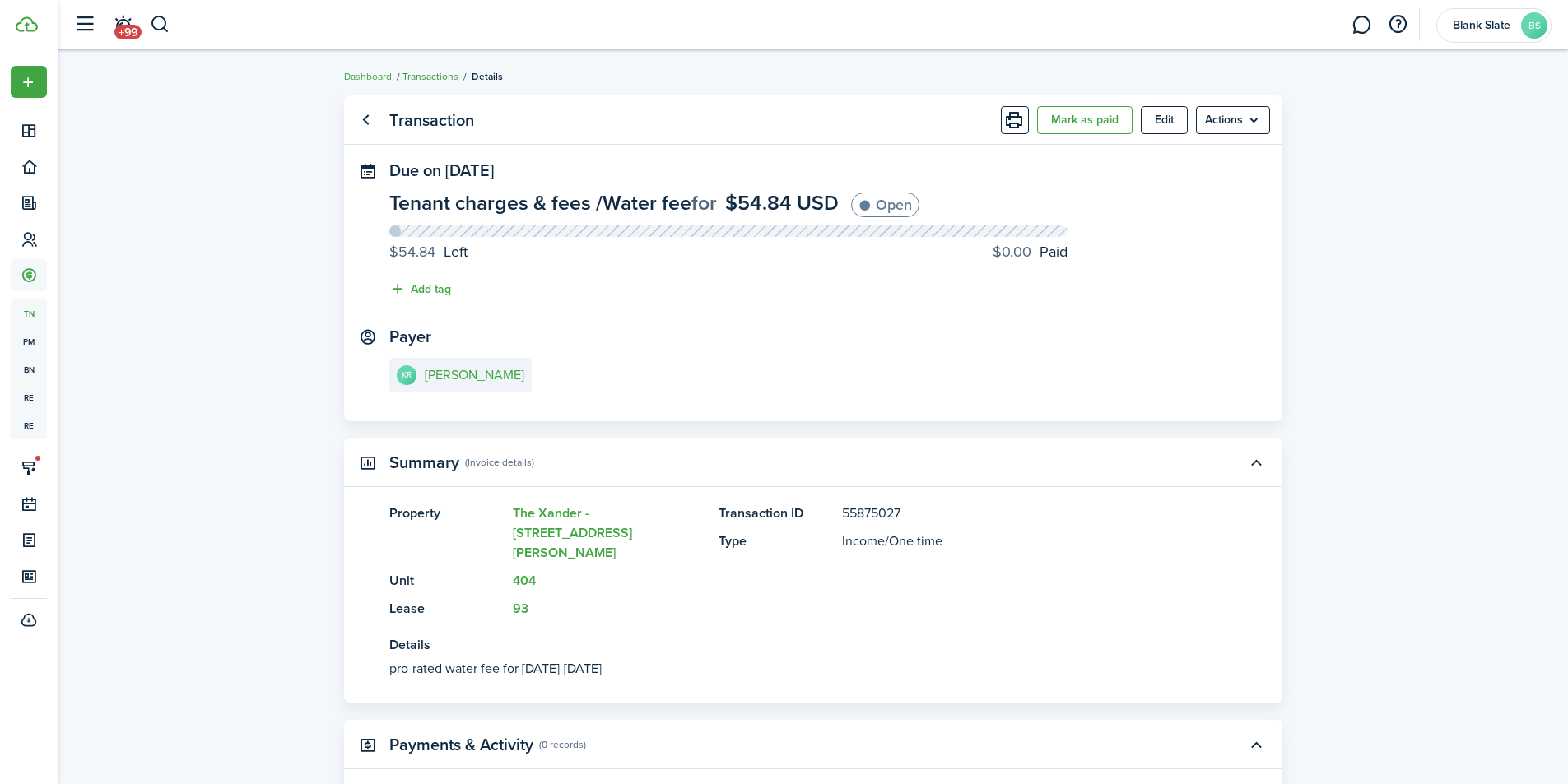
click at [432, 75] on link "Transactions" at bounding box center [431, 76] width 56 height 15
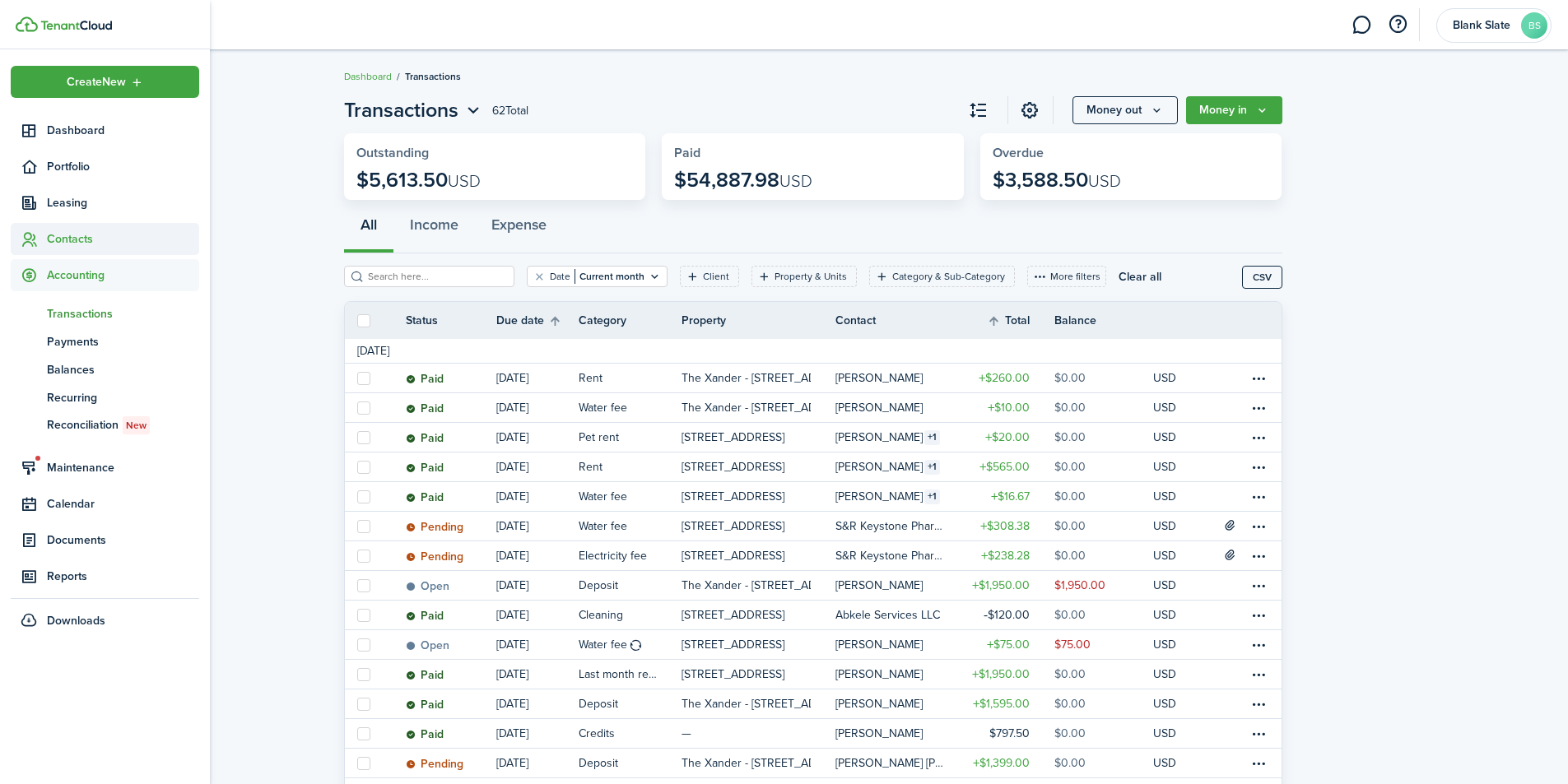
click at [68, 243] on span "Contacts" at bounding box center [123, 239] width 153 height 18
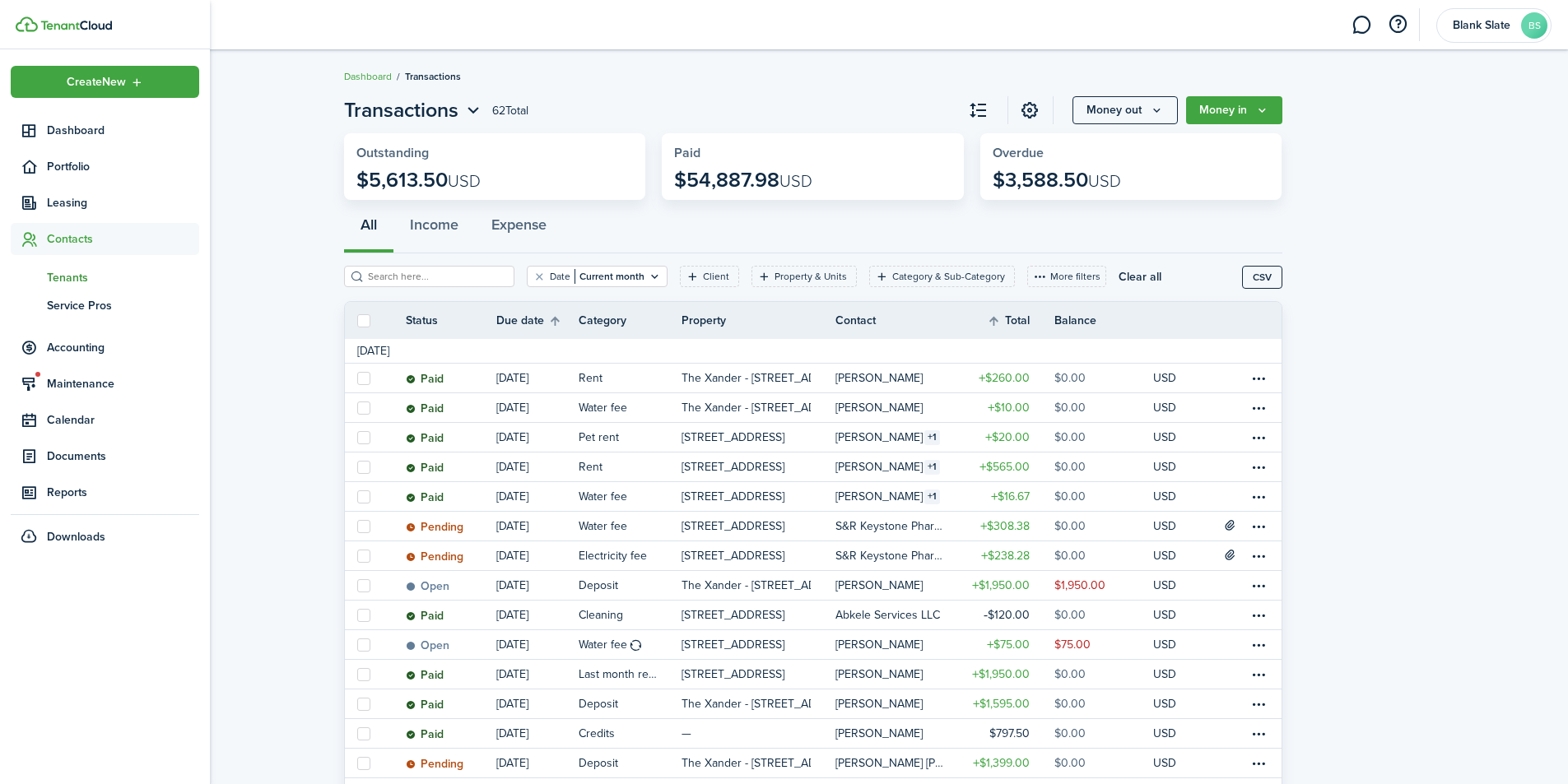
click at [65, 272] on span "Tenants" at bounding box center [123, 277] width 153 height 18
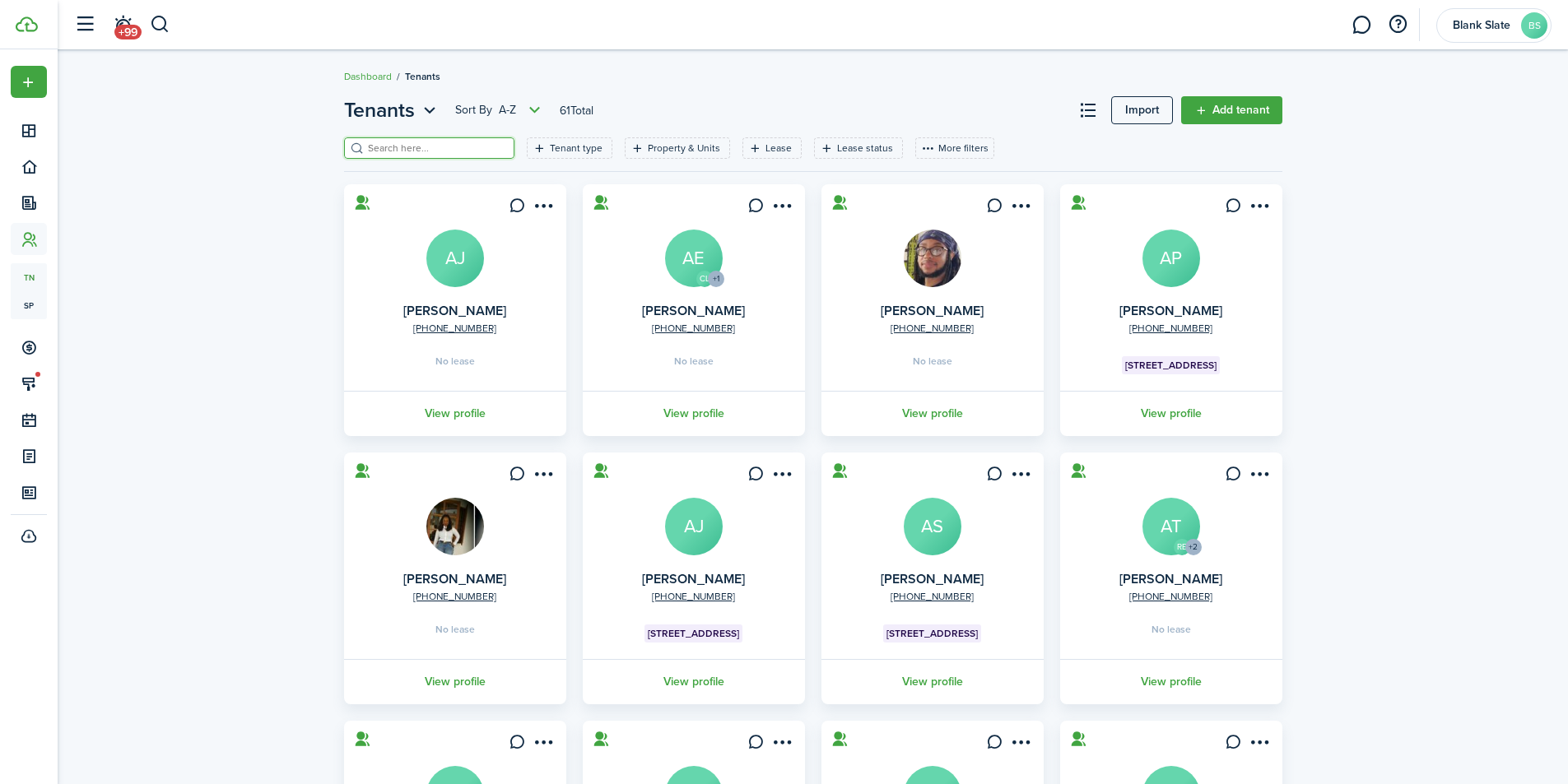
click at [446, 145] on input "search" at bounding box center [436, 148] width 145 height 16
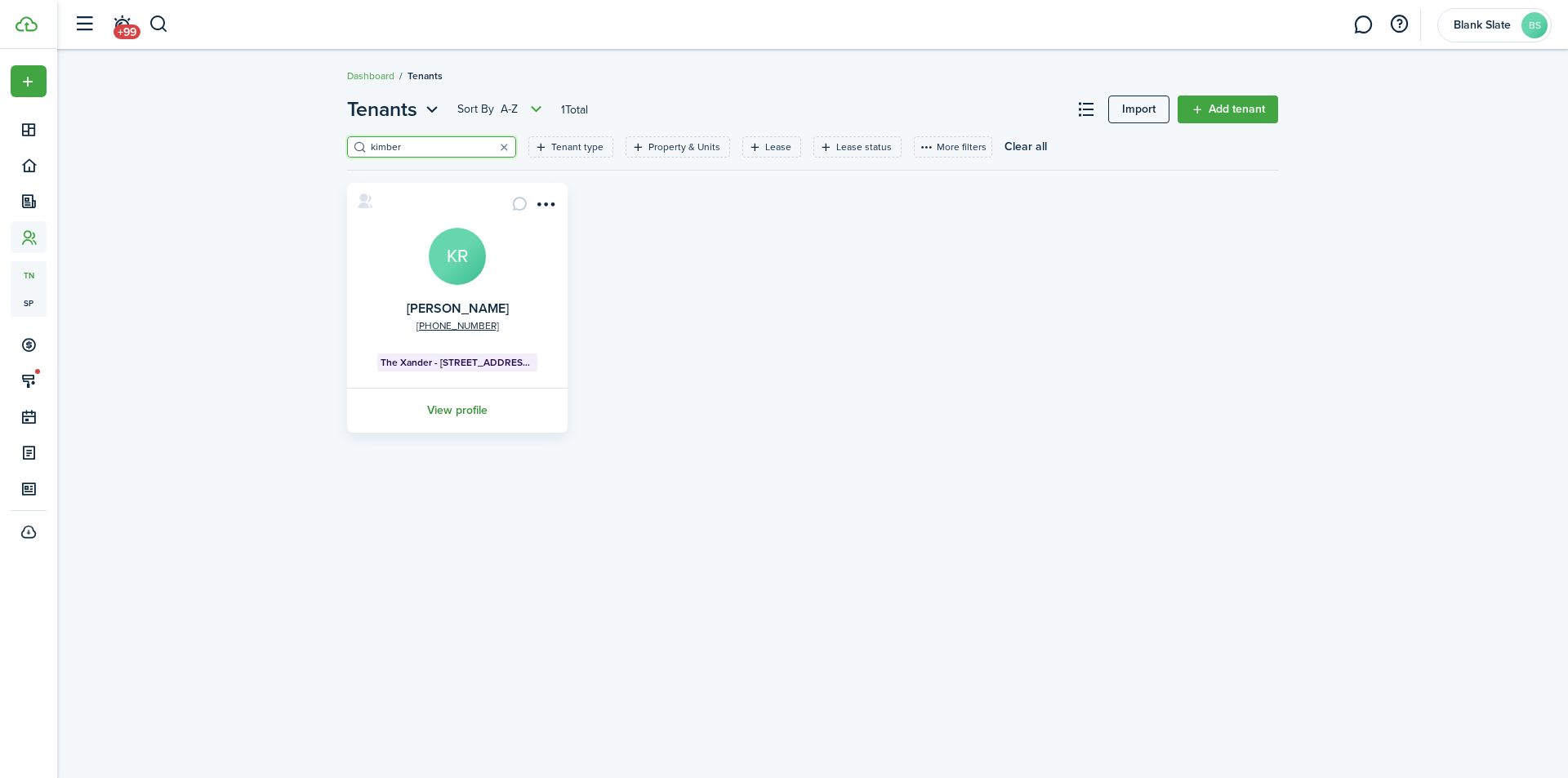
type input "kimber"
click at [459, 412] on link "View profile" at bounding box center [457, 410] width 225 height 45
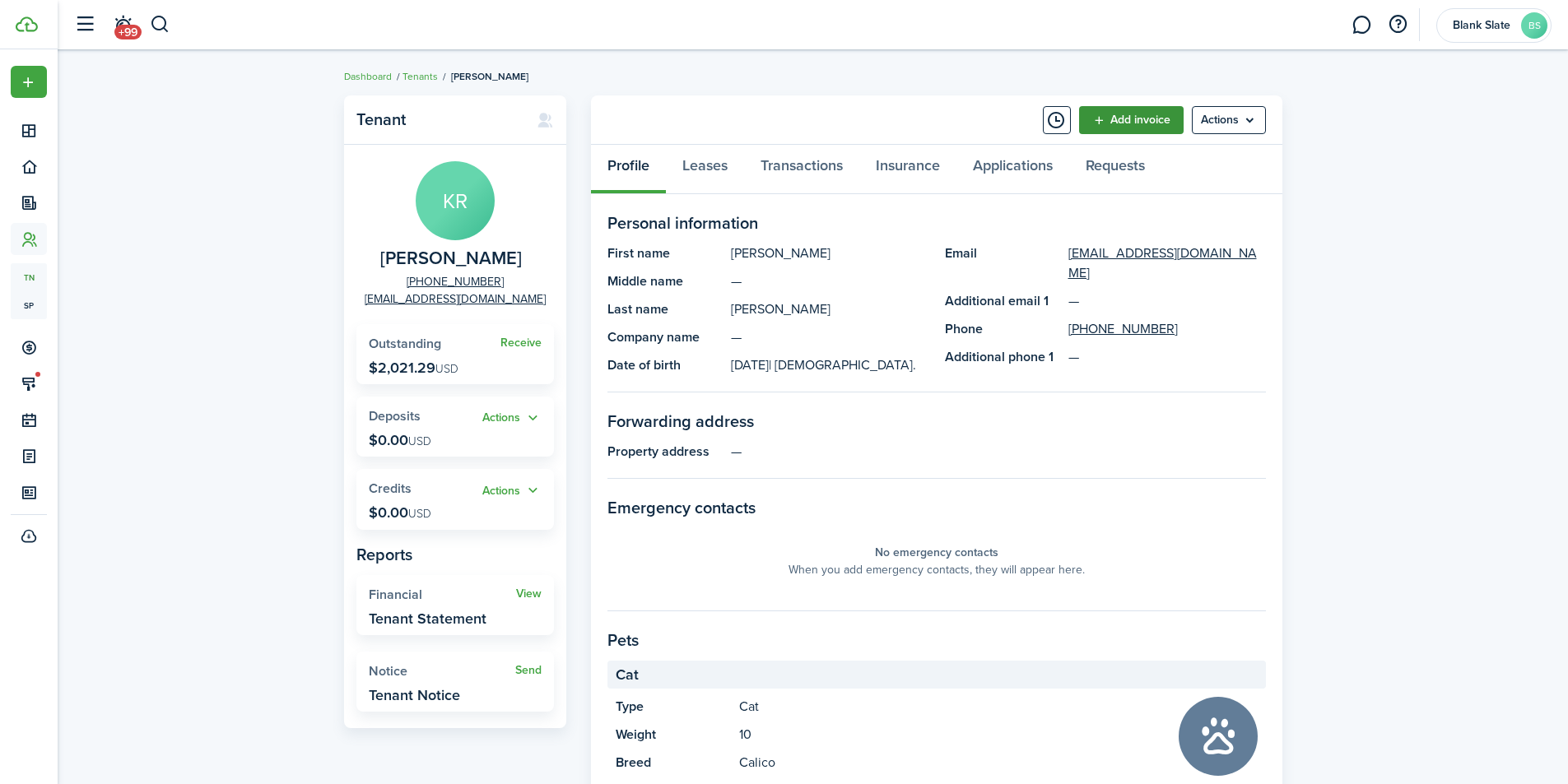
click at [1142, 113] on link "Add invoice" at bounding box center [1131, 120] width 104 height 28
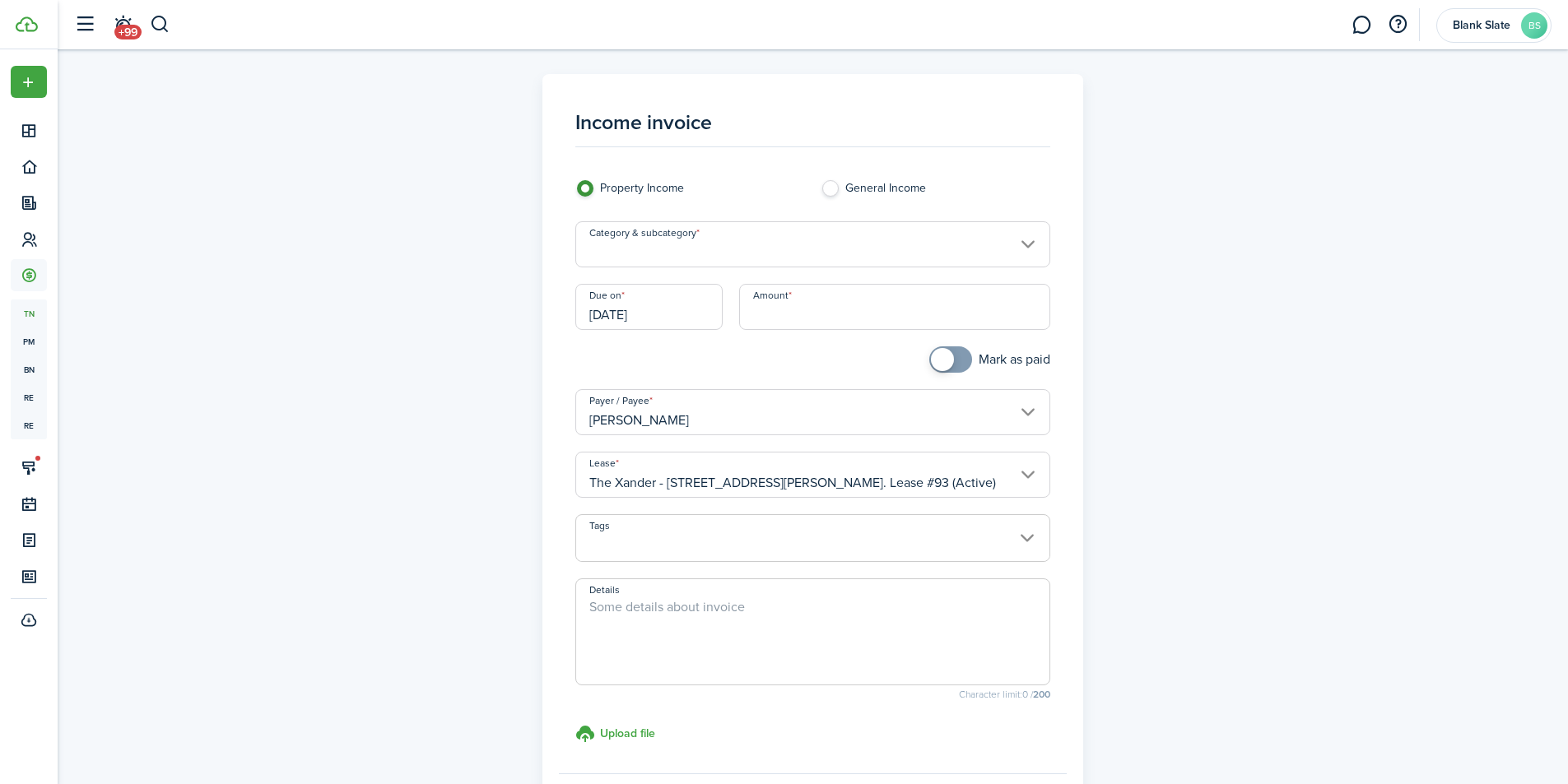
click at [740, 259] on input "Category & subcategory" at bounding box center [813, 245] width 475 height 47
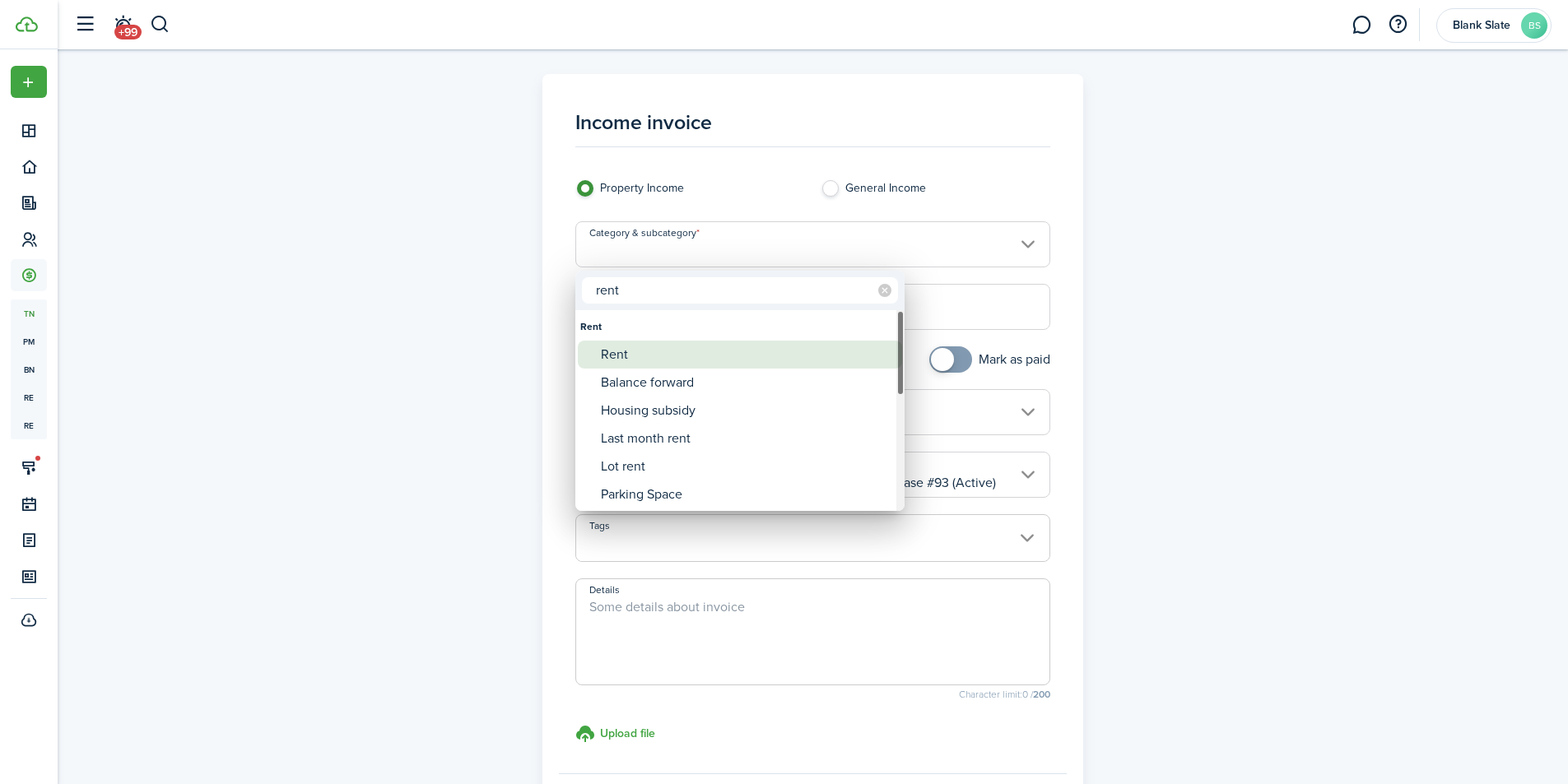
type input "rent"
click at [674, 359] on div "Rent" at bounding box center [746, 354] width 291 height 28
type input "Rent"
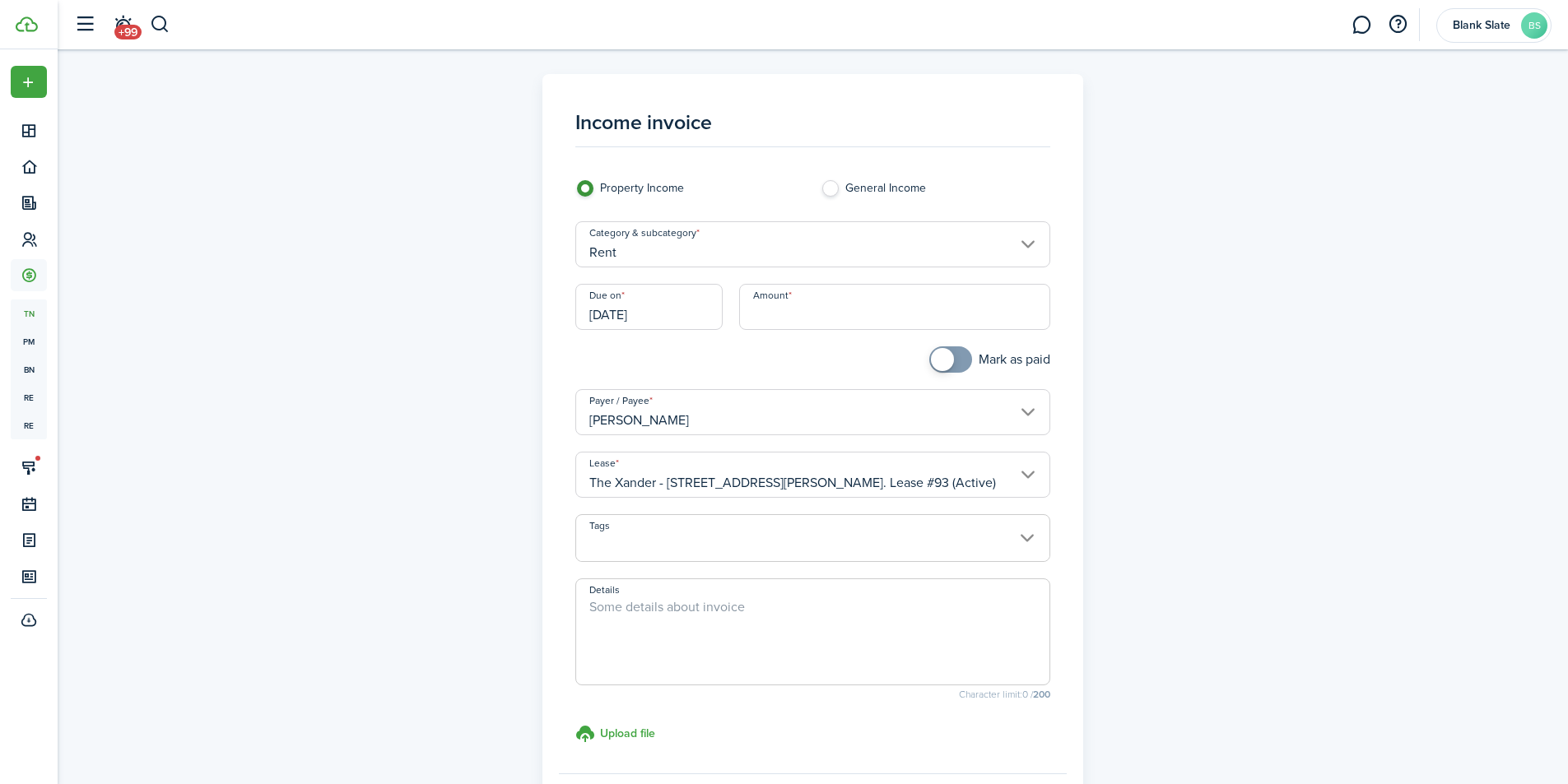
click at [799, 319] on input "Amount" at bounding box center [895, 307] width 312 height 47
click at [675, 311] on input "[DATE]" at bounding box center [649, 307] width 147 height 47
type input "$1,069.35"
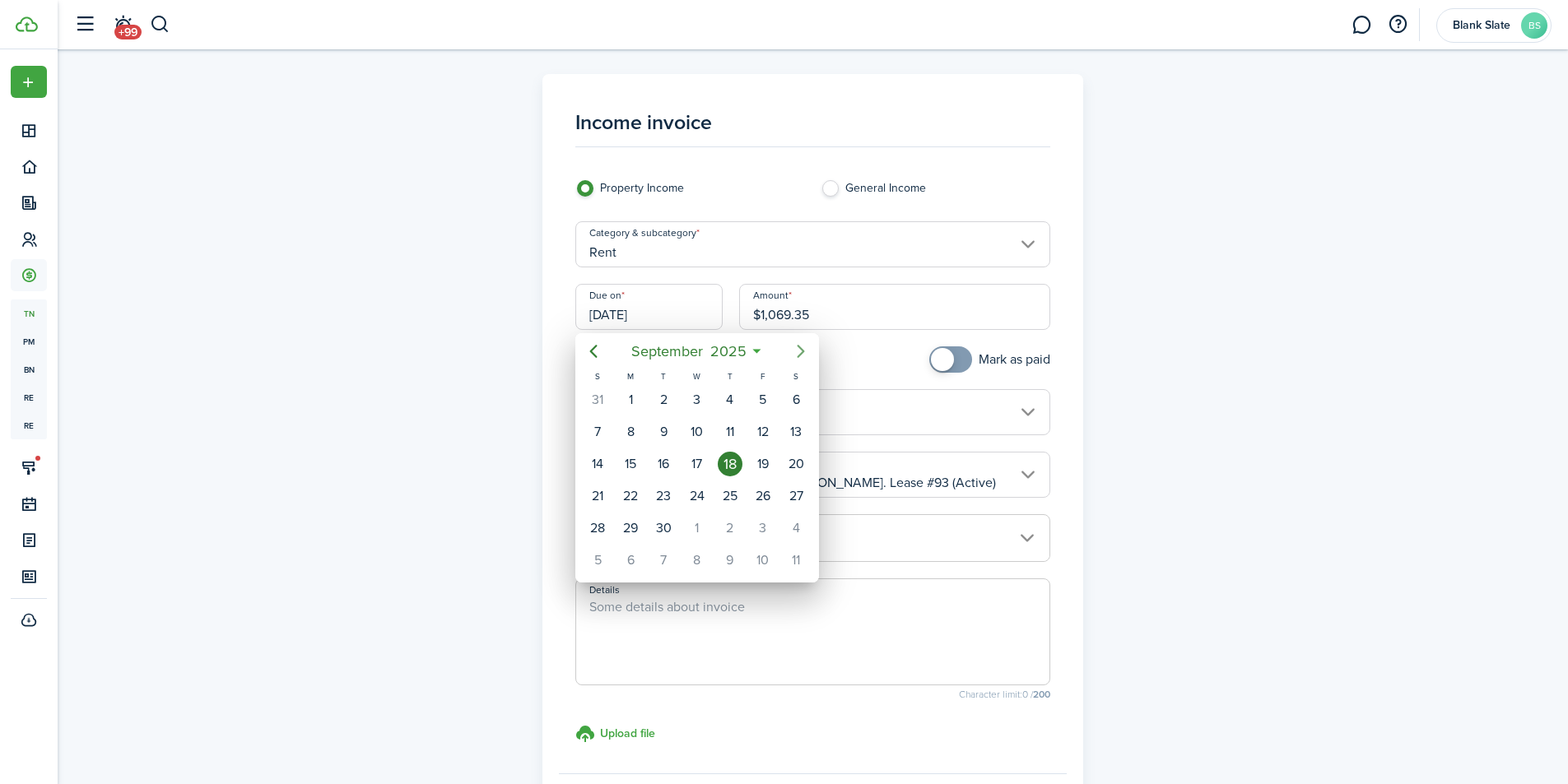
click at [797, 353] on icon "Next page" at bounding box center [800, 351] width 20 height 20
click at [644, 466] on div "13" at bounding box center [630, 464] width 33 height 32
type input "[DATE]"
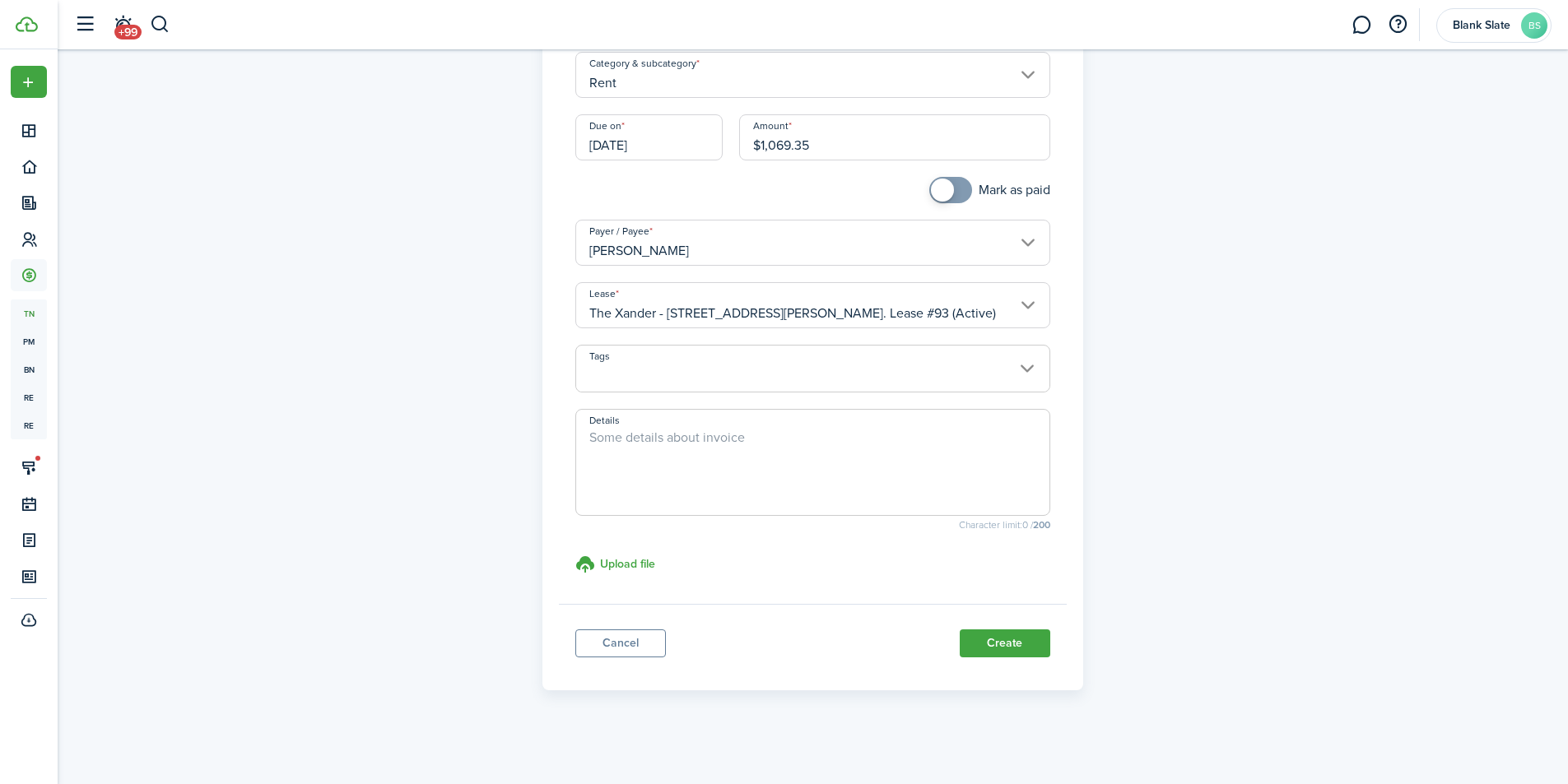
scroll to position [170, 0]
click at [684, 433] on textarea "Details" at bounding box center [812, 466] width 473 height 79
type textarea "pro rated rent for [DATE]-[DATE]"
click at [1000, 643] on button "Create" at bounding box center [1004, 643] width 90 height 28
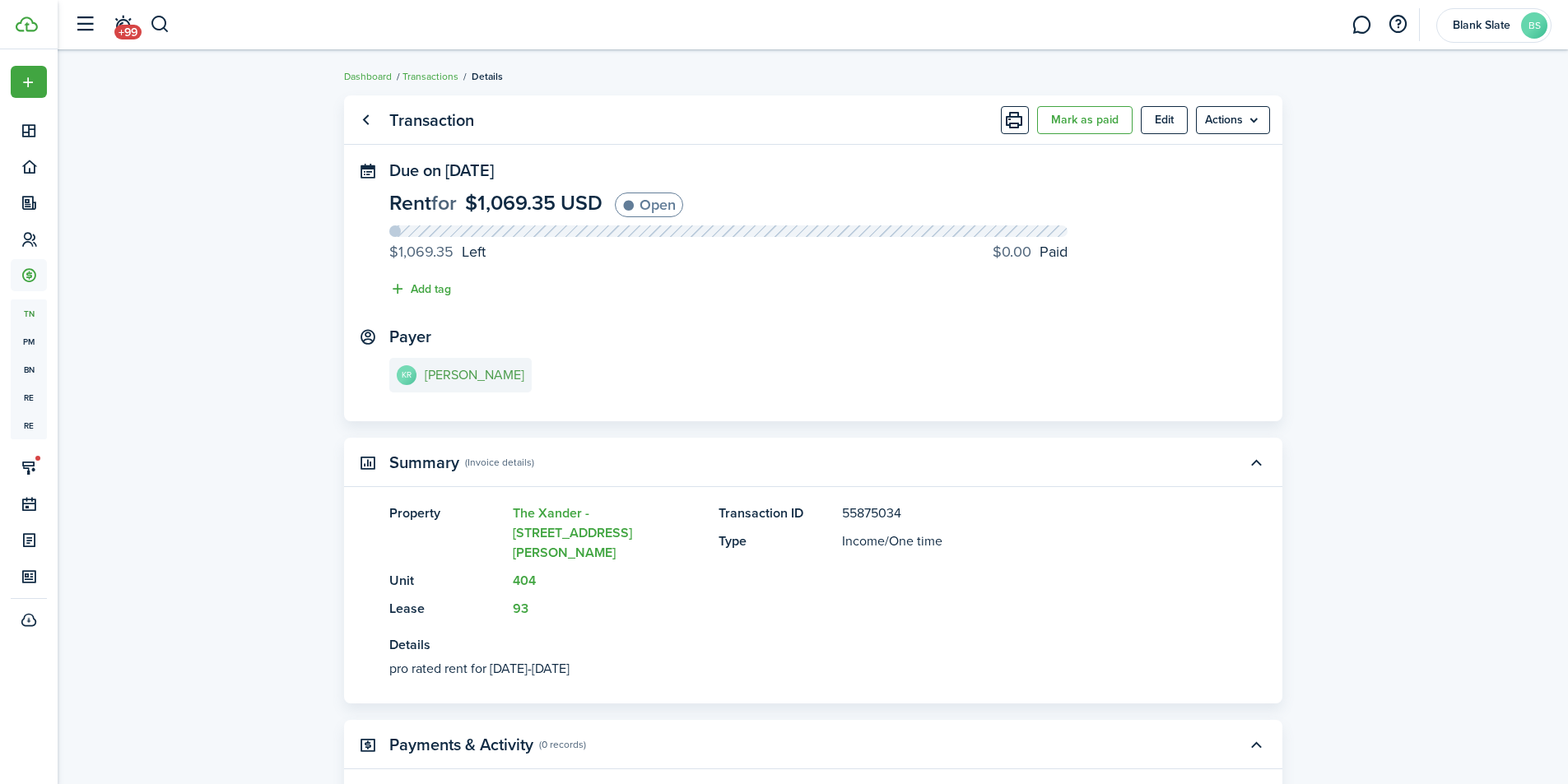
click at [494, 382] on e-details-info-title "[PERSON_NAME]" at bounding box center [474, 376] width 100 height 15
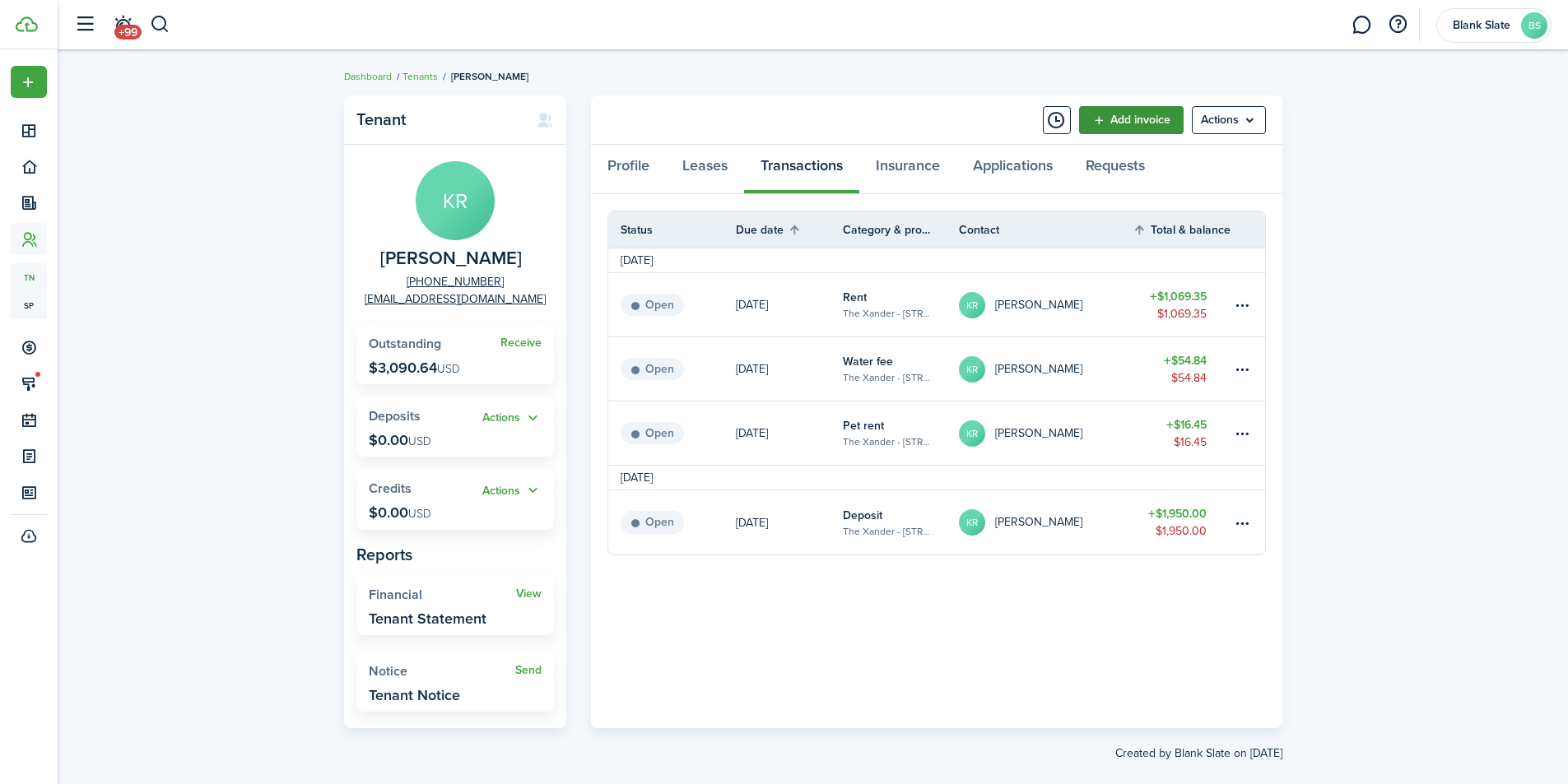
click at [1136, 120] on link "Add invoice" at bounding box center [1131, 120] width 104 height 28
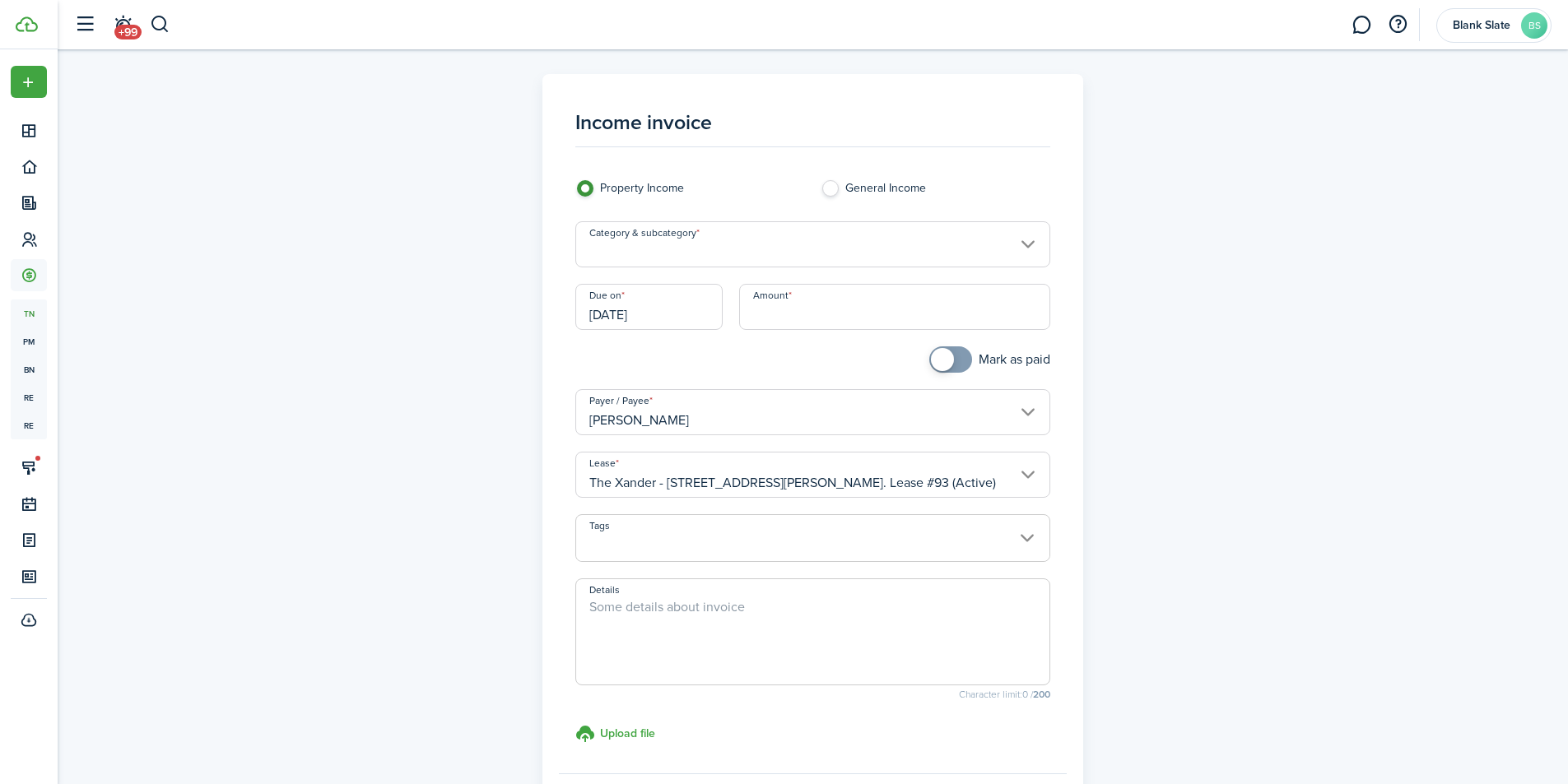
click at [737, 242] on input "Category & subcategory" at bounding box center [813, 245] width 475 height 47
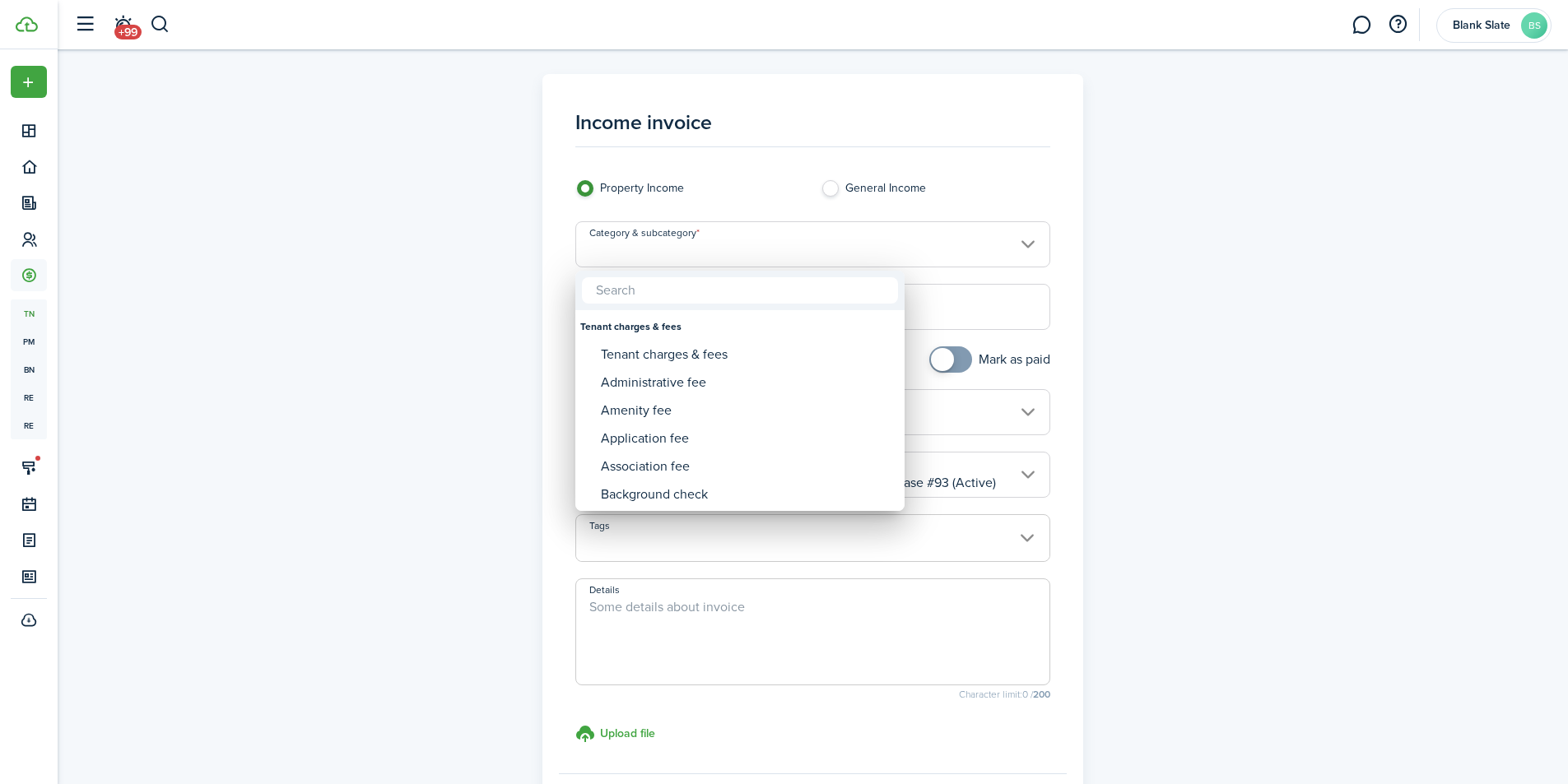
click at [737, 242] on div at bounding box center [783, 392] width 1831 height 1048
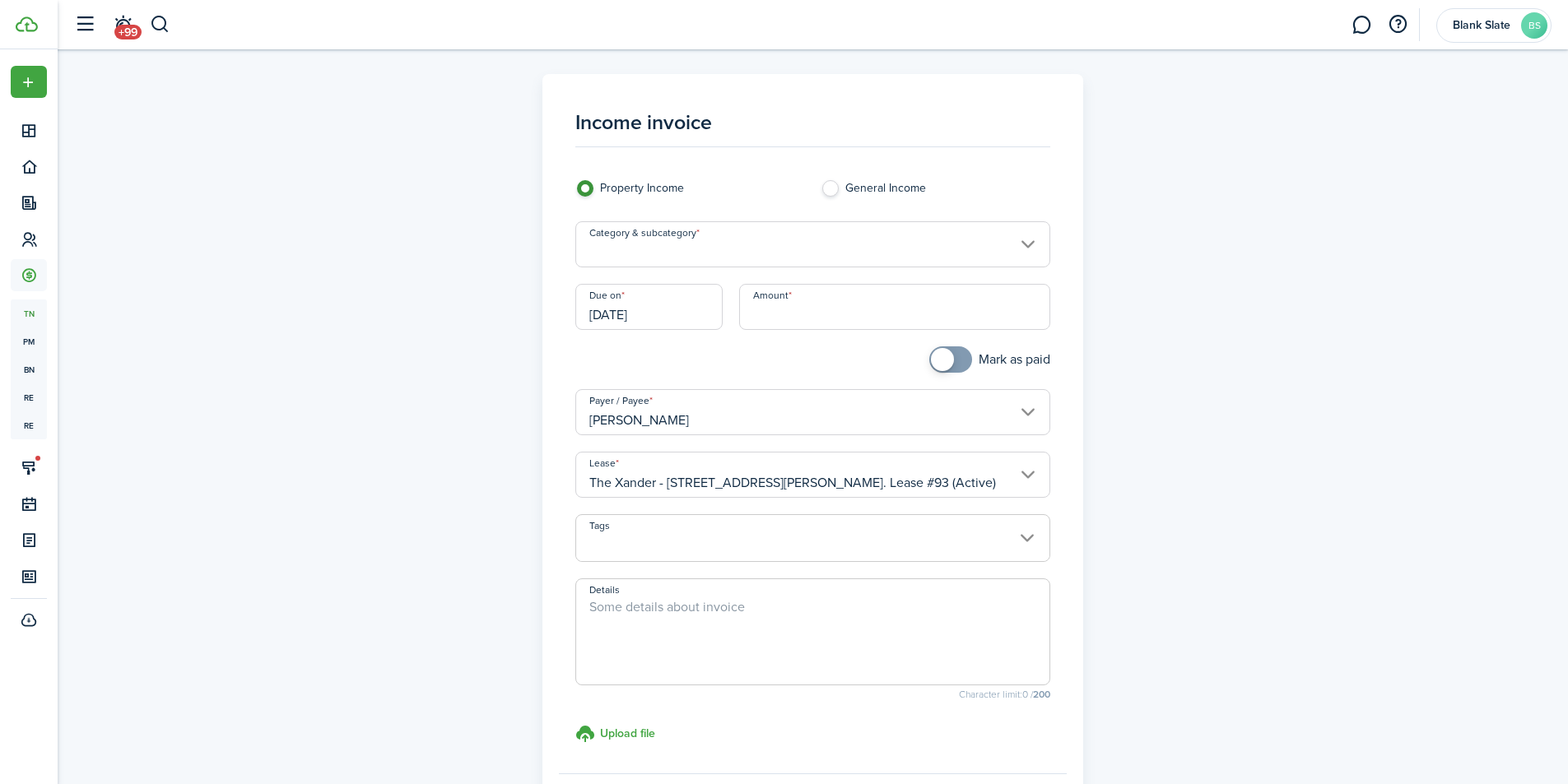
click at [783, 254] on input "Category & subcategory" at bounding box center [813, 245] width 475 height 47
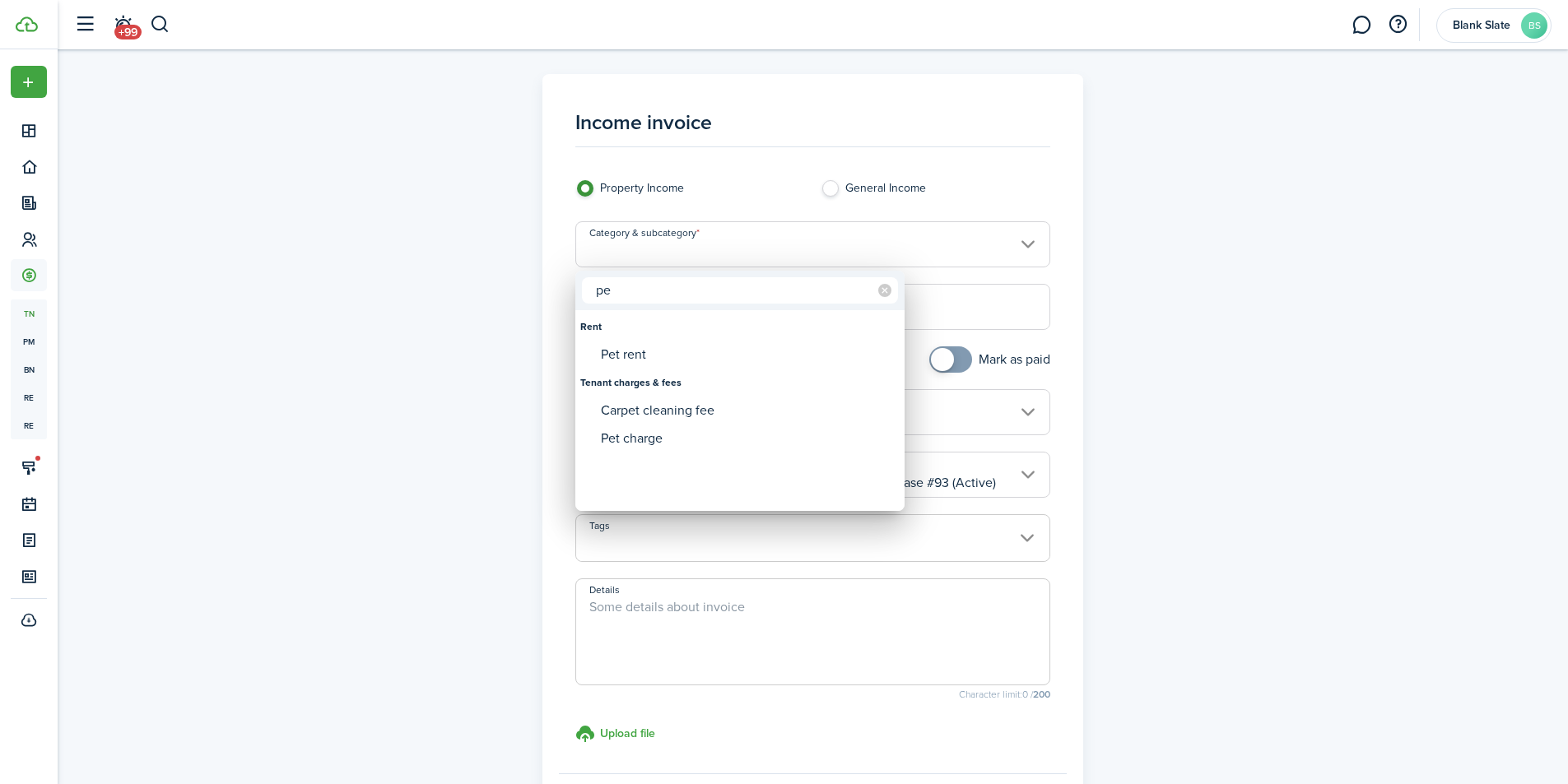
type input "p"
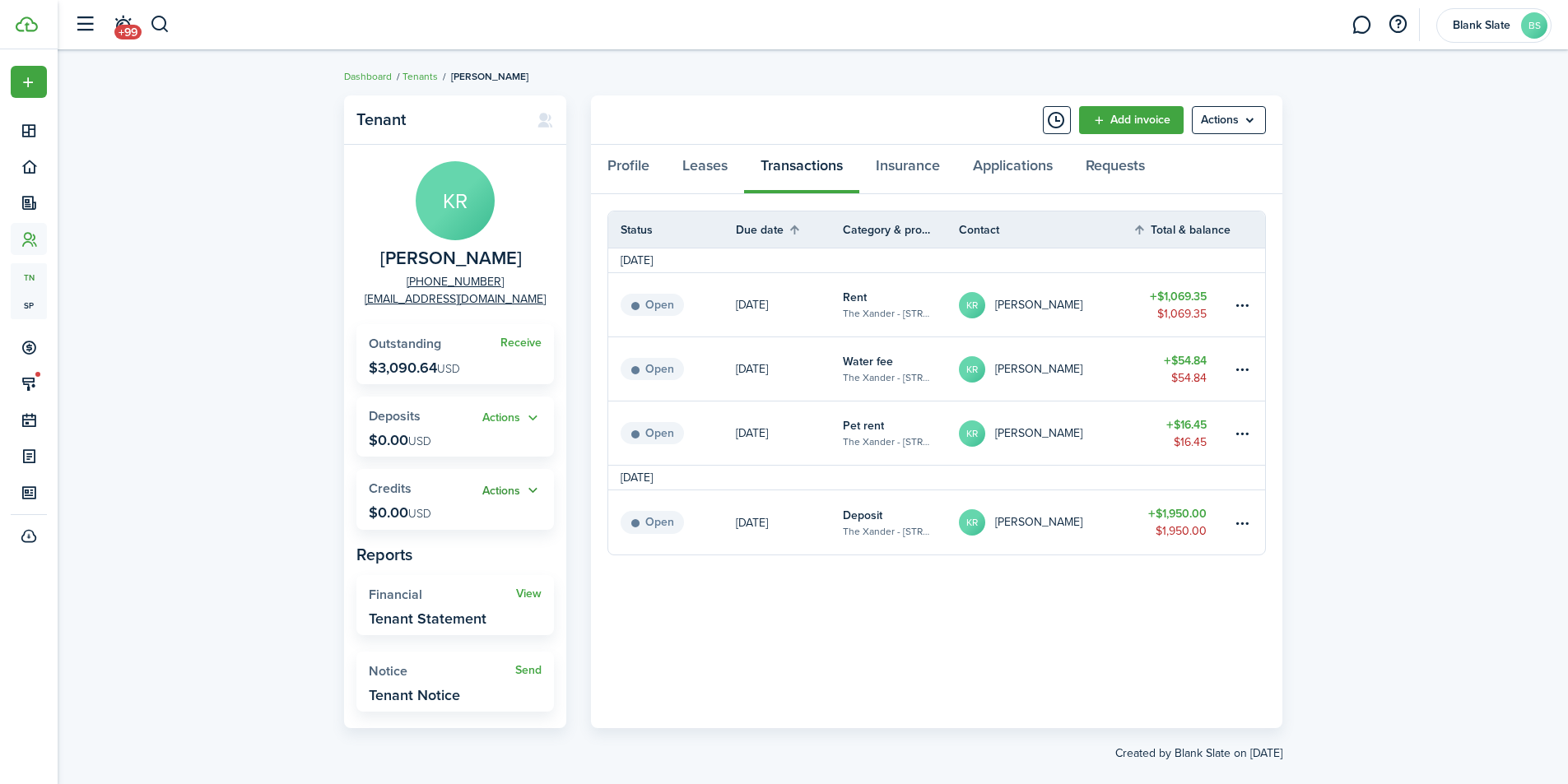
click at [506, 494] on button "Actions" at bounding box center [512, 491] width 60 height 19
click at [485, 513] on link "Add" at bounding box center [469, 523] width 144 height 28
click at [1250, 525] on table-menu-btn-icon at bounding box center [1242, 522] width 20 height 20
click at [1138, 536] on button "Edit" at bounding box center [1179, 536] width 144 height 28
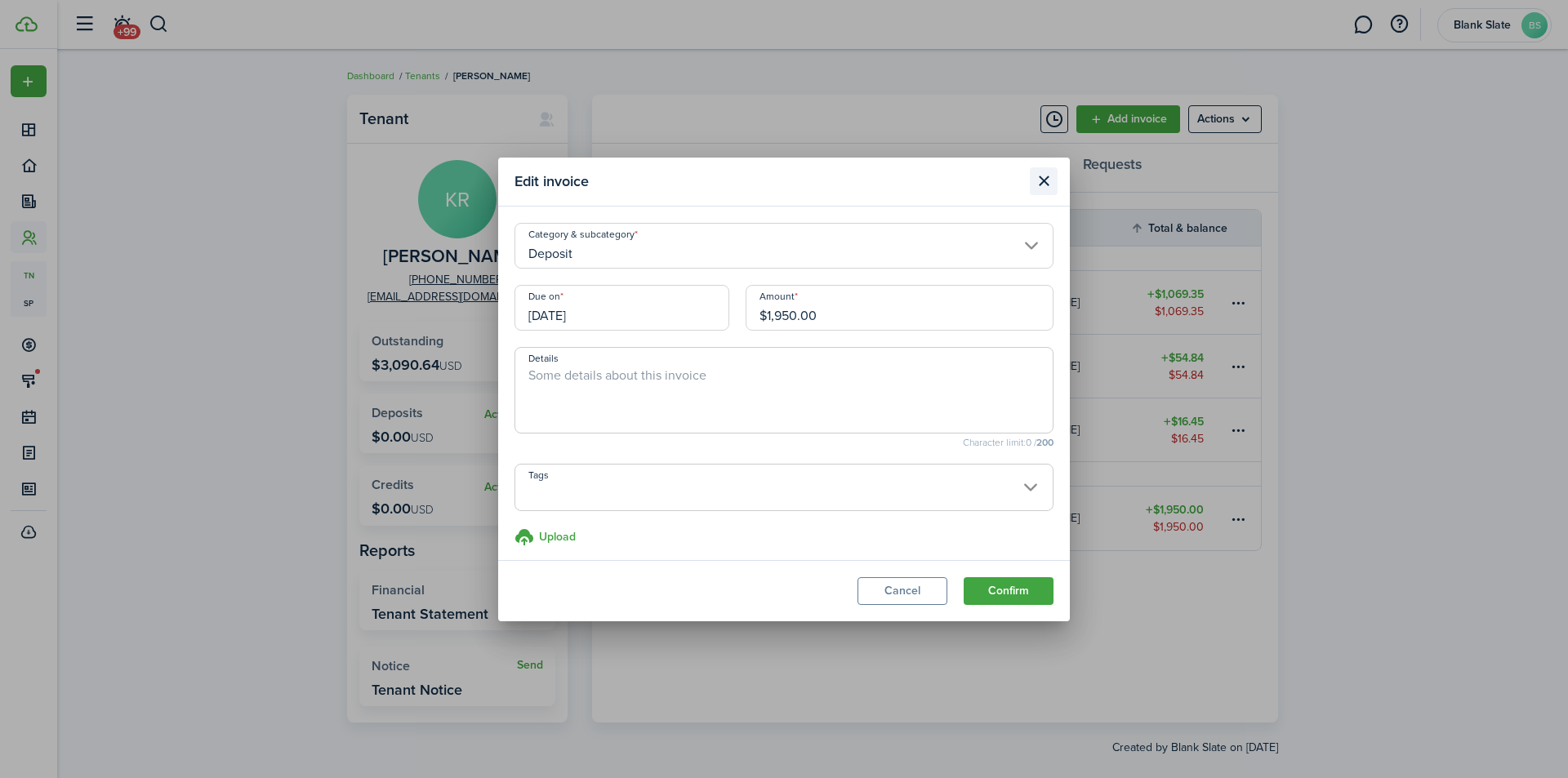
click at [1047, 180] on button "Close modal" at bounding box center [1044, 181] width 28 height 28
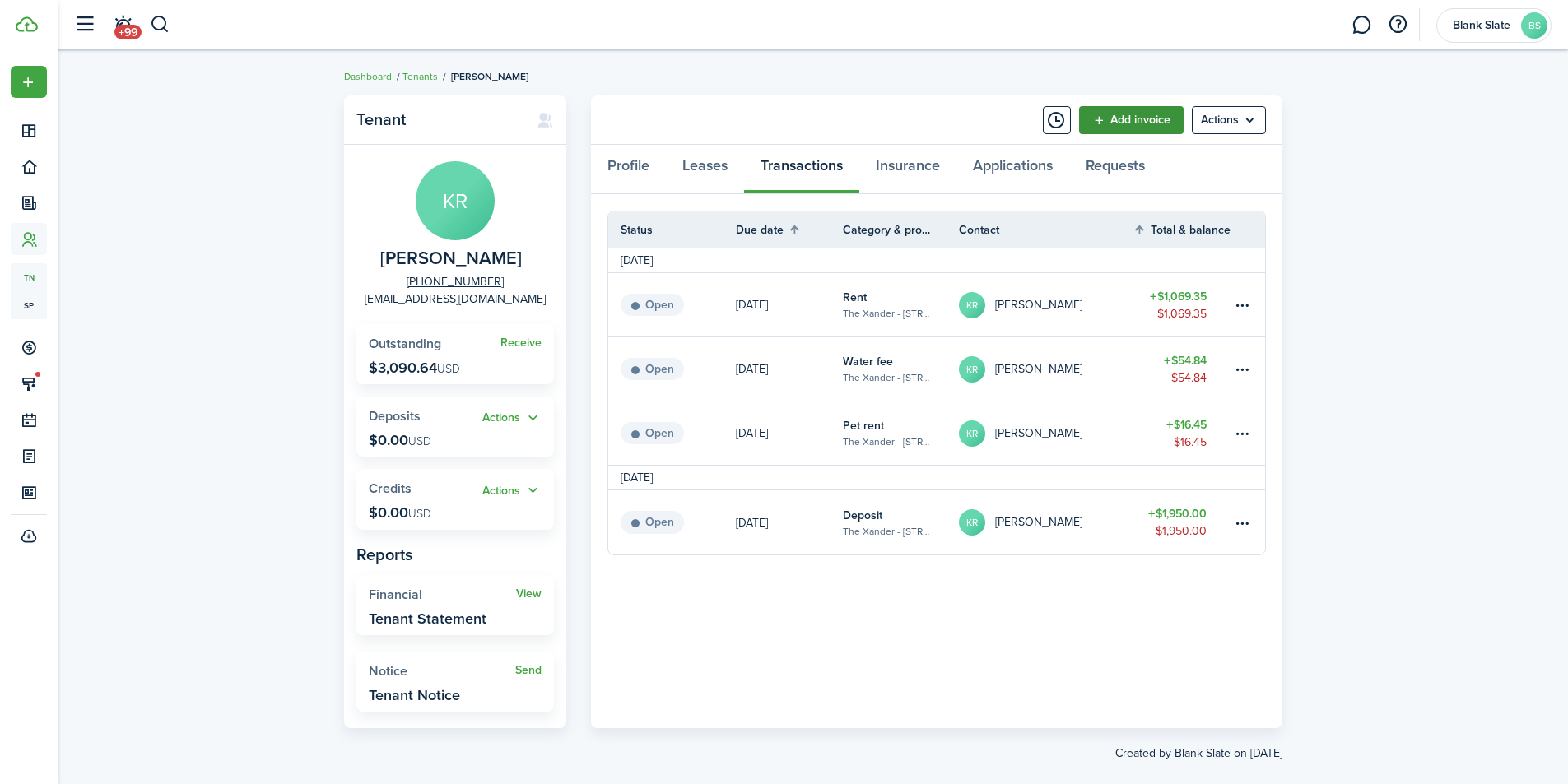
click at [1135, 124] on link "Add invoice" at bounding box center [1131, 120] width 104 height 28
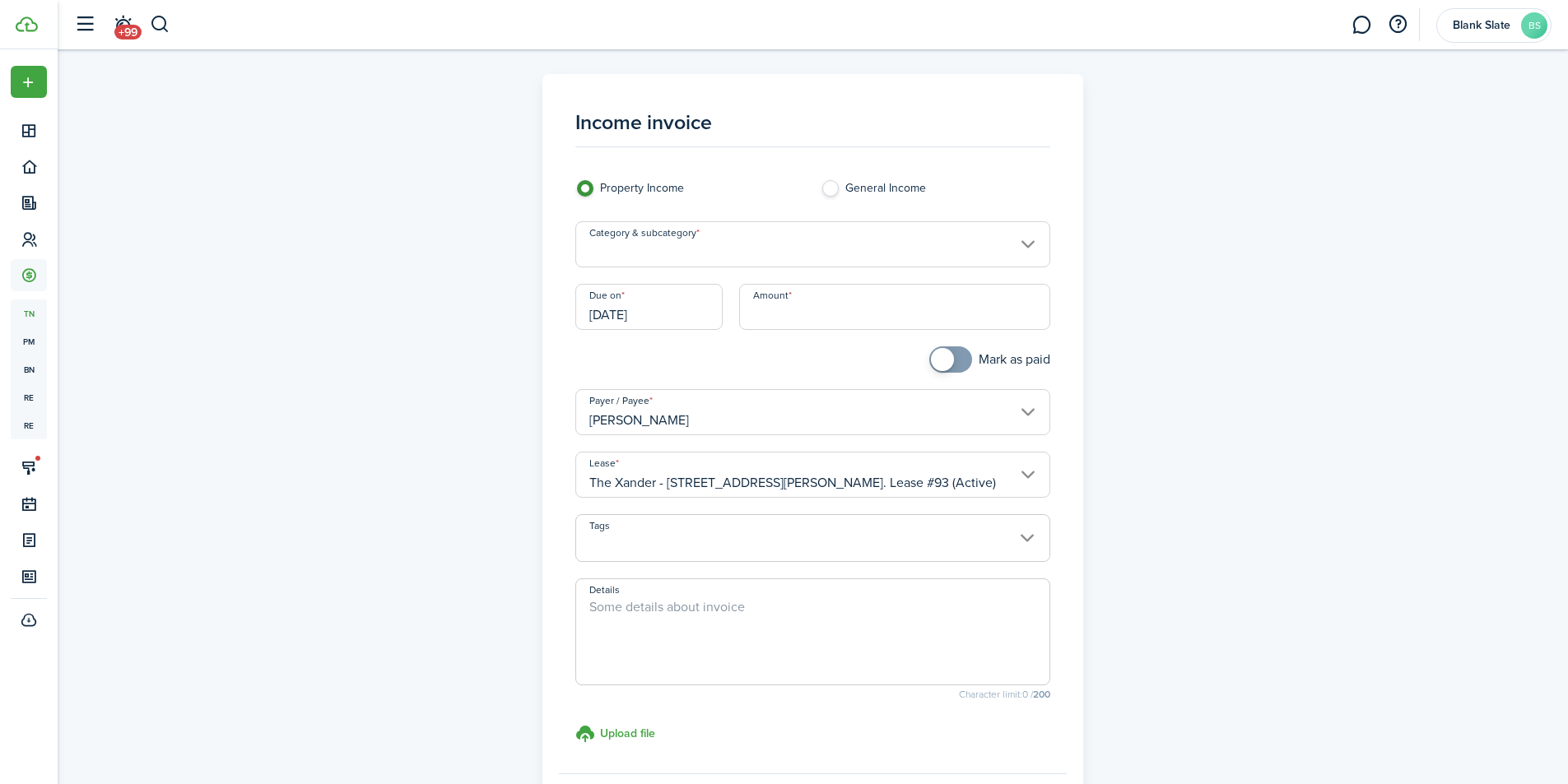
click at [789, 248] on input "Category & subcategory" at bounding box center [813, 245] width 475 height 47
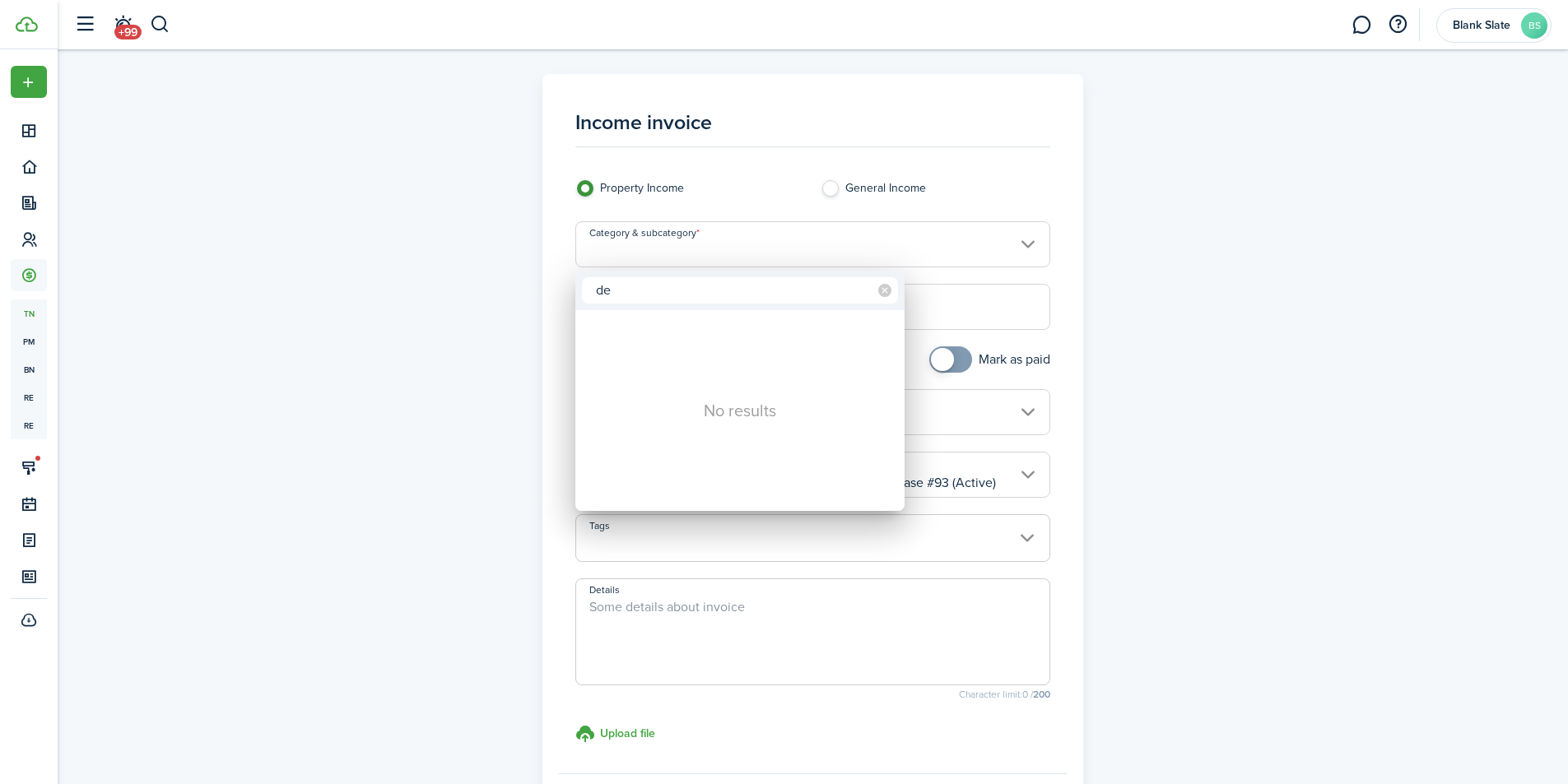
type input "d"
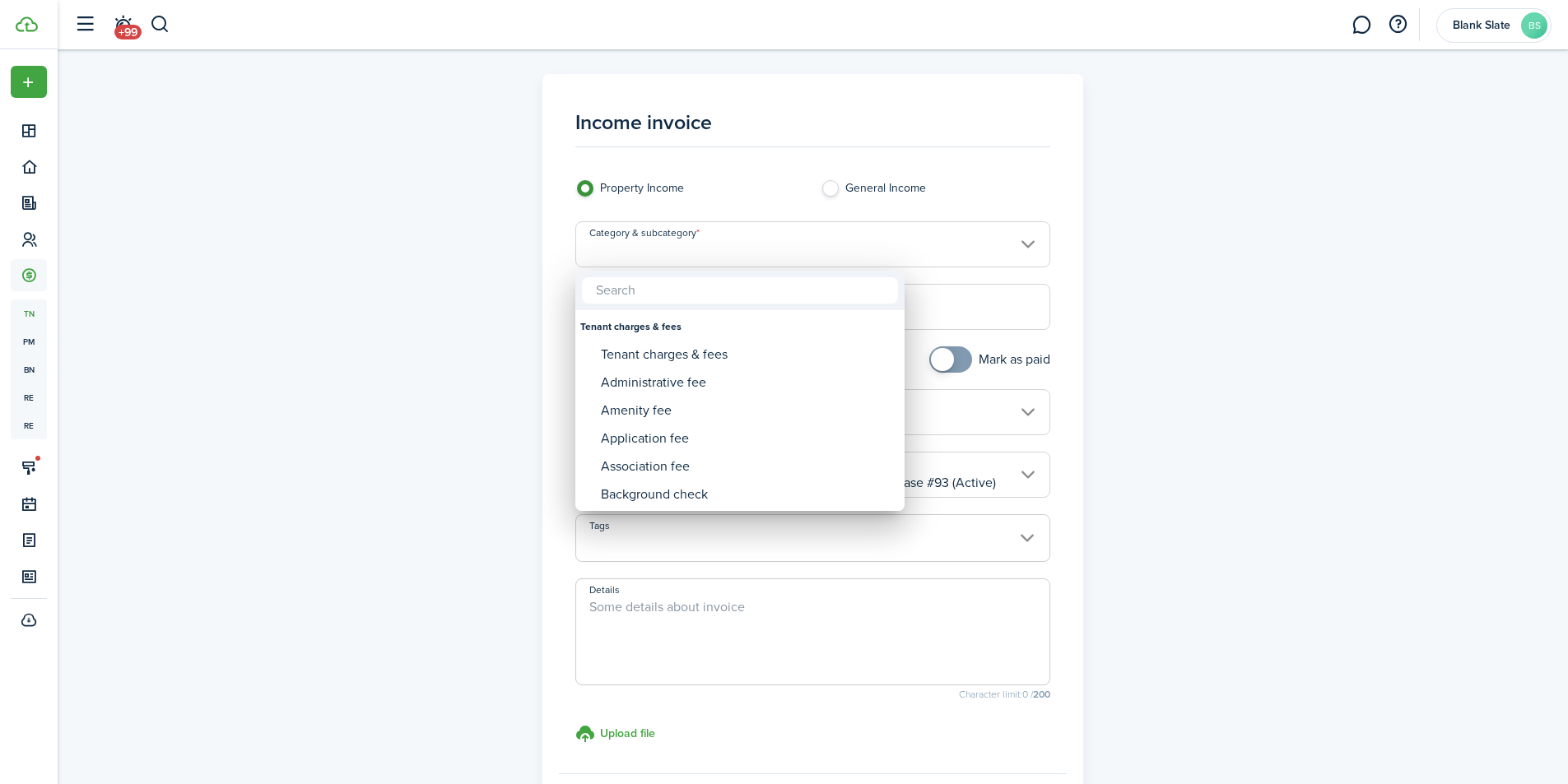
click at [994, 278] on div at bounding box center [783, 392] width 1831 height 1048
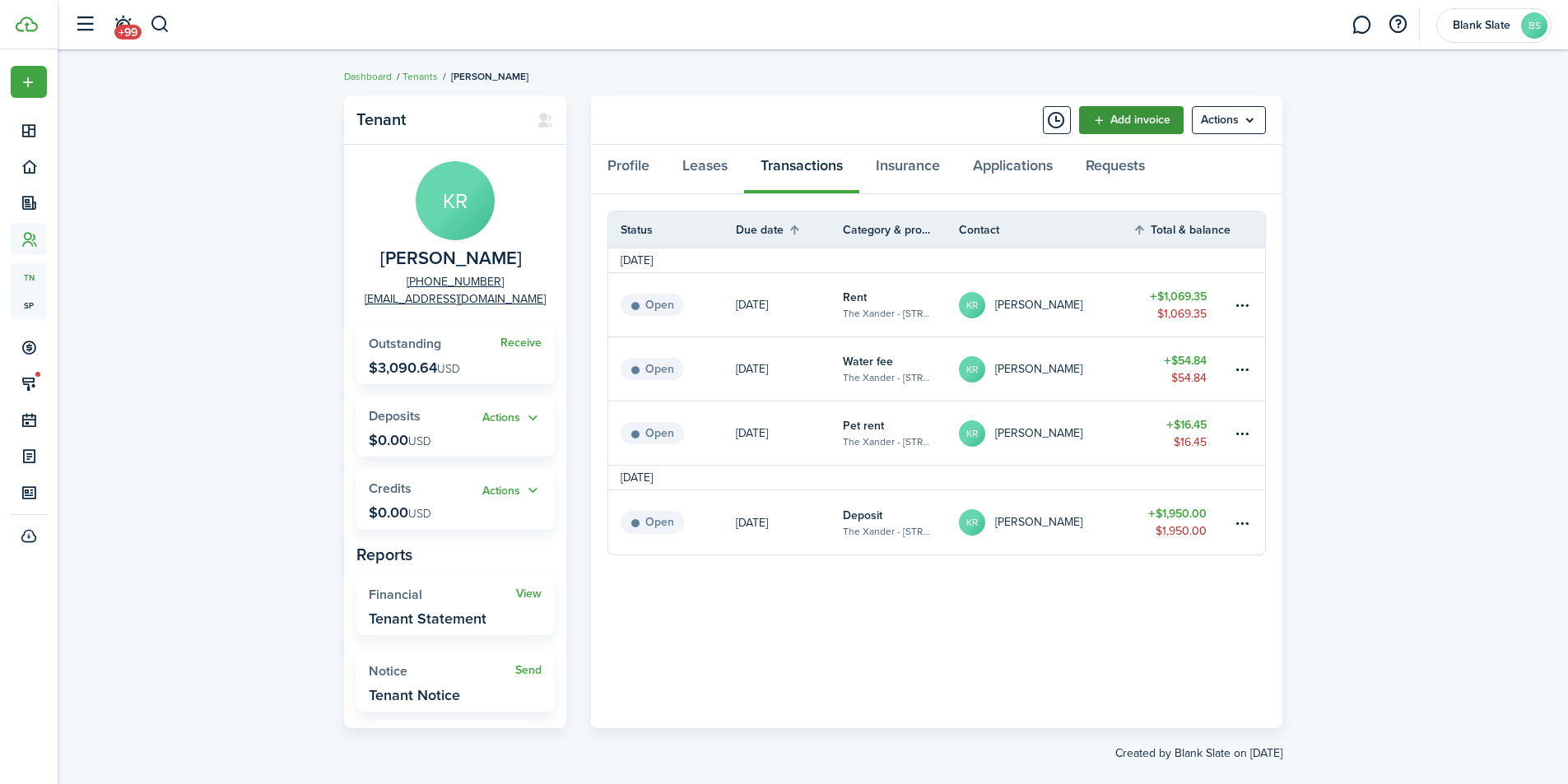
click at [1135, 123] on link "Add invoice" at bounding box center [1131, 120] width 104 height 28
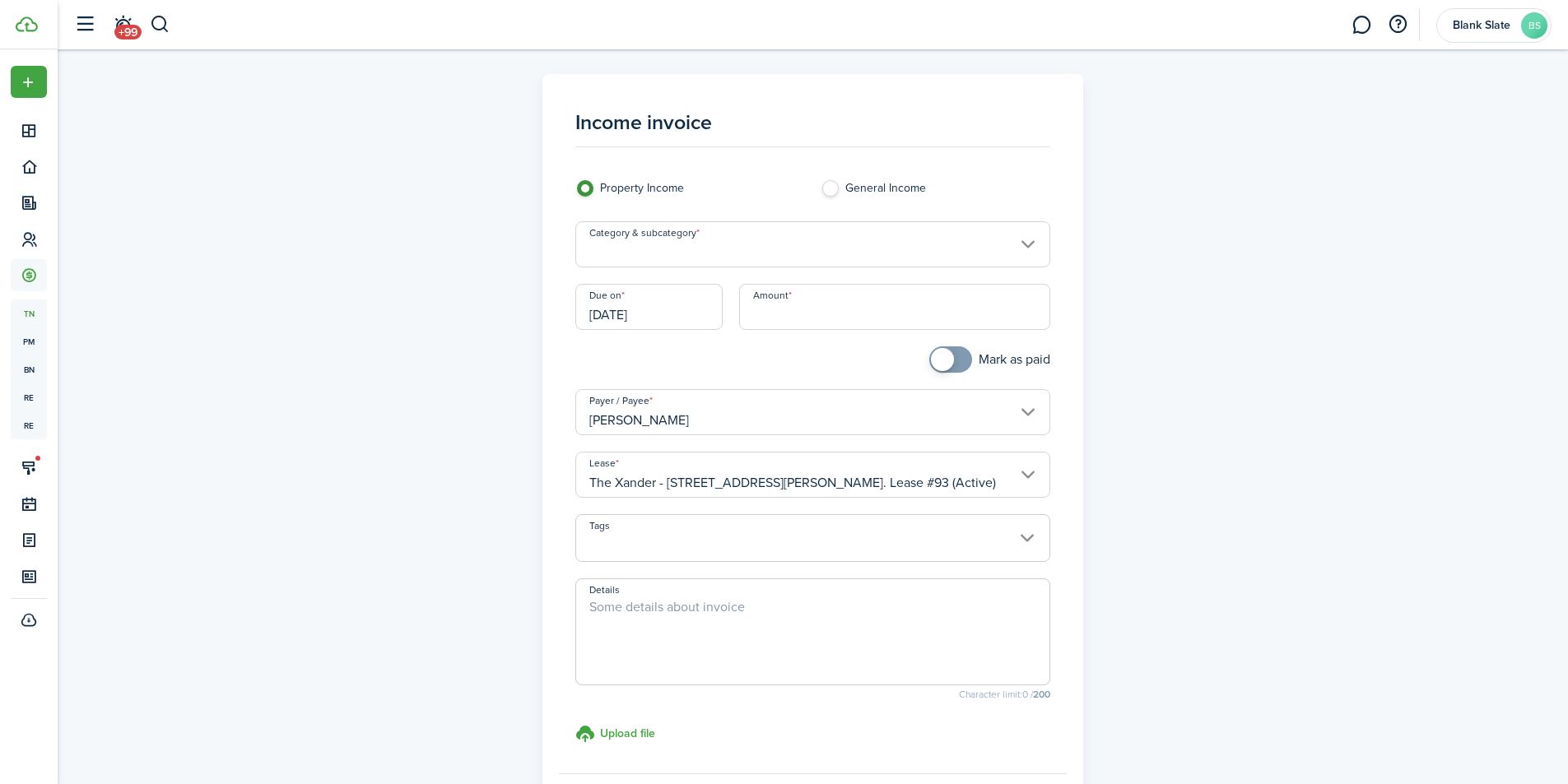
click at [845, 320] on input "Amount" at bounding box center [895, 307] width 312 height 47
type input "$350.00"
click at [719, 352] on div at bounding box center [690, 368] width 246 height 43
click at [665, 263] on input "Category & subcategory" at bounding box center [813, 245] width 475 height 47
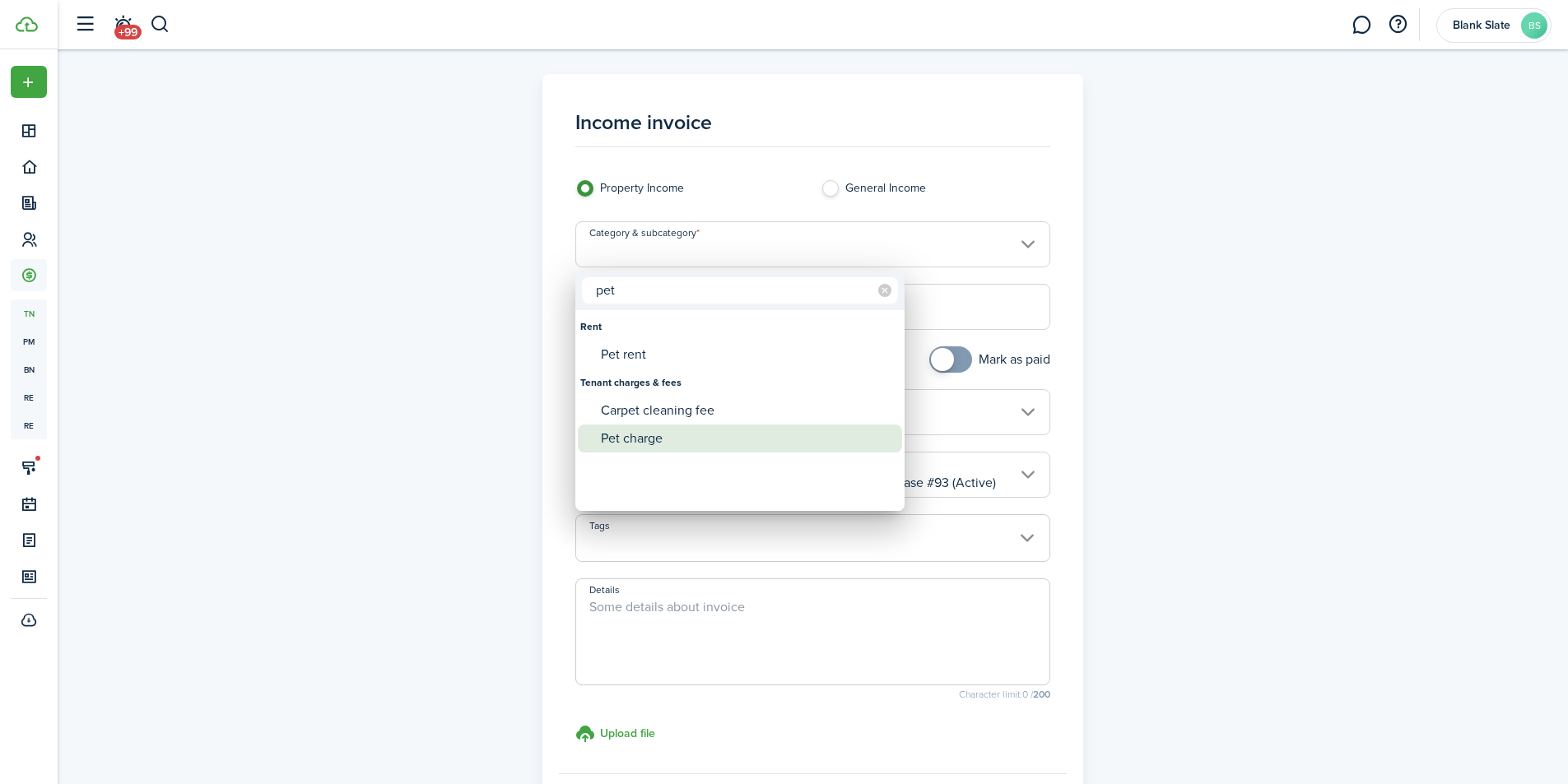
type input "pet"
click at [612, 429] on div "Pet charge" at bounding box center [746, 439] width 291 height 28
type input "Tenant charges & fees / Pet charge"
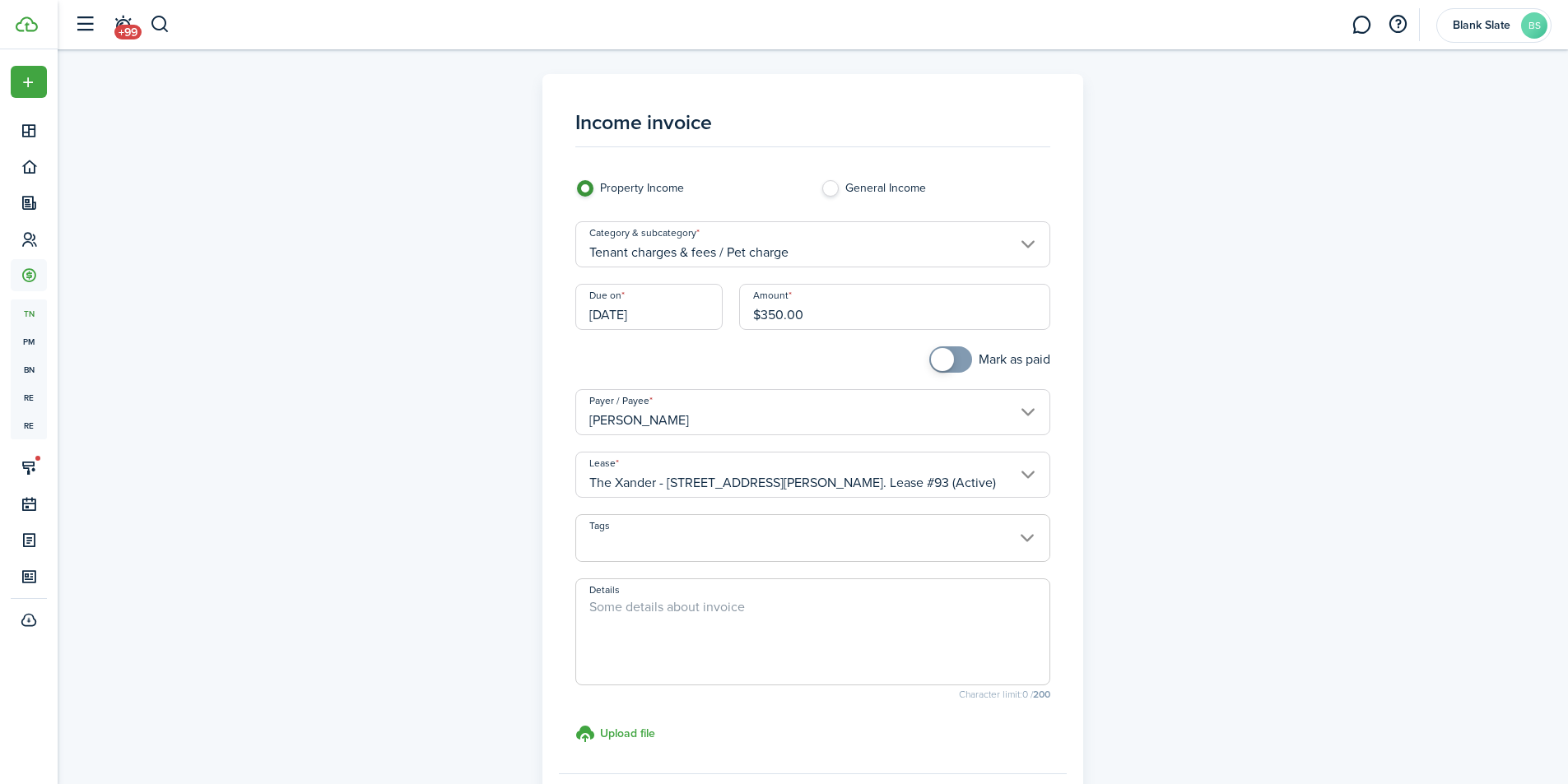
click at [654, 608] on textarea "Details" at bounding box center [812, 636] width 473 height 79
drag, startPoint x: 618, startPoint y: 612, endPoint x: 551, endPoint y: 611, distance: 67.0
click at [551, 611] on panel-main "Income invoice Property Income General Income Category & subcategory Tenant cha…" at bounding box center [812, 467] width 540 height 786
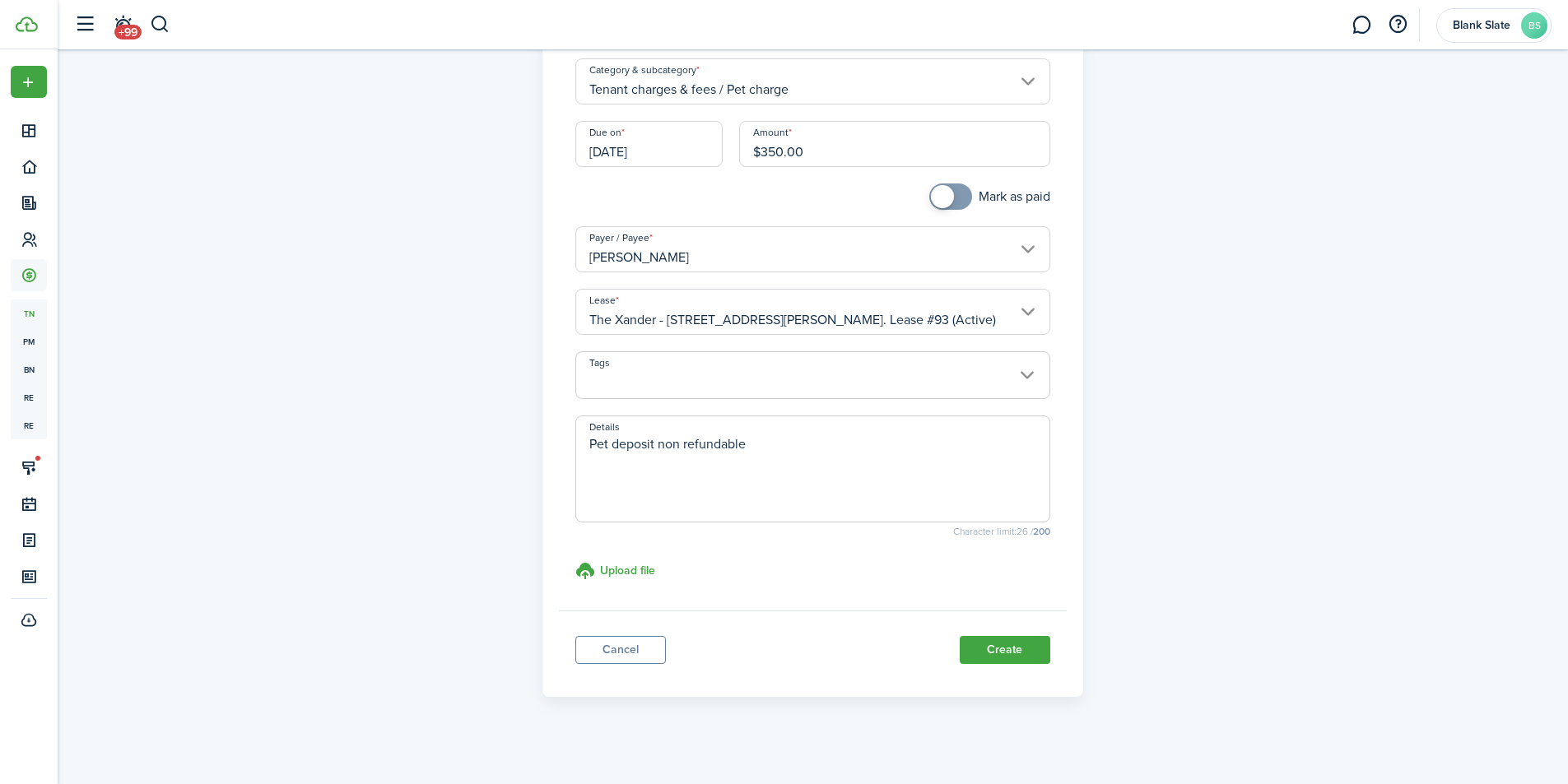
scroll to position [165, 0]
type textarea "Pet deposit non refundable"
click at [1001, 644] on button "Create" at bounding box center [1004, 648] width 90 height 28
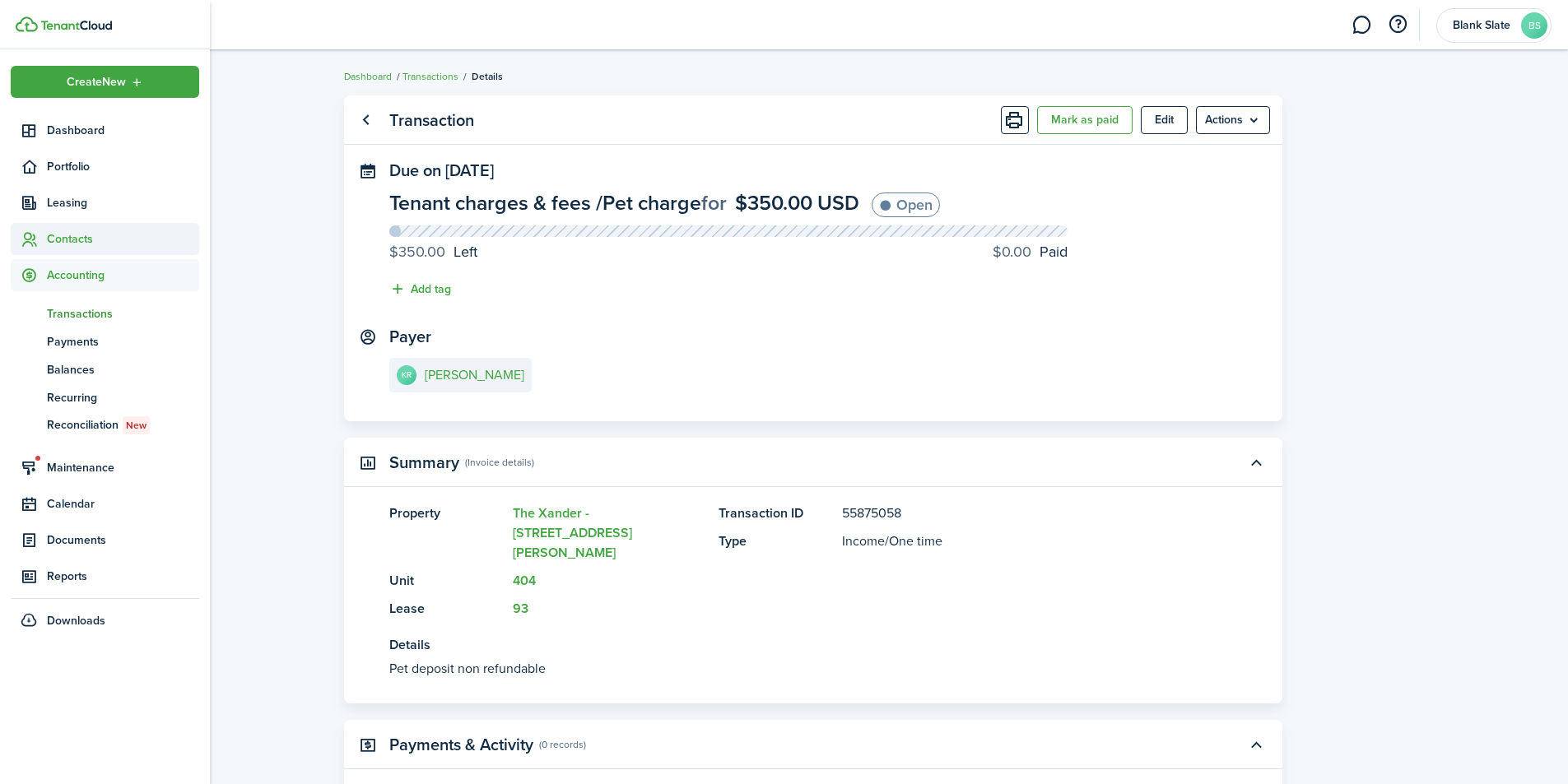
click at [60, 243] on span "Contacts" at bounding box center [123, 239] width 153 height 18
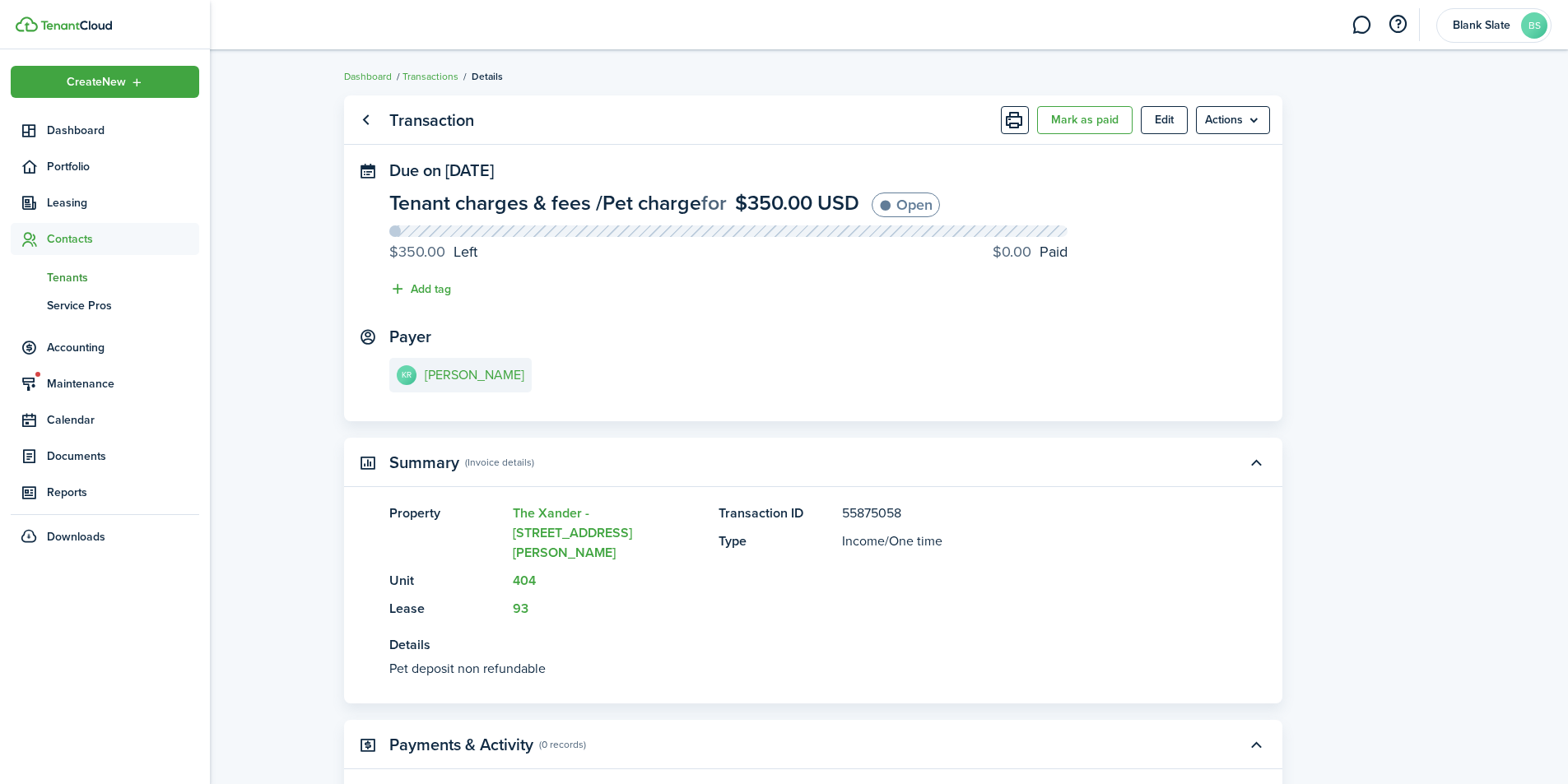
click at [67, 269] on span "Tenants" at bounding box center [123, 277] width 153 height 18
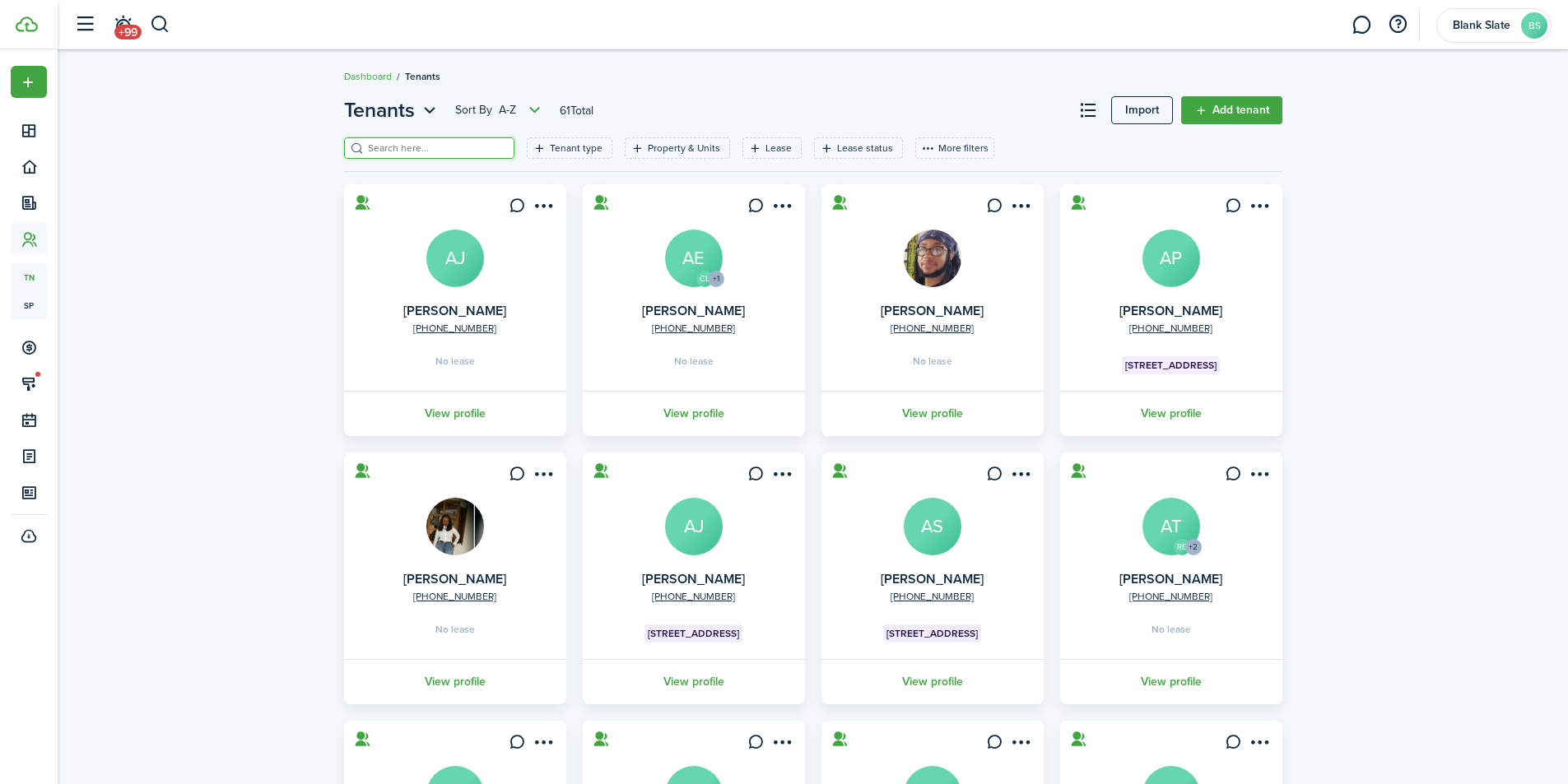
click at [398, 154] on input "search" at bounding box center [436, 148] width 145 height 16
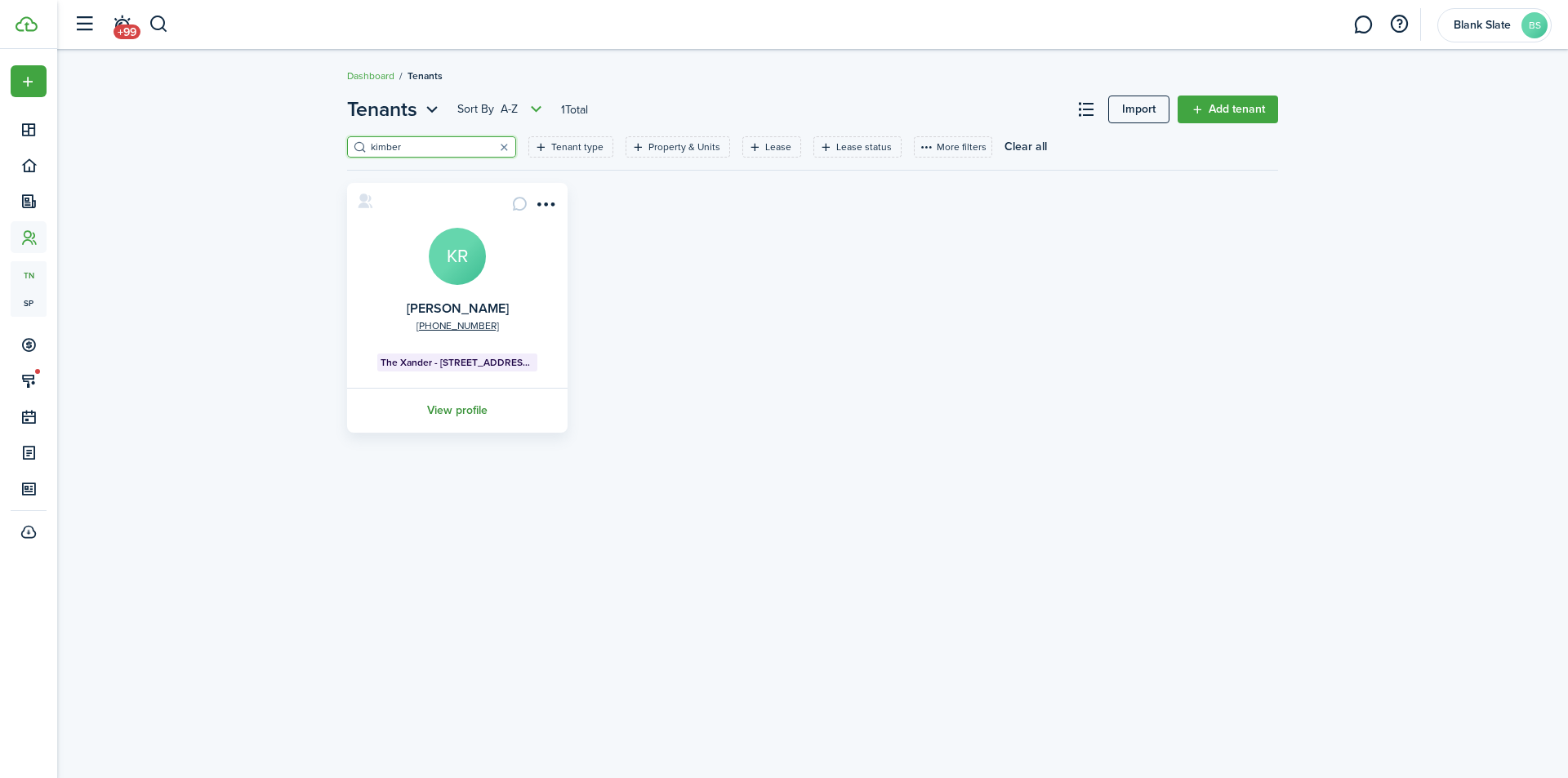
type input "kimber"
click at [461, 409] on link "View profile" at bounding box center [457, 410] width 225 height 45
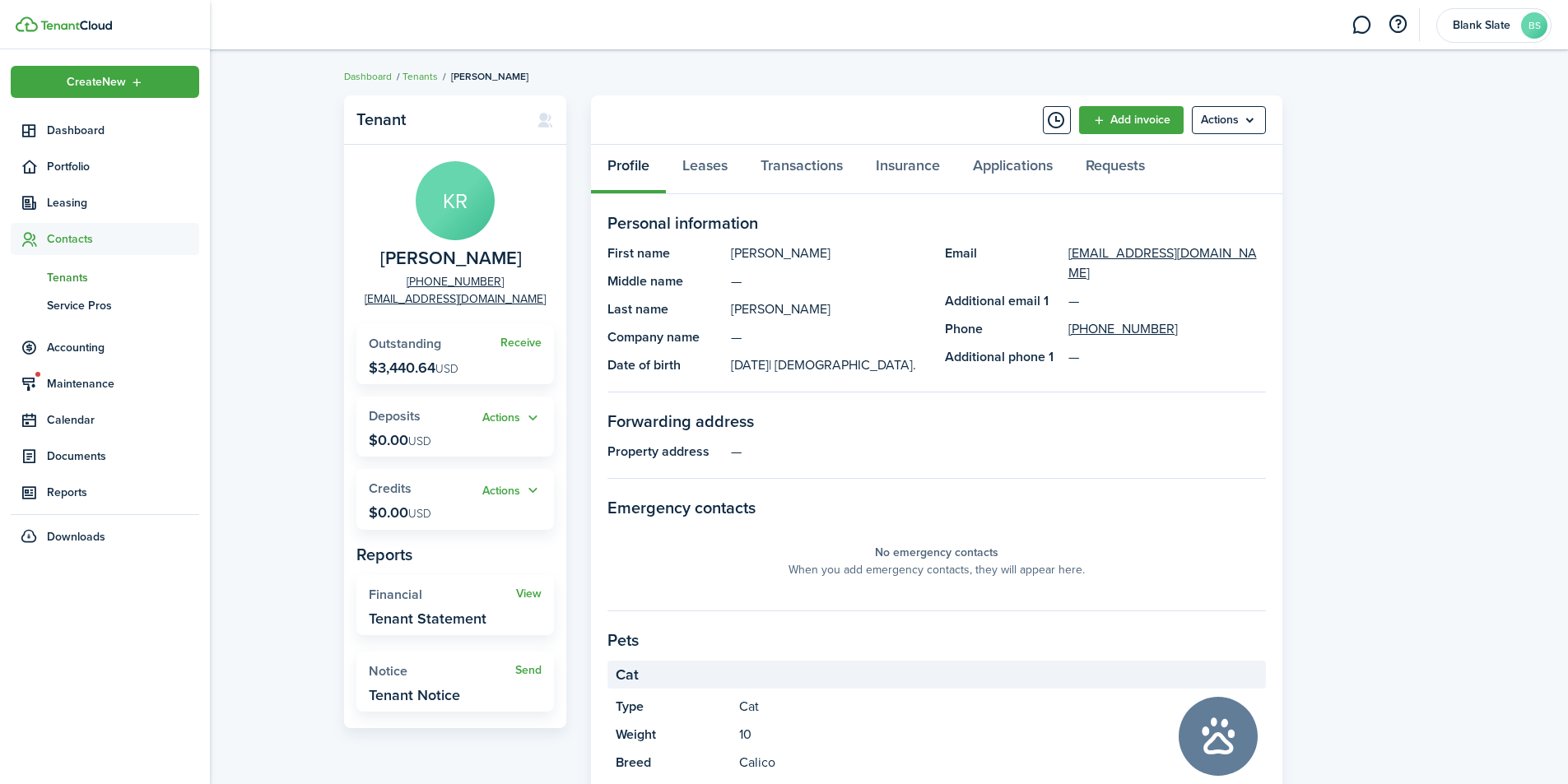
click at [49, 240] on span "Contacts" at bounding box center [123, 239] width 153 height 18
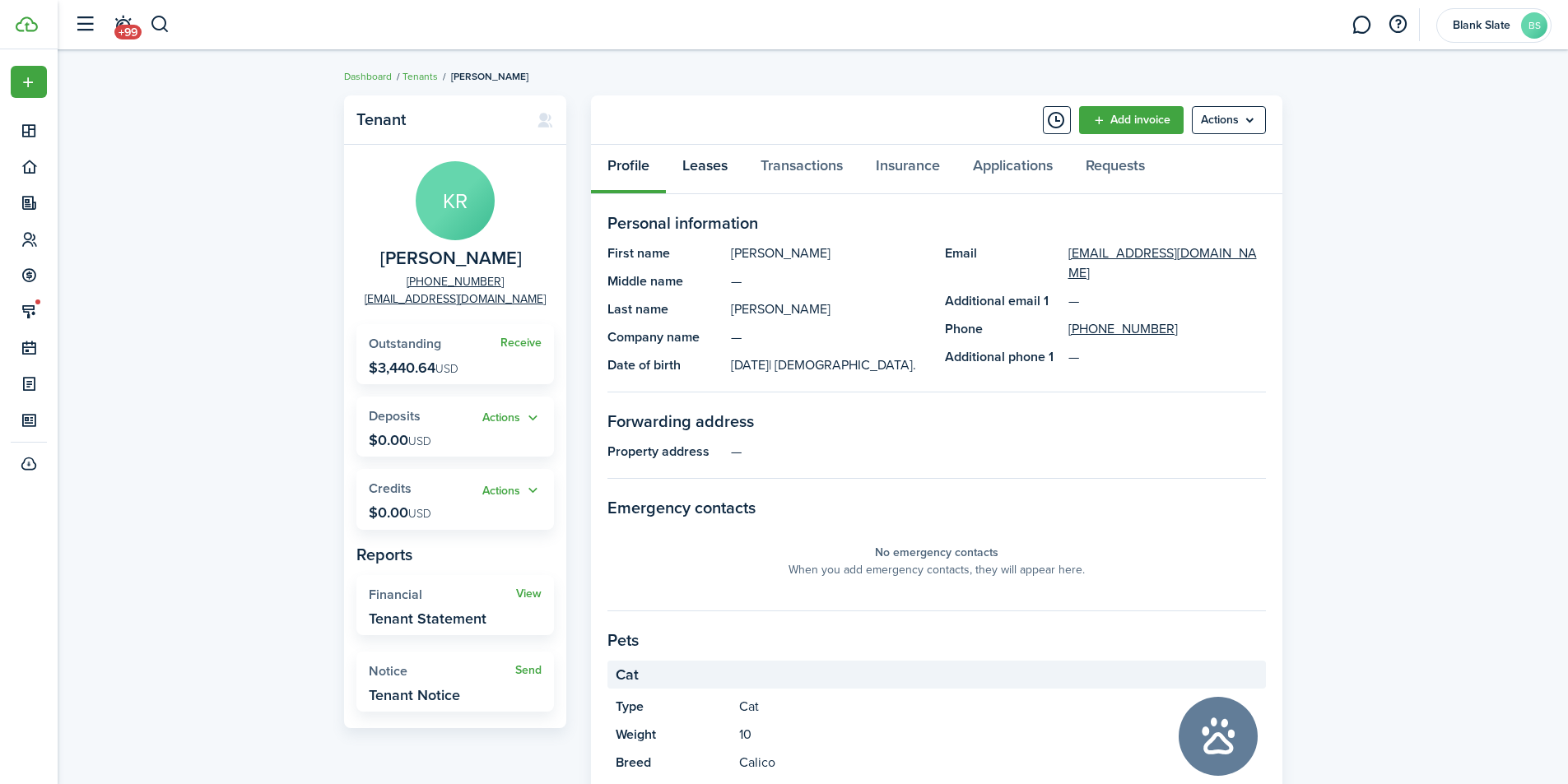
click at [702, 169] on link "Leases" at bounding box center [705, 169] width 78 height 49
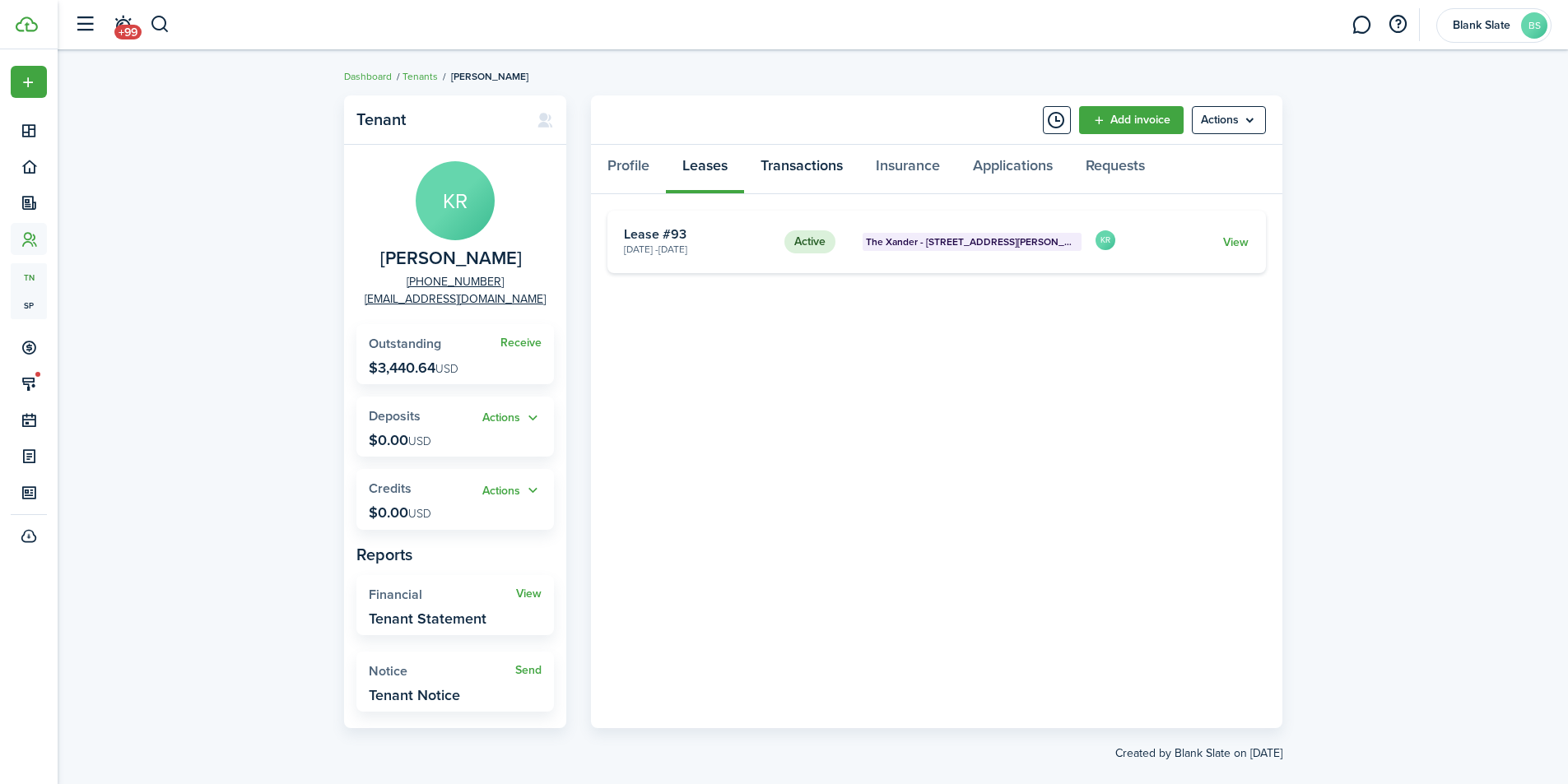
click at [823, 165] on link "Transactions" at bounding box center [802, 169] width 115 height 49
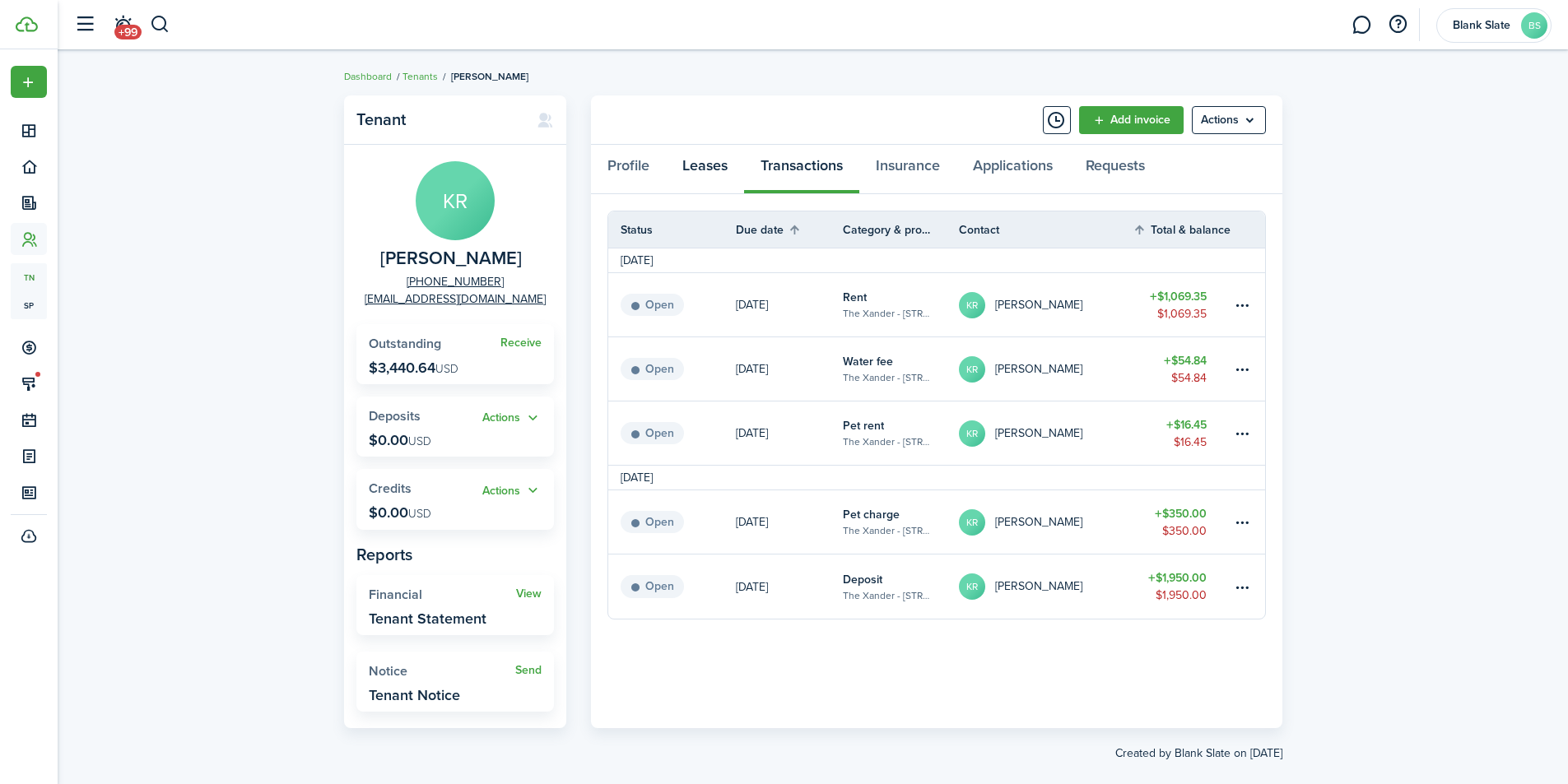
click at [686, 170] on link "Leases" at bounding box center [705, 169] width 78 height 49
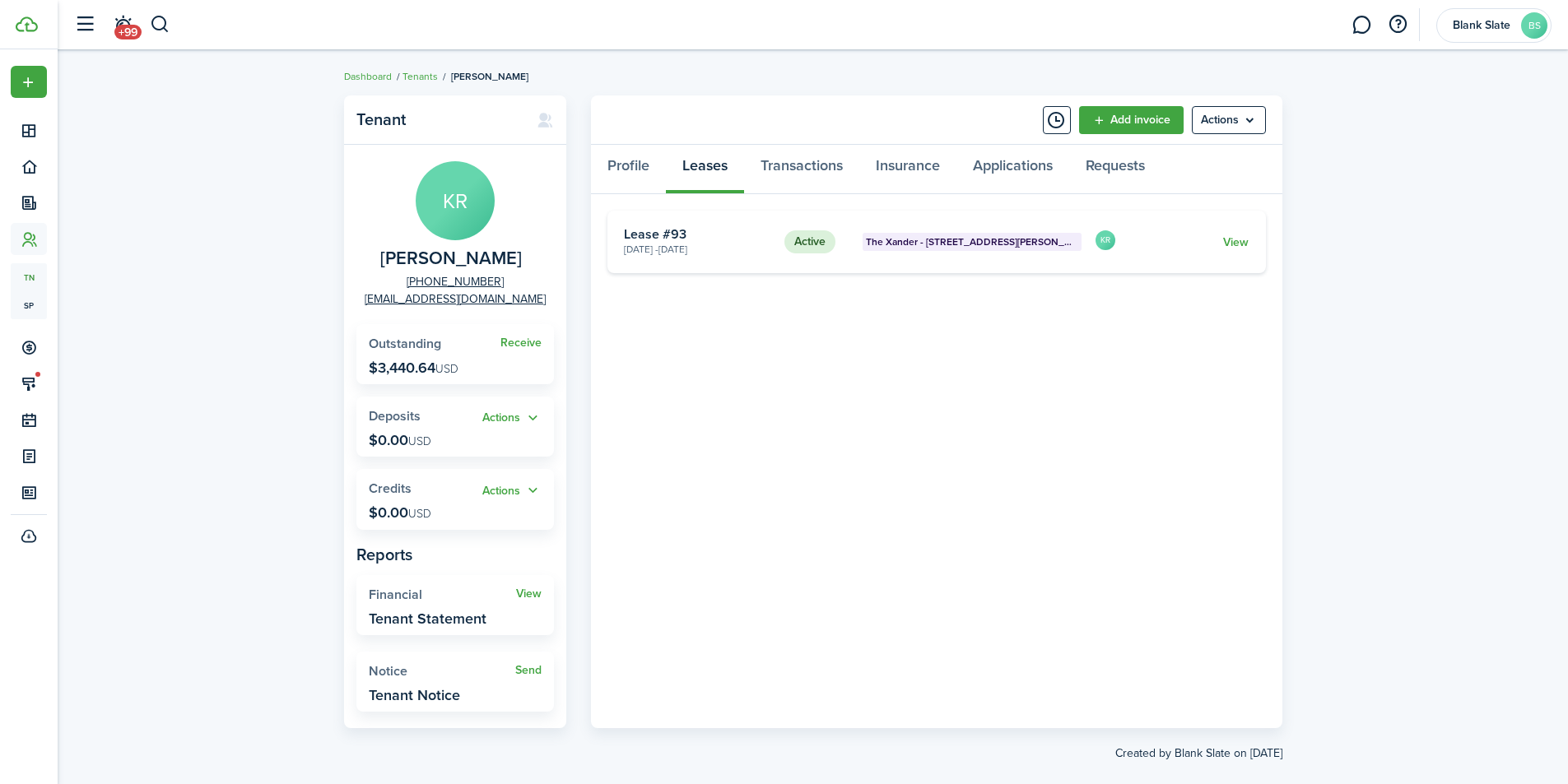
click at [1234, 233] on card "Active The Xander - [STREET_ADDRESS][PERSON_NAME] [DATE] - [DATE] Lease #93 KR …" at bounding box center [937, 242] width 658 height 62
click at [1234, 241] on link "View" at bounding box center [1235, 242] width 25 height 18
